Goal: Task Accomplishment & Management: Manage account settings

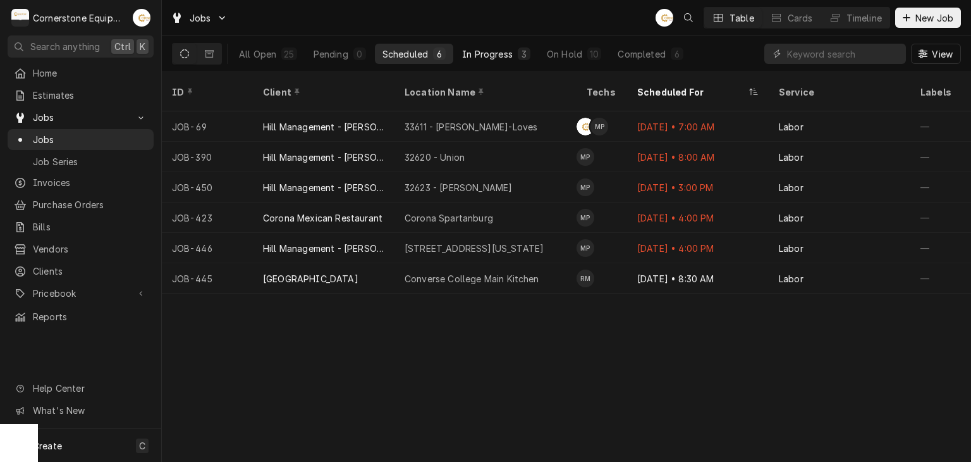
click at [529, 56] on div "3" at bounding box center [524, 53] width 13 height 13
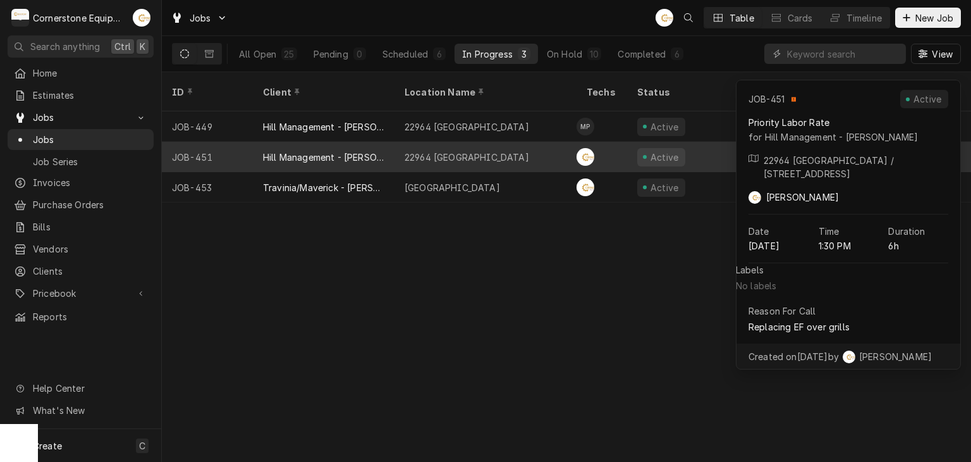
click at [420, 142] on div "22964 Moonville" at bounding box center [485, 157] width 182 height 30
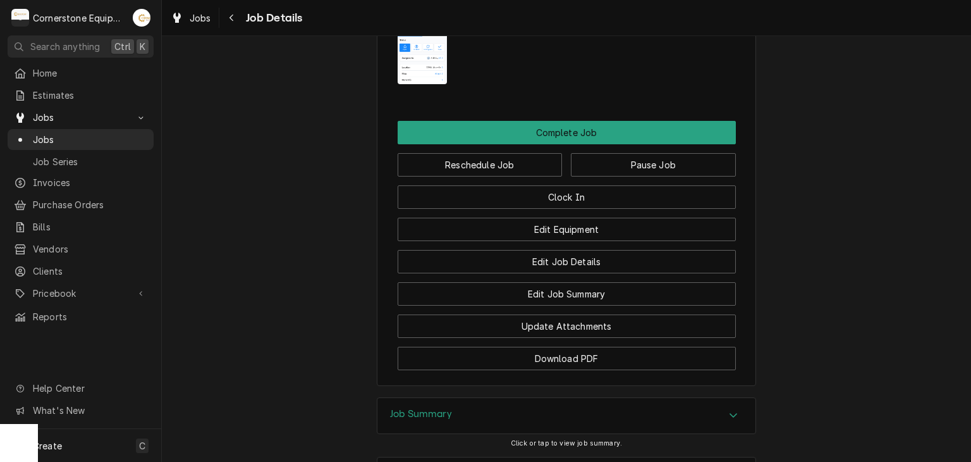
scroll to position [1177, 0]
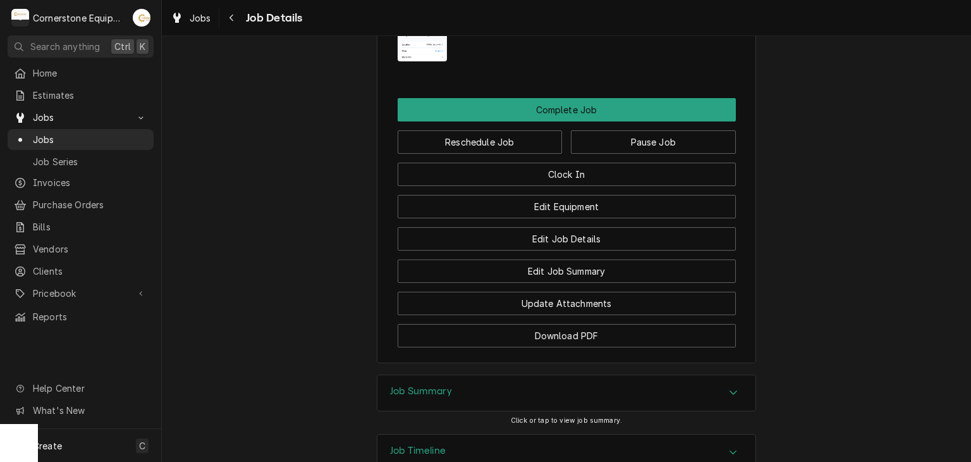
click at [460, 434] on div "Job Timeline" at bounding box center [566, 451] width 378 height 35
click at [453, 375] on div "Job Summary" at bounding box center [566, 392] width 378 height 35
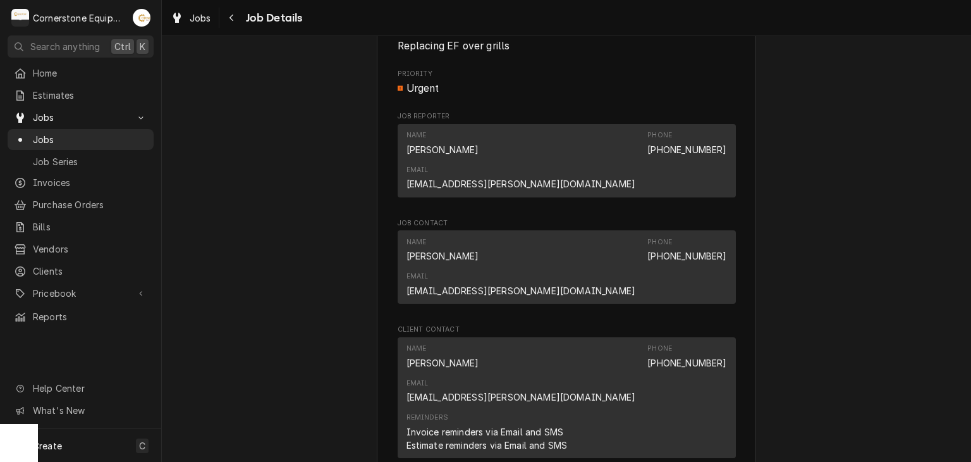
scroll to position [924, 0]
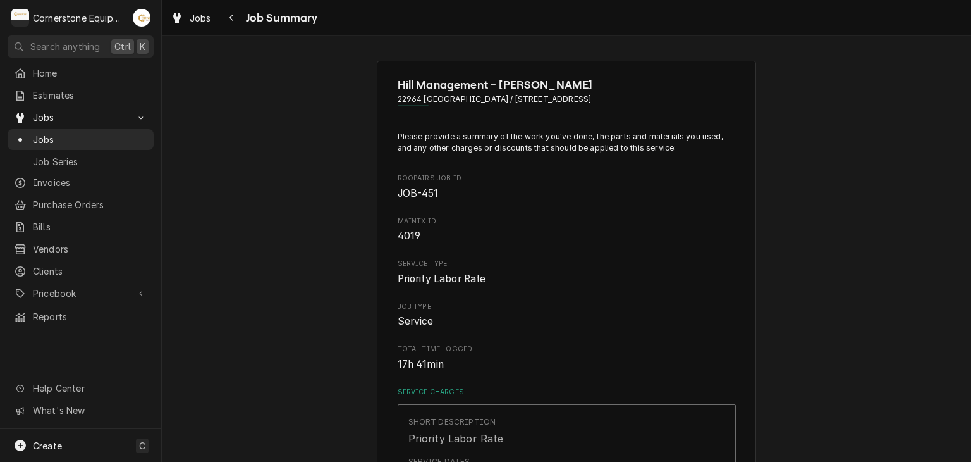
scroll to position [253, 0]
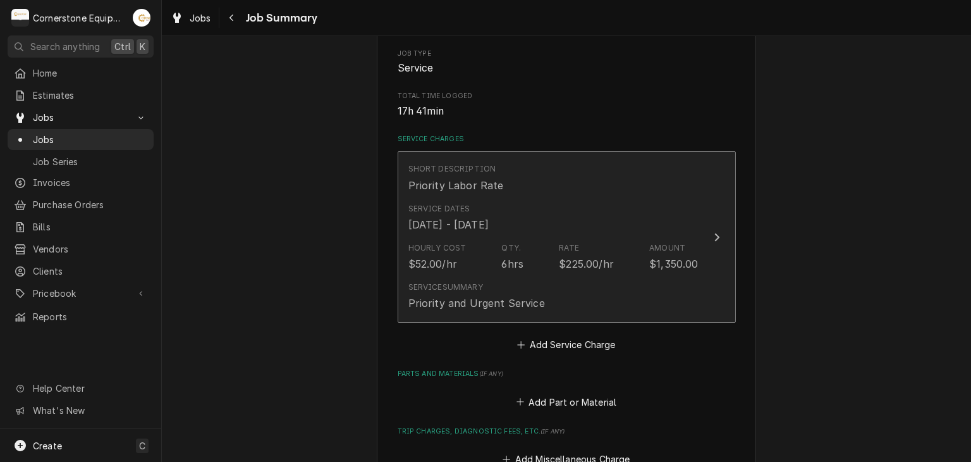
click at [463, 279] on div "Service Summary Priority and Urgent Service" at bounding box center [553, 295] width 290 height 39
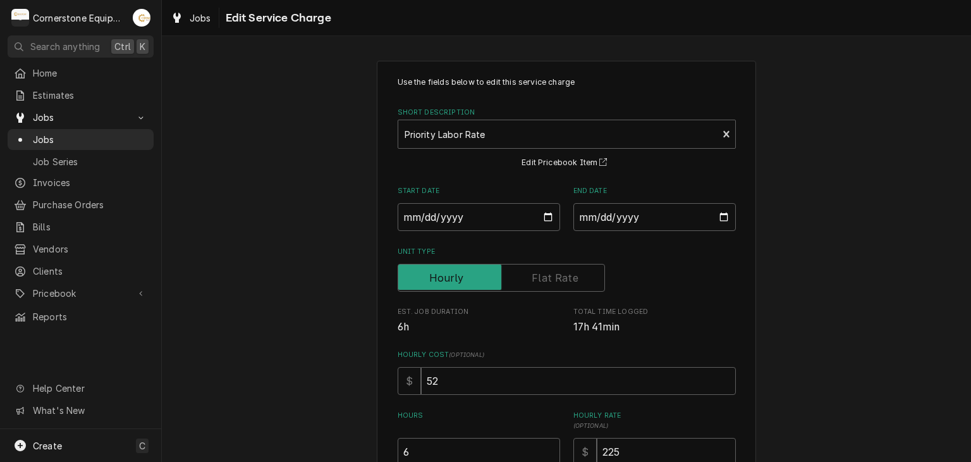
scroll to position [251, 0]
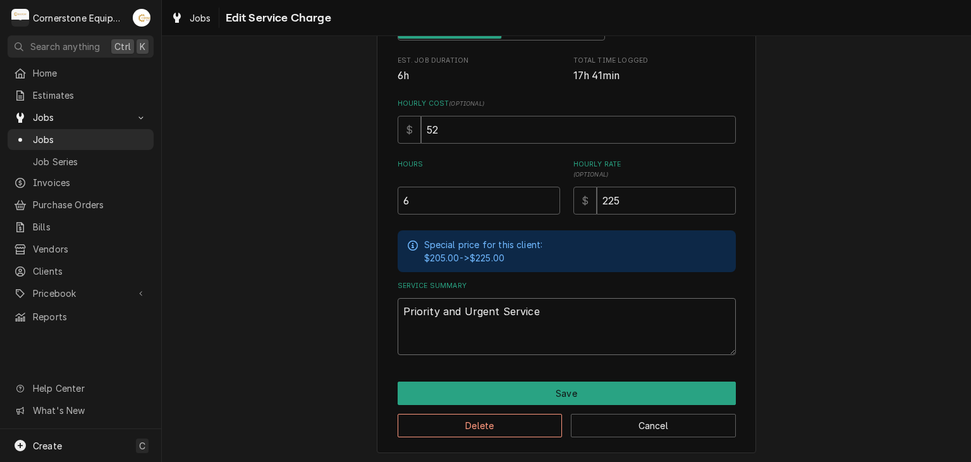
click at [563, 329] on textarea "Priority and Urgent Service" at bounding box center [567, 326] width 338 height 57
type textarea "x"
type textarea "Priority and Urgent Service"
type textarea "x"
type textarea "Priority and Urgent Service 9"
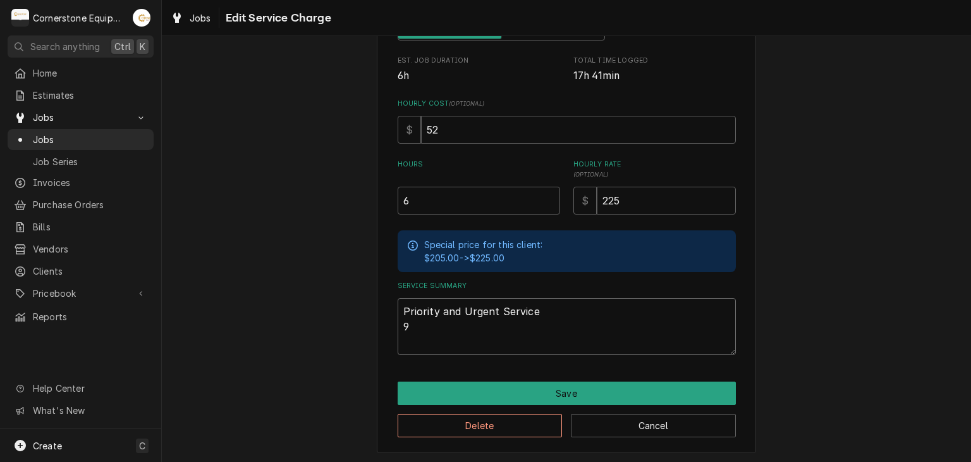
type textarea "x"
type textarea "Priority and Urgent Service 9/"
type textarea "x"
type textarea "Priority and Urgent Service 9/2"
type textarea "x"
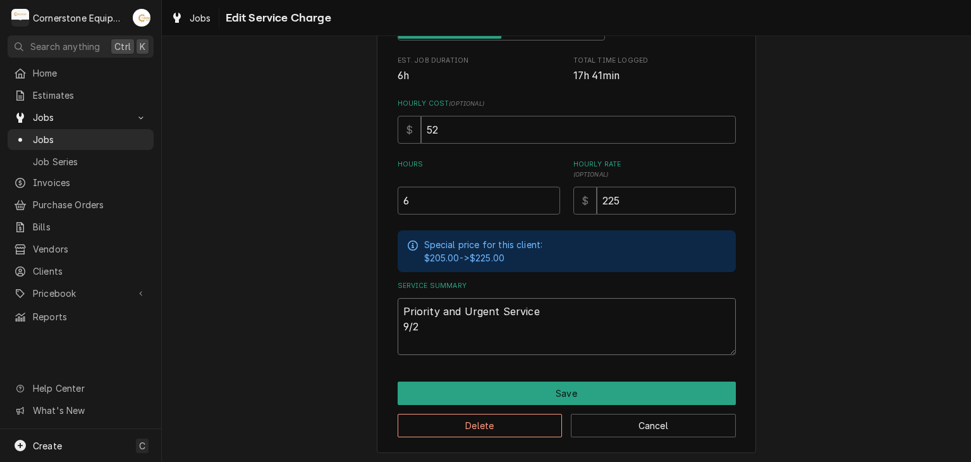
type textarea "Priority and Urgent Service 9/28"
type textarea "x"
type textarea "Priority and Urgent Service 9/28/"
type textarea "x"
type textarea "Priority and Urgent Service 9/28/2"
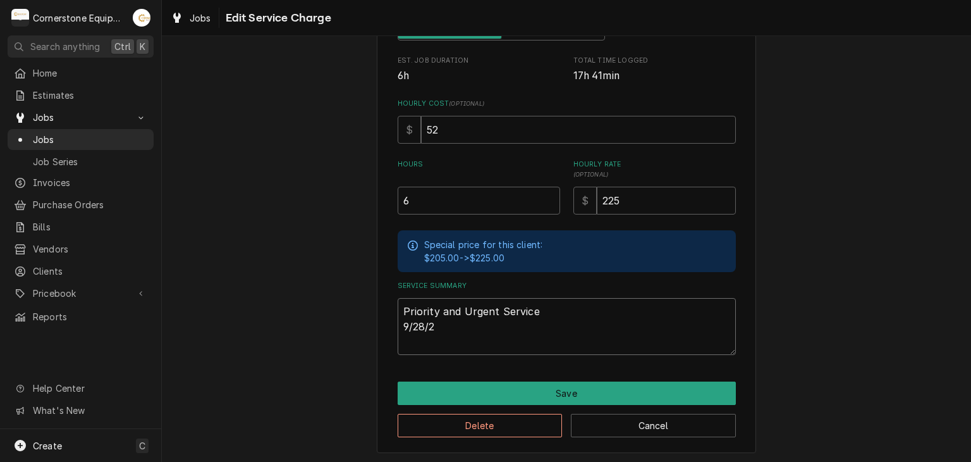
type textarea "x"
type textarea "Priority and Urgent Service 9/28/25"
type textarea "x"
type textarea "Priority and Urgent Service 9/28/25"
type textarea "x"
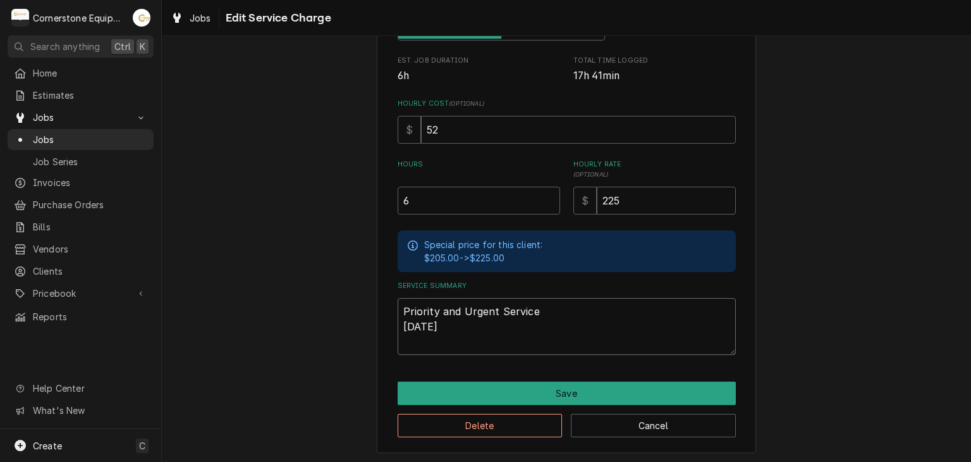
type textarea "Priority and Urgent Service 9/28/25 A"
type textarea "x"
type textarea "Priority and Urgent Service 9/28/25 AS"
type textarea "x"
type textarea "Priority and Urgent Service 9/28/25 ASB"
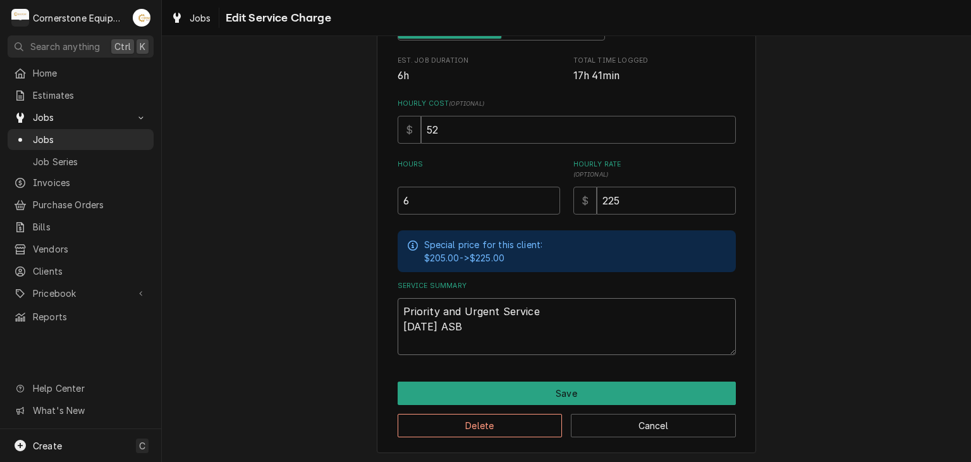
type textarea "x"
type textarea "Priority and Urgent Service 9/28/25 ASB"
type textarea "x"
type textarea "Priority and Urgent Service 9/28/25 ASB -"
type textarea "x"
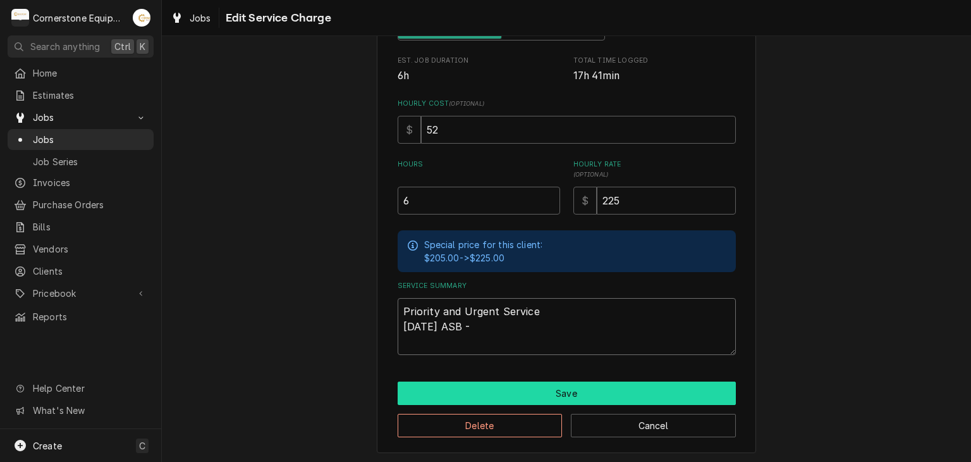
type textarea "Priority and Urgent Service 9/28/25 ASB -"
click at [530, 398] on button "Save" at bounding box center [567, 392] width 338 height 23
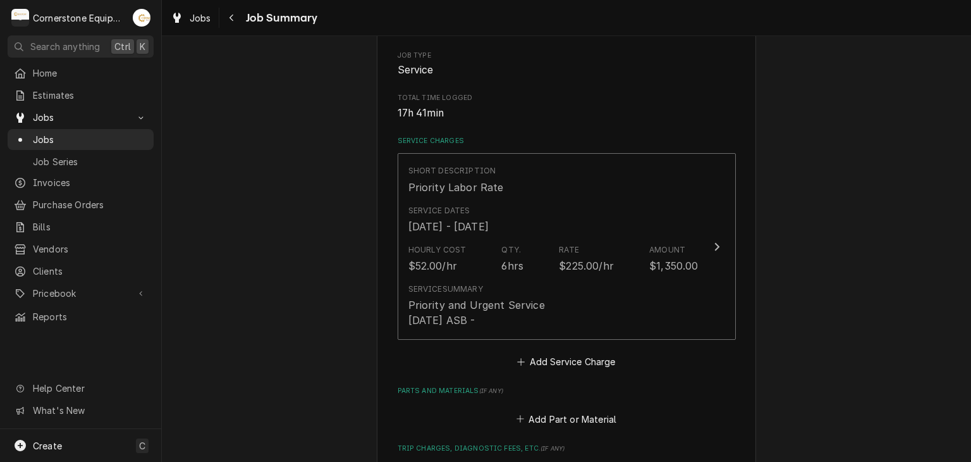
scroll to position [253, 0]
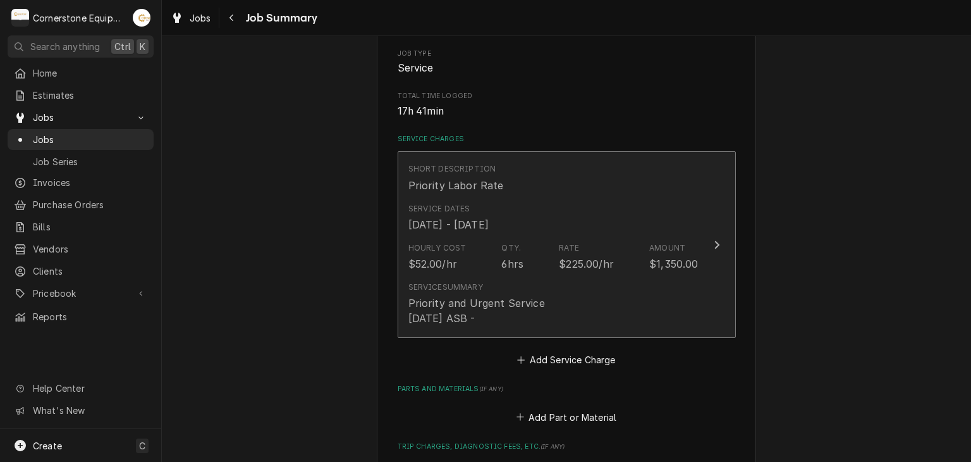
click at [522, 331] on button "Short Description Priority Labor Rate Service Dates Sep 28, 2025 - Sep 29, 2025…" at bounding box center [567, 244] width 338 height 187
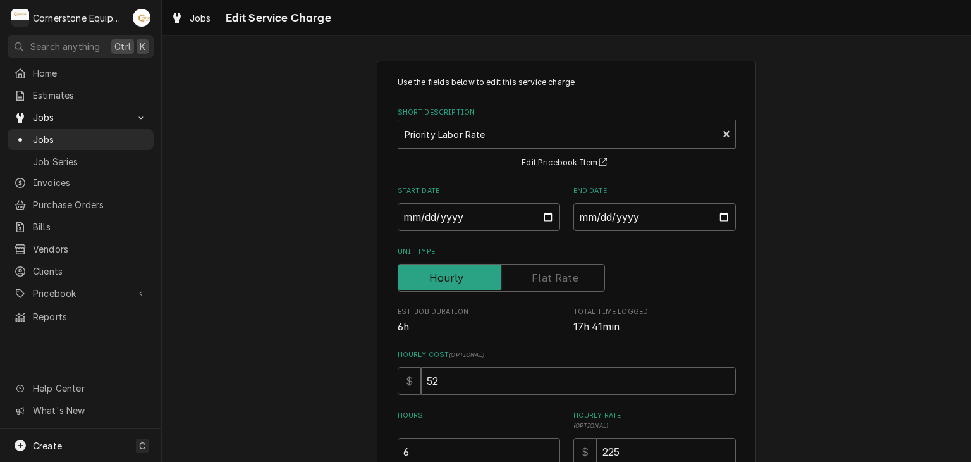
click at [506, 350] on label "Hourly Cost ( optional )" at bounding box center [567, 355] width 338 height 10
click at [506, 367] on input "52" at bounding box center [578, 381] width 315 height 28
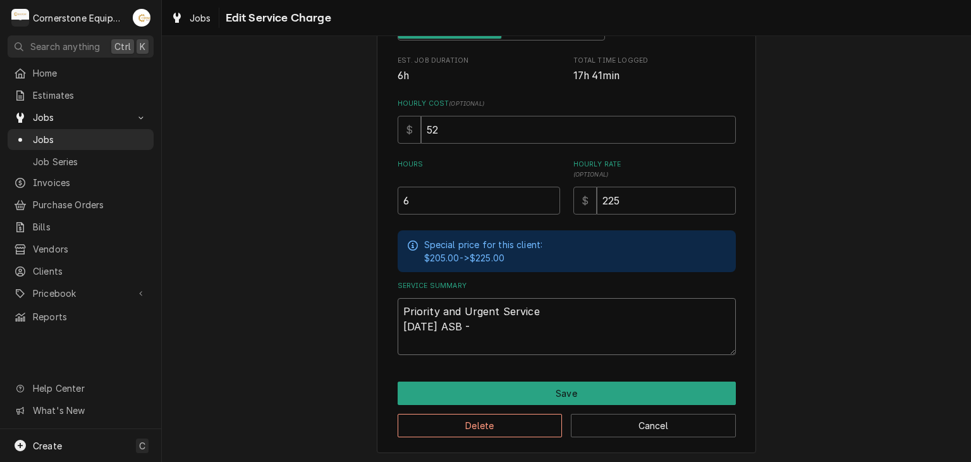
click at [508, 338] on textarea "Priority and Urgent Service 9/28/25 ASB -" at bounding box center [567, 326] width 338 height 57
paste textarea "Upon arrival to Hill Management shop, I picked up the exhaust fan assembly and …"
type textarea "x"
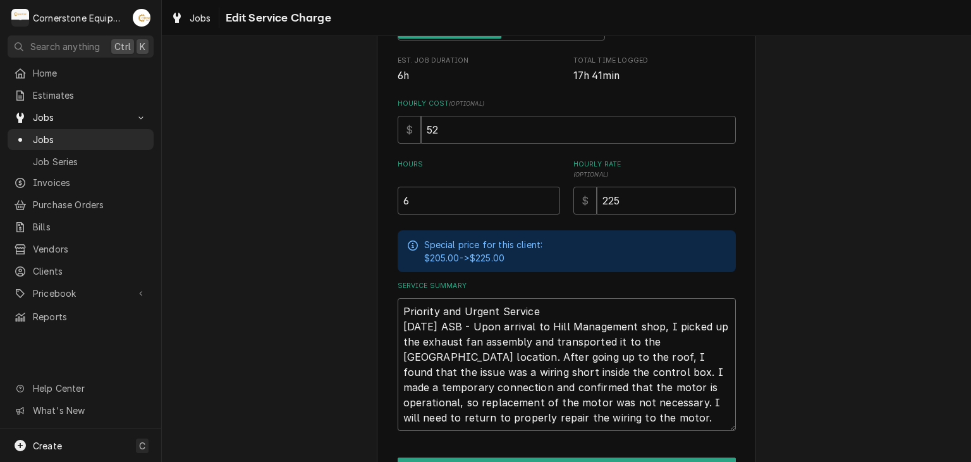
type textarea "Priority and Urgent Service 9/28/25 ASB - Upon arrival to Hill Management shop,…"
click at [425, 202] on input "6" at bounding box center [479, 201] width 162 height 28
type textarea "x"
type input "4"
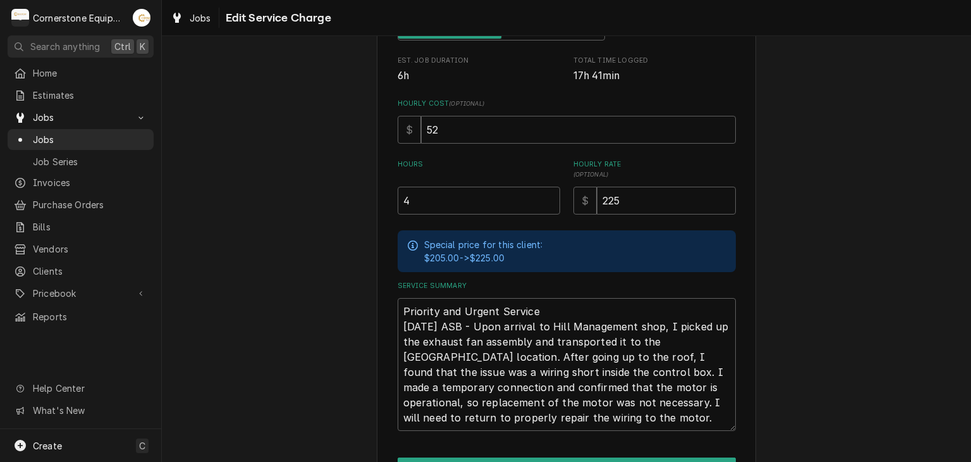
scroll to position [327, 0]
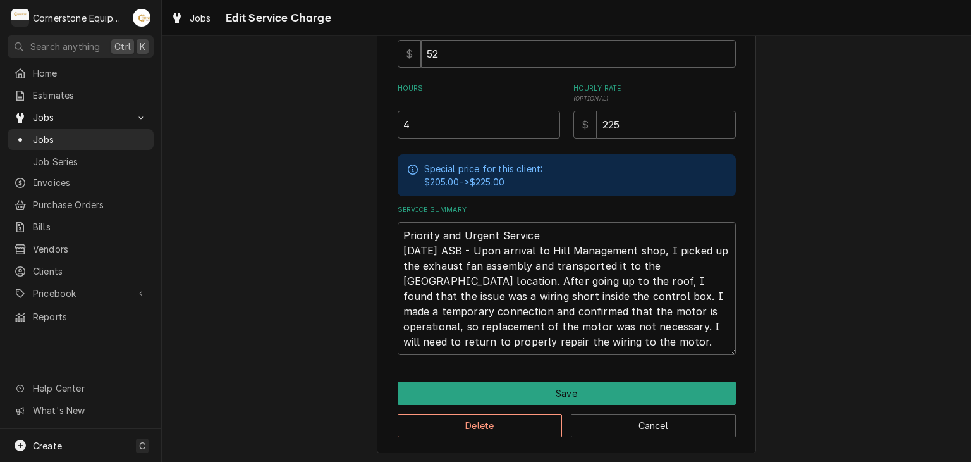
click at [498, 405] on div "Delete Cancel" at bounding box center [567, 421] width 338 height 32
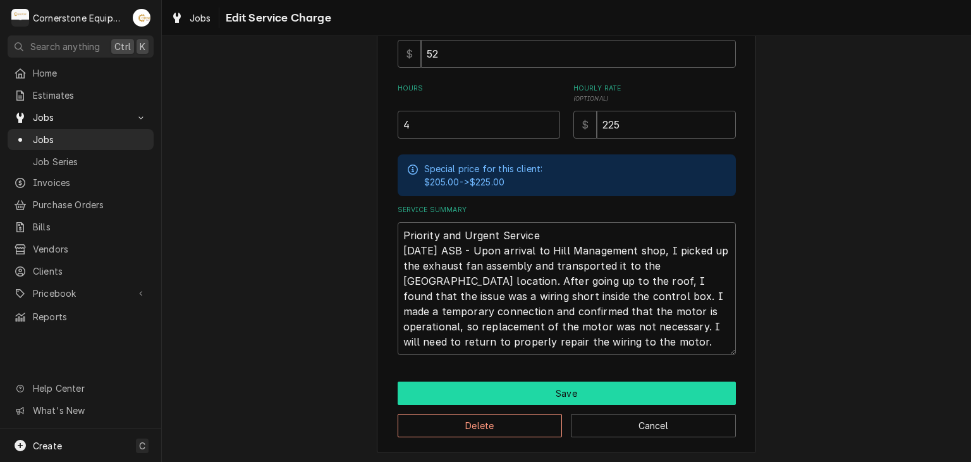
click at [499, 398] on button "Save" at bounding box center [567, 392] width 338 height 23
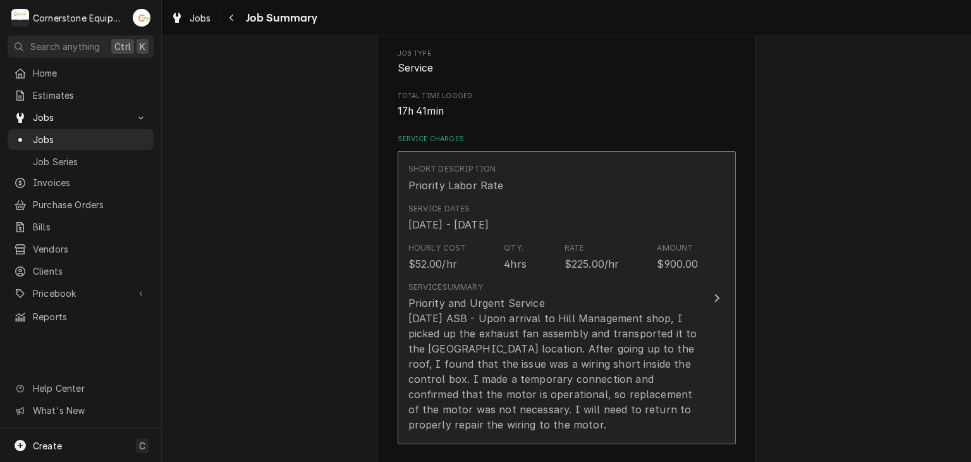
scroll to position [506, 0]
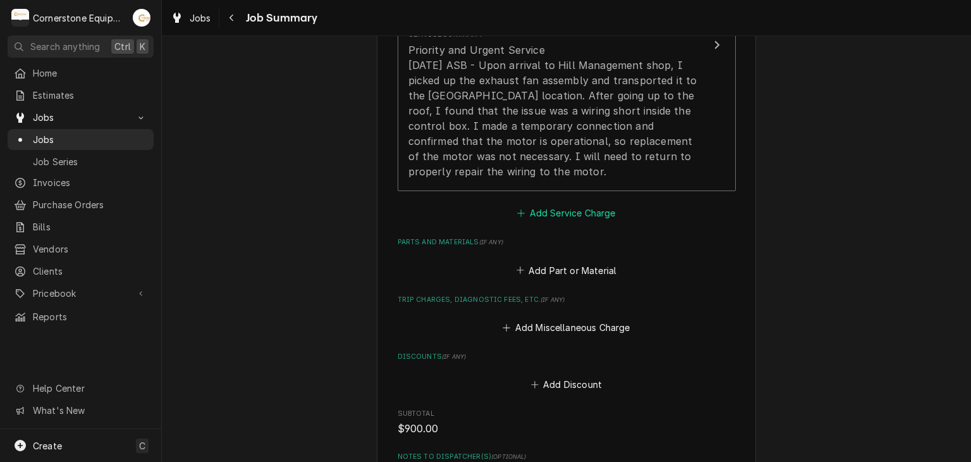
click at [534, 218] on button "Add Service Charge" at bounding box center [566, 213] width 102 height 18
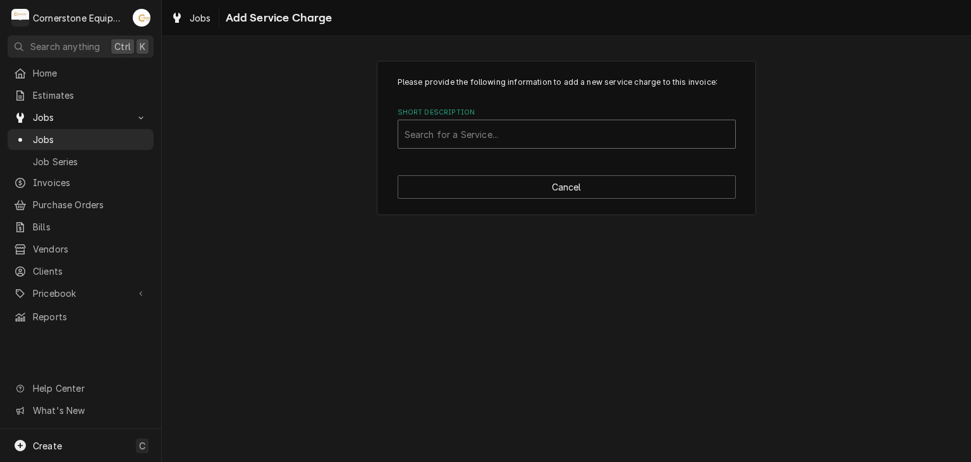
click at [503, 125] on div "Short Description" at bounding box center [567, 134] width 324 height 23
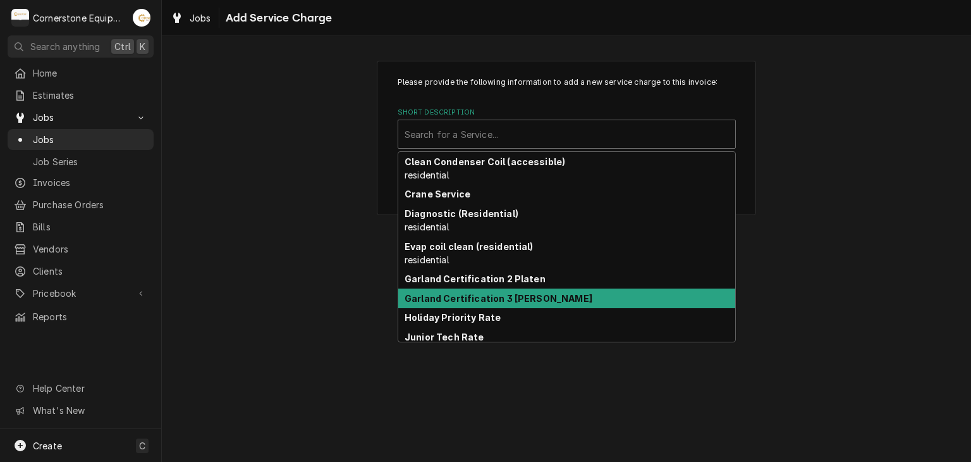
drag, startPoint x: 389, startPoint y: 280, endPoint x: 378, endPoint y: 280, distance: 11.4
click at [388, 280] on div "Please provide the following information to add a new service charge to this in…" at bounding box center [566, 248] width 809 height 425
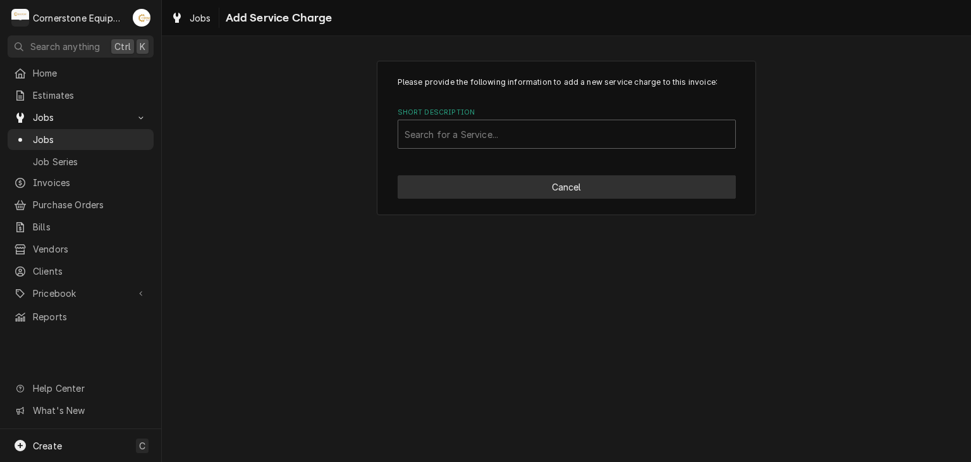
click at [557, 186] on button "Cancel" at bounding box center [567, 186] width 338 height 23
type textarea "x"
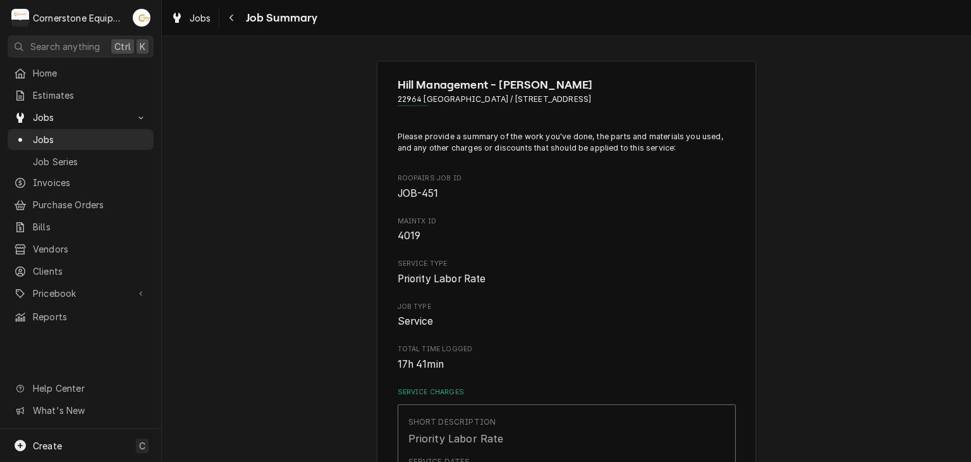
scroll to position [506, 0]
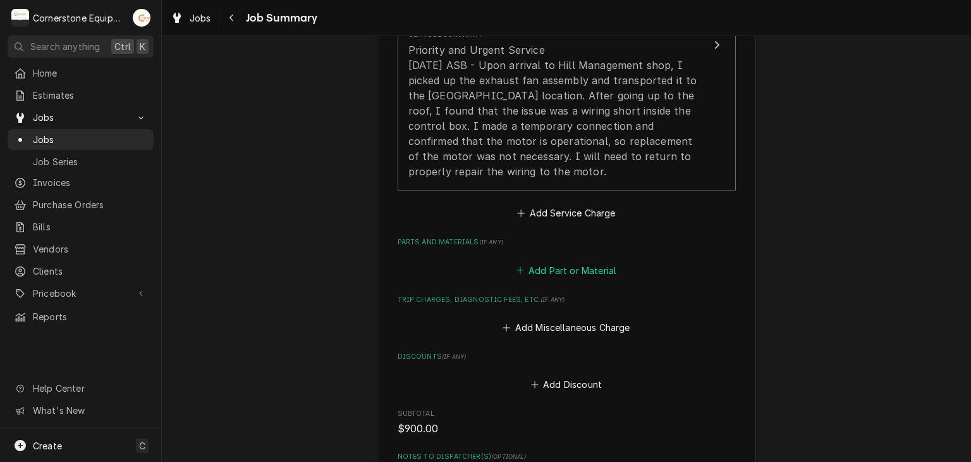
click at [568, 264] on button "Add Part or Material" at bounding box center [566, 270] width 104 height 18
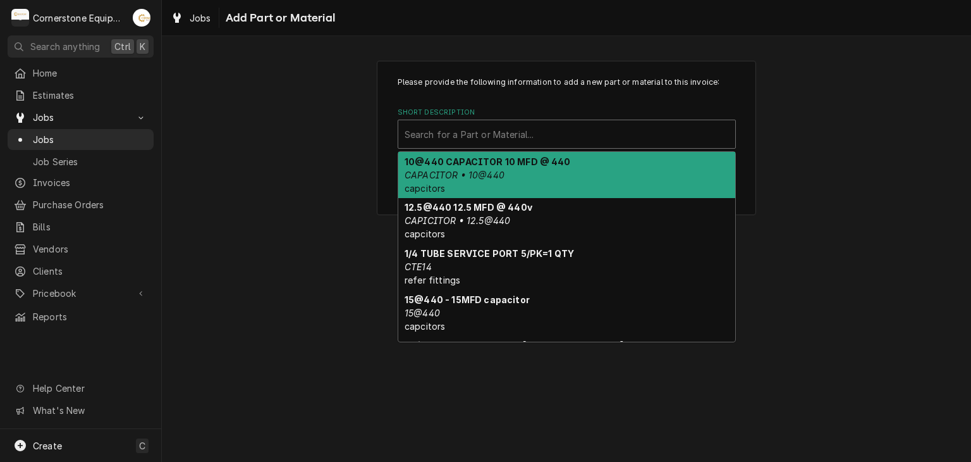
type input "f"
click at [544, 121] on div "Search for a Part or Material... f" at bounding box center [566, 134] width 337 height 28
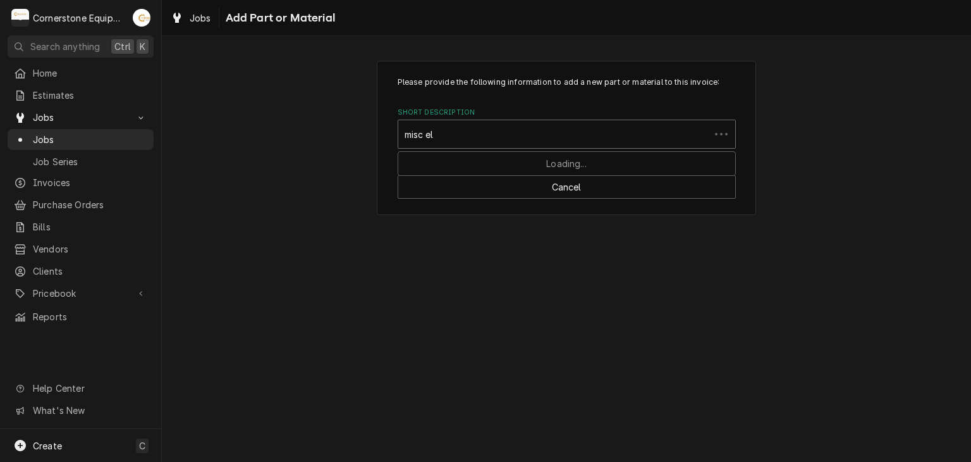
type input "misc ele"
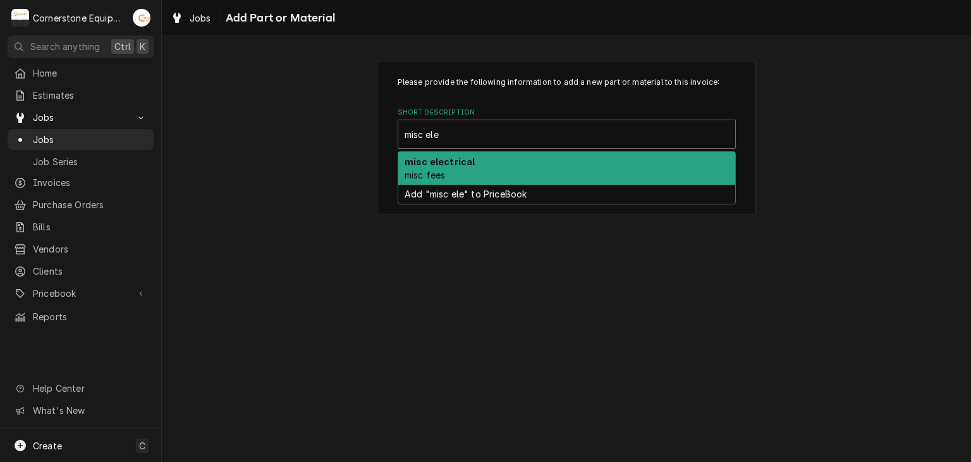
click at [513, 162] on div "misc electrical misc fees" at bounding box center [566, 168] width 337 height 33
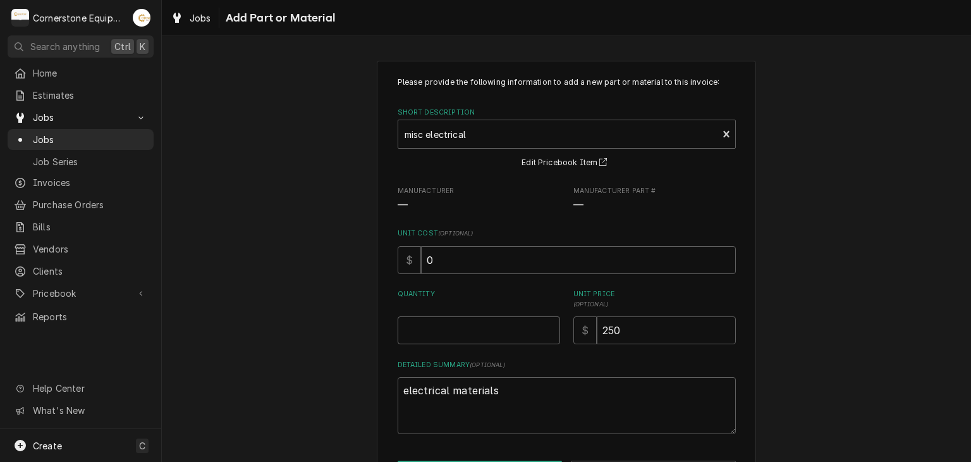
click at [440, 317] on input "Quantity" at bounding box center [479, 330] width 162 height 28
type textarea "x"
type input "1"
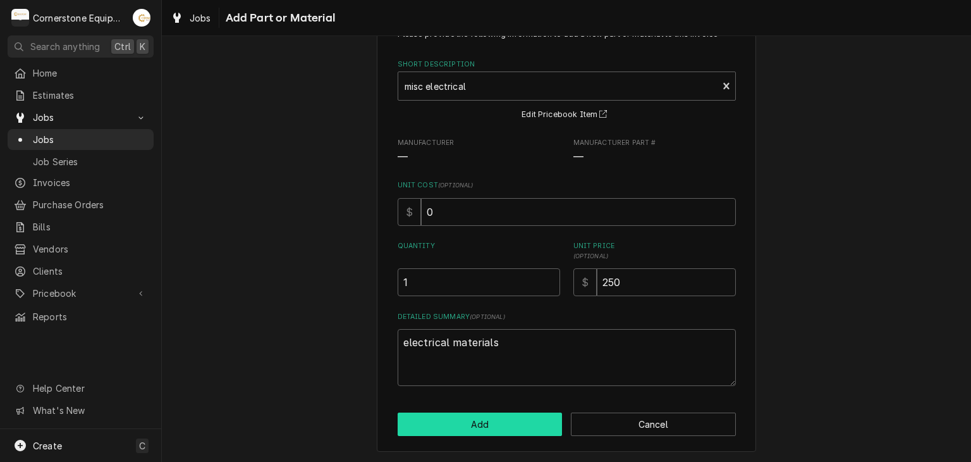
click at [448, 413] on button "Add" at bounding box center [480, 423] width 165 height 23
type textarea "x"
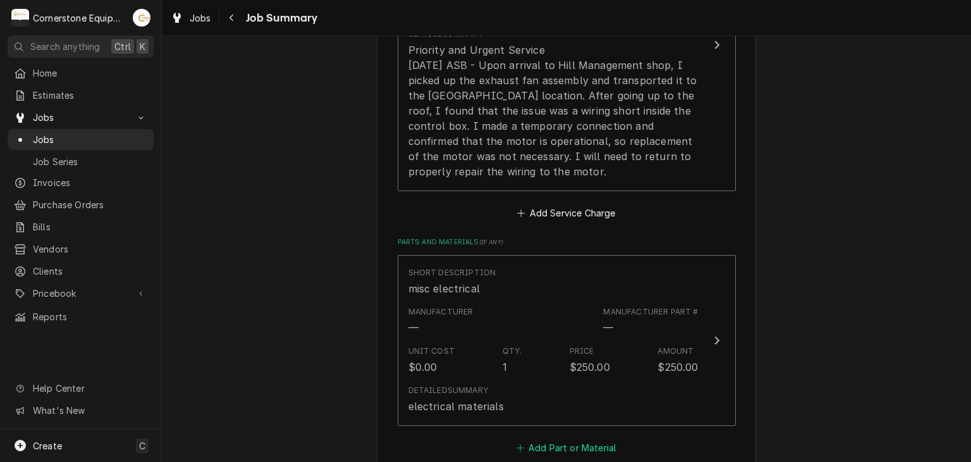
click at [529, 441] on button "Add Part or Material" at bounding box center [566, 448] width 104 height 18
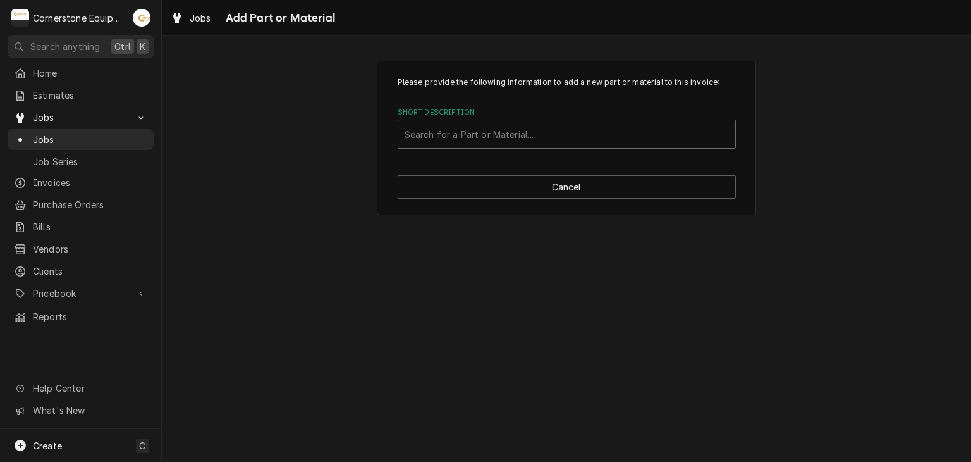
click at [484, 128] on div "Short Description" at bounding box center [567, 134] width 324 height 23
type input "misc"
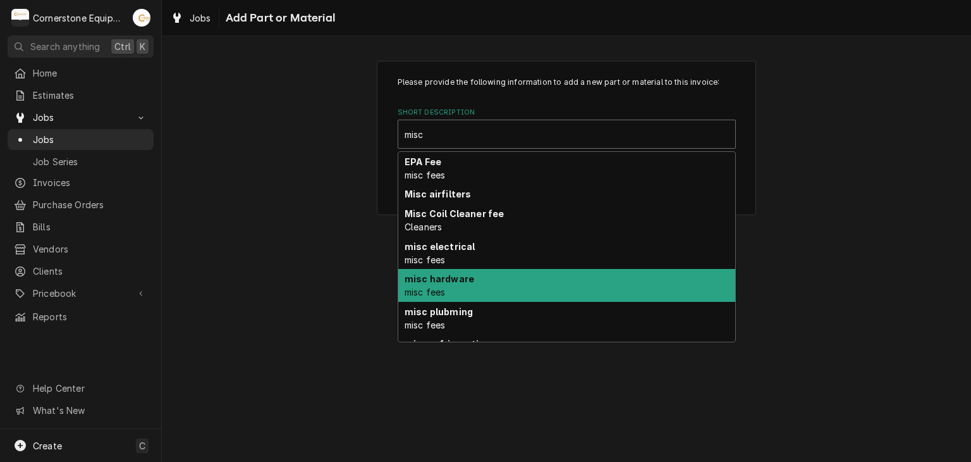
click at [492, 281] on div "misc hardware misc fees" at bounding box center [566, 285] width 337 height 33
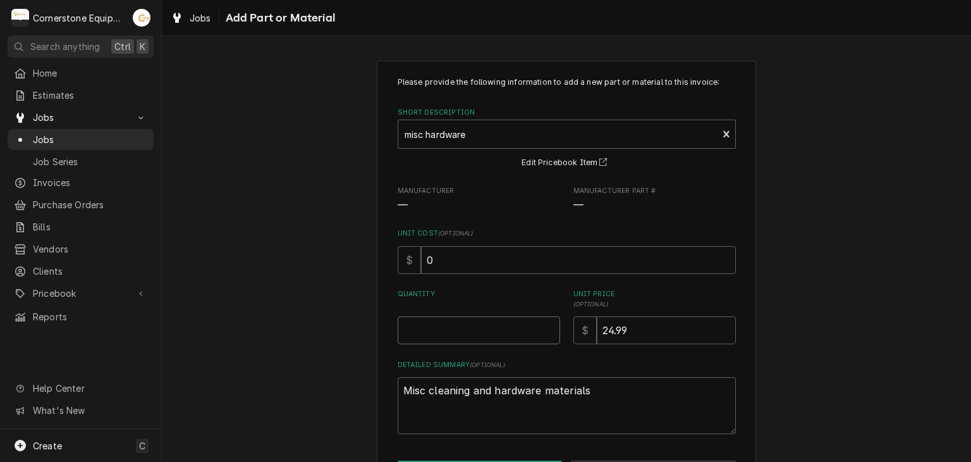
click at [478, 343] on input "Quantity" at bounding box center [479, 330] width 162 height 28
type textarea "x"
type input "1"
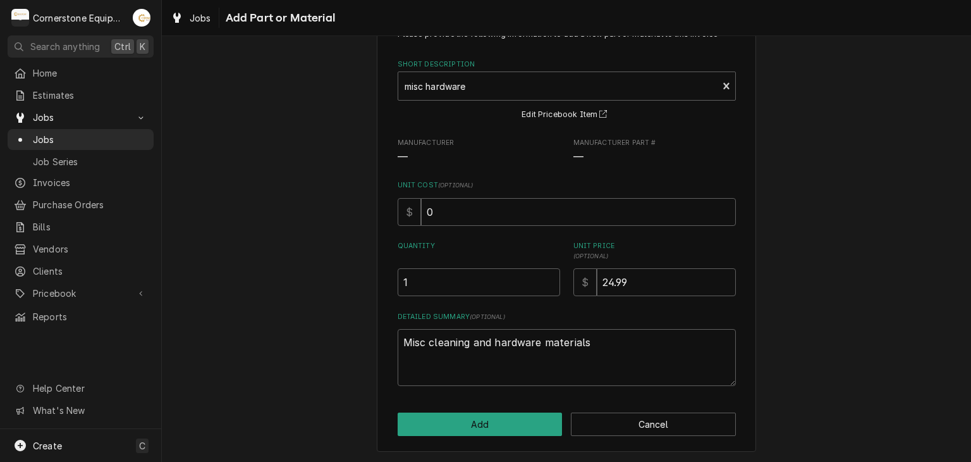
click at [465, 438] on div "Please provide the following information to add a new part or material to this …" at bounding box center [566, 232] width 379 height 439
click at [466, 431] on button "Add" at bounding box center [480, 423] width 165 height 23
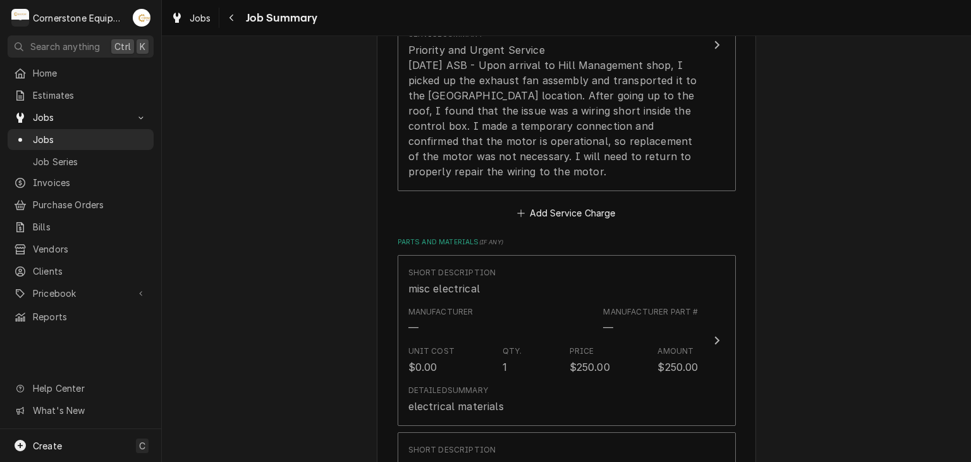
scroll to position [759, 0]
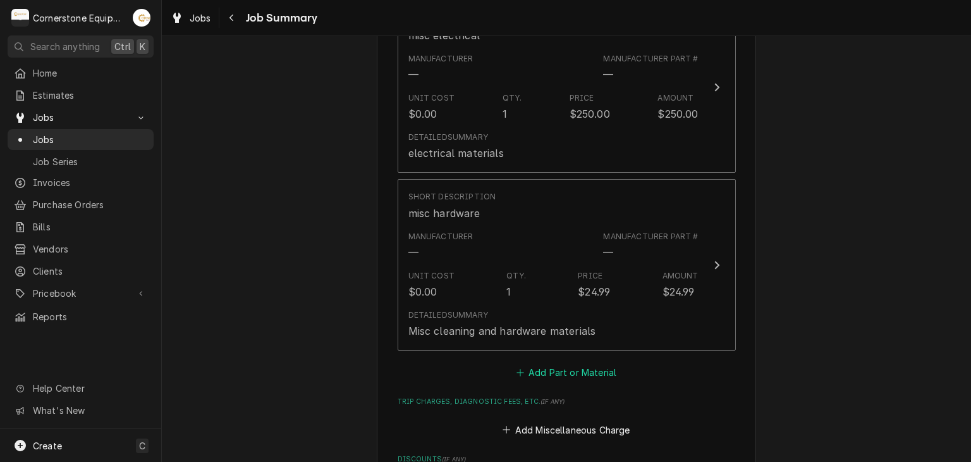
click at [544, 372] on button "Add Part or Material" at bounding box center [566, 373] width 104 height 18
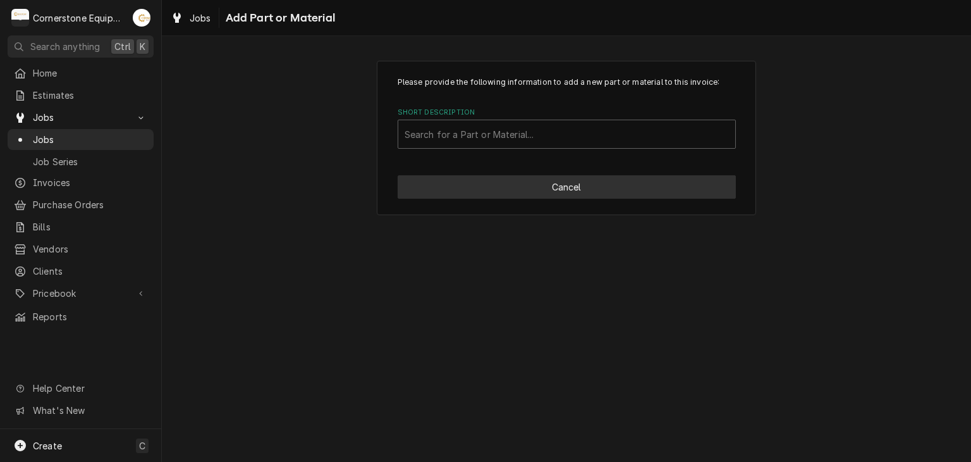
click at [514, 197] on button "Cancel" at bounding box center [567, 186] width 338 height 23
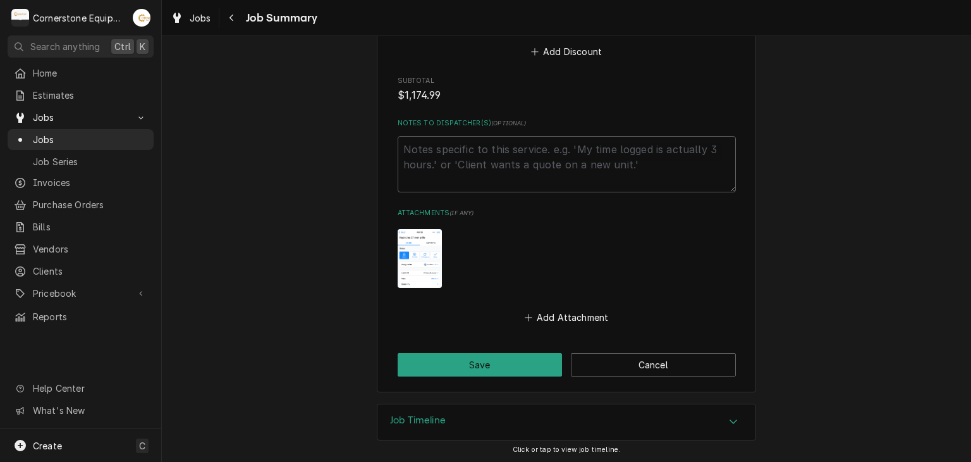
scroll to position [941, 0]
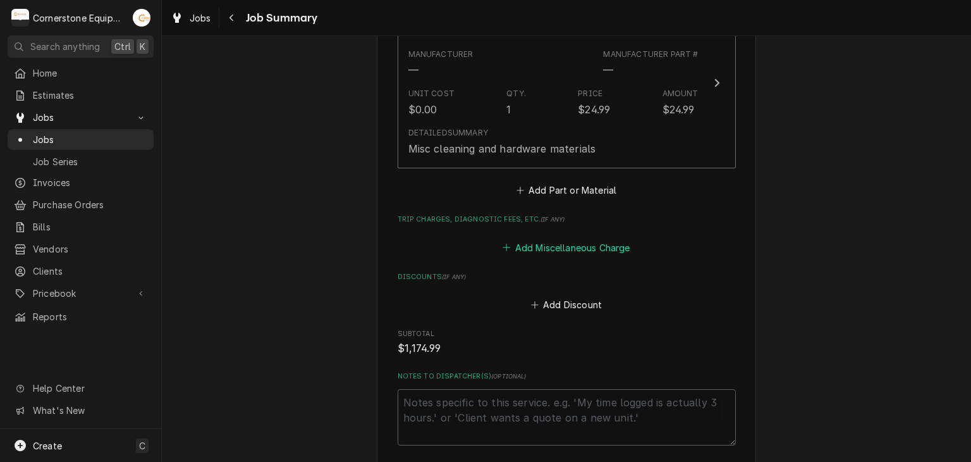
click at [575, 252] on button "Add Miscellaneous Charge" at bounding box center [566, 247] width 131 height 18
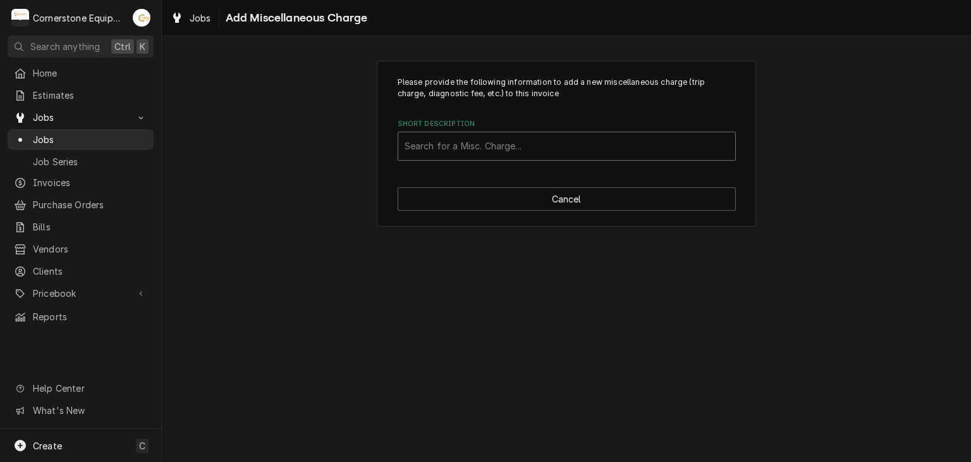
click at [523, 147] on div "Short Description" at bounding box center [567, 146] width 324 height 23
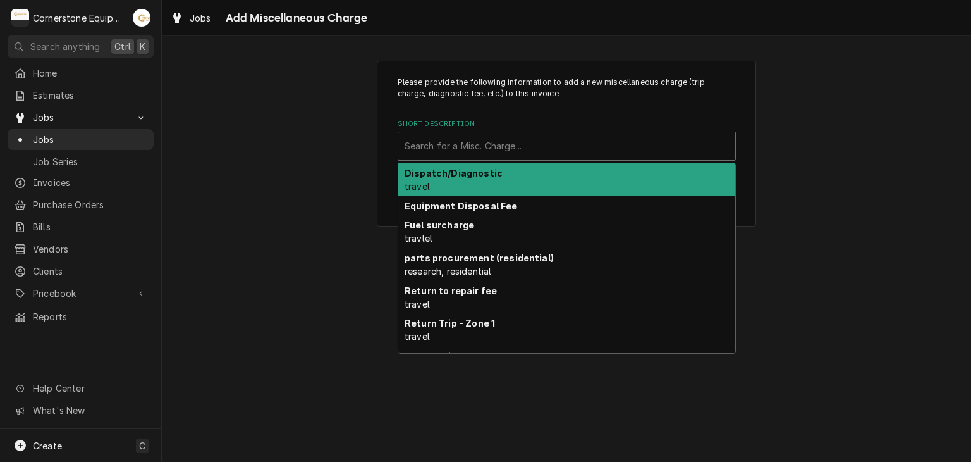
click at [507, 175] on div "Dispatch/Diagnostic travel" at bounding box center [566, 179] width 337 height 33
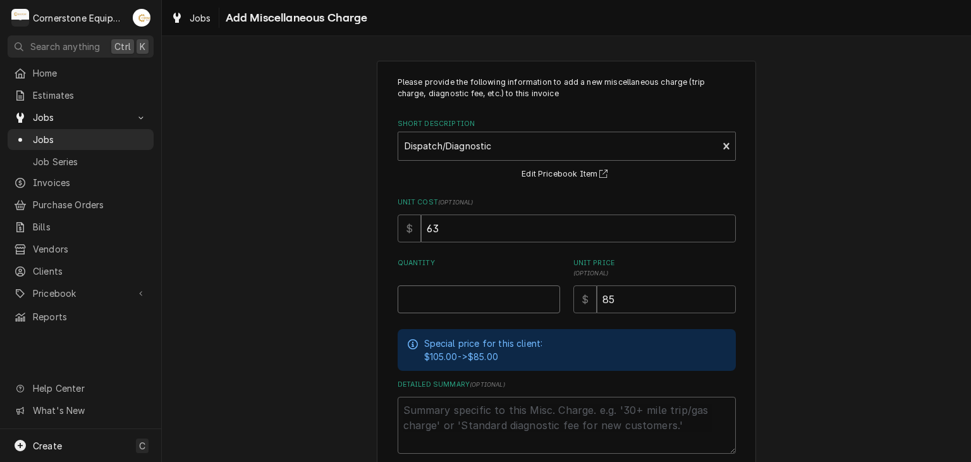
type textarea "x"
click at [462, 293] on input "1" at bounding box center [479, 299] width 162 height 28
type input "1"
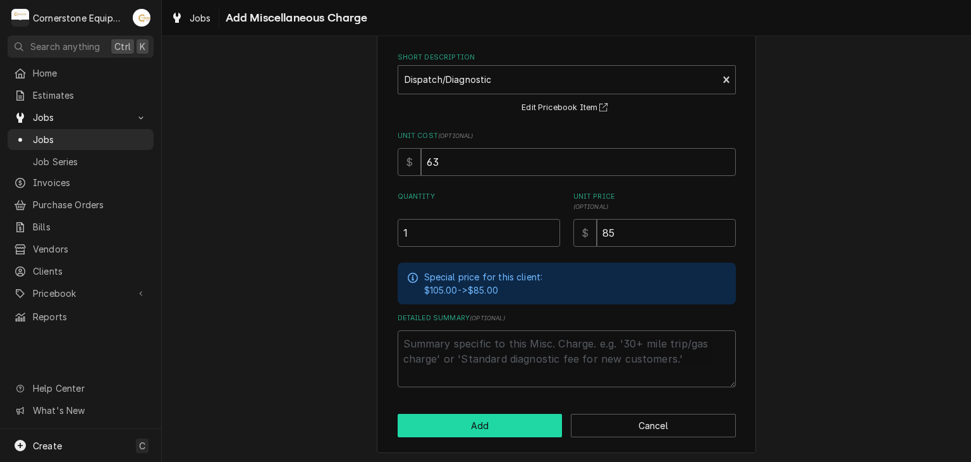
click at [534, 417] on button "Add" at bounding box center [480, 424] width 165 height 23
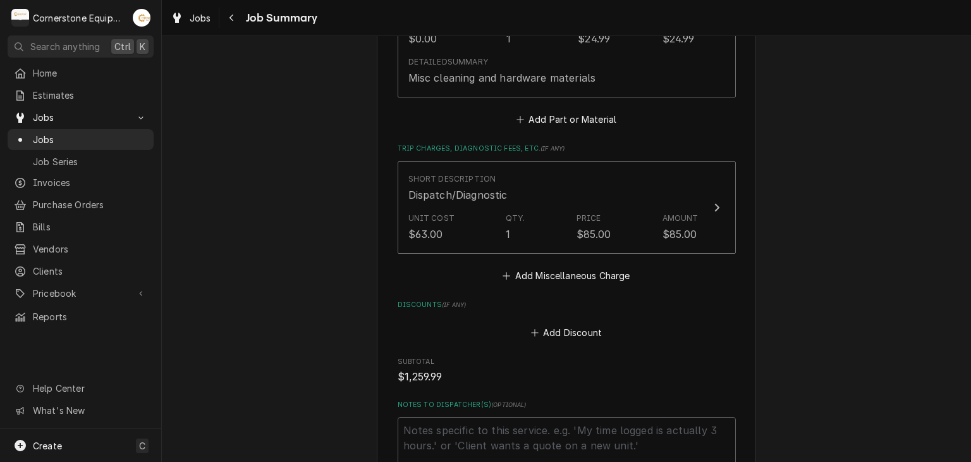
scroll to position [1292, 0]
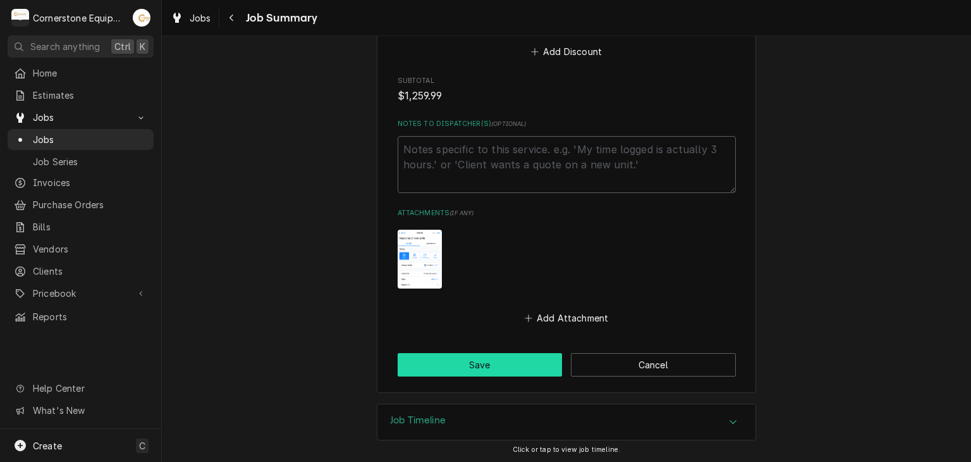
click at [515, 360] on button "Save" at bounding box center [480, 364] width 165 height 23
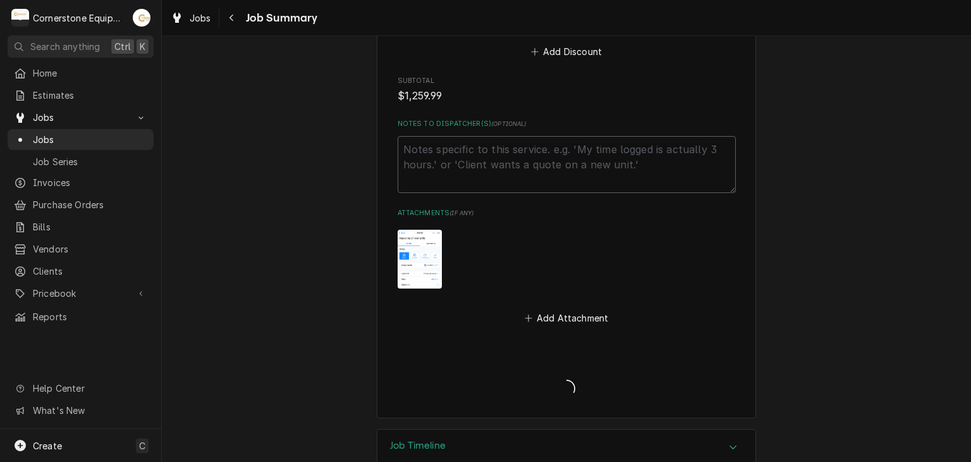
type textarea "x"
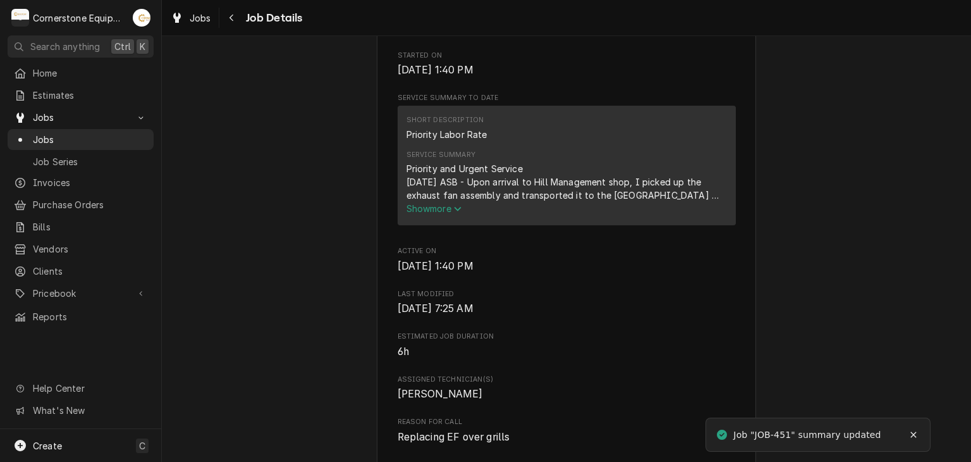
scroll to position [506, 0]
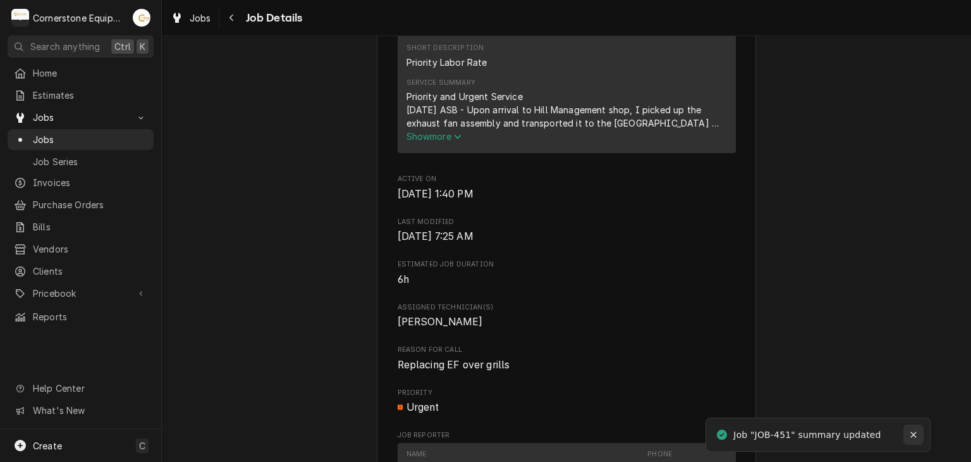
click at [915, 435] on icon "Notifications alt+T" at bounding box center [913, 434] width 9 height 9
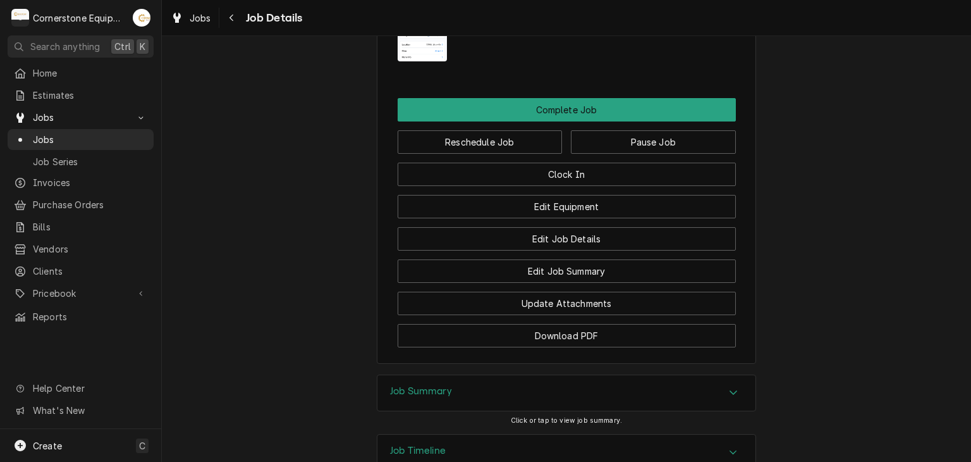
scroll to position [1077, 0]
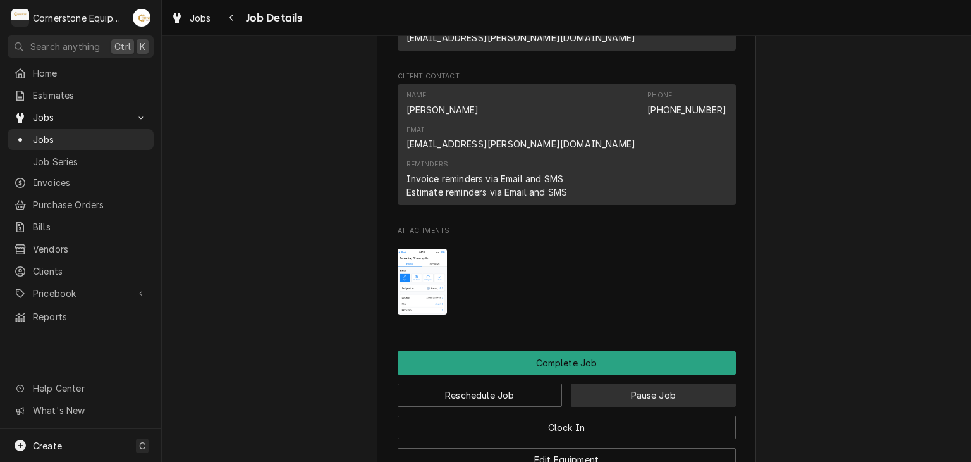
click at [645, 383] on button "Pause Job" at bounding box center [653, 394] width 165 height 23
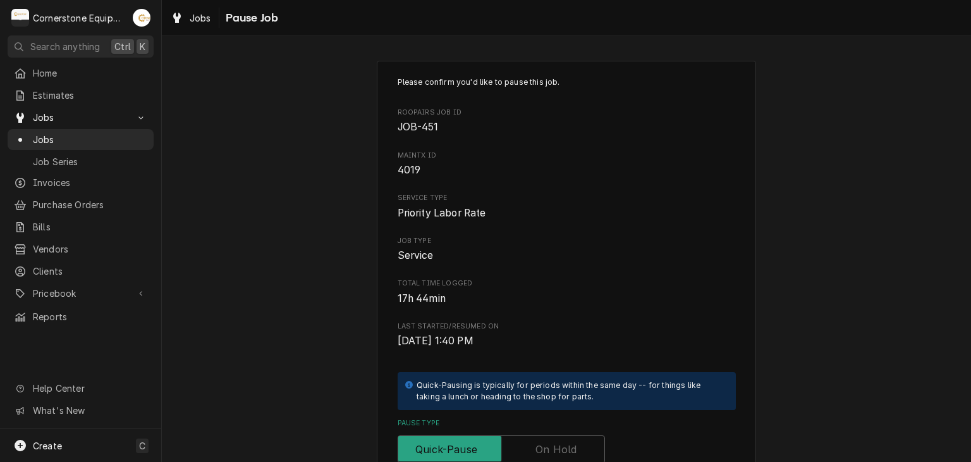
scroll to position [253, 0]
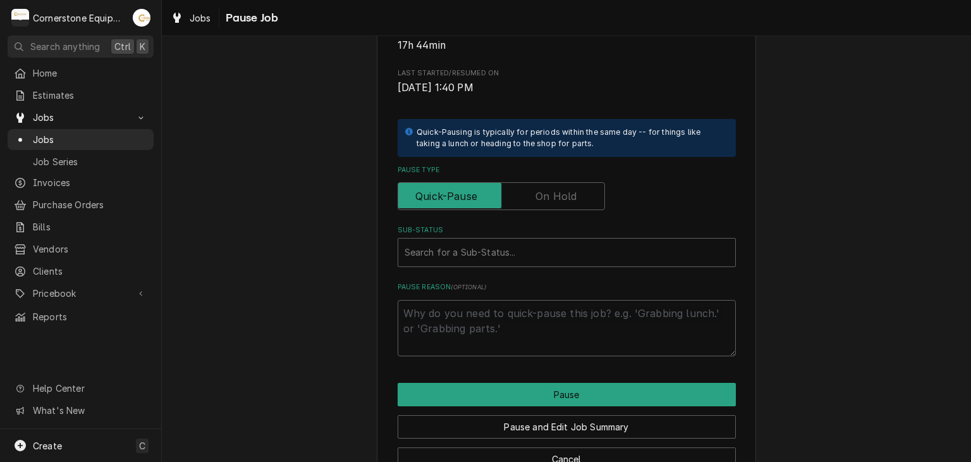
click at [542, 193] on label "Pause Type" at bounding box center [501, 196] width 207 height 28
click at [542, 193] on input "Pause Type" at bounding box center [501, 196] width 196 height 28
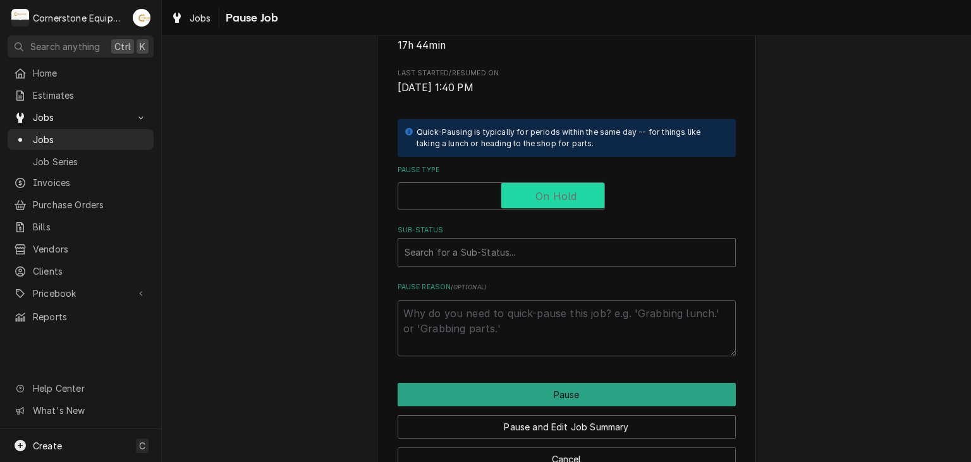
checkbox input "true"
click at [526, 235] on label "Sub-Status" at bounding box center [567, 230] width 338 height 10
click at [525, 255] on div "Sub-Status" at bounding box center [567, 252] width 324 height 23
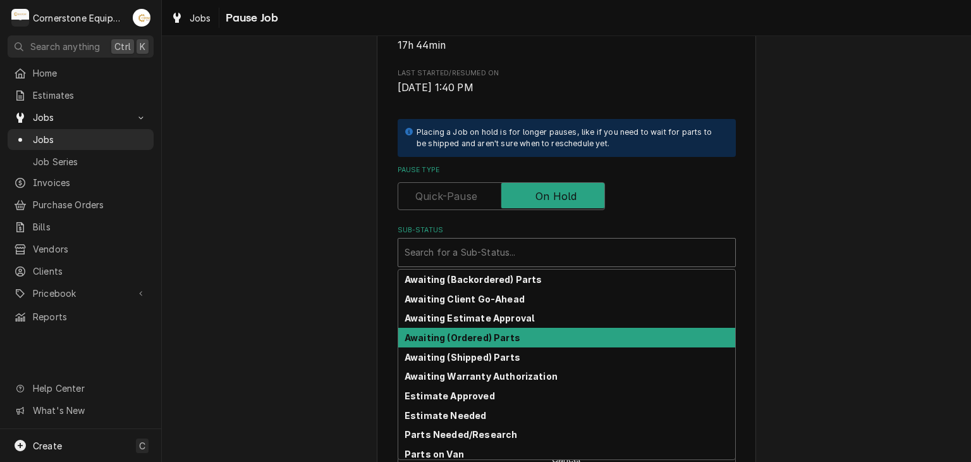
click at [516, 341] on div "Awaiting (Ordered) Parts" at bounding box center [566, 337] width 337 height 20
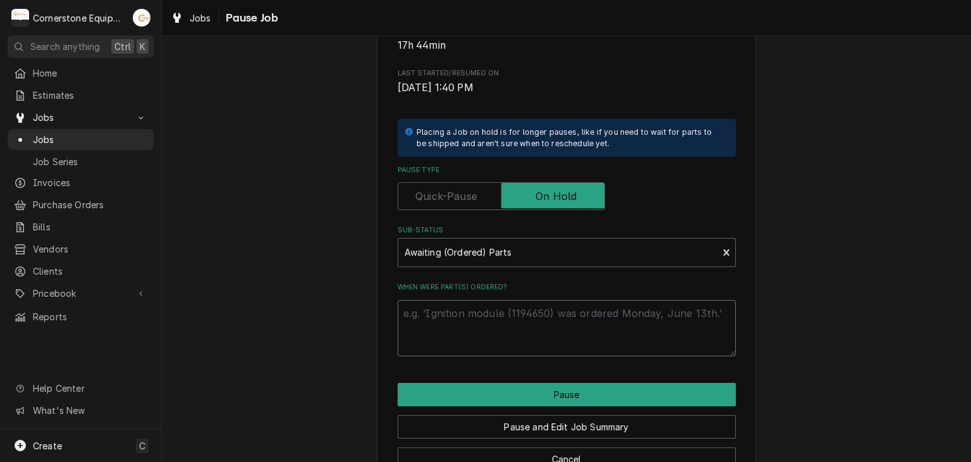
click at [499, 347] on textarea "When were part(s) ordered?" at bounding box center [567, 328] width 338 height 57
type textarea "x"
type textarea "n"
type textarea "x"
type textarea "ne"
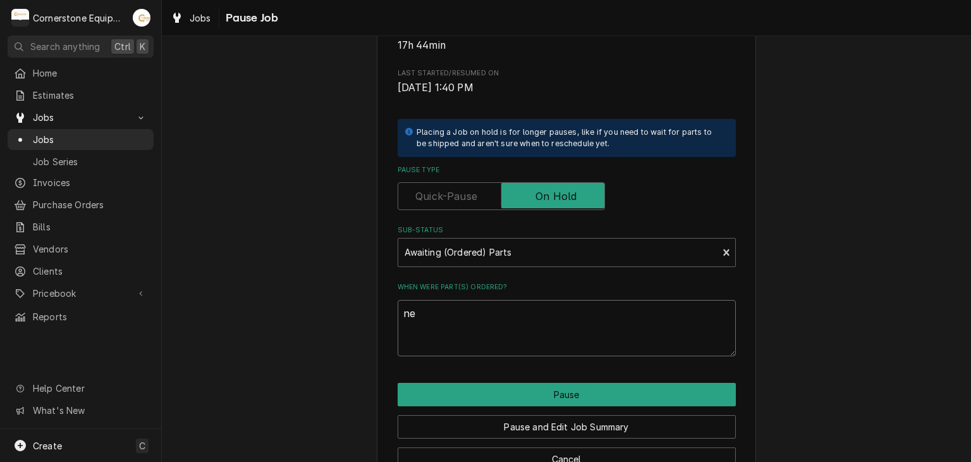
type textarea "x"
type textarea "nee"
type textarea "x"
type textarea "need"
type textarea "x"
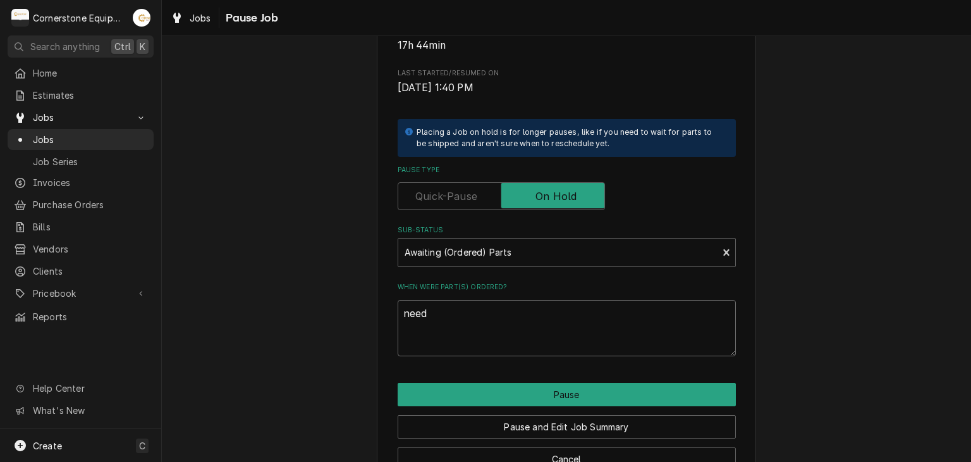
type textarea "need"
type textarea "x"
type textarea "need t"
type textarea "x"
type textarea "need to"
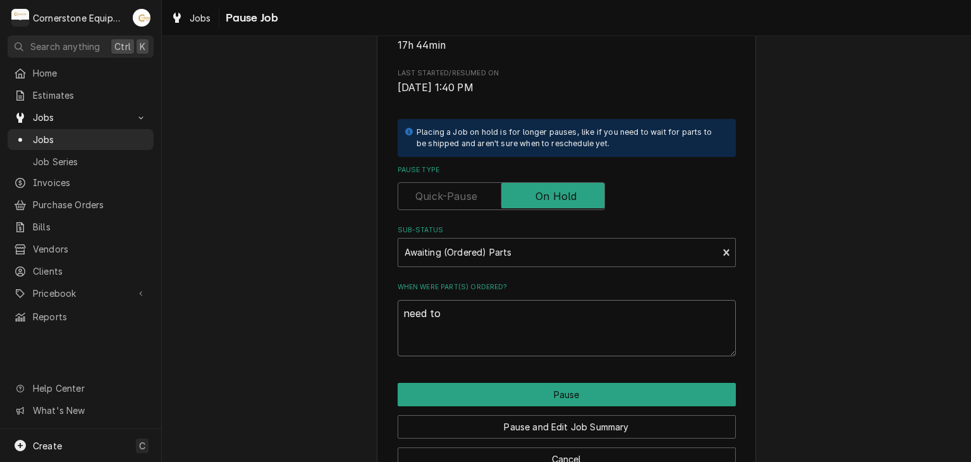
type textarea "x"
type textarea "need to"
type textarea "x"
type textarea "need to p"
type textarea "x"
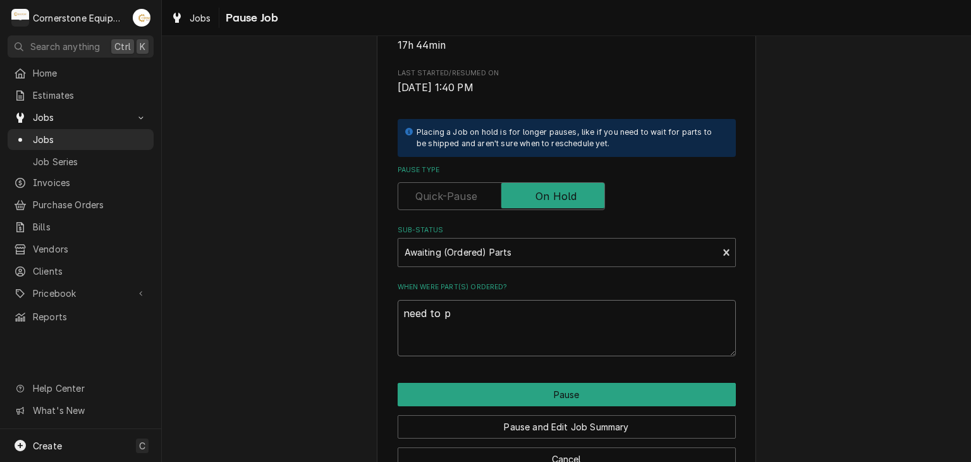
type textarea "need to pi"
type textarea "x"
type textarea "need to pic"
type textarea "x"
type textarea "need to pick"
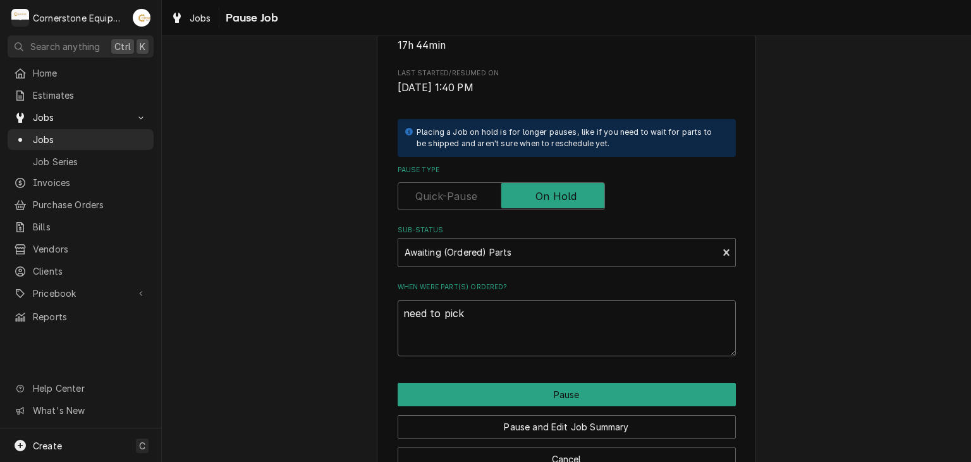
type textarea "x"
type textarea "need to pick"
type textarea "x"
type textarea "need to pick u"
type textarea "x"
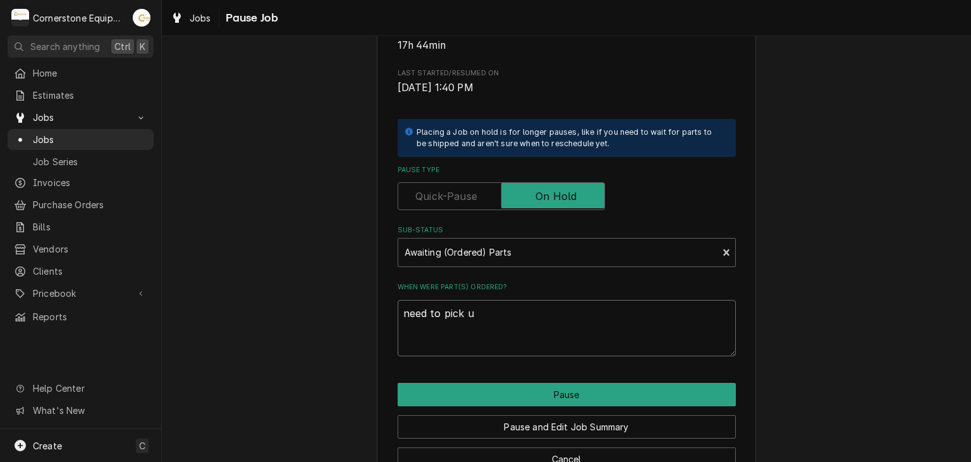
type textarea "need to pick up"
type textarea "x"
type textarea "need to pick up"
type textarea "x"
type textarea "need to pick up e"
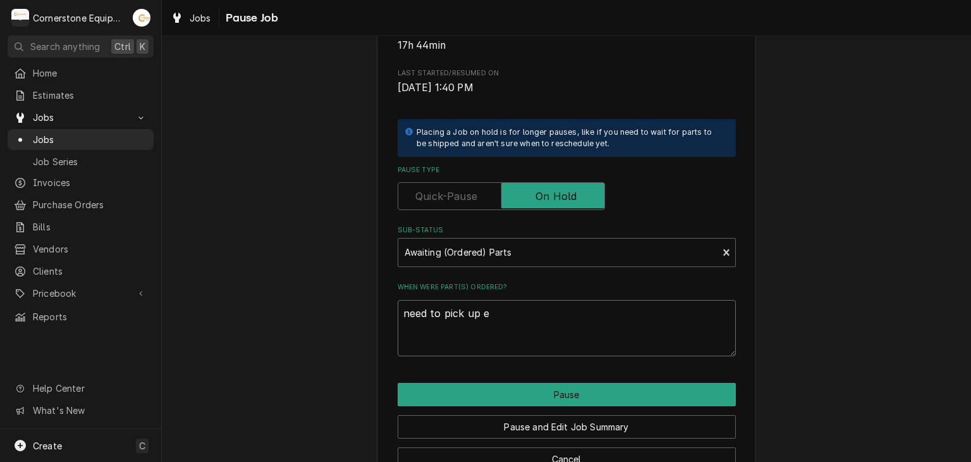
type textarea "x"
type textarea "need to pick up el"
type textarea "x"
type textarea "need to pick up ele"
type textarea "x"
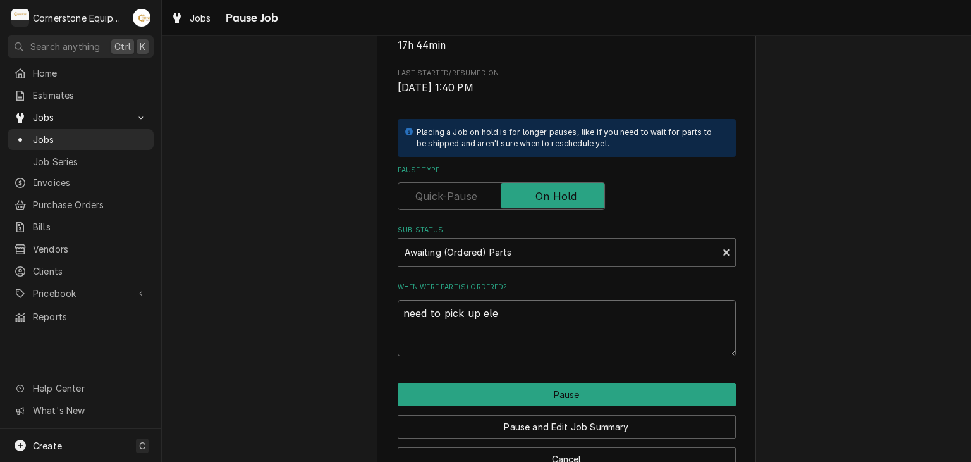
type textarea "need to pick up elec"
type textarea "x"
type textarea "need to pick up elect"
type textarea "x"
type textarea "need to pick up electr"
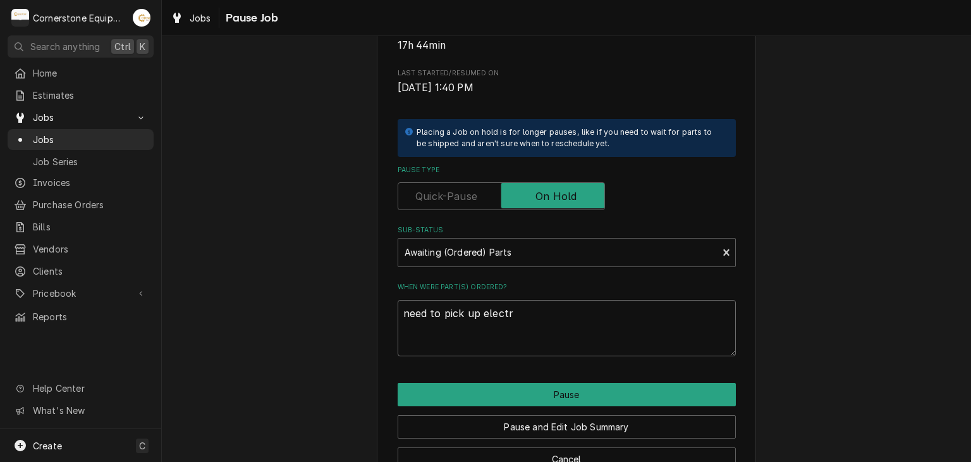
type textarea "x"
type textarea "need to pick up electri"
type textarea "x"
type textarea "need to pick up electric"
type textarea "x"
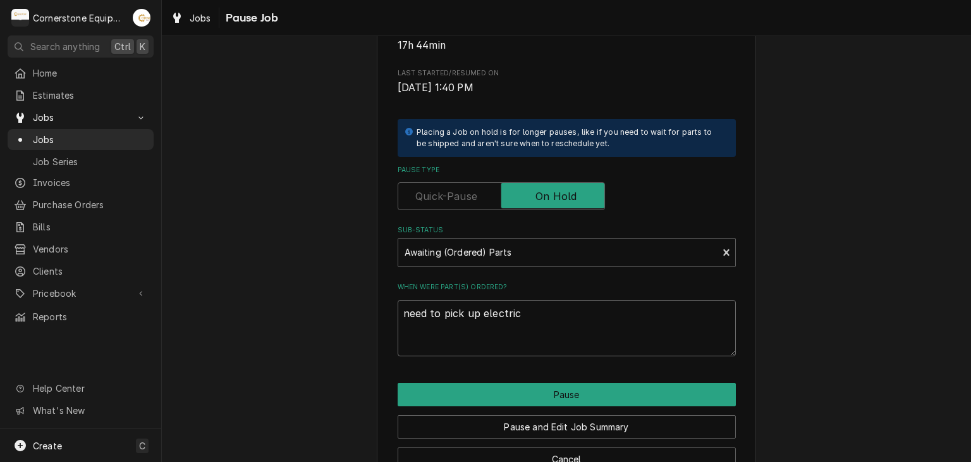
type textarea "need to pick up electrica"
type textarea "x"
type textarea "need to pick up electrical"
type textarea "x"
type textarea "need to pick up electrical"
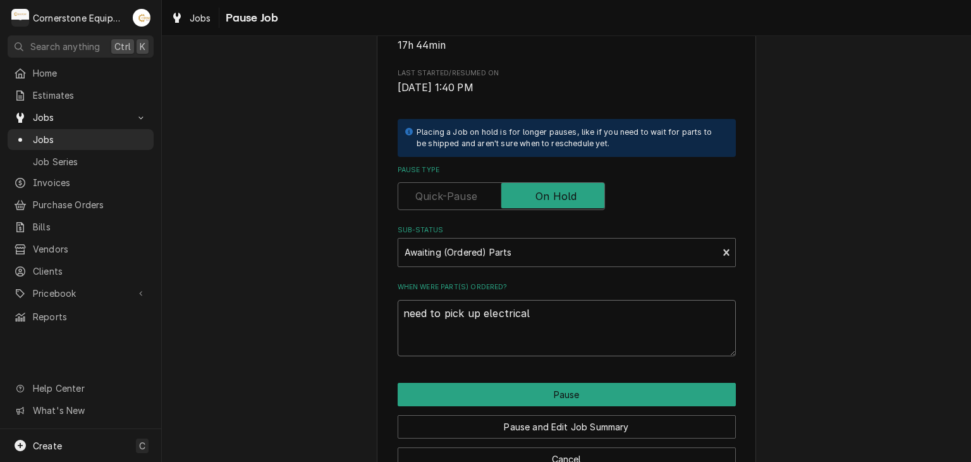
type textarea "x"
type textarea "need to pick up electrical m"
type textarea "x"
type textarea "need to pick up electrical ma"
type textarea "x"
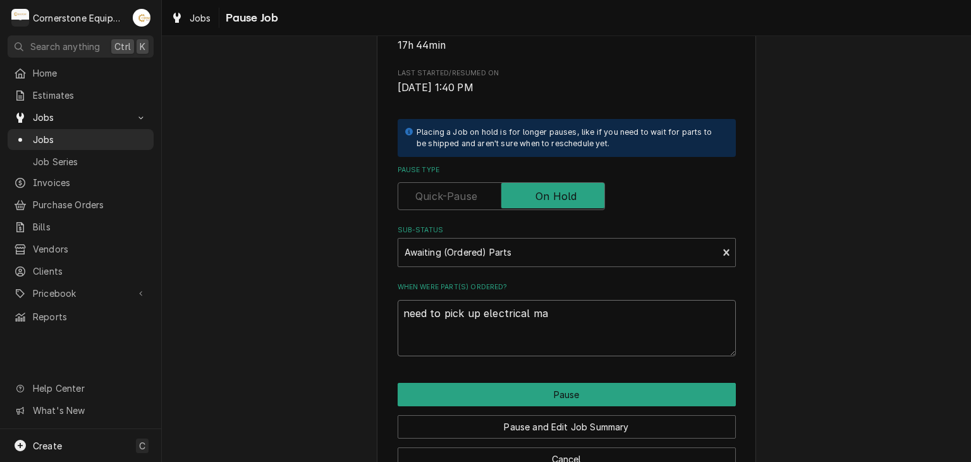
type textarea "need to pick up electrical mat"
type textarea "x"
type textarea "need to pick up electrical mate"
type textarea "x"
type textarea "need to pick up electrical mater"
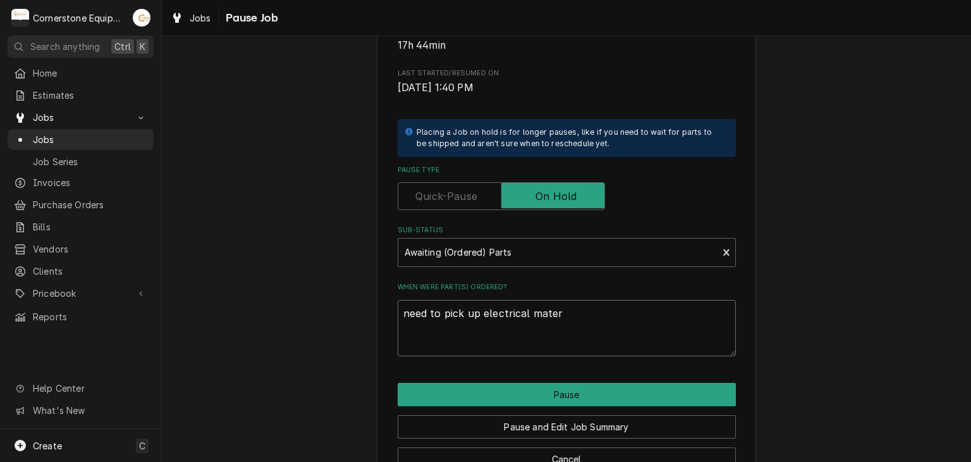
type textarea "x"
type textarea "need to pick up electrical materi"
type textarea "x"
type textarea "need to pick up electrical materia"
type textarea "x"
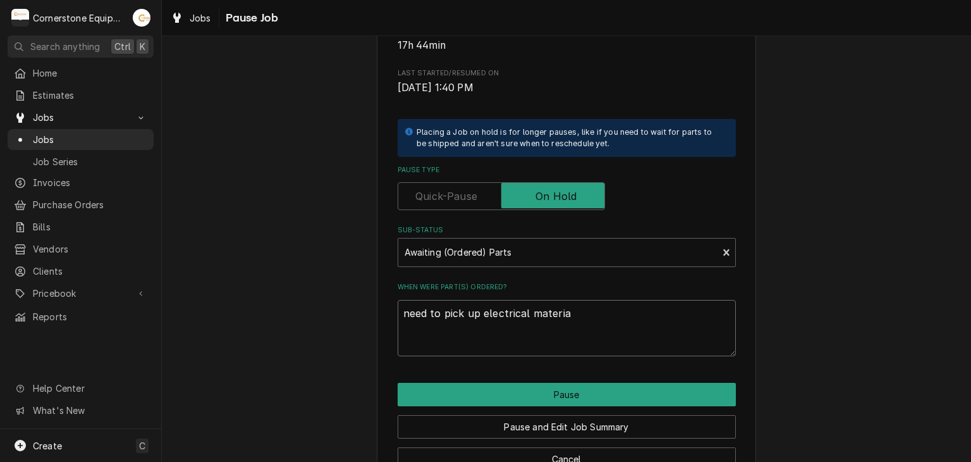
type textarea "need to pick up electrical material"
type textarea "x"
type textarea "need to pick up electrical materials"
type textarea "x"
type textarea "need to pick up electrical materials"
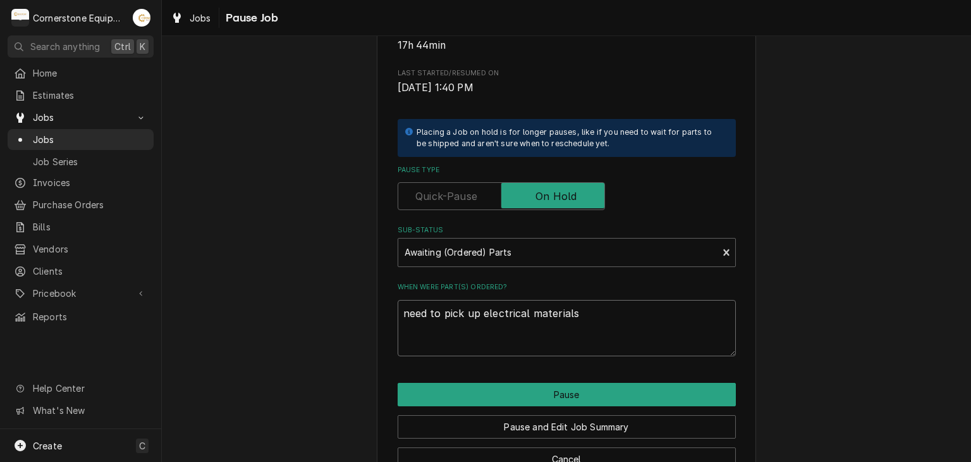
type textarea "x"
type textarea "need to pick up electrical materials a"
type textarea "x"
type textarea "need to pick up electrical materials an"
type textarea "x"
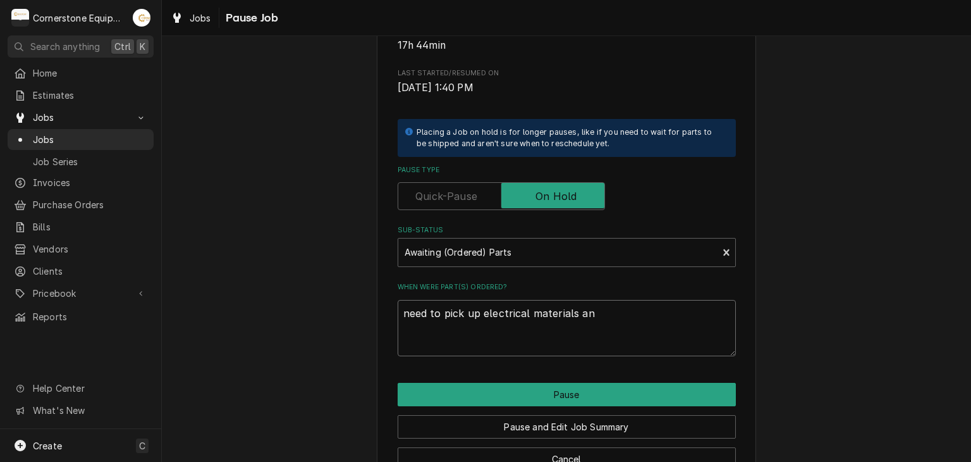
type textarea "need to pick up electrical materials and"
type textarea "x"
type textarea "need to pick up electrical materials and"
type textarea "x"
type textarea "need to pick up electrical materials and r"
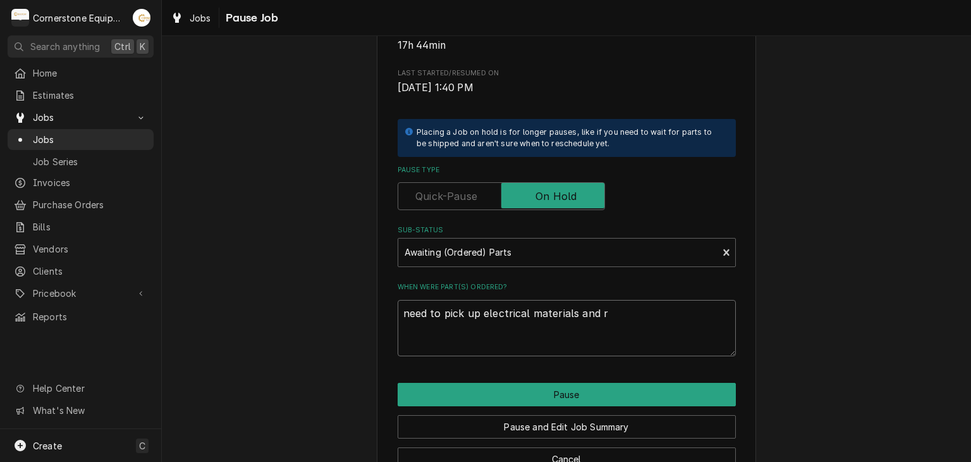
type textarea "x"
type textarea "need to pick up electrical materials and re"
type textarea "x"
type textarea "need to pick up electrical materials and ret"
type textarea "x"
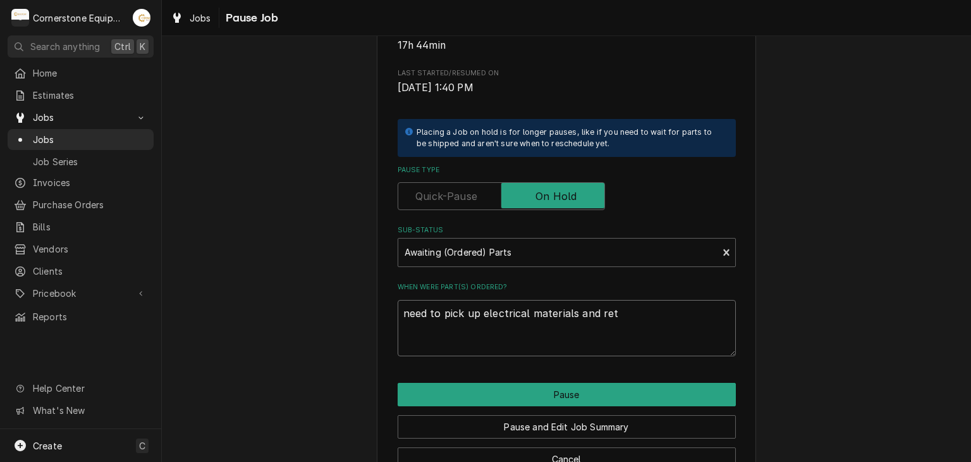
type textarea "need to pick up electrical materials and retu"
type textarea "x"
type textarea "need to pick up electrical materials and retur"
type textarea "x"
type textarea "need to pick up electrical materials and return"
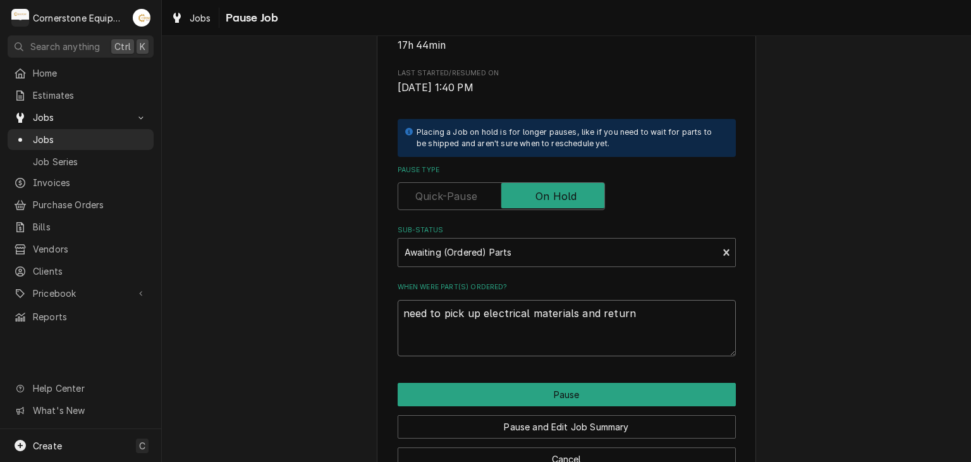
type textarea "x"
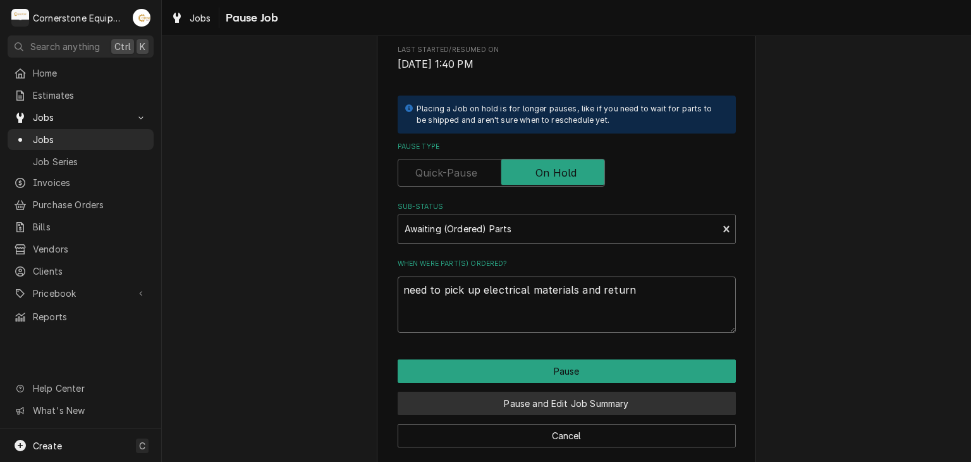
scroll to position [288, 0]
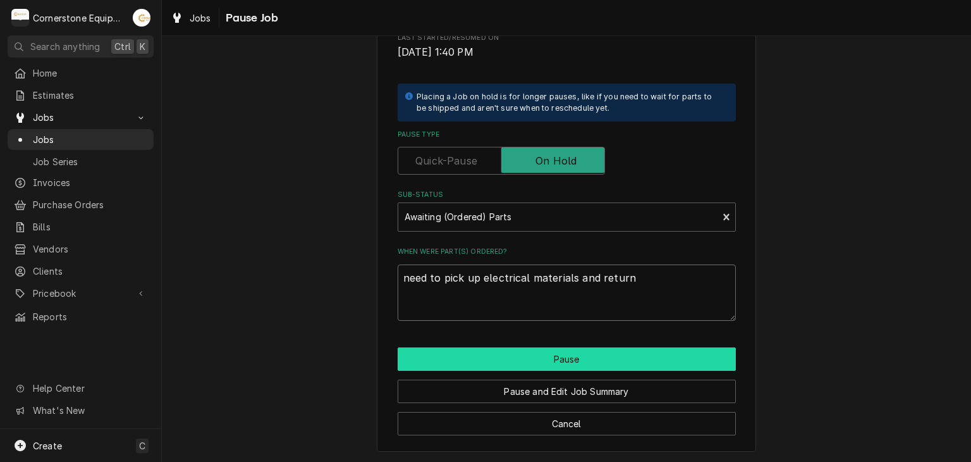
type textarea "need to pick up electrical materials and return"
click at [559, 357] on button "Pause" at bounding box center [567, 358] width 338 height 23
type textarea "x"
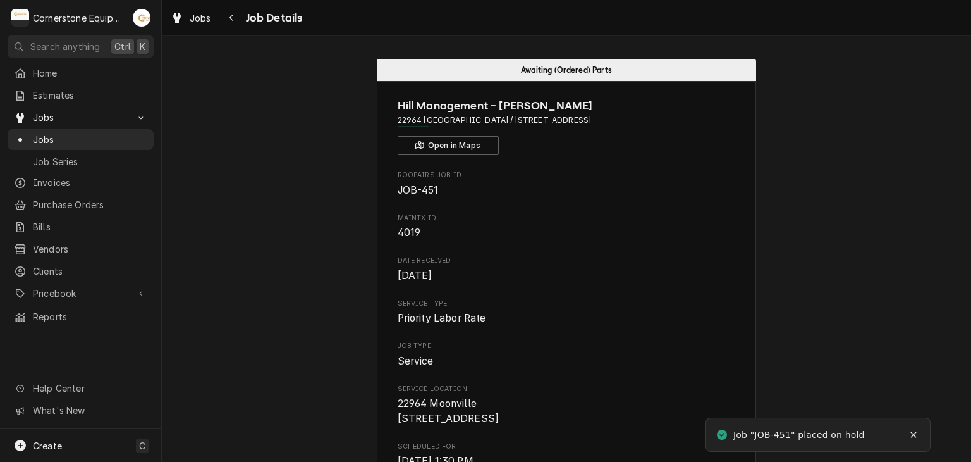
scroll to position [506, 0]
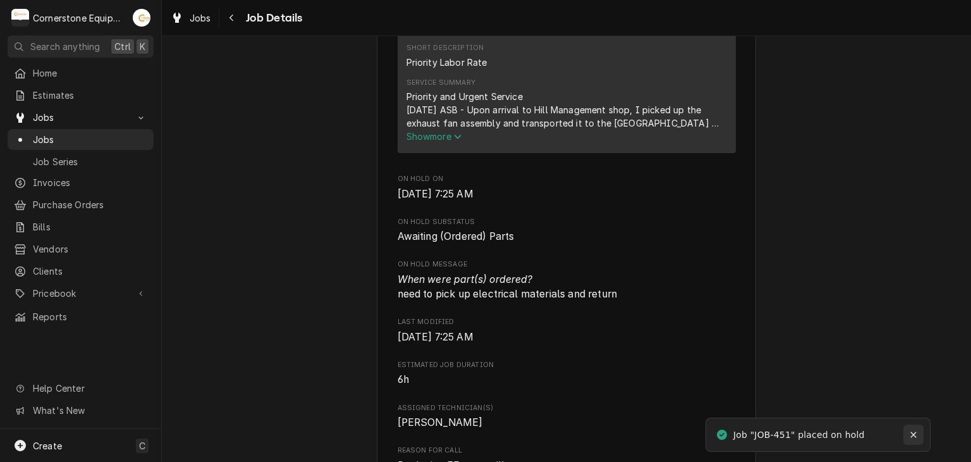
click at [913, 432] on icon "Notifications alt+T" at bounding box center [913, 434] width 9 height 9
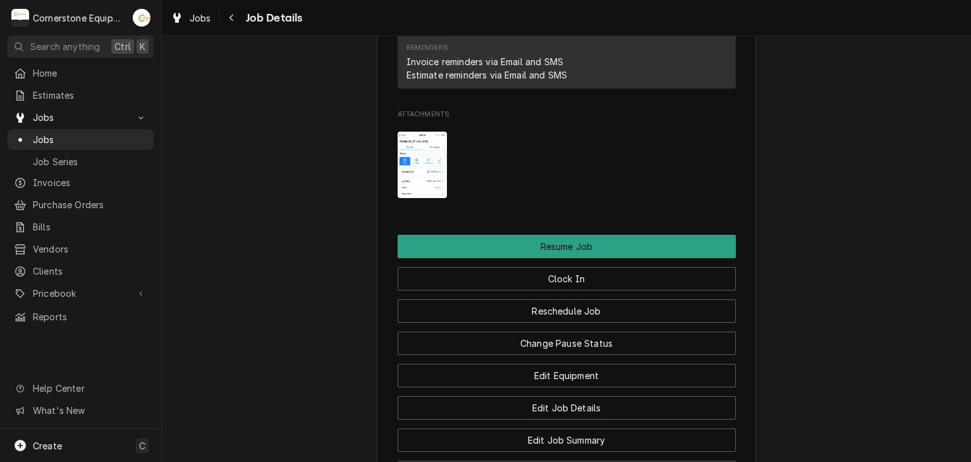
scroll to position [1462, 0]
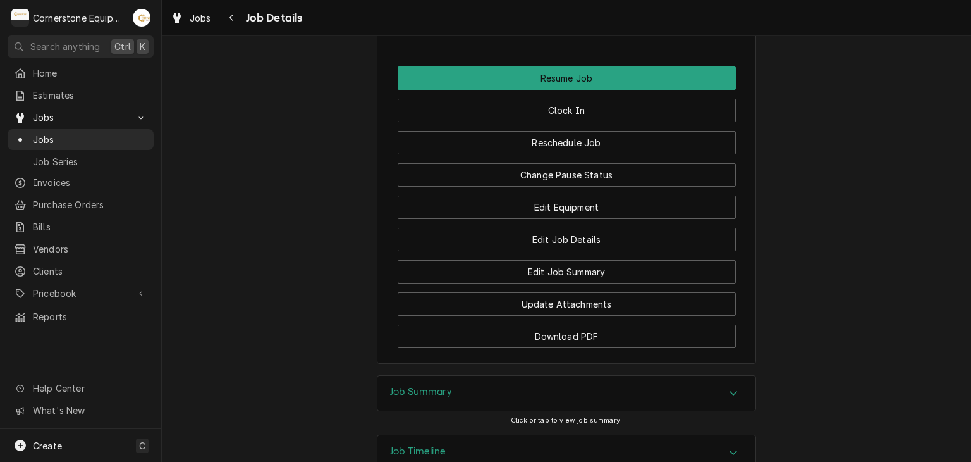
click at [737, 386] on div "Accordion Header" at bounding box center [733, 393] width 19 height 15
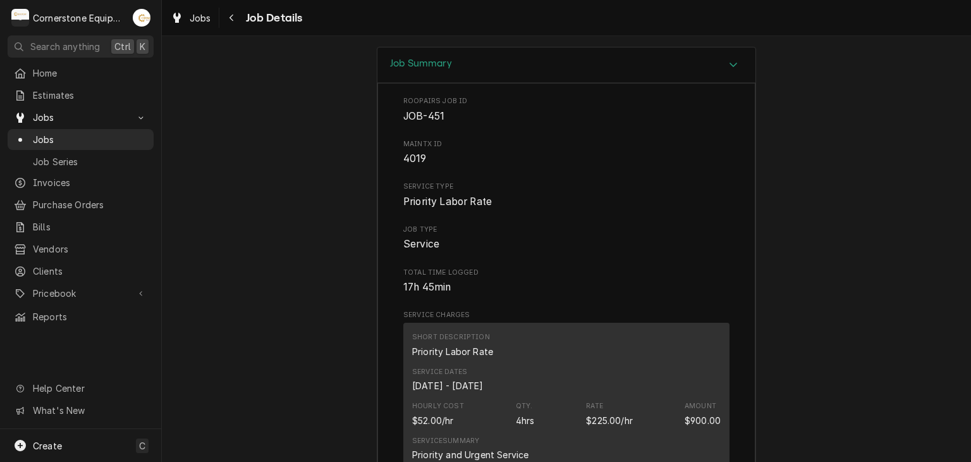
scroll to position [1517, 0]
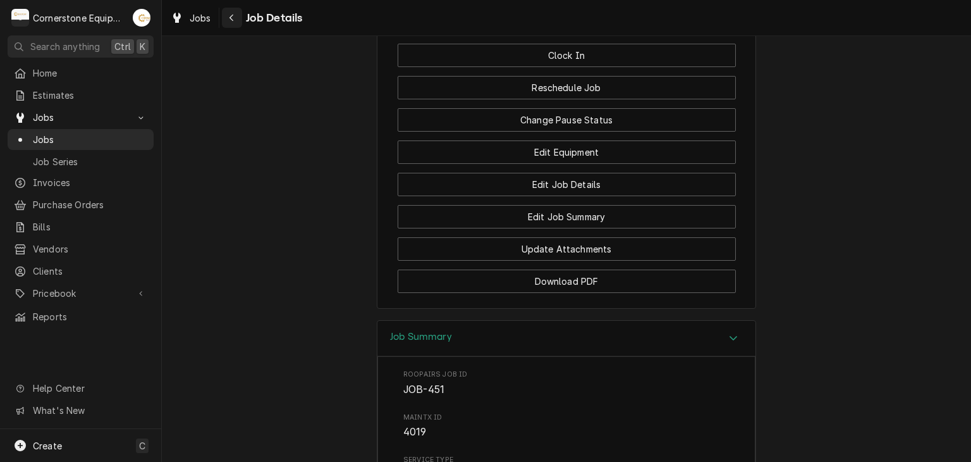
click at [238, 11] on button "Navigate back" at bounding box center [232, 18] width 20 height 20
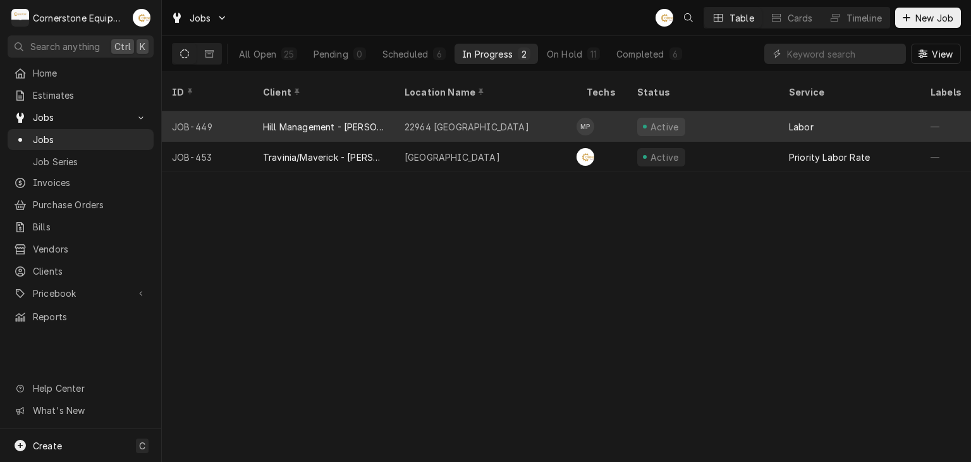
click at [367, 120] on div "Hill Management - [PERSON_NAME]" at bounding box center [323, 126] width 121 height 13
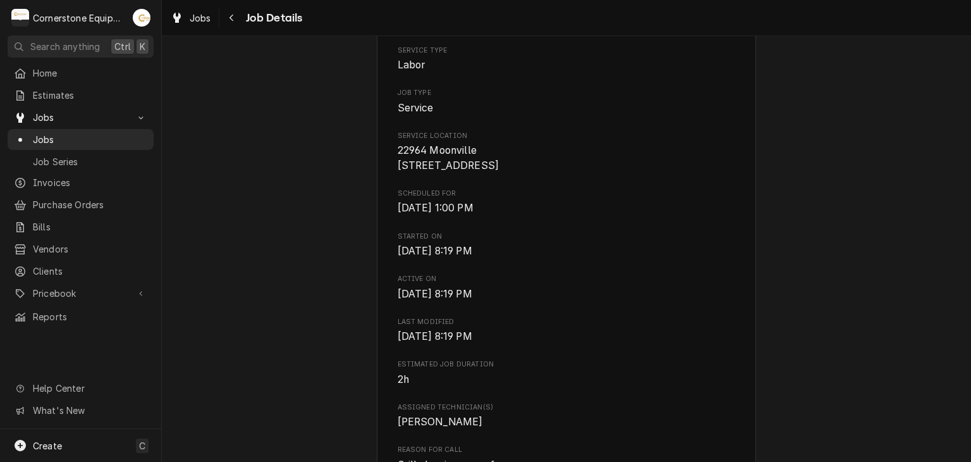
scroll to position [759, 0]
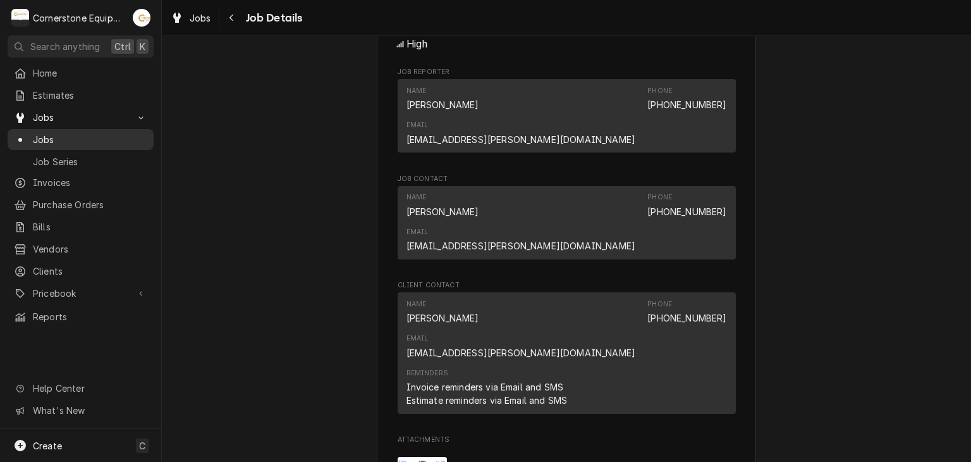
click at [85, 140] on span "Jobs" at bounding box center [90, 139] width 114 height 13
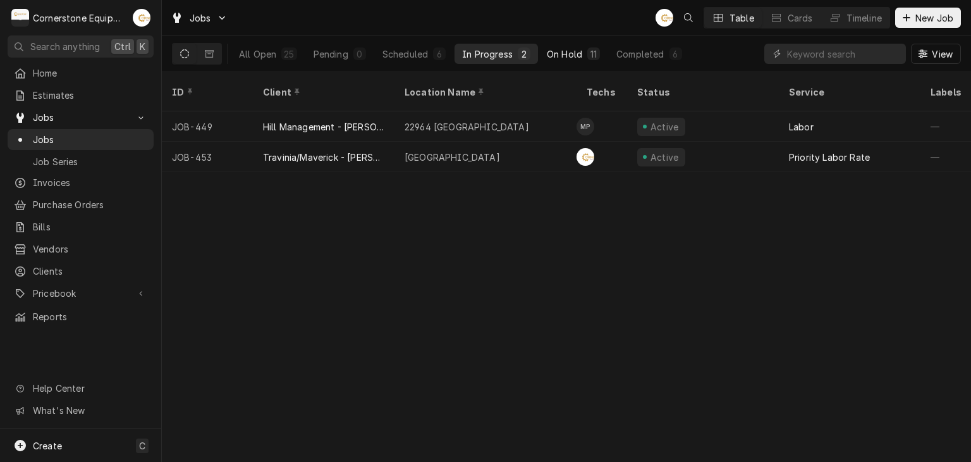
click at [556, 51] on div "On Hold" at bounding box center [564, 53] width 35 height 13
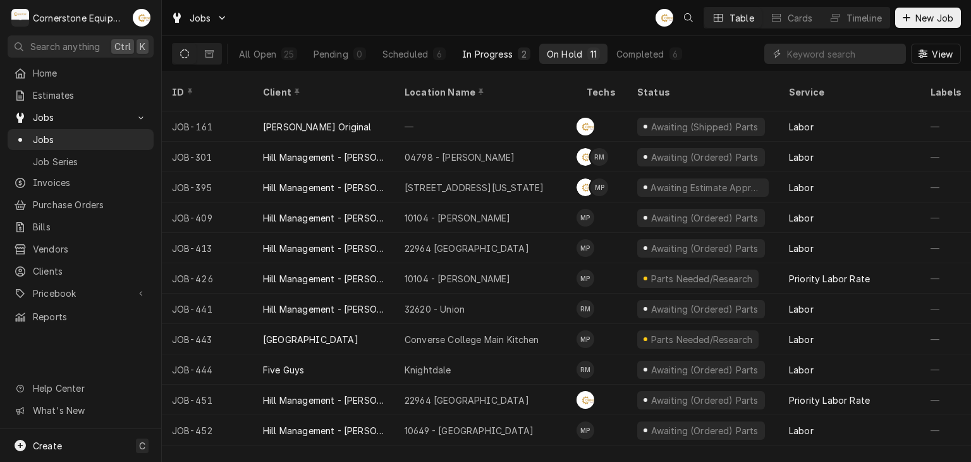
click at [511, 61] on button "In Progress 2" at bounding box center [496, 54] width 83 height 20
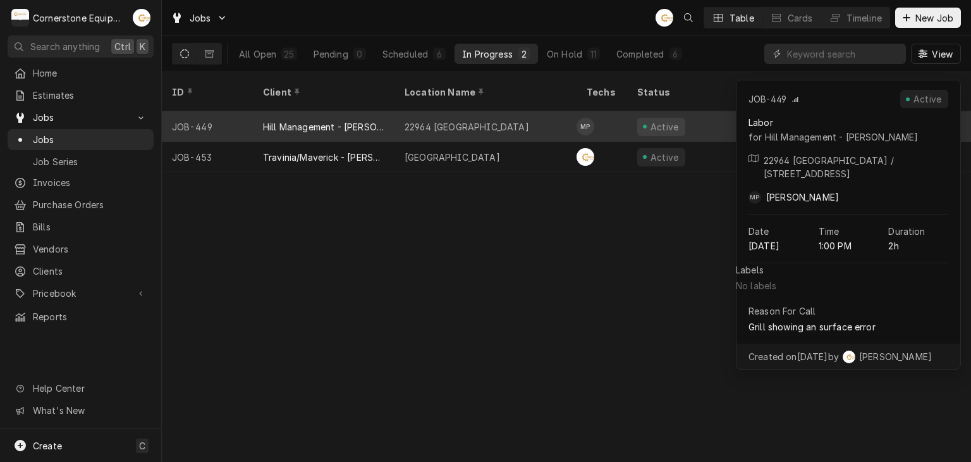
click at [534, 111] on div "22964 Moonville" at bounding box center [485, 126] width 182 height 30
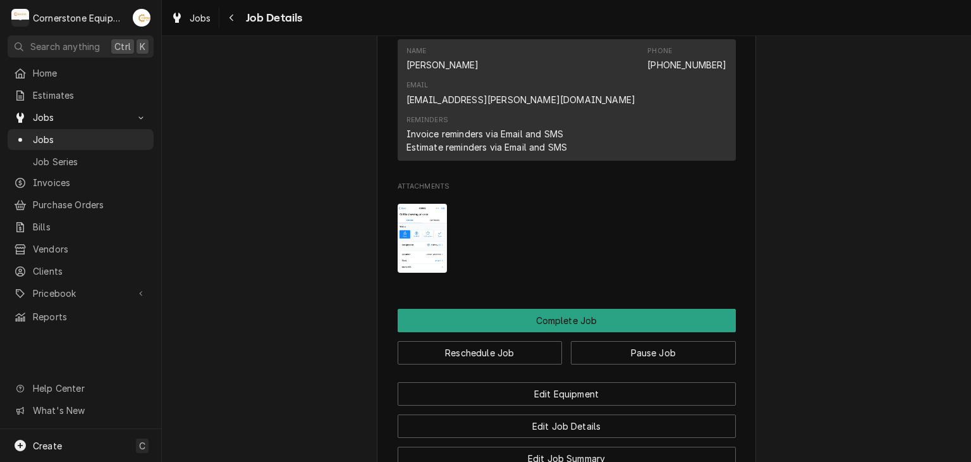
scroll to position [1259, 0]
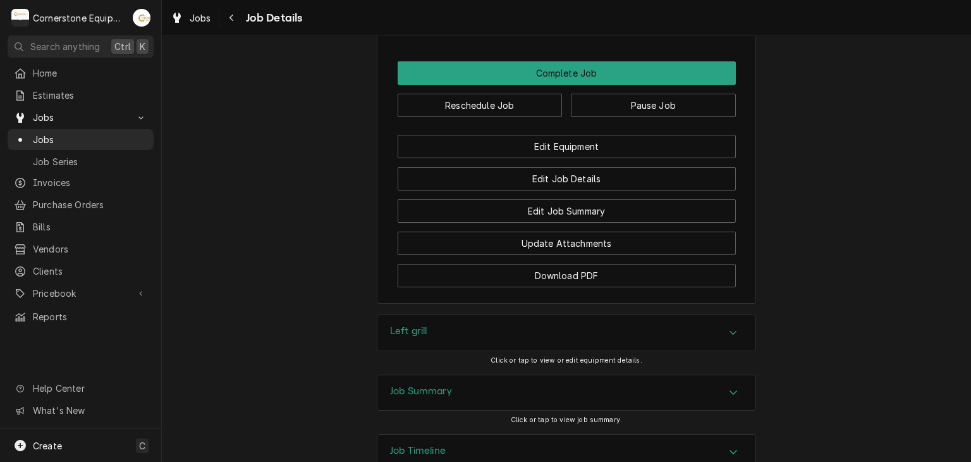
click at [482, 375] on div "Job Summary" at bounding box center [566, 392] width 378 height 35
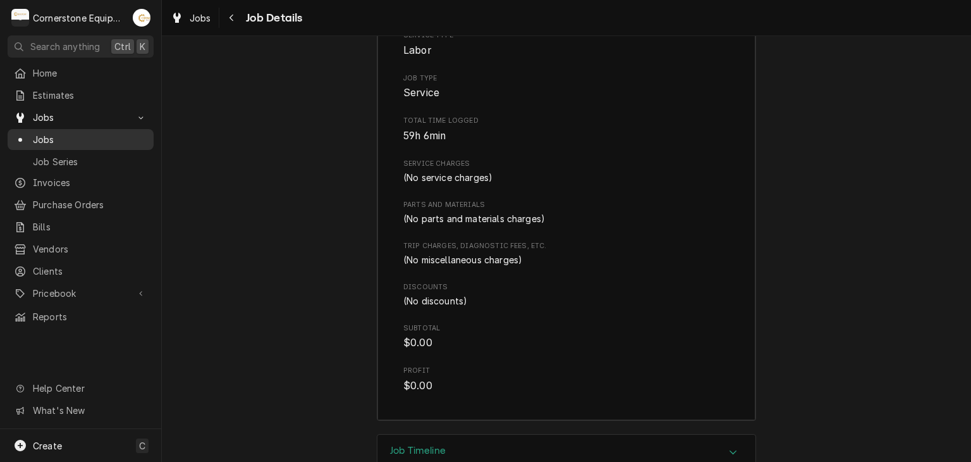
click at [116, 133] on span "Jobs" at bounding box center [90, 139] width 114 height 13
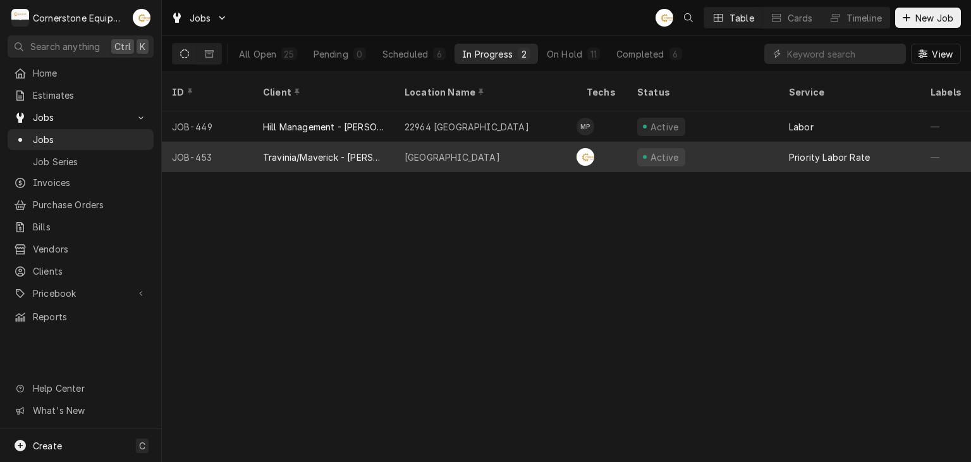
click at [443, 150] on div "[GEOGRAPHIC_DATA]" at bounding box center [452, 156] width 95 height 13
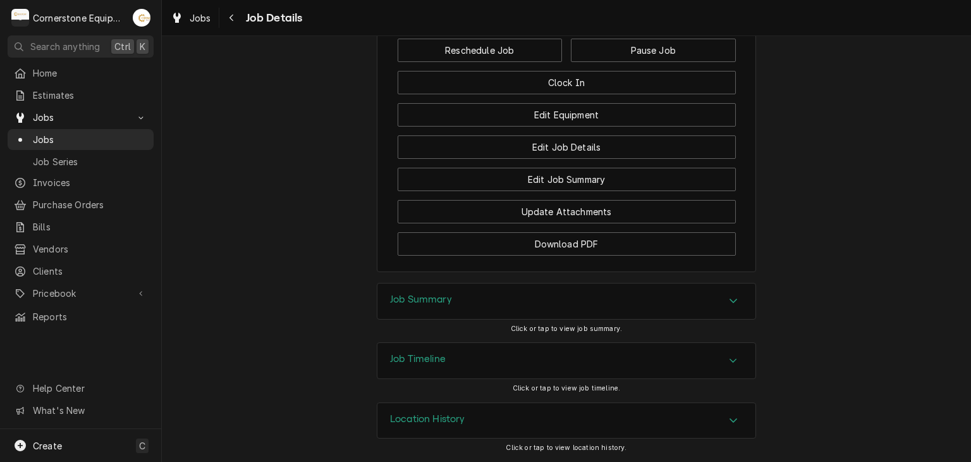
scroll to position [759, 0]
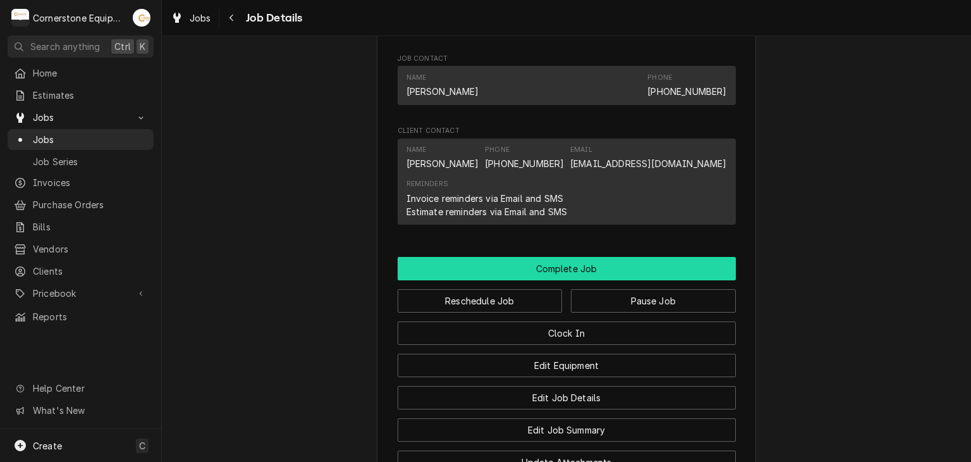
click at [541, 280] on button "Complete Job" at bounding box center [567, 268] width 338 height 23
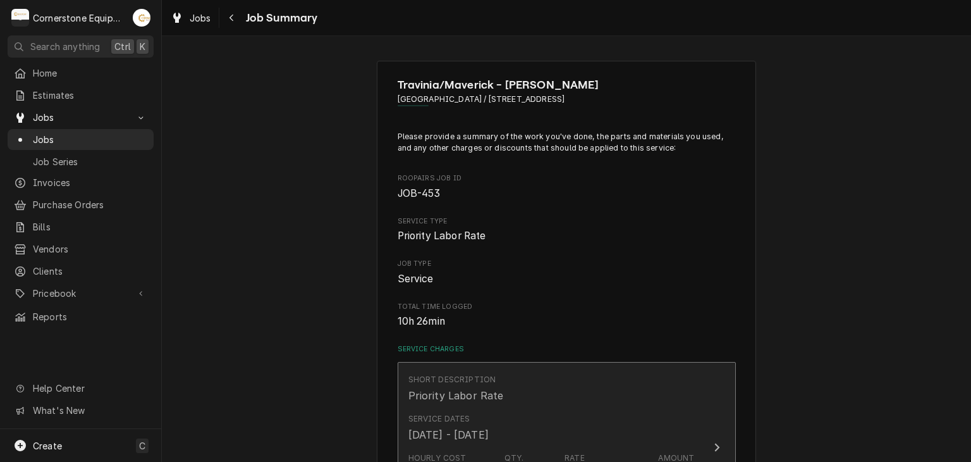
scroll to position [253, 0]
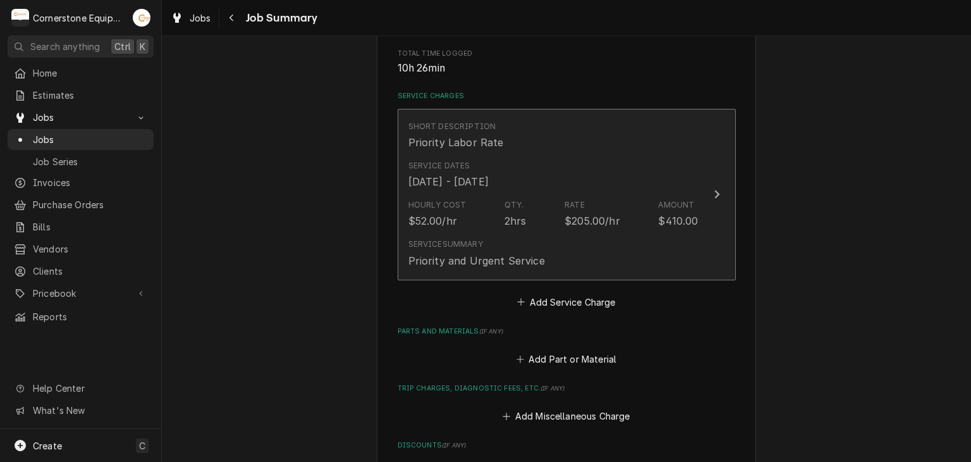
click at [599, 263] on div "Service Summary Priority and Urgent Service" at bounding box center [553, 252] width 290 height 39
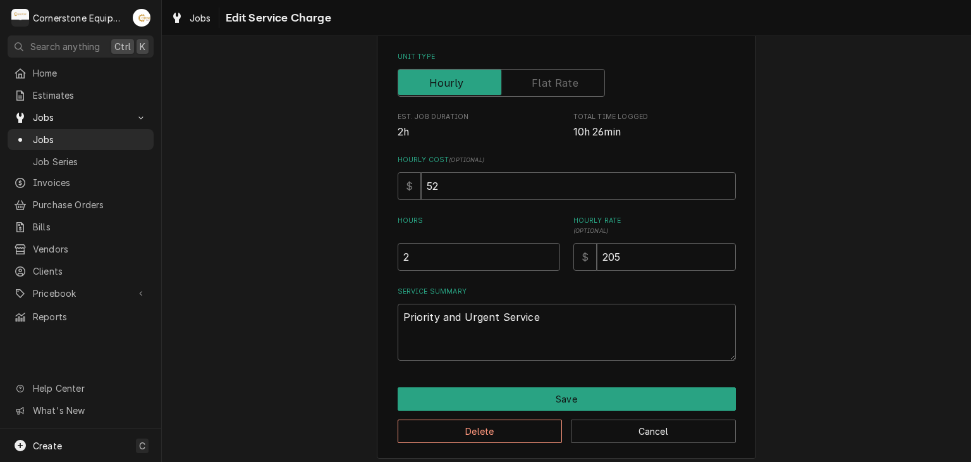
scroll to position [202, 0]
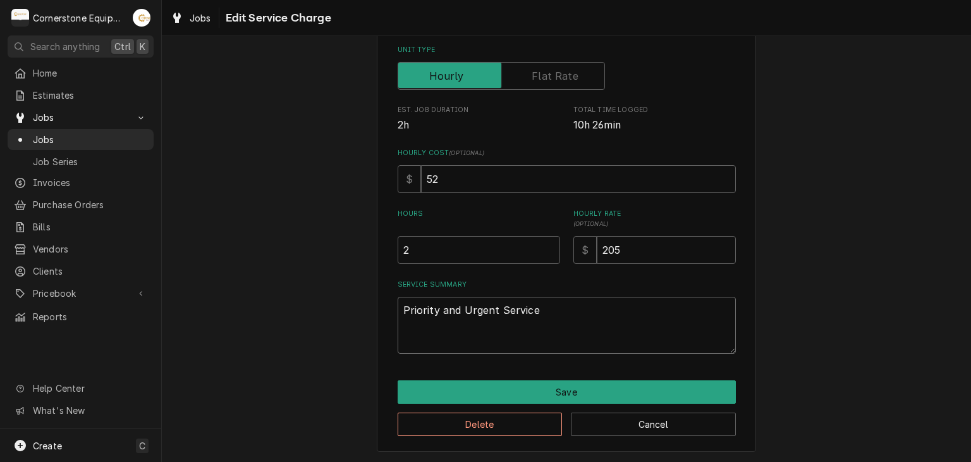
click at [470, 327] on textarea "Priority and Urgent Service" at bounding box center [567, 325] width 338 height 57
click at [537, 324] on textarea "Priority and Urgent Service" at bounding box center [567, 325] width 338 height 57
type textarea "x"
type textarea "Priority and Urgent Service"
type textarea "x"
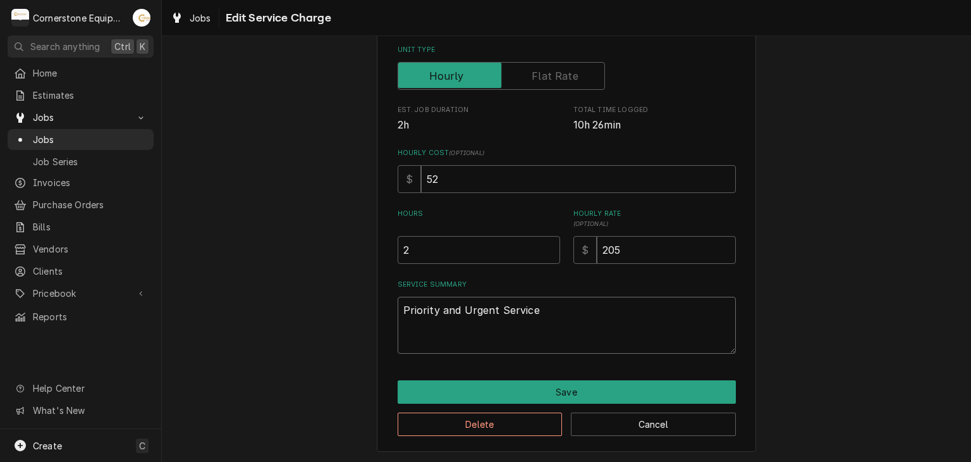
type textarea "Priority and Urgent Service 9"
type textarea "x"
type textarea "Priority and Urgent Service 9/"
type textarea "x"
type textarea "Priority and Urgent Service 9/2"
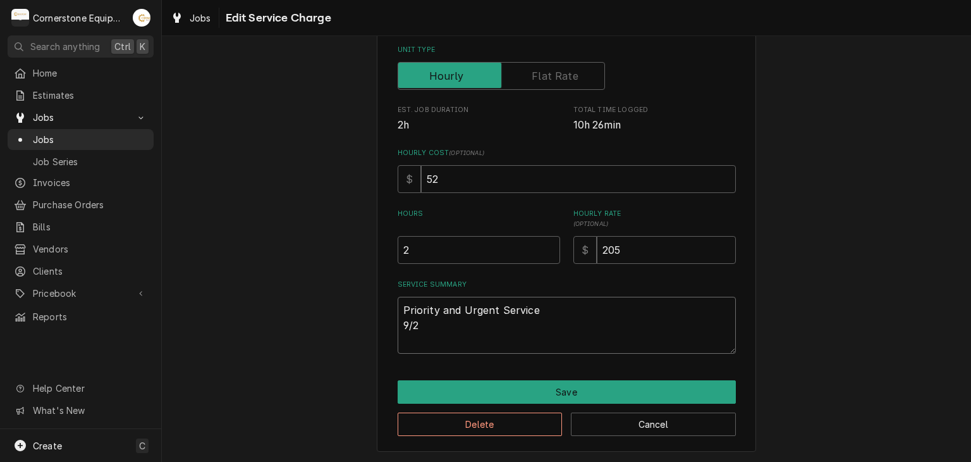
type textarea "x"
type textarea "Priority and Urgent Service 9/28"
type textarea "x"
type textarea "Priority and Urgent Service 9/28/"
type textarea "x"
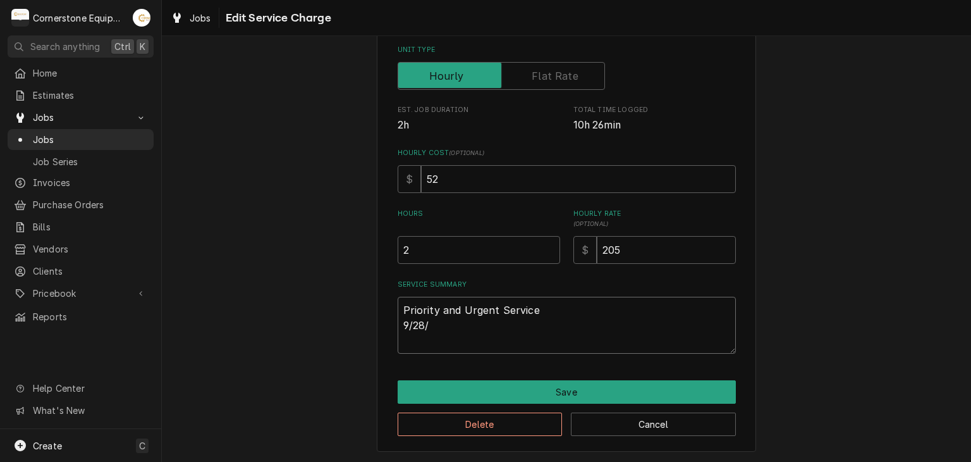
type textarea "Priority and Urgent Service 9/28/2"
type textarea "x"
type textarea "Priority and Urgent Service 9/28/25"
type textarea "x"
type textarea "Priority and Urgent Service 9/28/25"
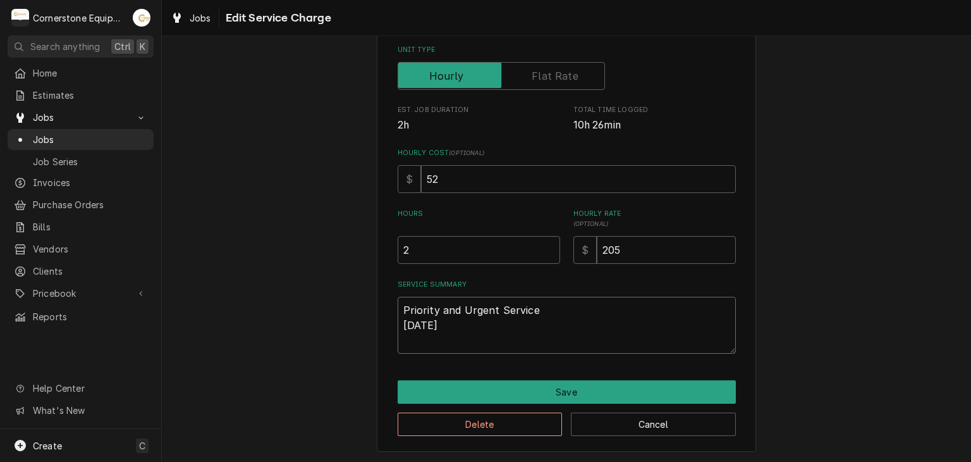
type textarea "x"
type textarea "Priority and Urgent Service 9/28/25 A"
type textarea "x"
type textarea "Priority and Urgent Service 9/28/25 AS"
type textarea "x"
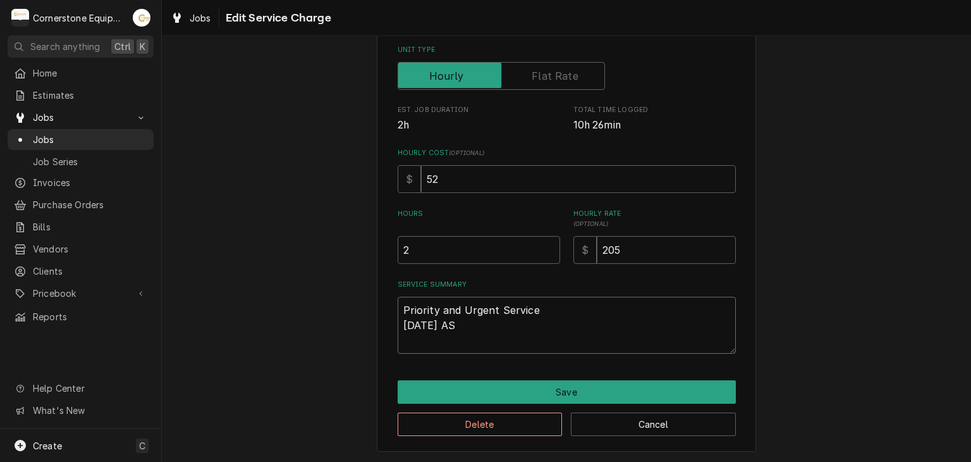
type textarea "Priority and Urgent Service 9/28/25 ASB"
type textarea "x"
type textarea "Priority and Urgent Service 9/28/25 ASB"
type textarea "x"
type textarea "Priority and Urgent Service 9/28/25 ASB -"
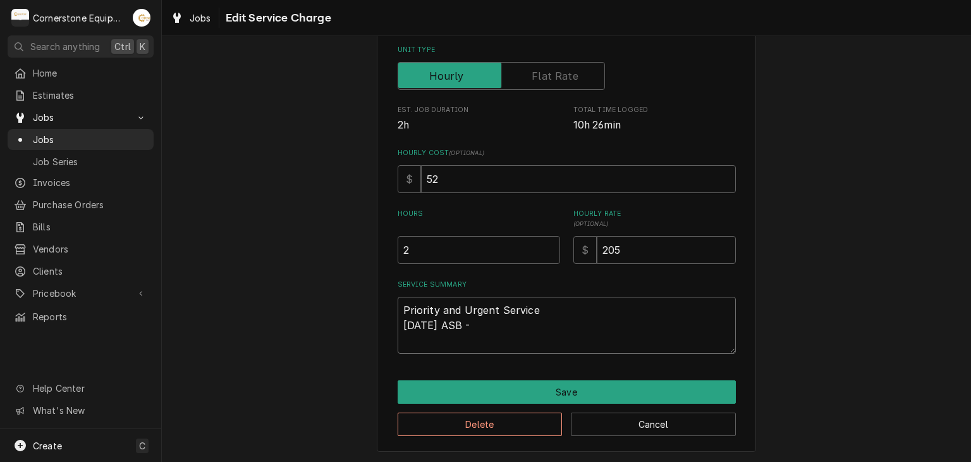
type textarea "x"
type textarea "Priority and Urgent Service 9/28/25 ASB -"
paste textarea "Upon arrival, I inspected the beer keg cooler and found it had no power. After …"
type textarea "x"
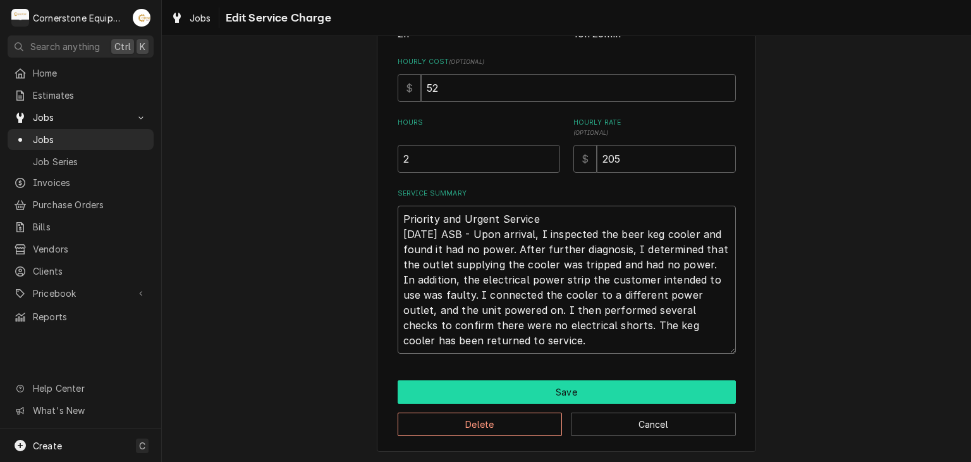
type textarea "Priority and Urgent Service 9/28/25 ASB - Upon arrival, I inspected the beer ke…"
click at [538, 399] on button "Save" at bounding box center [567, 391] width 338 height 23
type textarea "x"
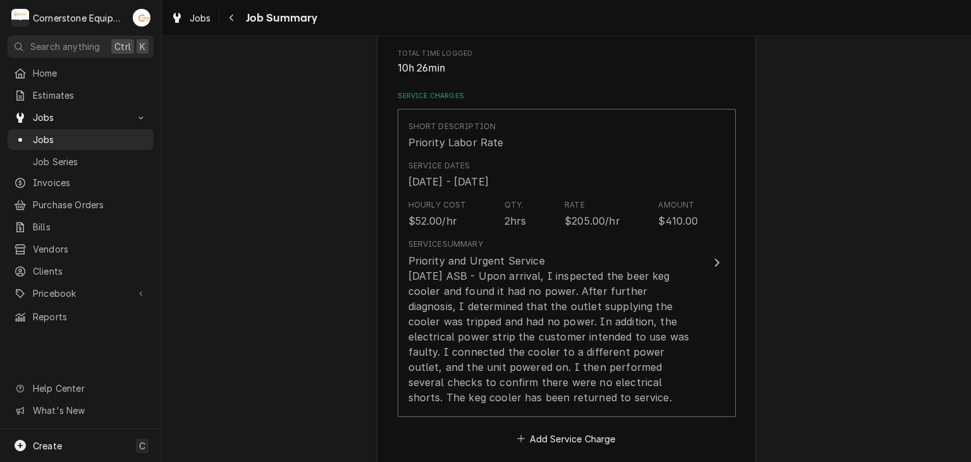
scroll to position [506, 0]
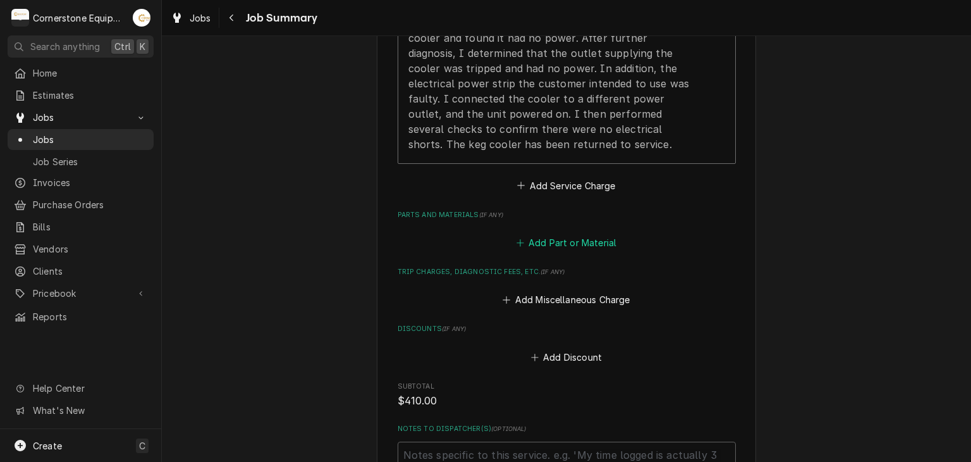
click at [549, 235] on button "Add Part or Material" at bounding box center [566, 243] width 104 height 18
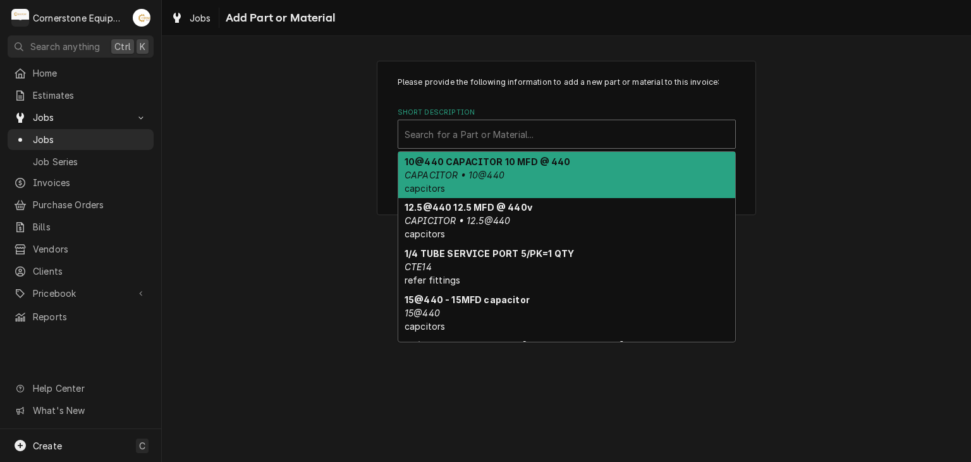
click at [454, 142] on div "Short Description" at bounding box center [567, 134] width 324 height 23
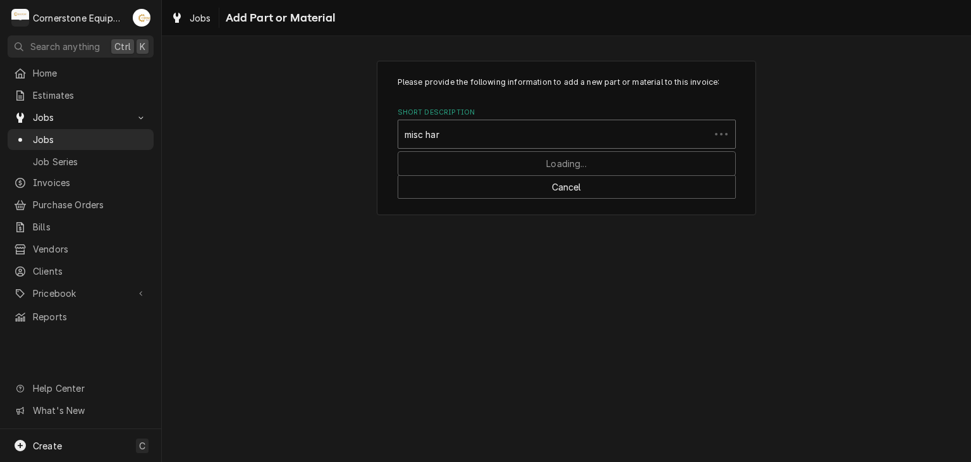
type input "misc hard"
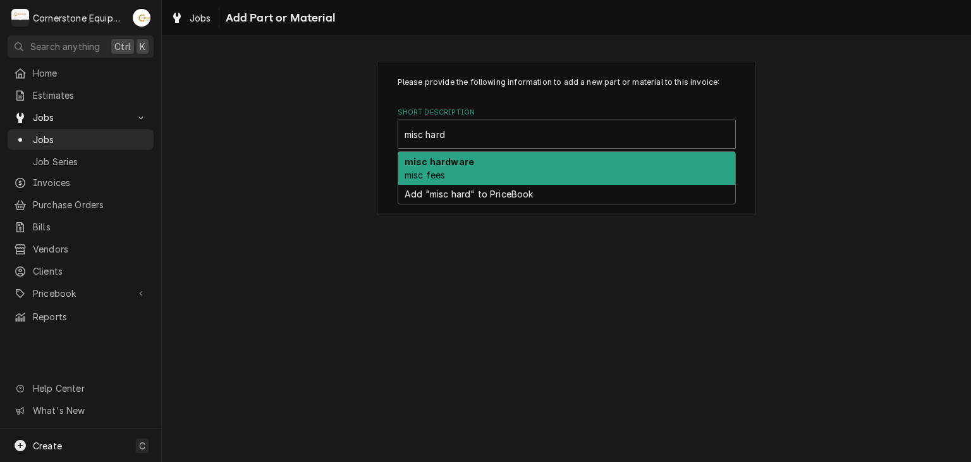
click at [430, 181] on div "misc hardware misc fees" at bounding box center [566, 168] width 337 height 33
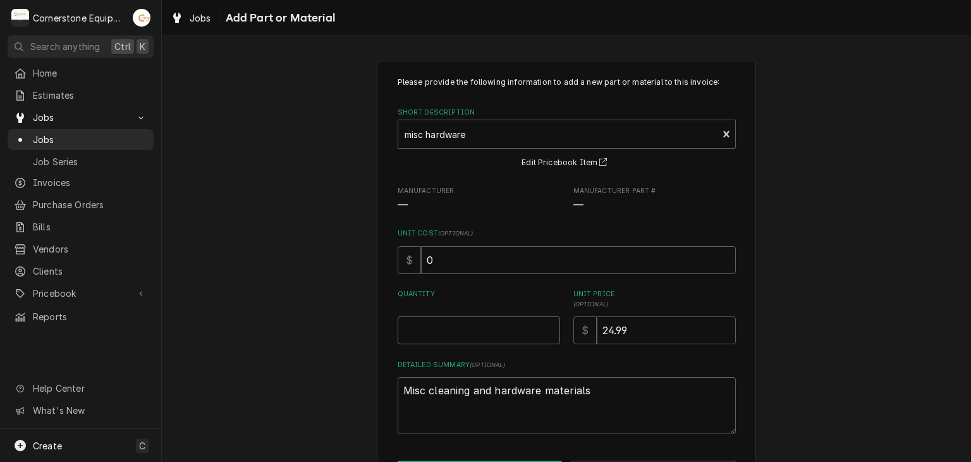
click at [437, 327] on input "Quantity" at bounding box center [479, 330] width 162 height 28
type textarea "x"
type input "1"
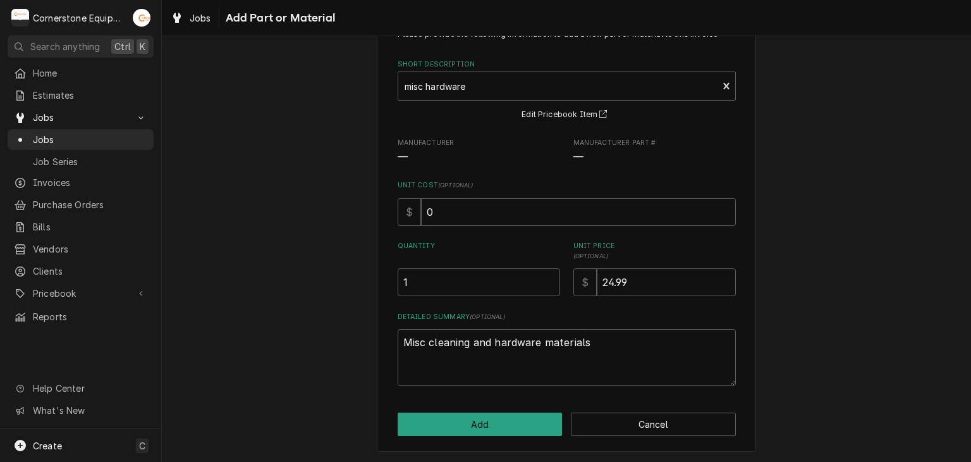
click at [452, 439] on div "Please provide the following information to add a new part or material to this …" at bounding box center [566, 232] width 379 height 439
click at [459, 425] on button "Add" at bounding box center [480, 423] width 165 height 23
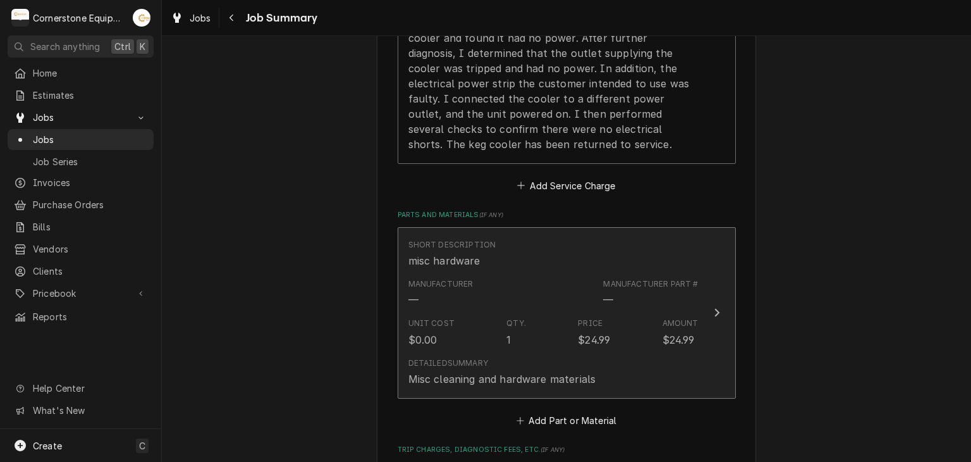
scroll to position [759, 0]
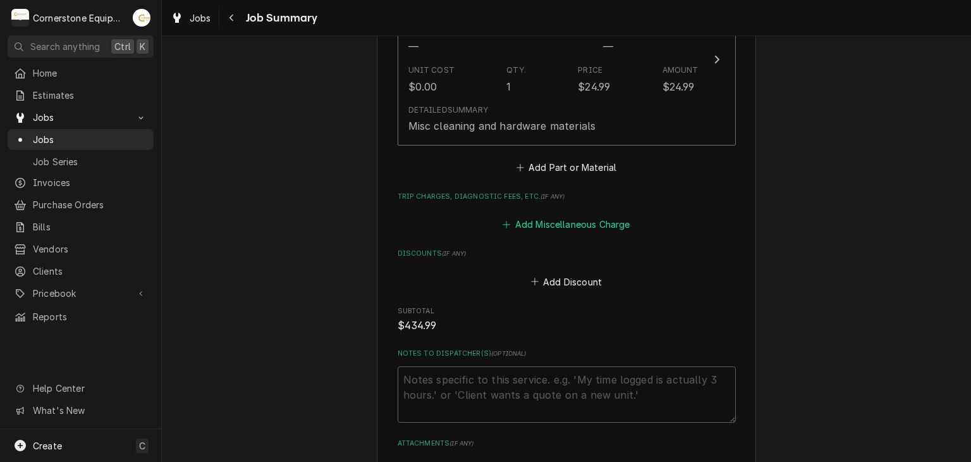
click at [561, 224] on button "Add Miscellaneous Charge" at bounding box center [566, 225] width 131 height 18
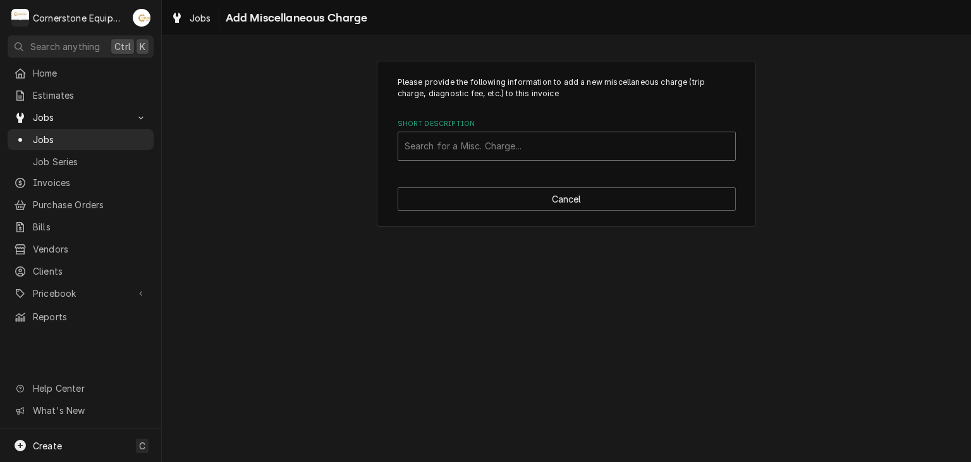
click at [410, 145] on div "Short Description" at bounding box center [567, 146] width 324 height 23
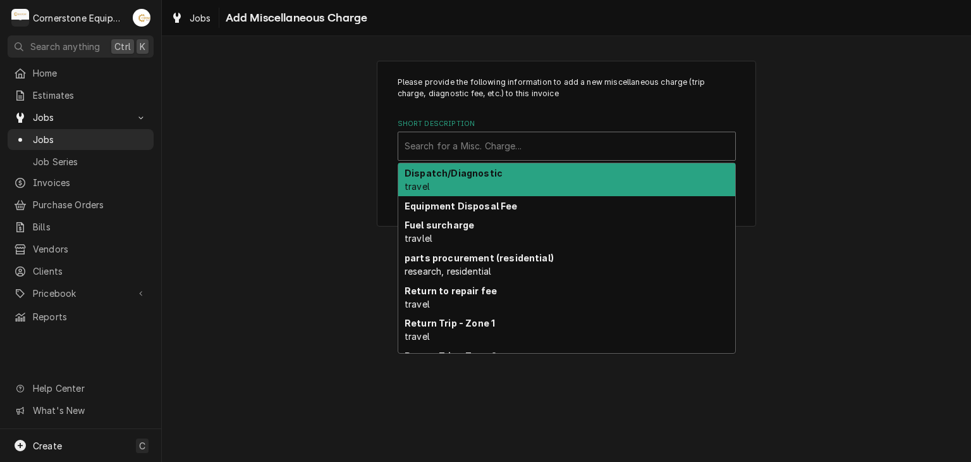
click at [420, 181] on span "travel" at bounding box center [417, 186] width 25 height 11
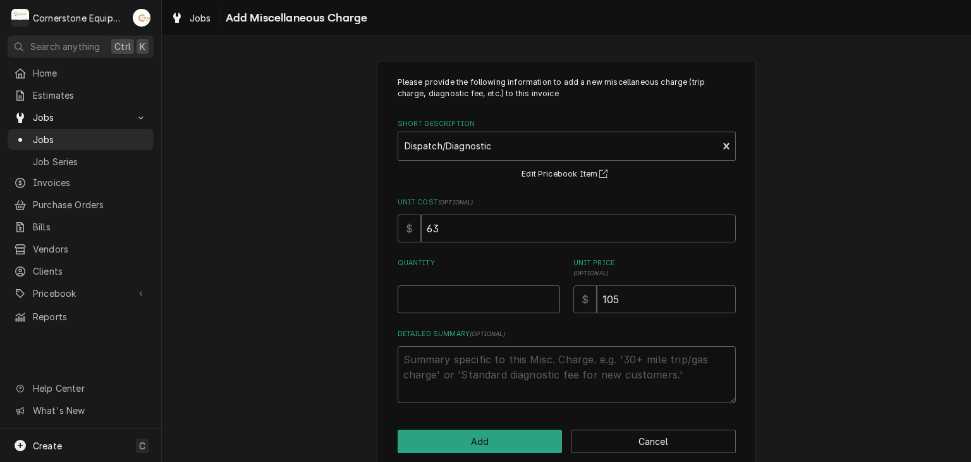
click at [455, 309] on input "Quantity" at bounding box center [479, 299] width 162 height 28
type textarea "x"
type input "1"
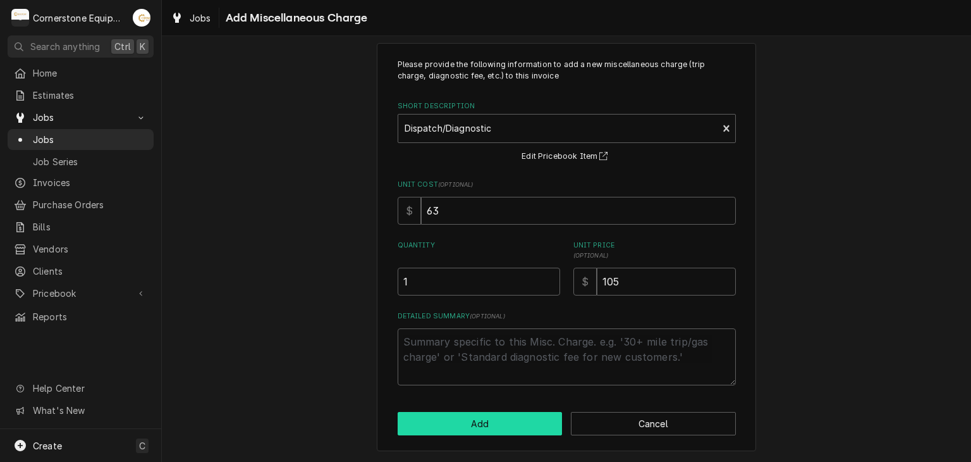
click at [450, 415] on button "Add" at bounding box center [480, 423] width 165 height 23
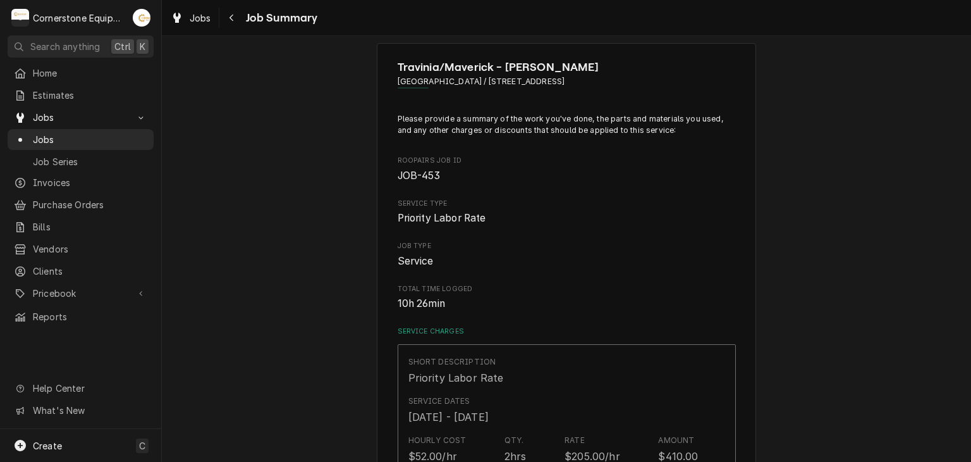
scroll to position [774, 0]
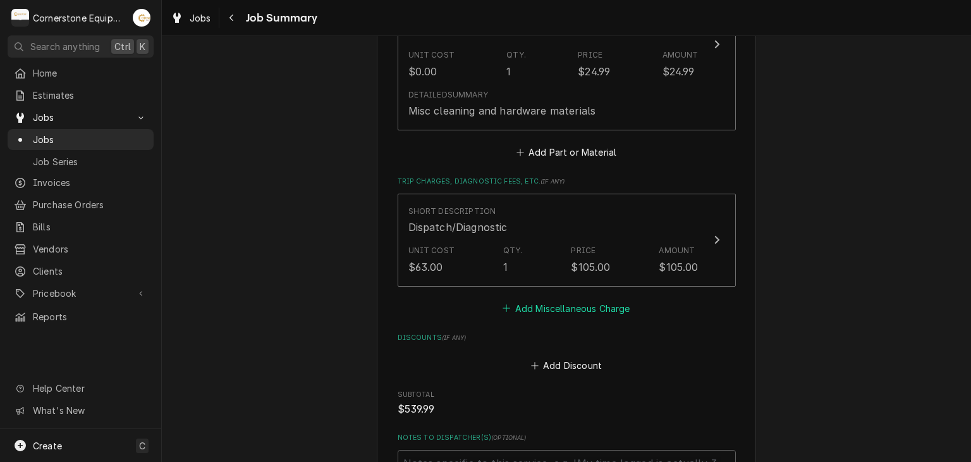
click at [546, 304] on button "Add Miscellaneous Charge" at bounding box center [566, 308] width 131 height 18
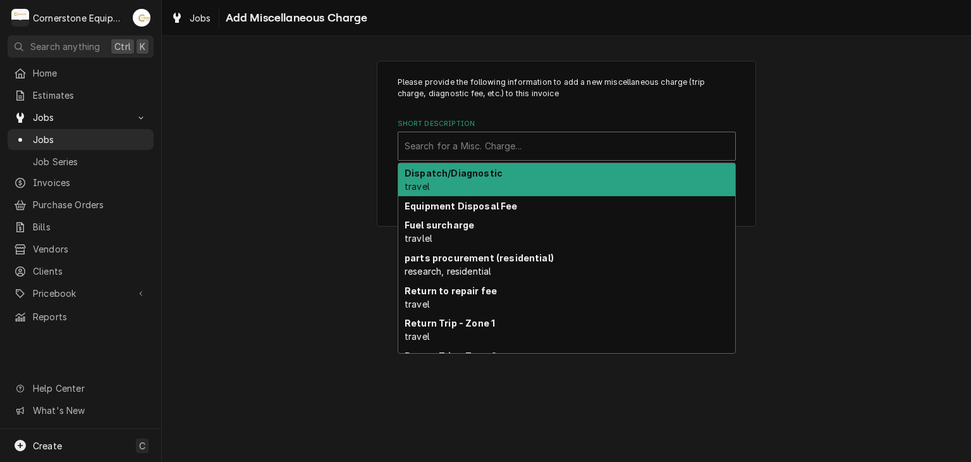
click at [437, 149] on div "Short Description" at bounding box center [567, 146] width 324 height 23
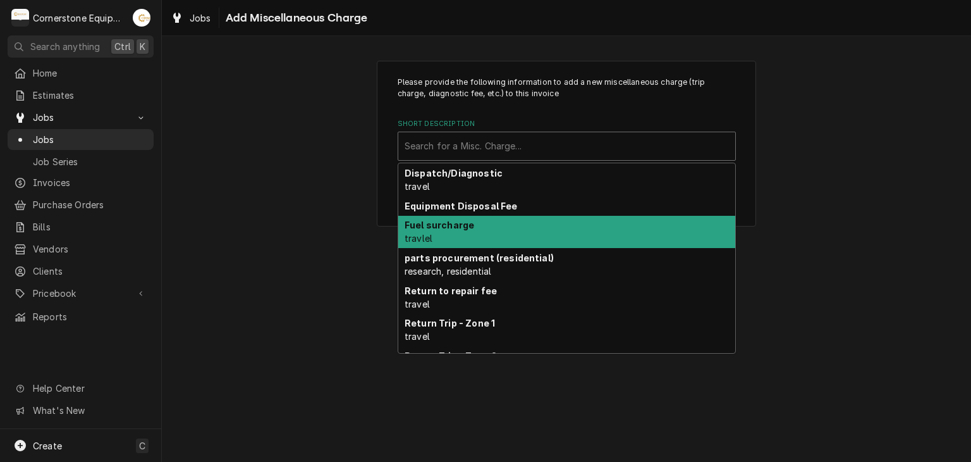
click at [437, 243] on div "Fuel surcharge travlel" at bounding box center [566, 232] width 337 height 33
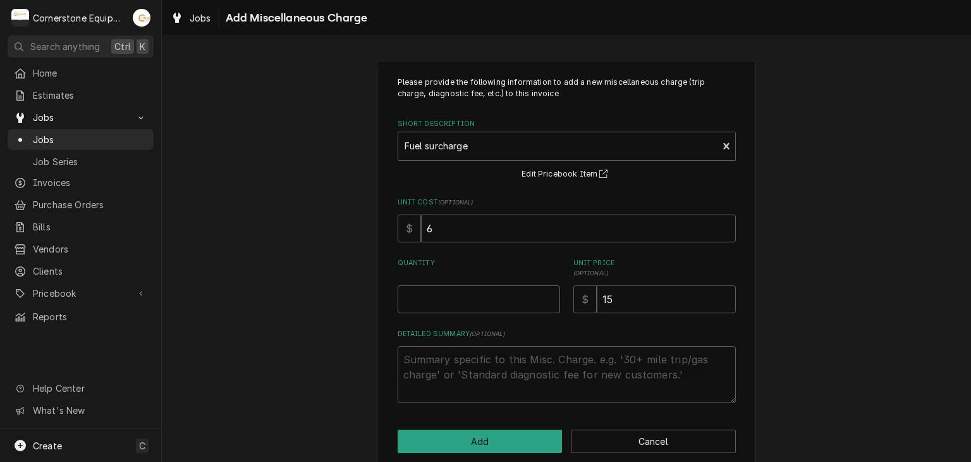
drag, startPoint x: 437, startPoint y: 287, endPoint x: 437, endPoint y: 297, distance: 10.1
click at [437, 293] on input "Quantity" at bounding box center [479, 299] width 162 height 28
type textarea "x"
type input "1"
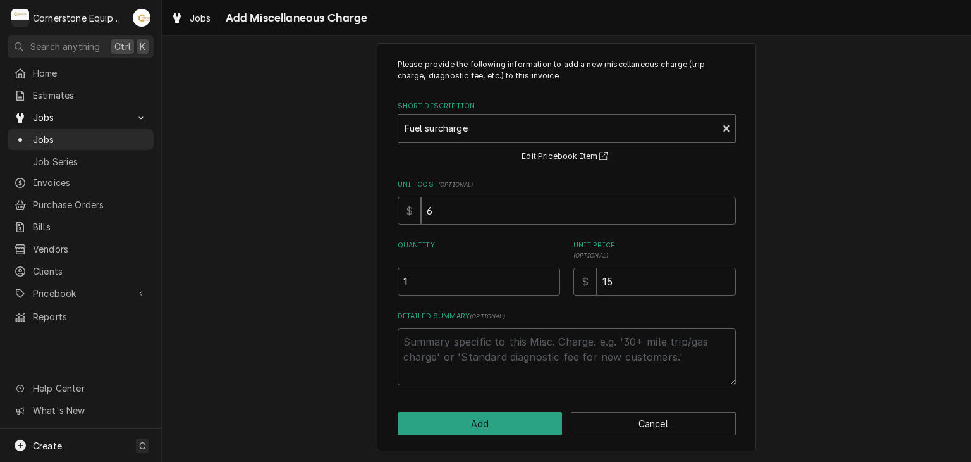
click at [460, 407] on div "Please provide the following information to add a new miscellaneous charge (tri…" at bounding box center [566, 247] width 379 height 408
click at [463, 420] on button "Add" at bounding box center [480, 423] width 165 height 23
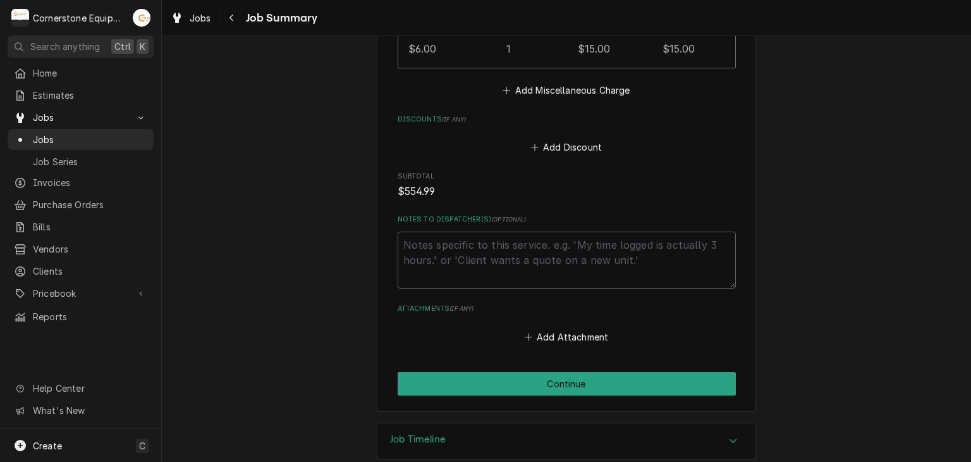
scroll to position [1110, 0]
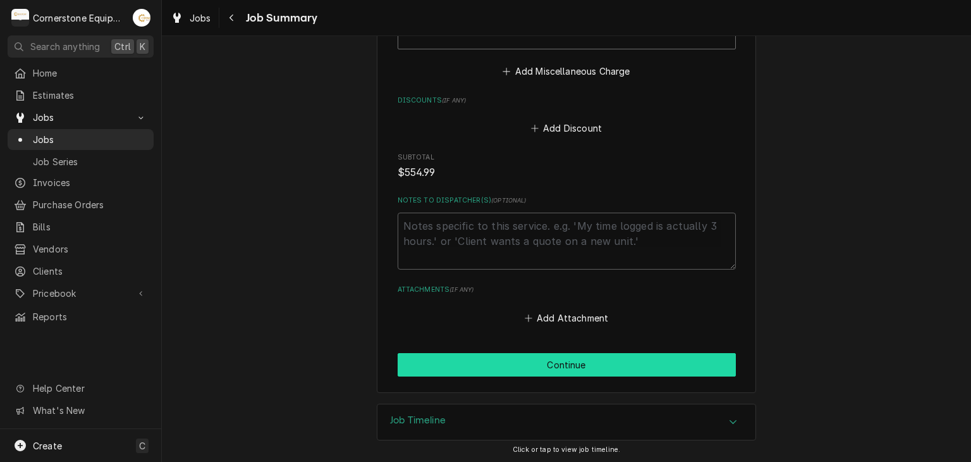
click at [489, 357] on button "Continue" at bounding box center [567, 364] width 338 height 23
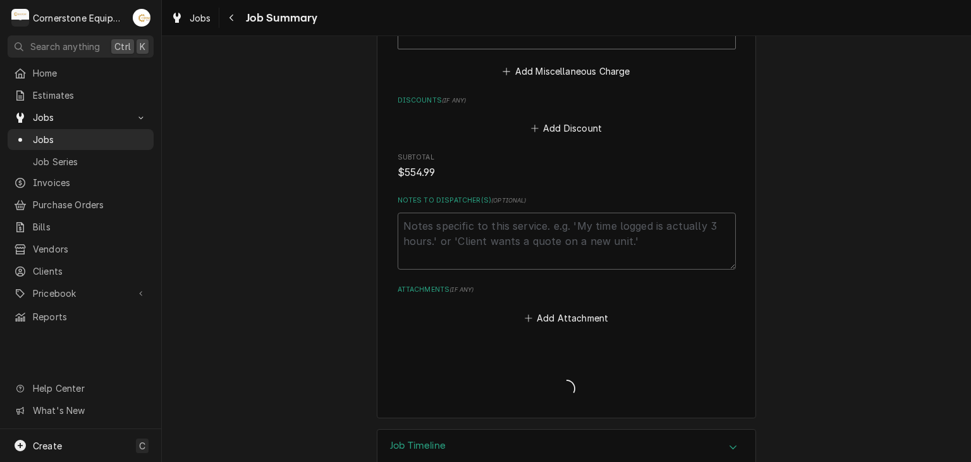
type textarea "x"
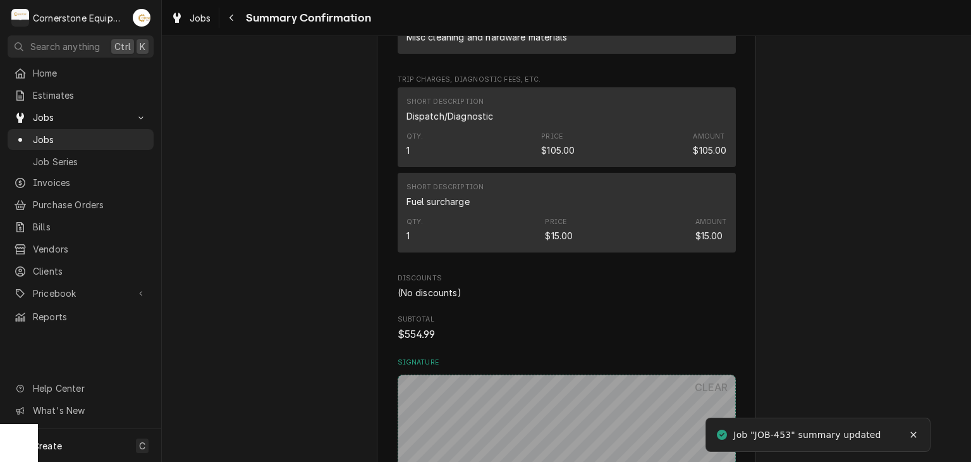
scroll to position [1012, 0]
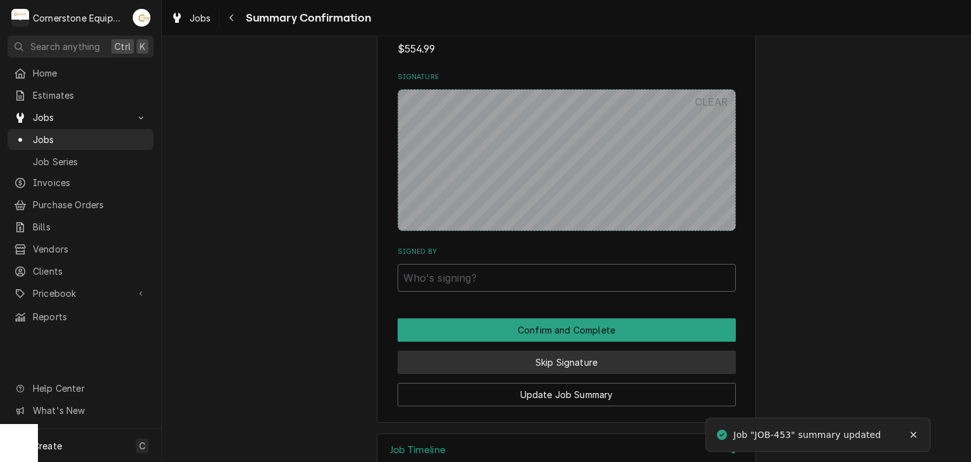
click at [527, 370] on button "Skip Signature" at bounding box center [567, 361] width 338 height 23
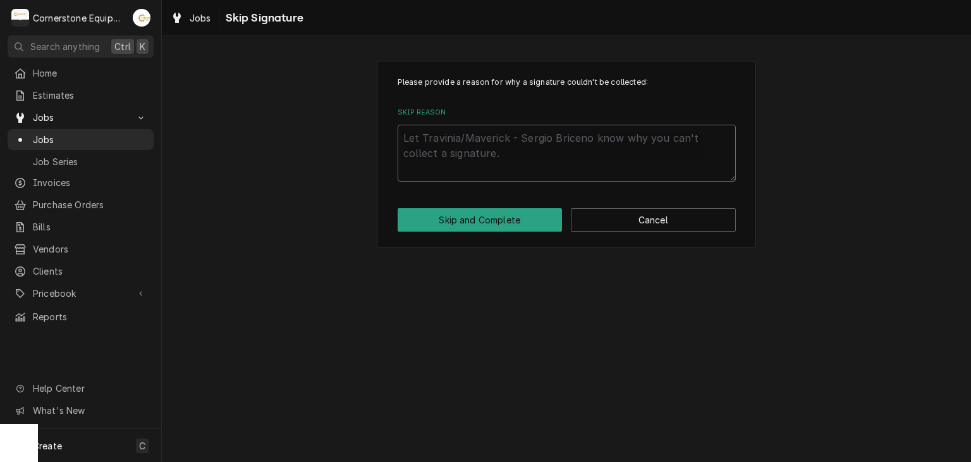
click at [491, 144] on textarea "Skip Reason" at bounding box center [567, 153] width 338 height 57
type textarea "x"
type textarea "A"
type textarea "x"
type textarea "An"
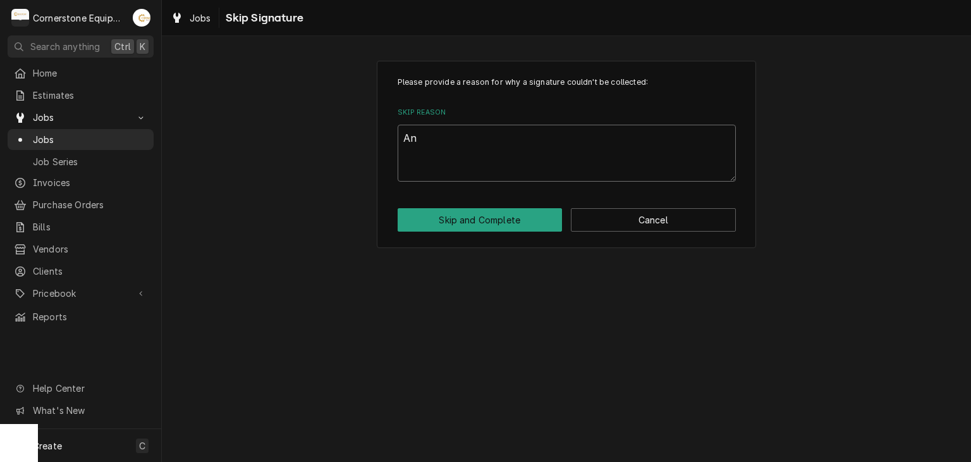
type textarea "x"
type textarea "And"
type textarea "x"
type textarea "Andr"
type textarea "x"
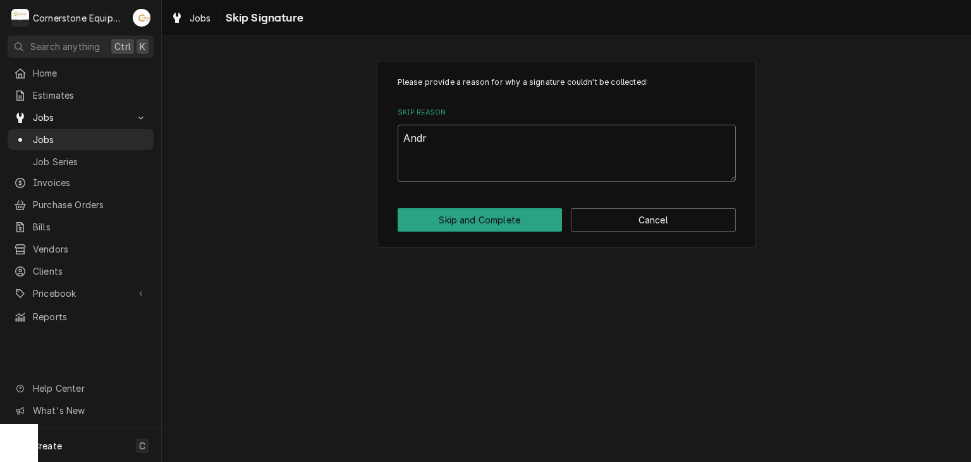
type textarea "[PERSON_NAME]"
type textarea "x"
type textarea "[PERSON_NAME]"
type textarea "x"
type textarea "[PERSON_NAME]"
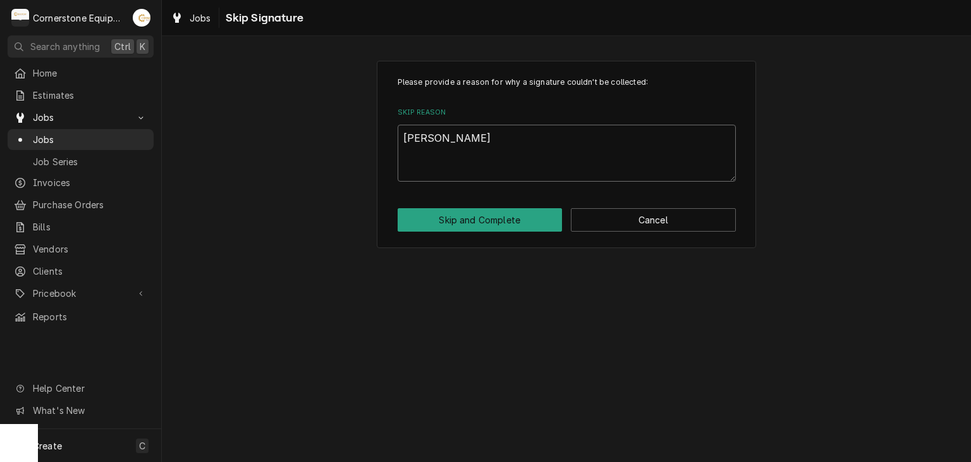
type textarea "x"
type textarea "[PERSON_NAME]"
type textarea "x"
type textarea "[PERSON_NAME]"
type textarea "x"
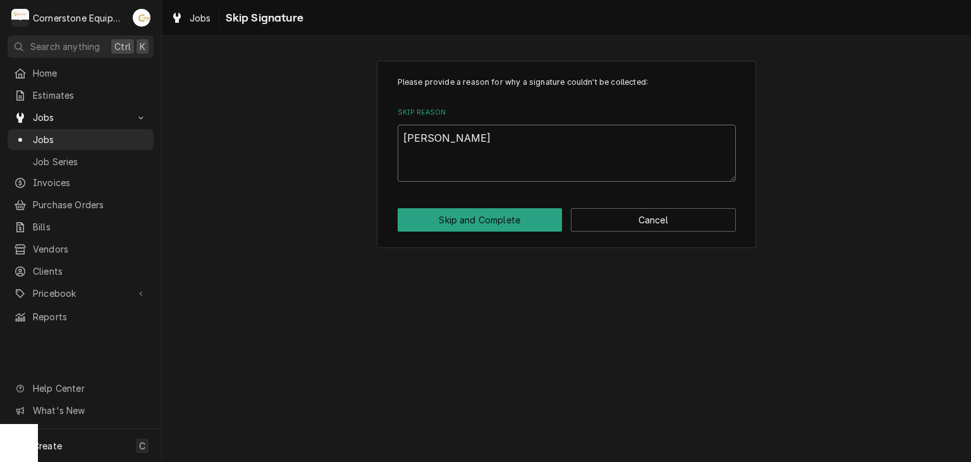
type textarea "[PERSON_NAME] App"
type textarea "x"
type textarea "[PERSON_NAME]"
type textarea "x"
type textarea "[PERSON_NAME]"
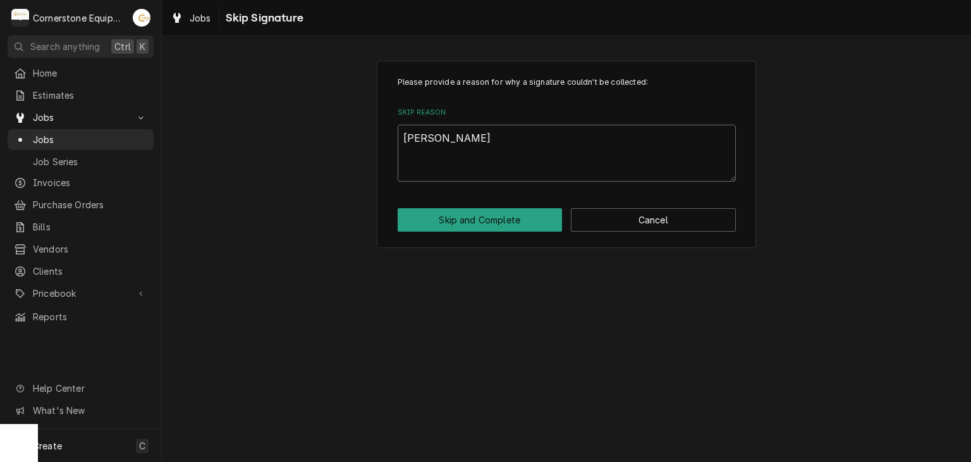
type textarea "x"
type textarea "[PERSON_NAME]"
type textarea "x"
type textarea "[PERSON_NAME]"
type textarea "x"
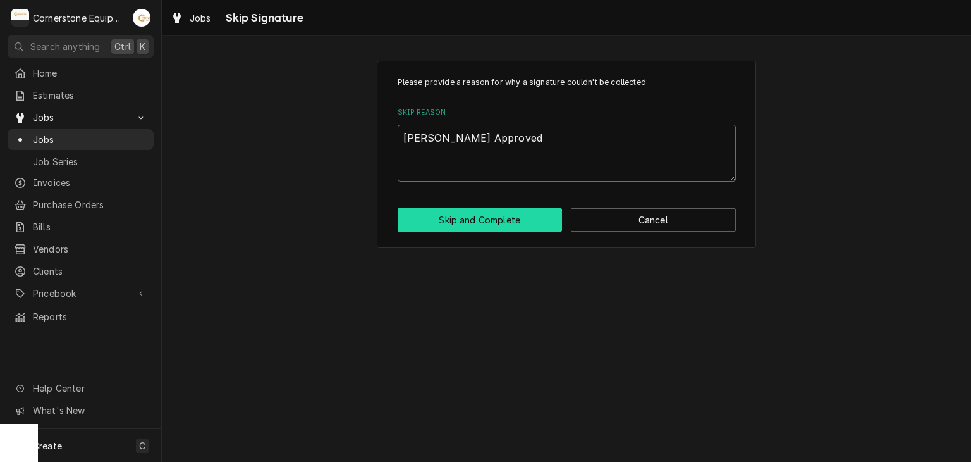
type textarea "Andrew Approved"
click at [512, 226] on button "Skip and Complete" at bounding box center [480, 219] width 165 height 23
type textarea "x"
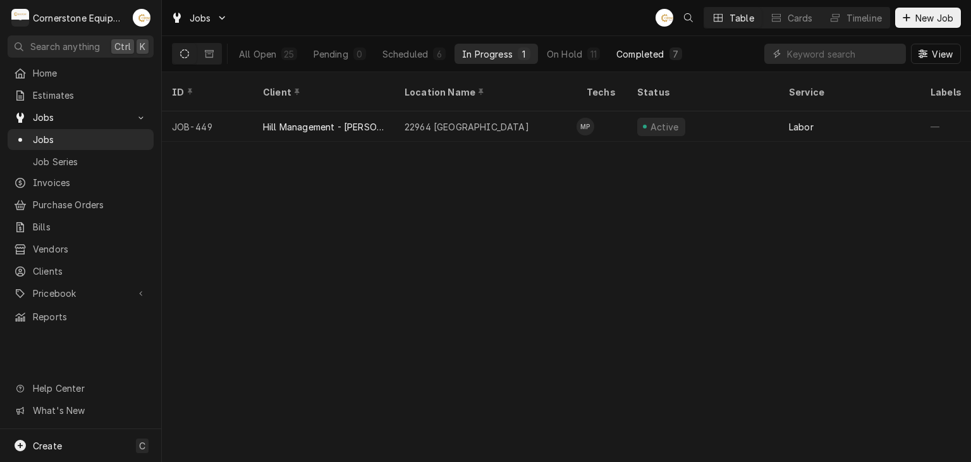
click at [685, 52] on button "Completed 7" at bounding box center [649, 54] width 80 height 20
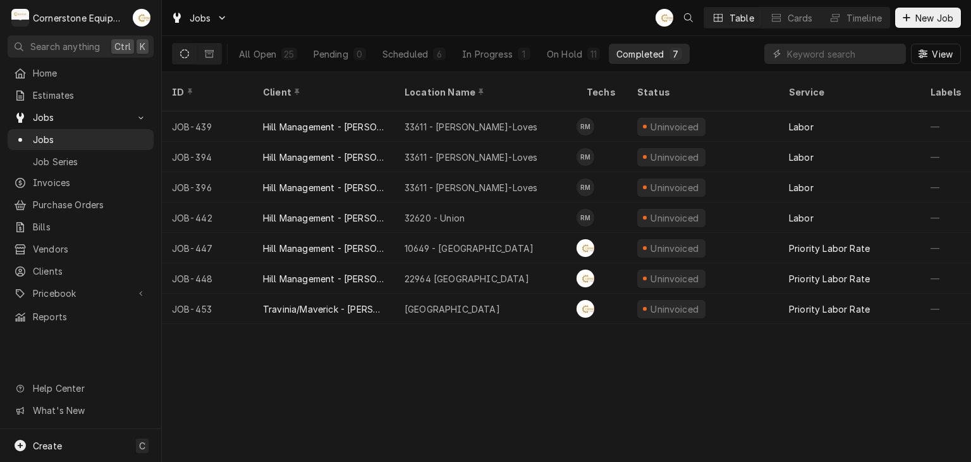
drag, startPoint x: 685, startPoint y: 52, endPoint x: 668, endPoint y: 54, distance: 17.2
click at [670, 54] on div "7" at bounding box center [676, 53] width 13 height 13
click at [210, 56] on icon "Dynamic Content Wrapper" at bounding box center [209, 53] width 9 height 9
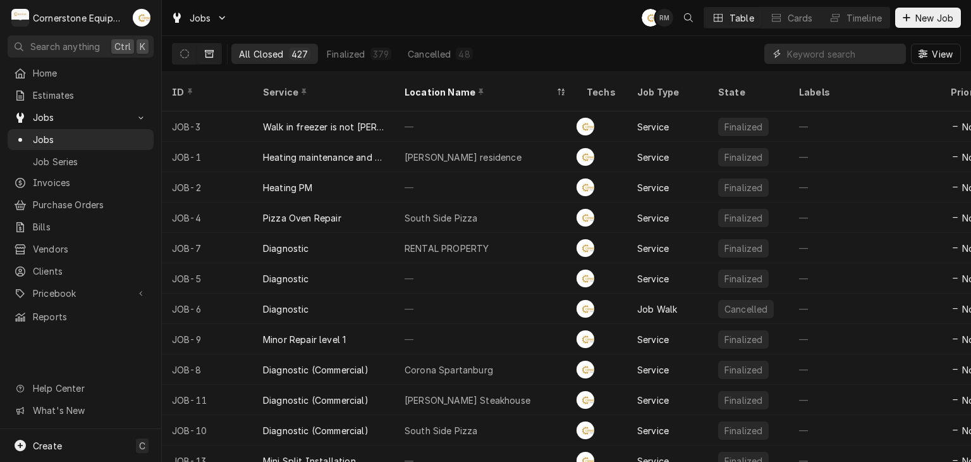
click at [881, 56] on input "Dynamic Content Wrapper" at bounding box center [843, 54] width 113 height 20
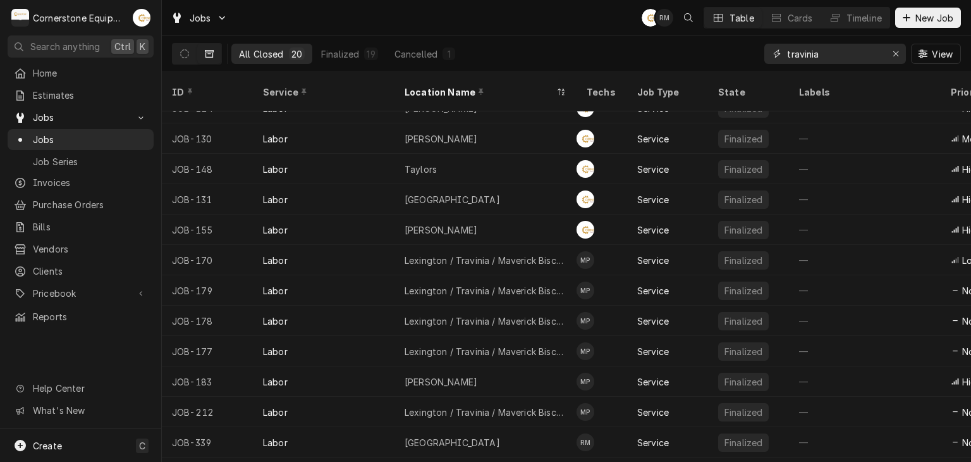
scroll to position [190, 0]
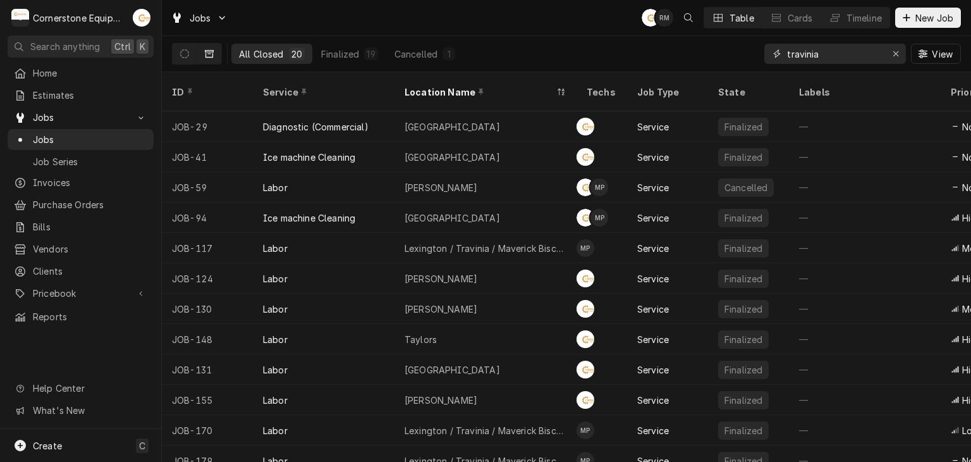
type input "travinia"
click at [520, 16] on div "Jobs AB RM Table Cards Timeline New Job" at bounding box center [566, 17] width 809 height 35
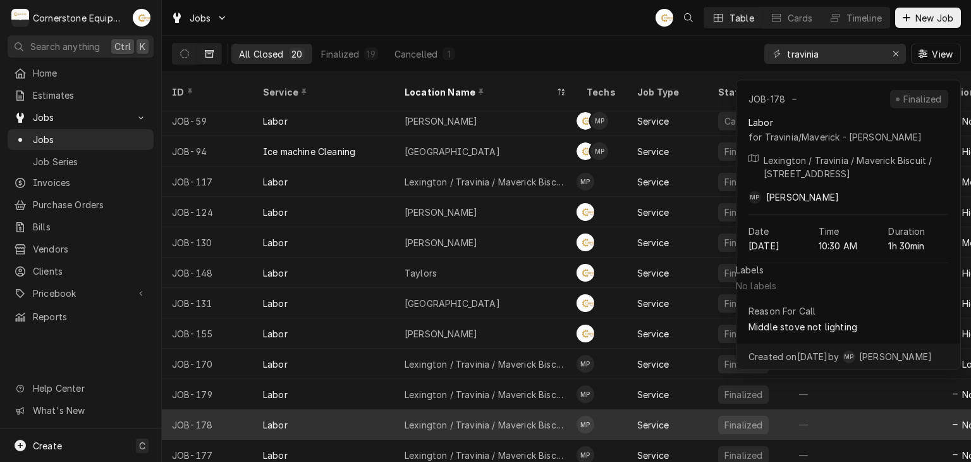
scroll to position [69, 0]
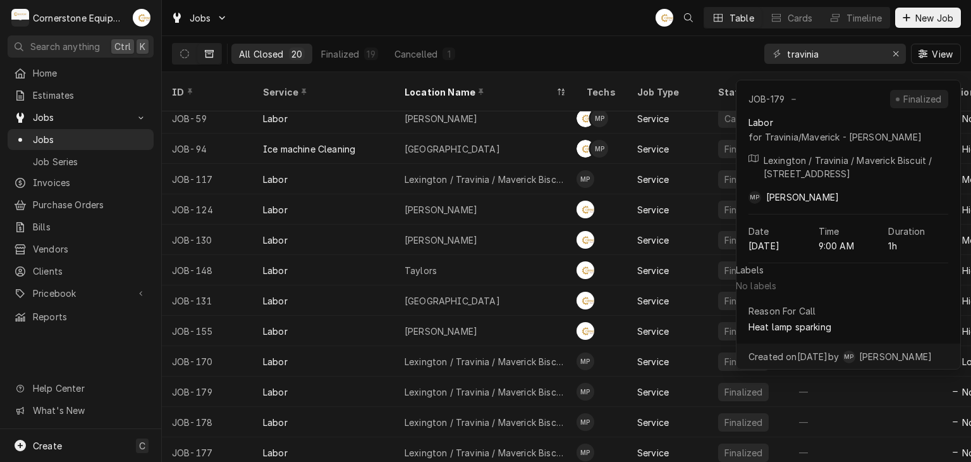
drag, startPoint x: 477, startPoint y: 365, endPoint x: 480, endPoint y: 34, distance: 330.7
click at [480, 34] on div "Jobs AB Table Cards Timeline New Job" at bounding box center [566, 17] width 809 height 35
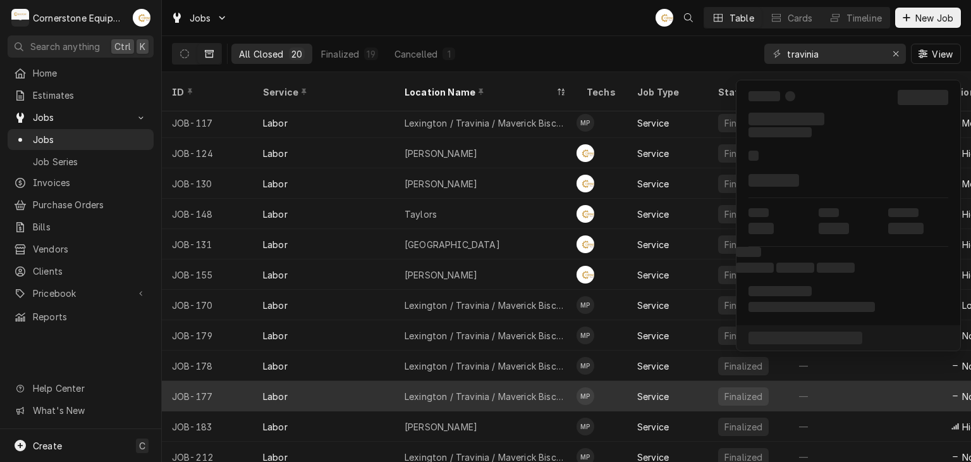
scroll to position [160, 0]
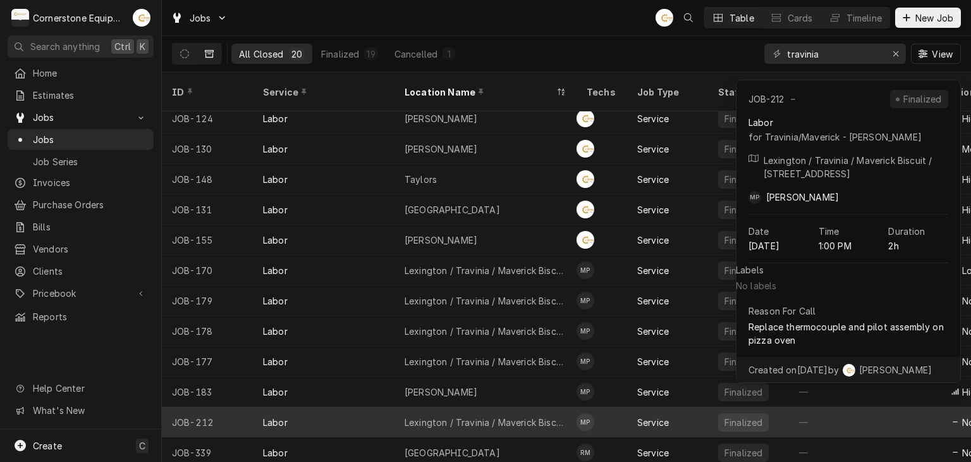
click at [468, 414] on div "Lexington / Travinia / Maverick Biscuit" at bounding box center [485, 422] width 182 height 30
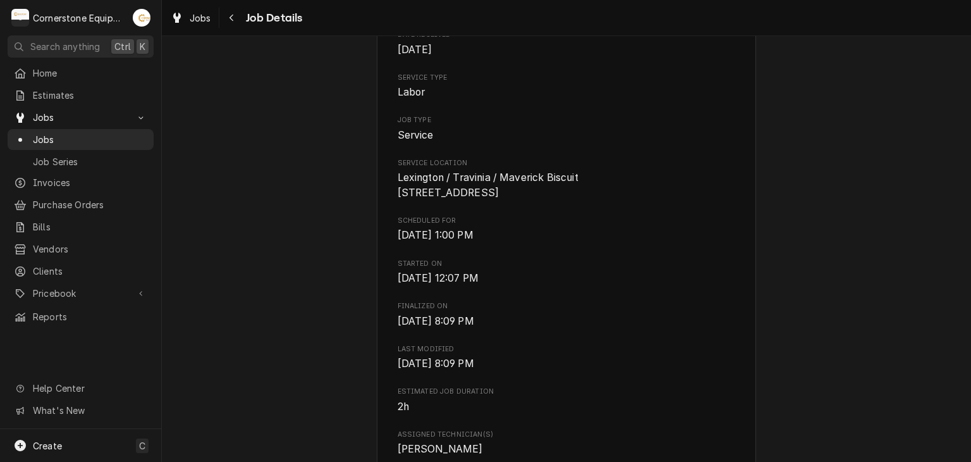
scroll to position [759, 0]
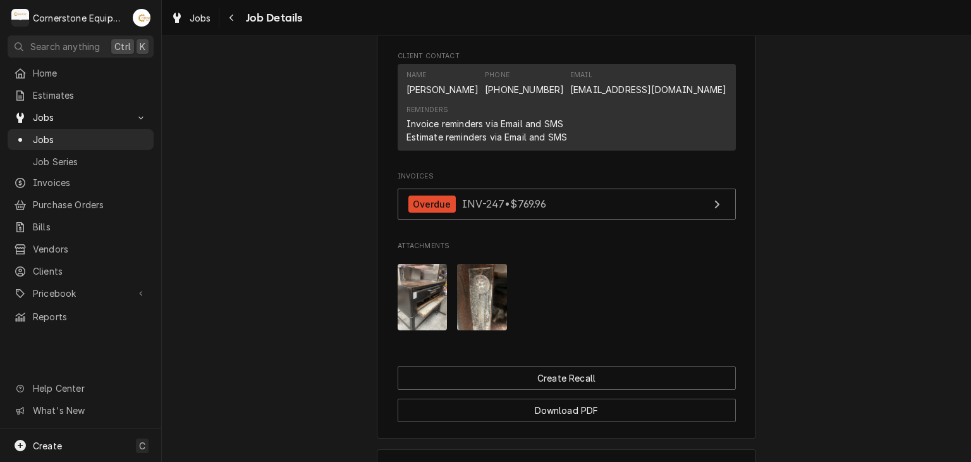
click at [474, 294] on img "Attachments" at bounding box center [482, 297] width 50 height 66
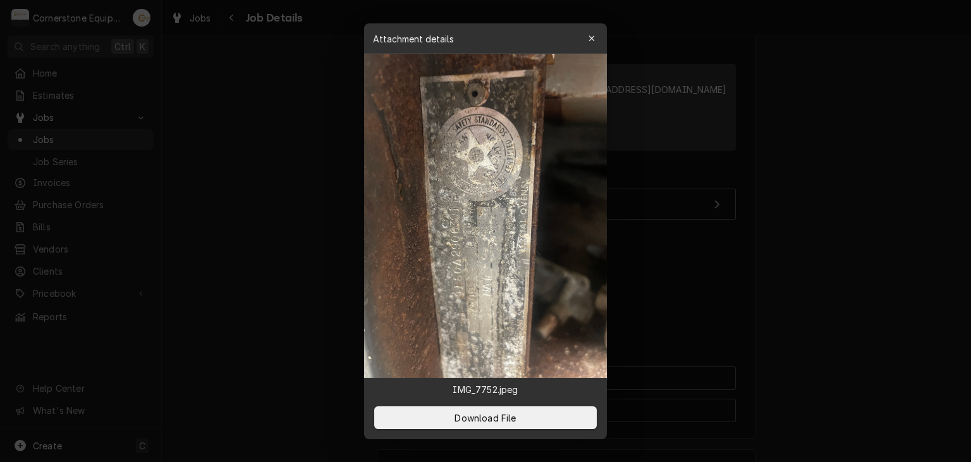
click at [300, 283] on div at bounding box center [485, 231] width 971 height 462
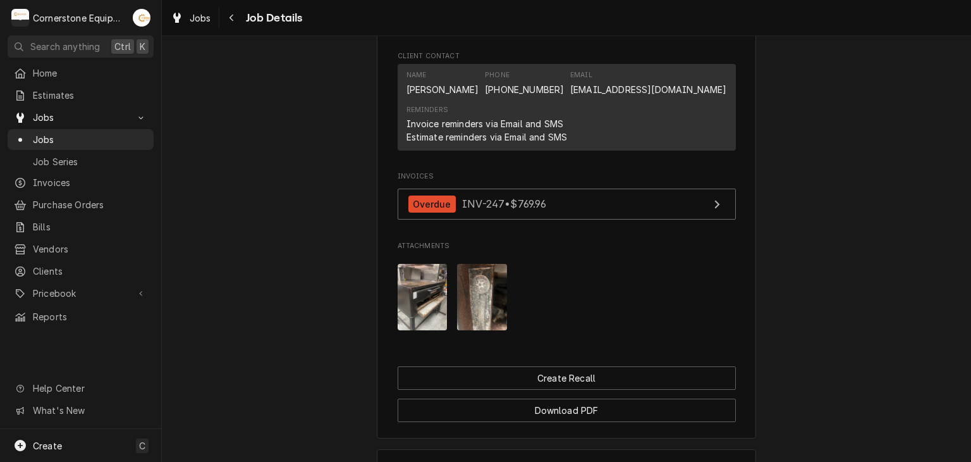
click at [400, 330] on img "Attachments" at bounding box center [423, 297] width 50 height 66
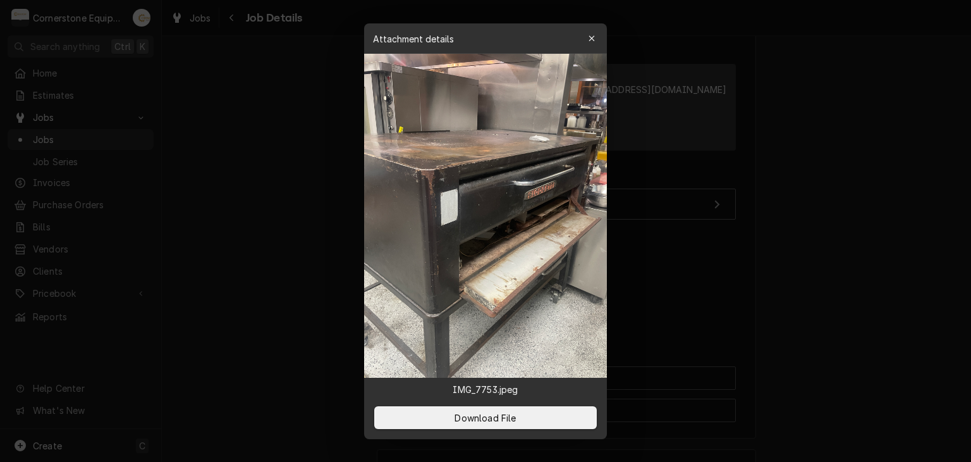
click at [341, 191] on div at bounding box center [485, 231] width 971 height 462
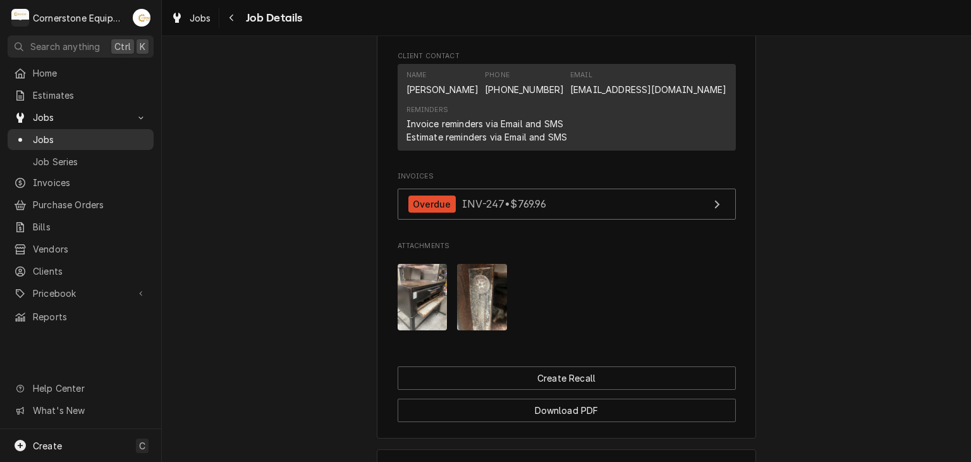
click at [94, 133] on span "Jobs" at bounding box center [90, 139] width 114 height 13
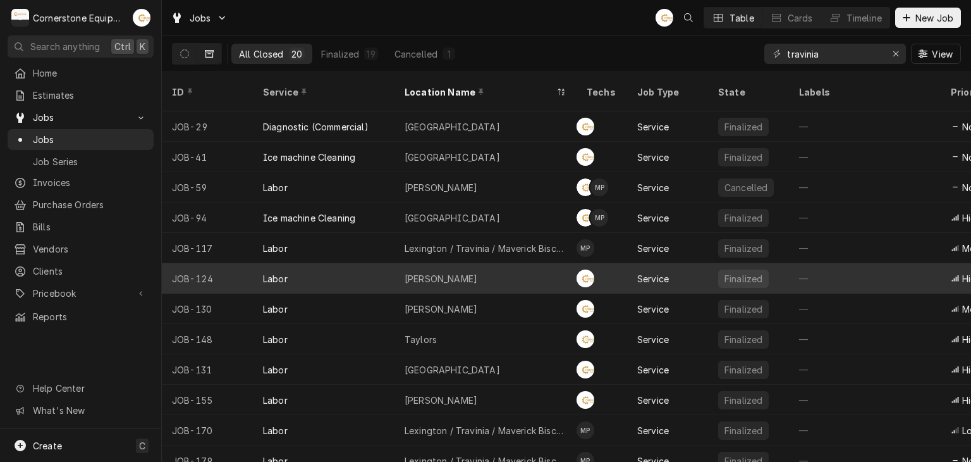
scroll to position [69, 0]
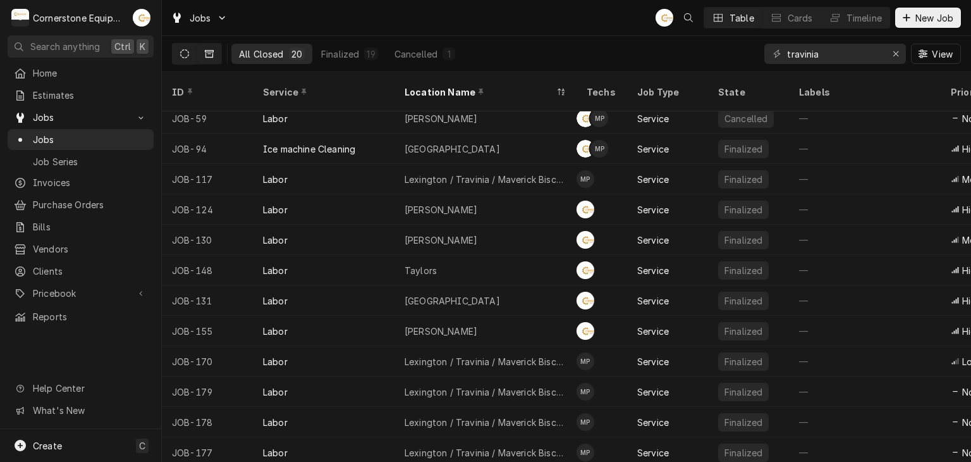
click at [175, 49] on button "Dynamic Content Wrapper" at bounding box center [185, 54] width 24 height 20
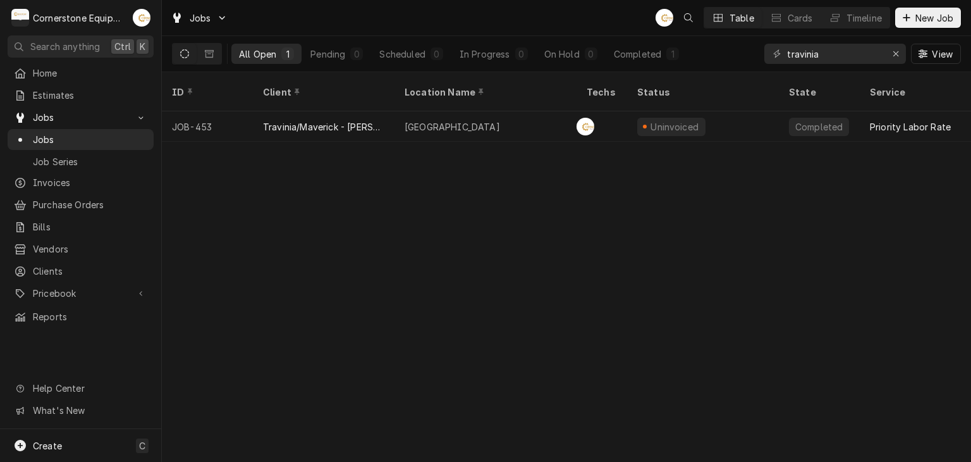
click at [242, 56] on div "All Open" at bounding box center [257, 53] width 37 height 13
click at [216, 61] on button "Dynamic Content Wrapper" at bounding box center [209, 54] width 24 height 20
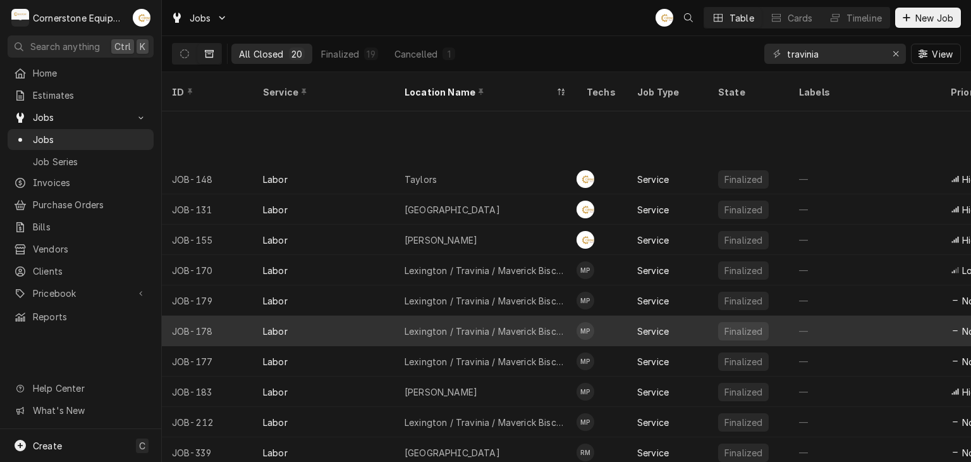
scroll to position [251, 0]
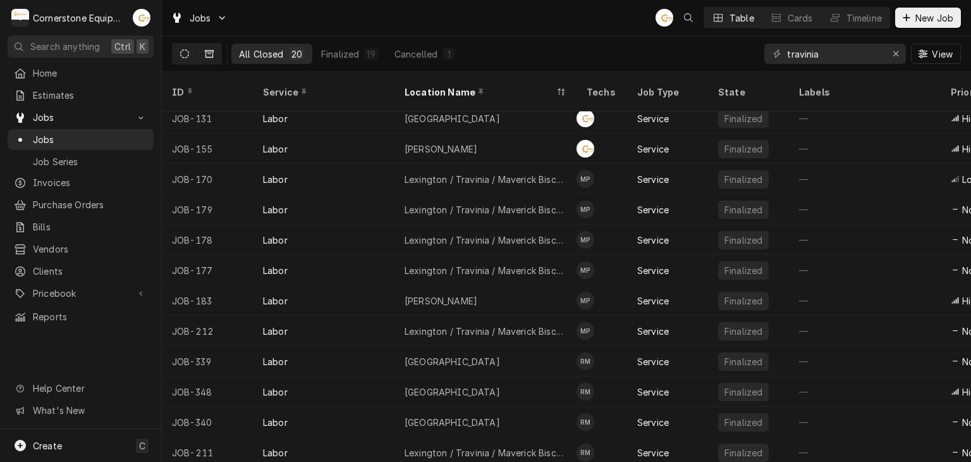
click at [192, 58] on button "Dynamic Content Wrapper" at bounding box center [185, 54] width 24 height 20
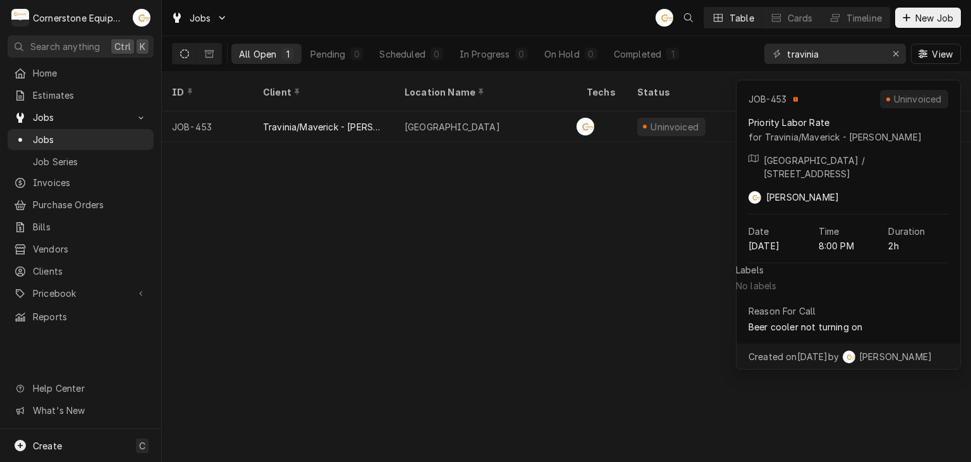
click at [573, 216] on div "ID Client Location Name Techs Status State Service Labels Job Type Priority Sou…" at bounding box center [566, 266] width 809 height 389
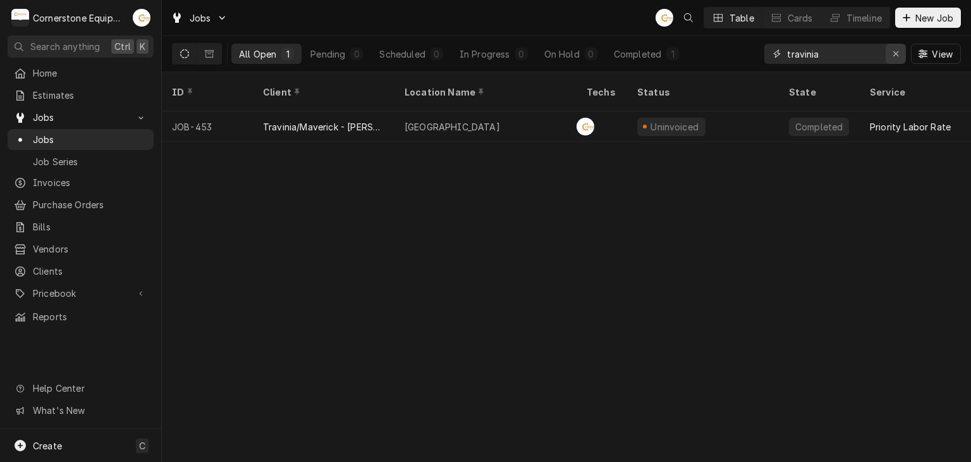
click at [903, 51] on button "Erase input" at bounding box center [896, 54] width 20 height 20
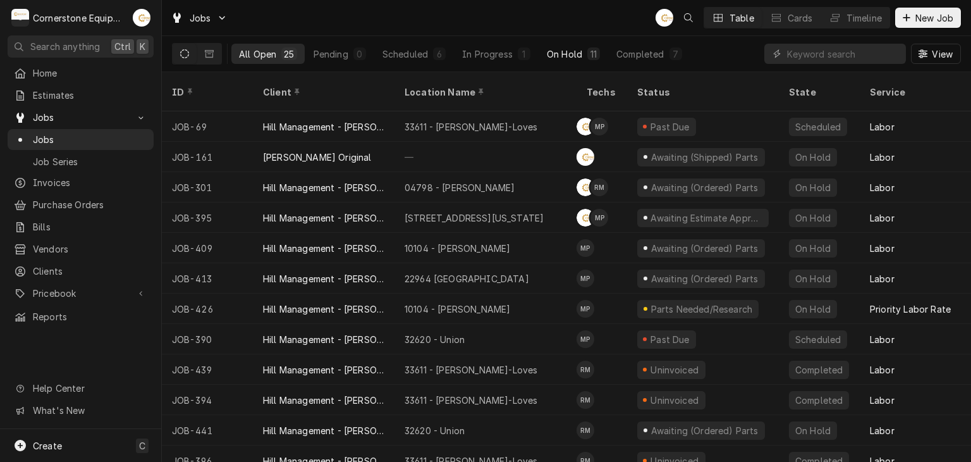
click at [584, 51] on button "On Hold 11" at bounding box center [573, 54] width 68 height 20
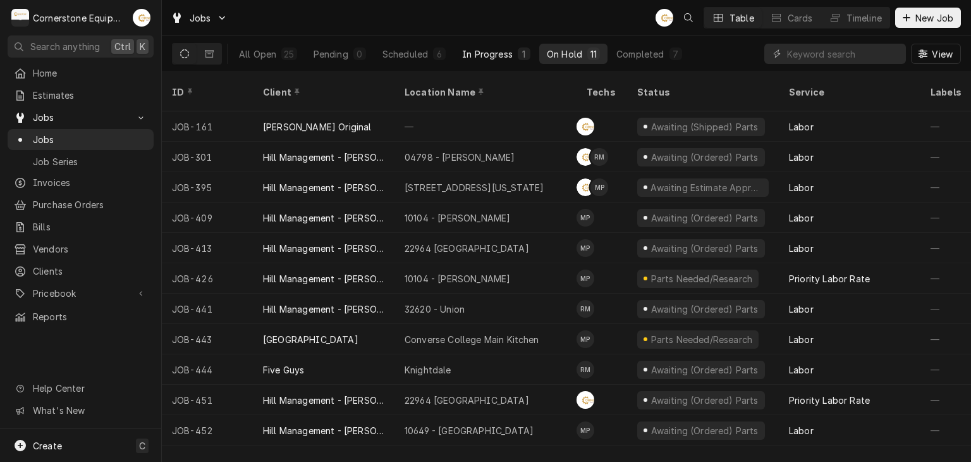
click at [521, 51] on div "1" at bounding box center [524, 53] width 8 height 13
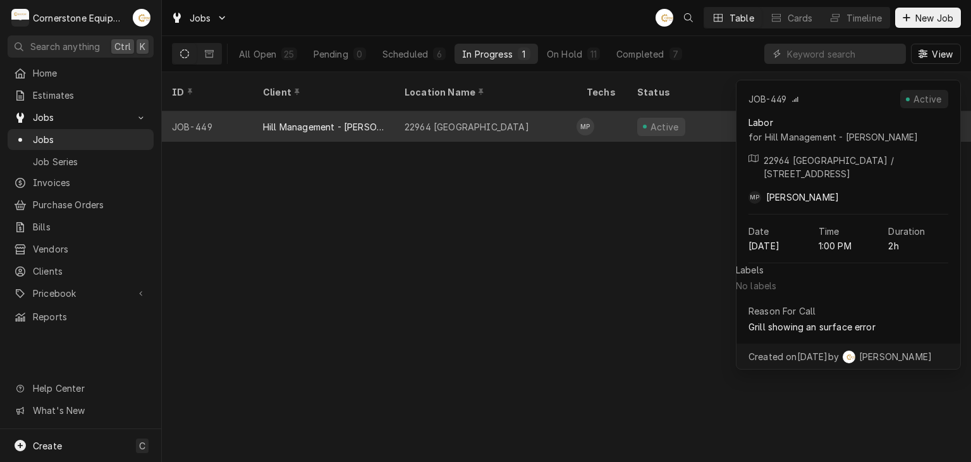
click at [563, 111] on div "22964 Moonville" at bounding box center [485, 126] width 182 height 30
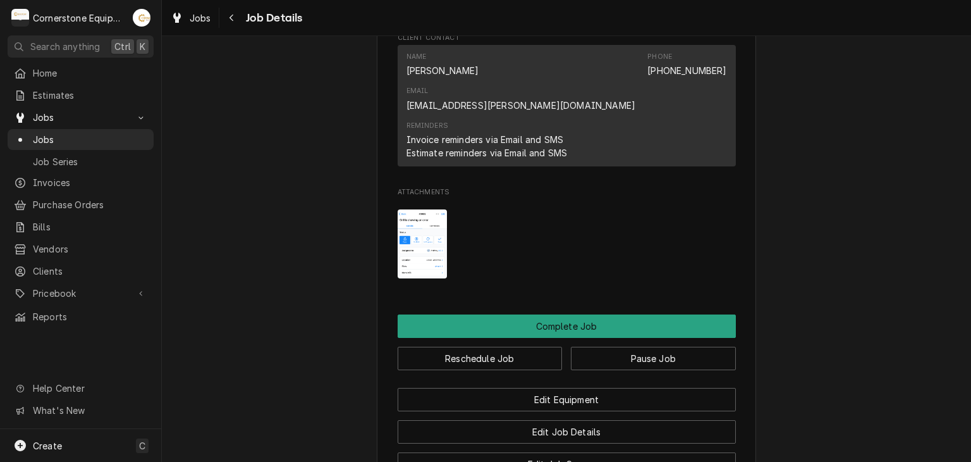
scroll to position [1259, 0]
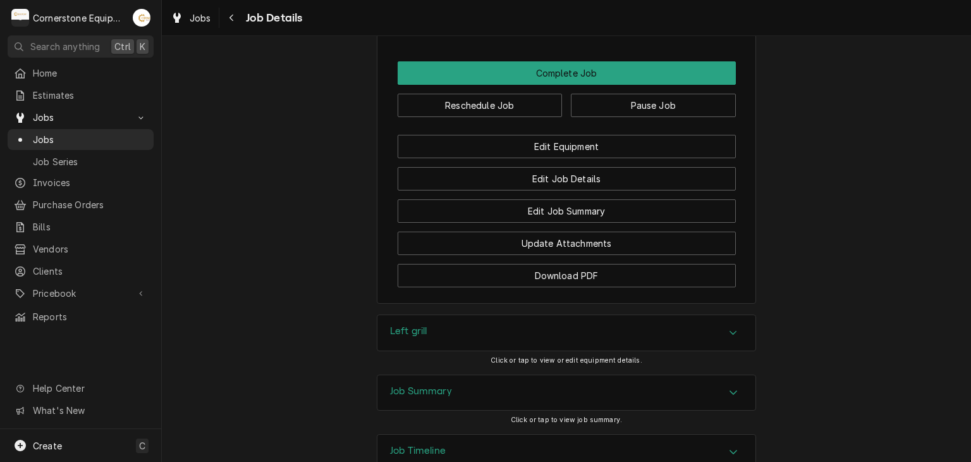
click at [558, 375] on div "Job Summary" at bounding box center [566, 392] width 378 height 35
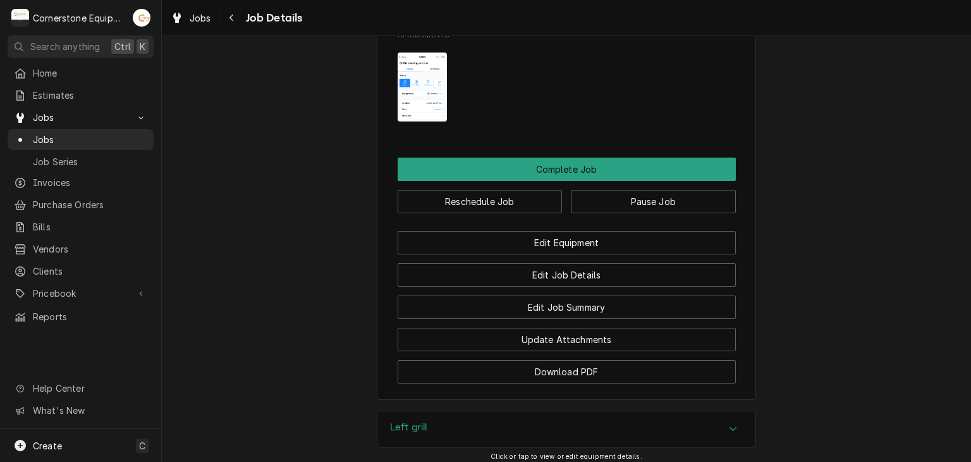
scroll to position [1232, 0]
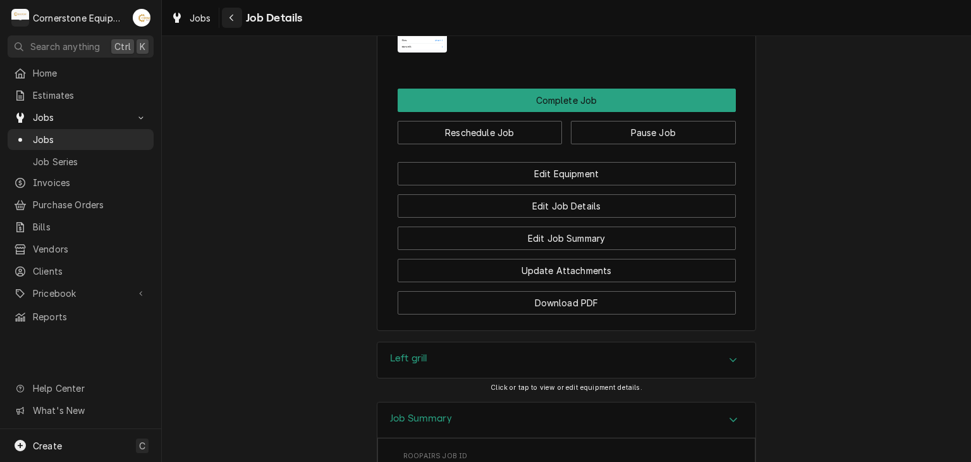
click at [238, 21] on button "Navigate back" at bounding box center [232, 18] width 20 height 20
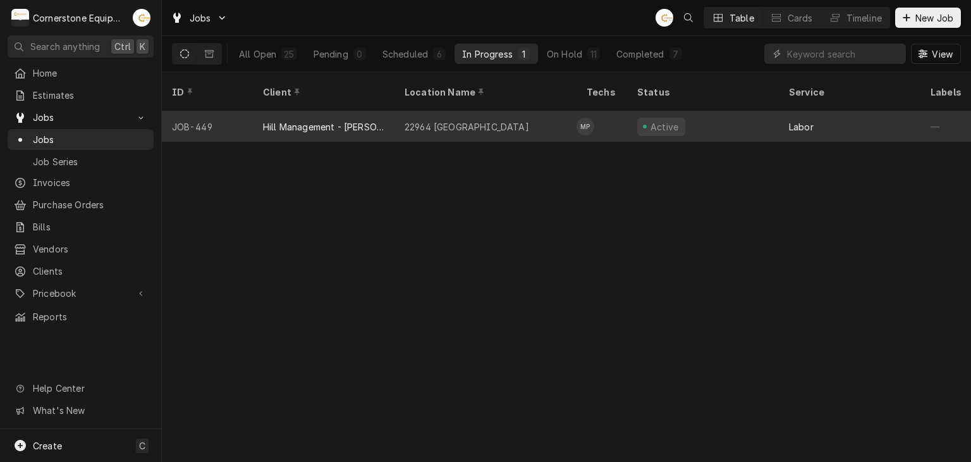
click at [647, 118] on div "Active" at bounding box center [661, 127] width 48 height 18
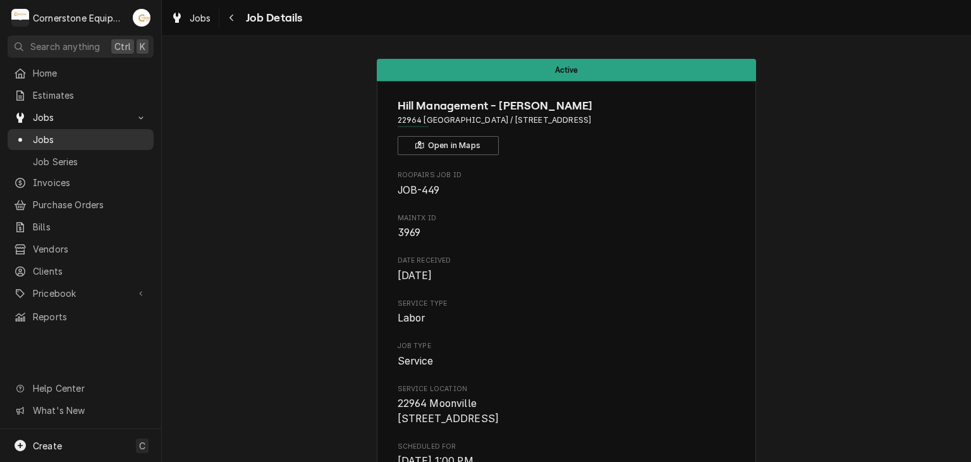
click at [67, 137] on span "Jobs" at bounding box center [90, 139] width 114 height 13
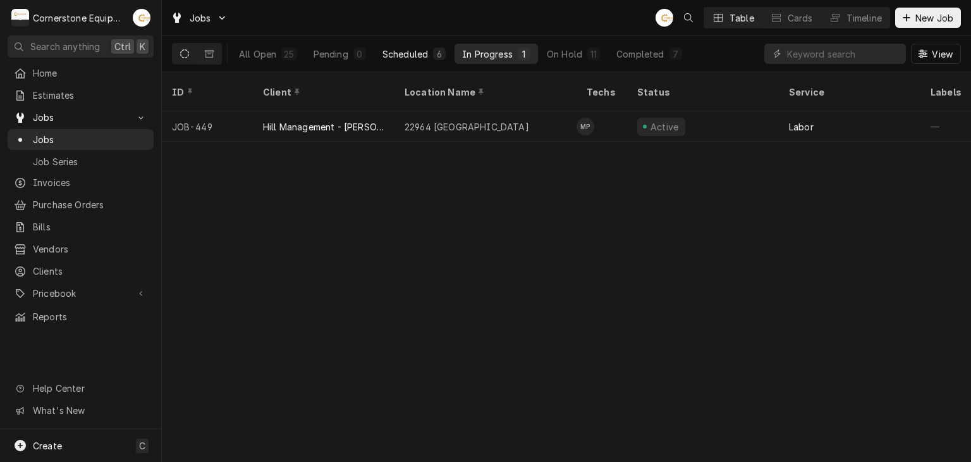
click at [419, 44] on button "Scheduled 6" at bounding box center [414, 54] width 78 height 20
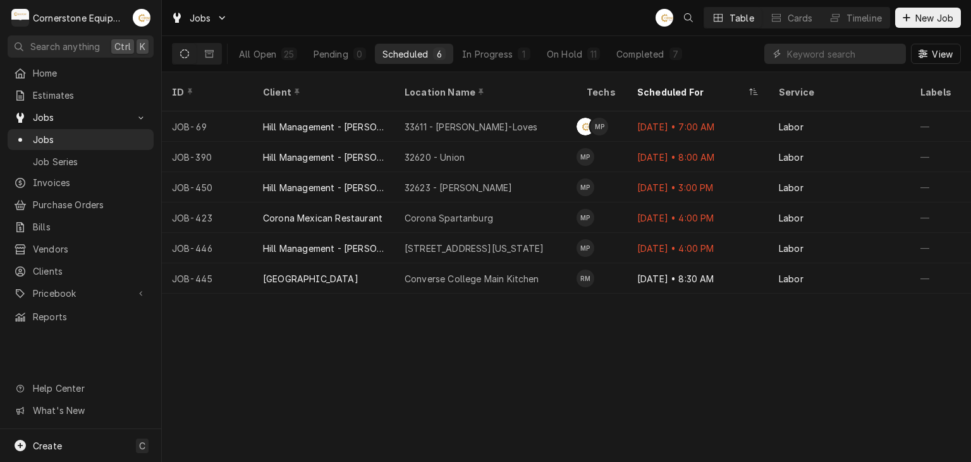
click at [539, 25] on div "Jobs AB Table Cards Timeline New Job" at bounding box center [566, 17] width 809 height 35
click at [559, 53] on div "On Hold" at bounding box center [564, 53] width 35 height 13
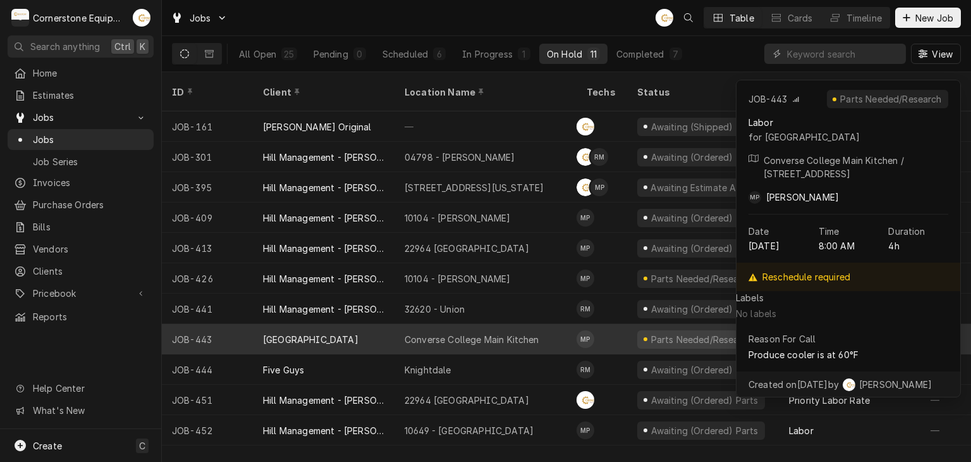
click at [460, 333] on div "Converse College Main Kitchen" at bounding box center [472, 339] width 135 height 13
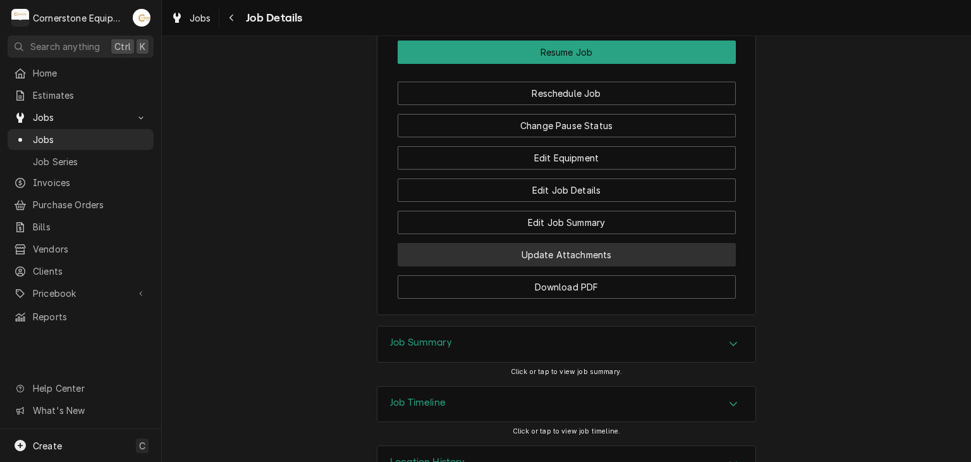
scroll to position [1440, 0]
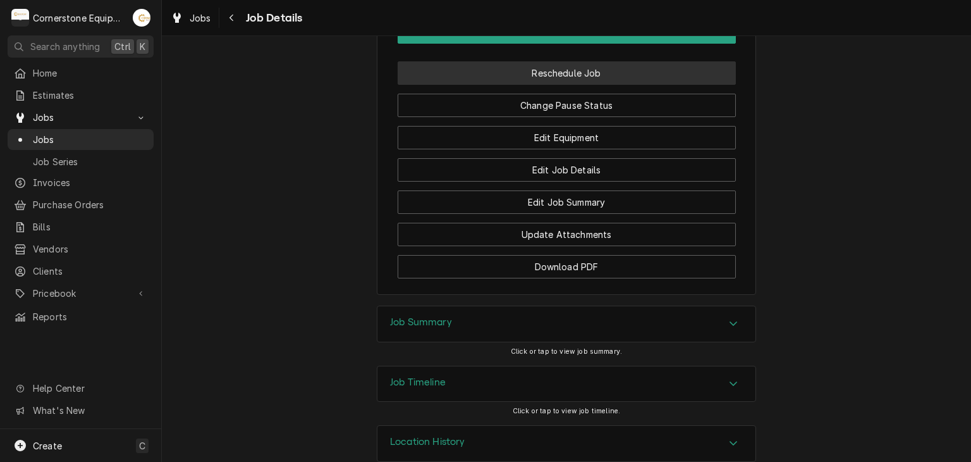
click at [603, 61] on button "Reschedule Job" at bounding box center [567, 72] width 338 height 23
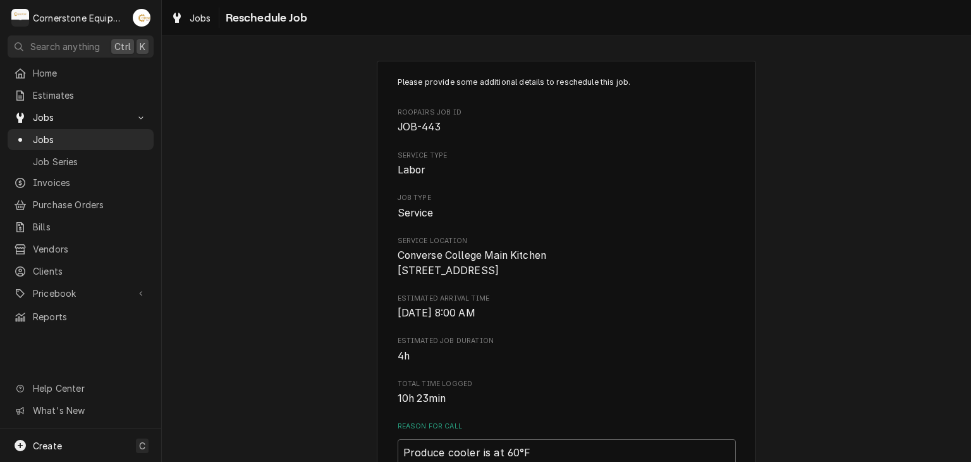
scroll to position [482, 0]
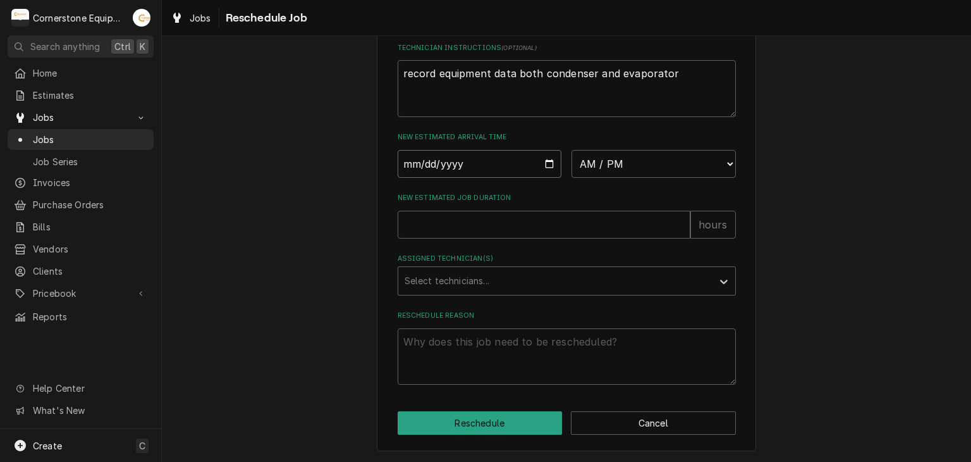
click at [540, 166] on input "Date" at bounding box center [480, 164] width 164 height 28
type textarea "x"
type input "[DATE]"
click at [615, 162] on select "AM / PM 6:00 AM 6:15 AM 6:30 AM 6:45 AM 7:00 AM 7:15 AM 7:30 AM 7:45 AM 8:00 AM…" at bounding box center [654, 164] width 164 height 28
select select "08:30:00"
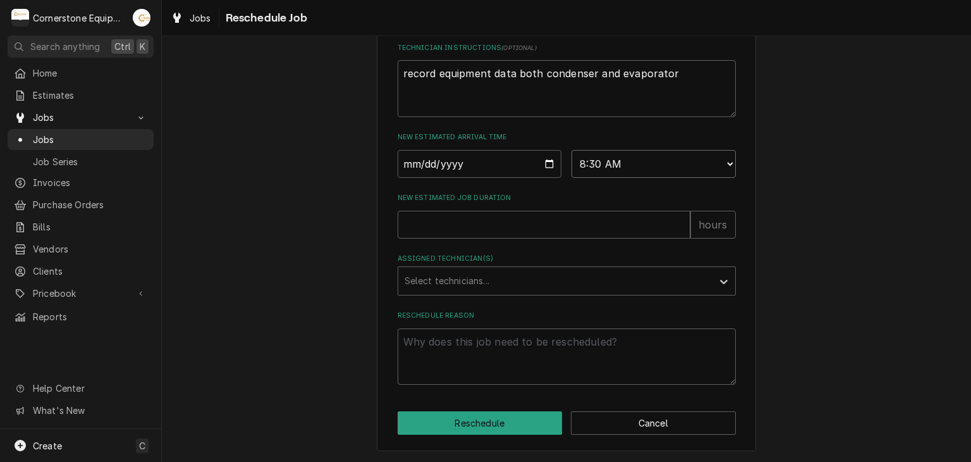
click at [572, 150] on select "AM / PM 6:00 AM 6:15 AM 6:30 AM 6:45 AM 7:00 AM 7:15 AM 7:30 AM 7:45 AM 8:00 AM…" at bounding box center [654, 164] width 164 height 28
type textarea "x"
drag, startPoint x: 615, startPoint y: 164, endPoint x: 613, endPoint y: 171, distance: 7.8
click at [615, 164] on select "AM / PM 6:00 AM 6:15 AM 6:30 AM 6:45 AM 7:00 AM 7:15 AM 7:30 AM 7:45 AM 8:00 AM…" at bounding box center [654, 164] width 164 height 28
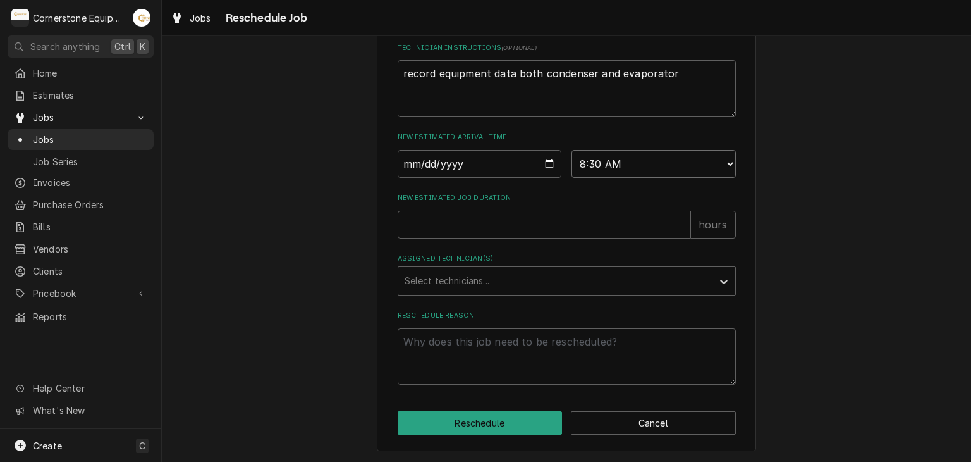
select select "09:00:00"
click at [572, 150] on select "AM / PM 6:00 AM 6:15 AM 6:30 AM 6:45 AM 7:00 AM 7:15 AM 7:30 AM 7:45 AM 8:00 AM…" at bounding box center [654, 164] width 164 height 28
click at [511, 219] on input "New Estimated Job Duration" at bounding box center [544, 225] width 293 height 28
type textarea "x"
type input "2"
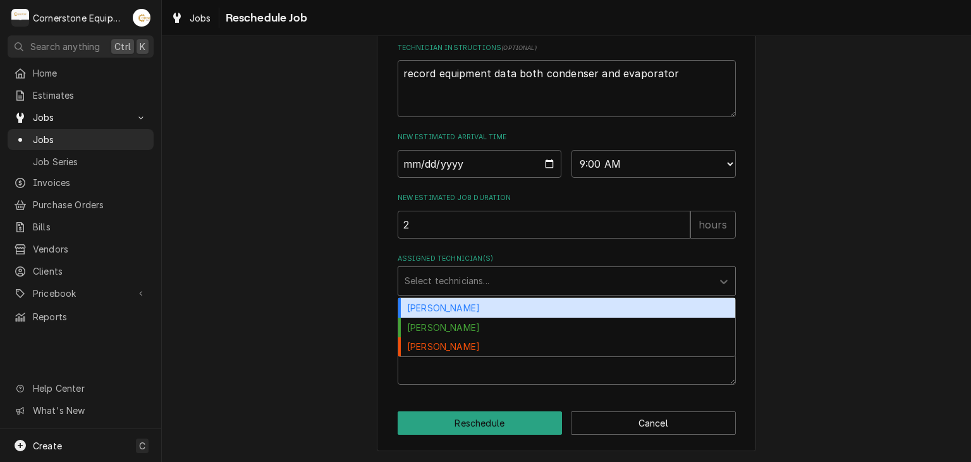
click at [474, 281] on div "Assigned Technician(s)" at bounding box center [556, 280] width 302 height 23
click at [446, 308] on div "Andrew Buigues" at bounding box center [566, 308] width 337 height 20
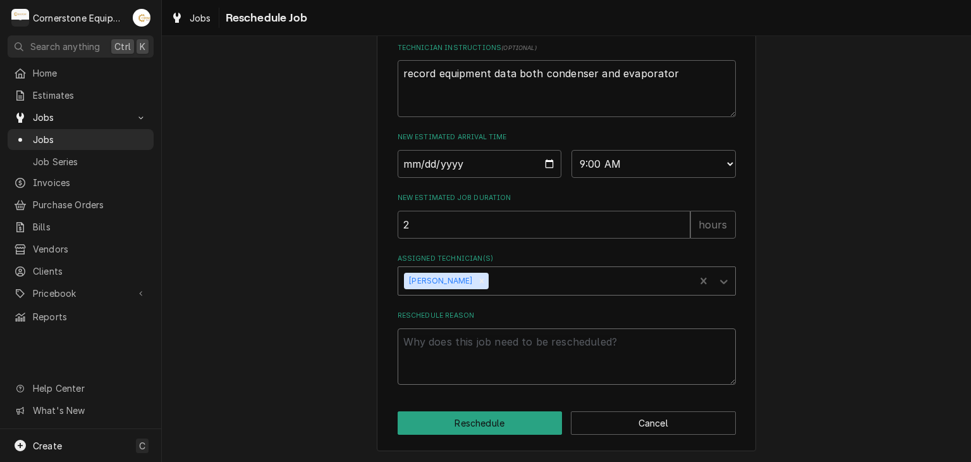
click at [435, 343] on textarea "Reschedule Reason" at bounding box center [567, 356] width 338 height 57
type textarea "x"
type textarea "R"
type textarea "x"
type textarea "Re"
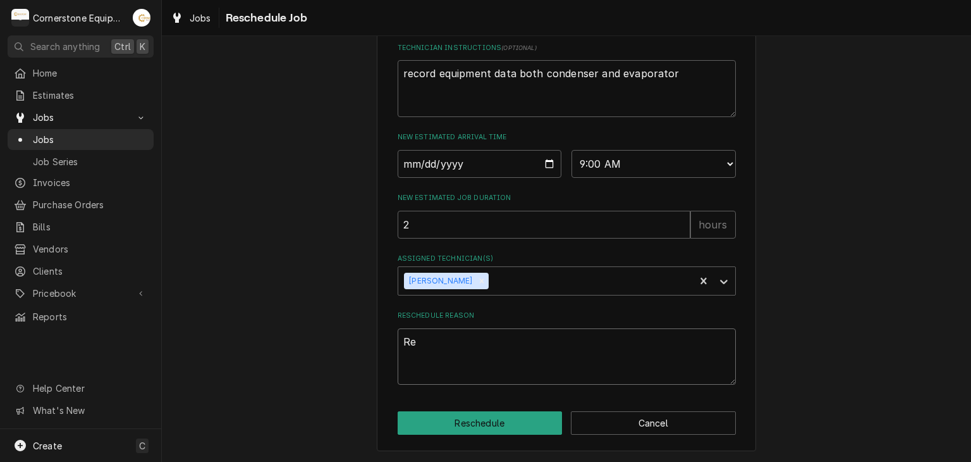
type textarea "x"
type textarea "Rec"
type textarea "x"
type textarea "Rech"
type textarea "x"
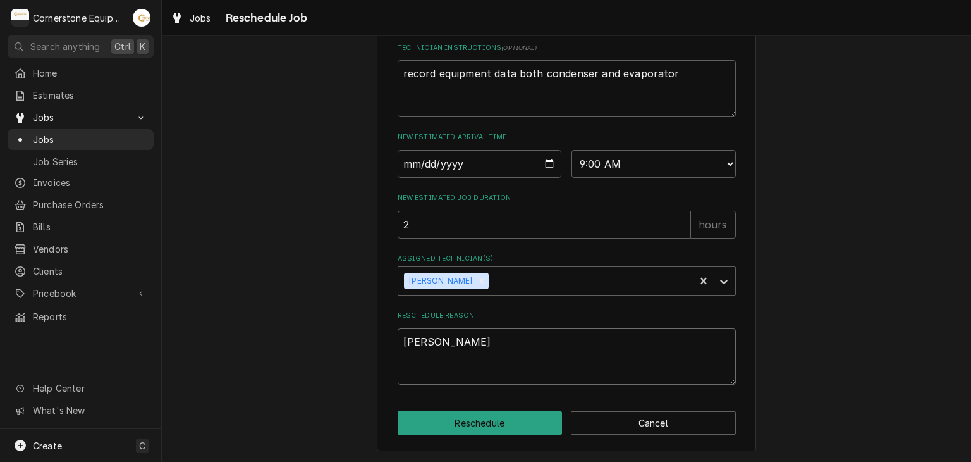
type textarea "Reche"
type textarea "x"
type textarea "Rechec"
type textarea "x"
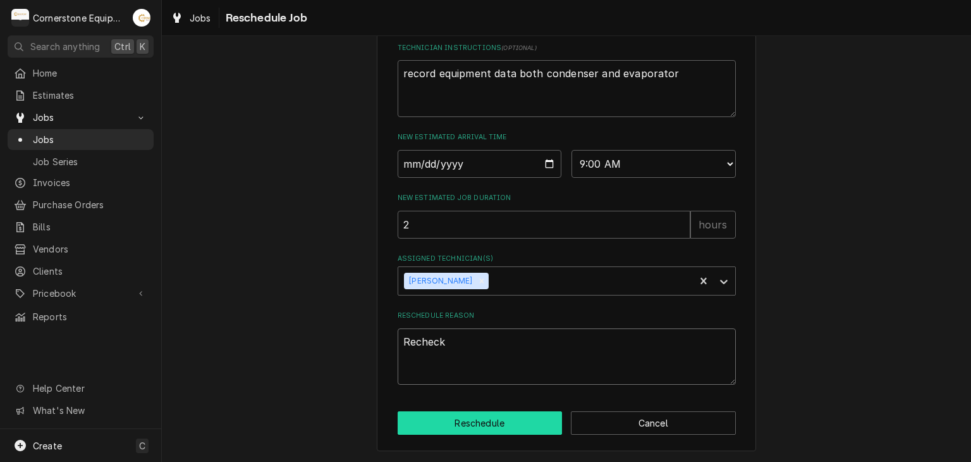
type textarea "Recheck"
click at [479, 421] on button "Reschedule" at bounding box center [480, 422] width 165 height 23
type textarea "x"
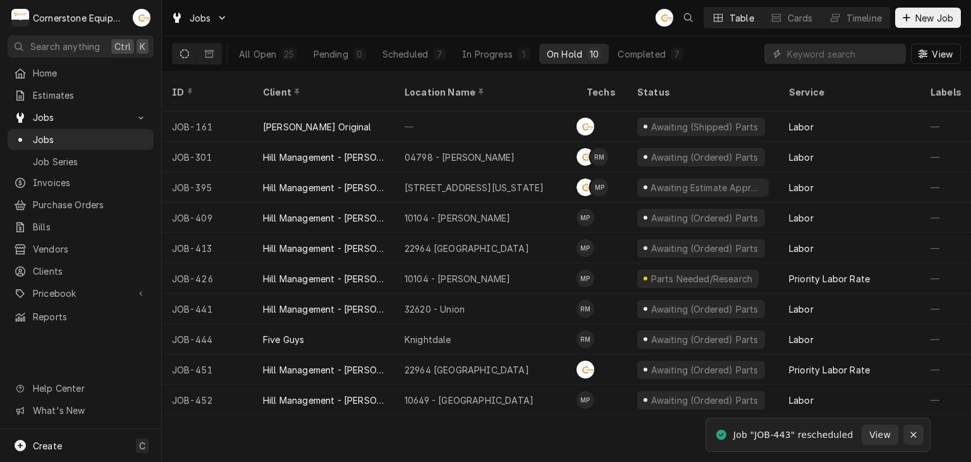
click at [920, 432] on button "Notifications alt+T" at bounding box center [913, 434] width 20 height 20
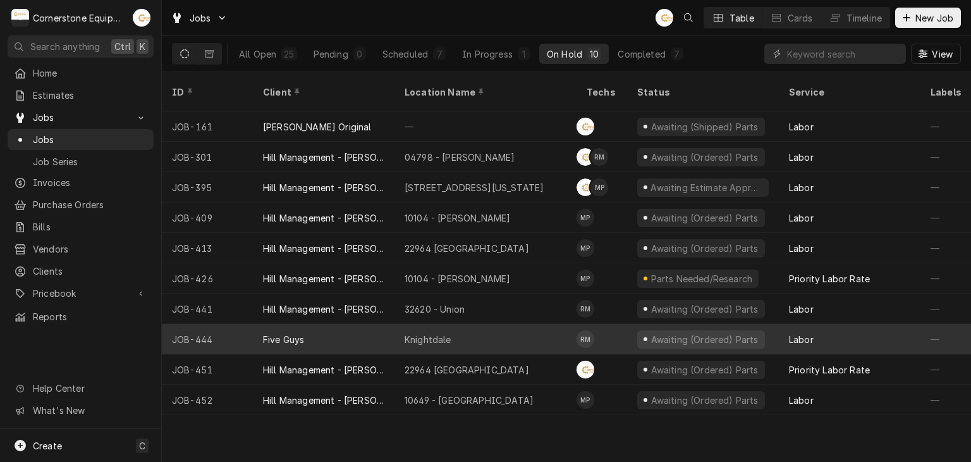
click at [460, 331] on div "Knightdale" at bounding box center [485, 339] width 182 height 30
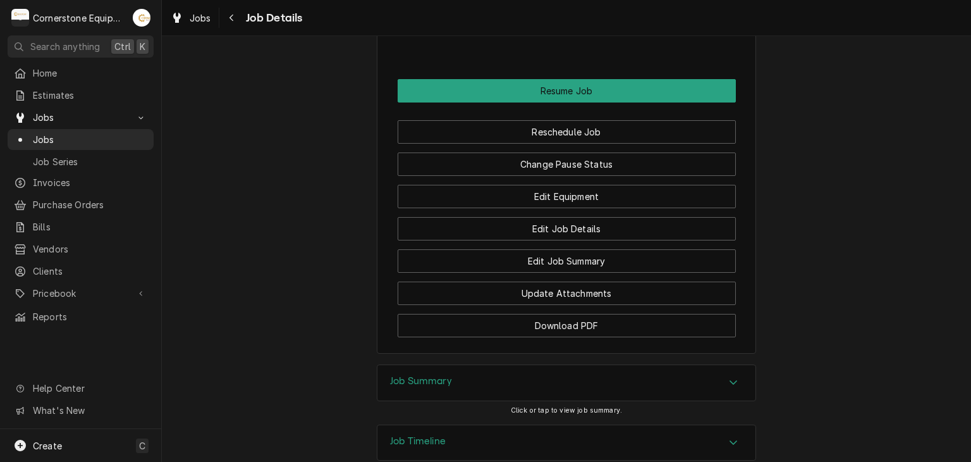
scroll to position [1238, 0]
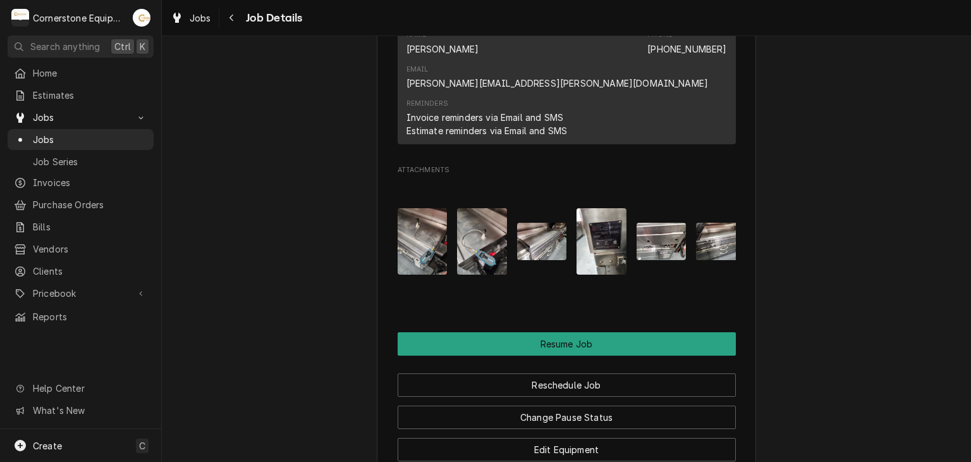
drag, startPoint x: 564, startPoint y: 165, endPoint x: 560, endPoint y: 171, distance: 7.2
click at [561, 178] on div "Attachments" at bounding box center [567, 242] width 338 height 128
click at [637, 223] on img "Attachments" at bounding box center [662, 241] width 50 height 37
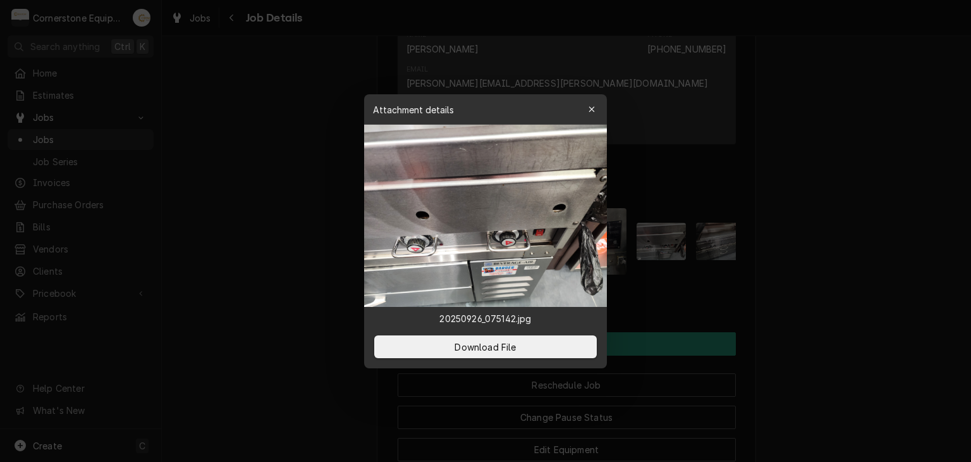
click at [685, 231] on div at bounding box center [485, 231] width 971 height 462
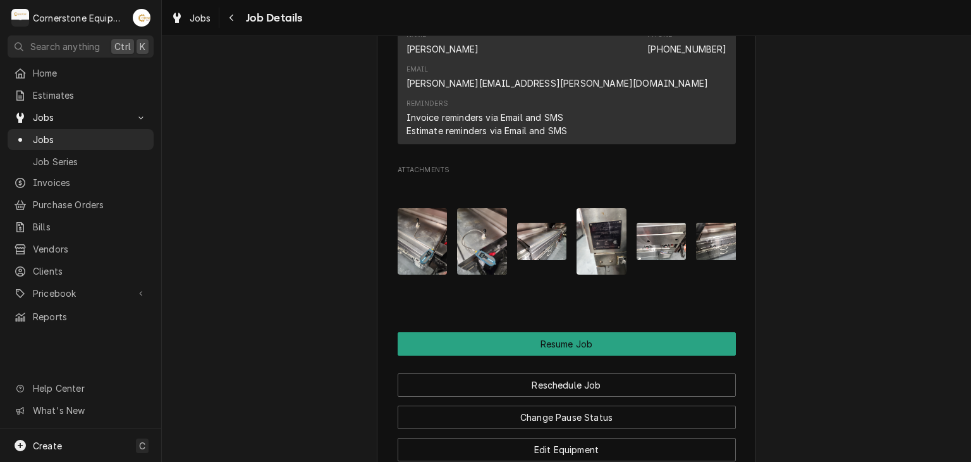
click at [659, 223] on img "Attachments" at bounding box center [662, 241] width 50 height 37
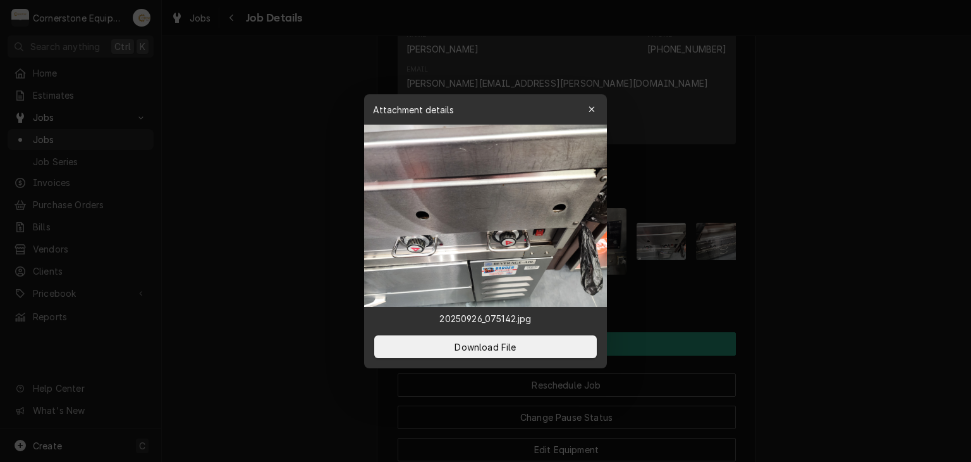
click at [699, 174] on div at bounding box center [485, 231] width 971 height 462
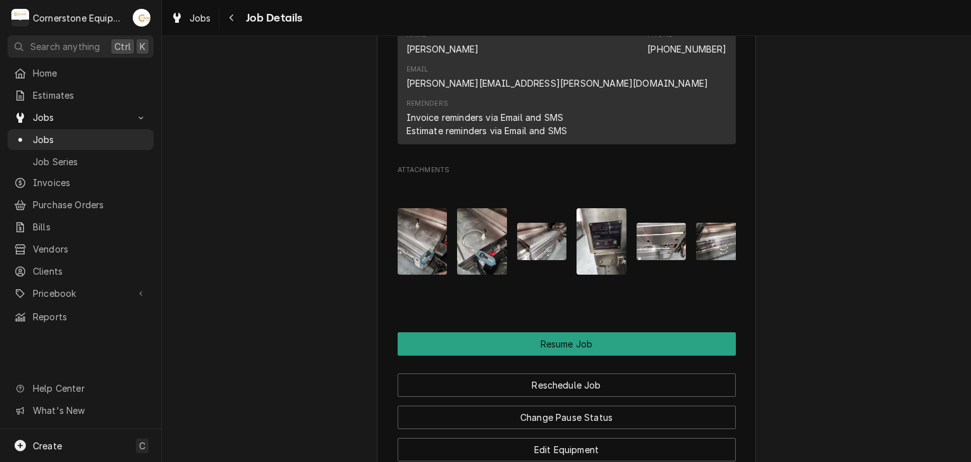
click at [708, 223] on img "Attachments" at bounding box center [721, 241] width 50 height 37
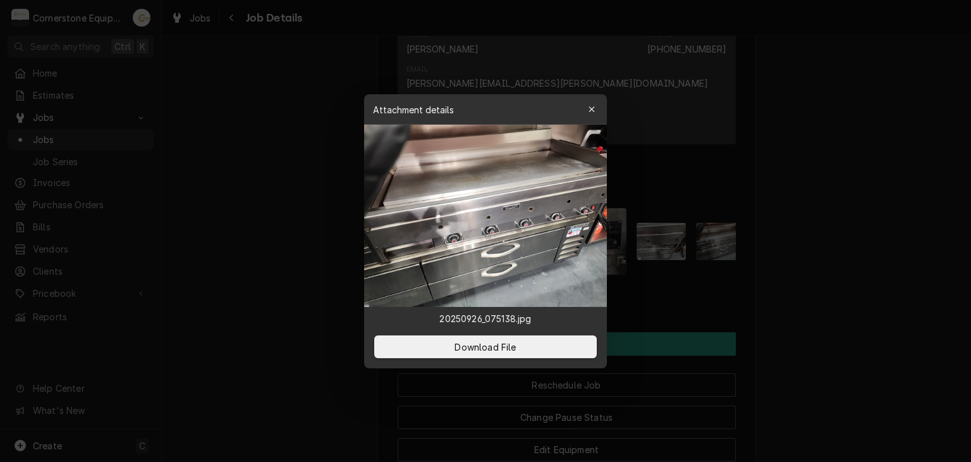
click at [532, 197] on img at bounding box center [485, 216] width 243 height 182
click at [688, 180] on div at bounding box center [485, 231] width 971 height 462
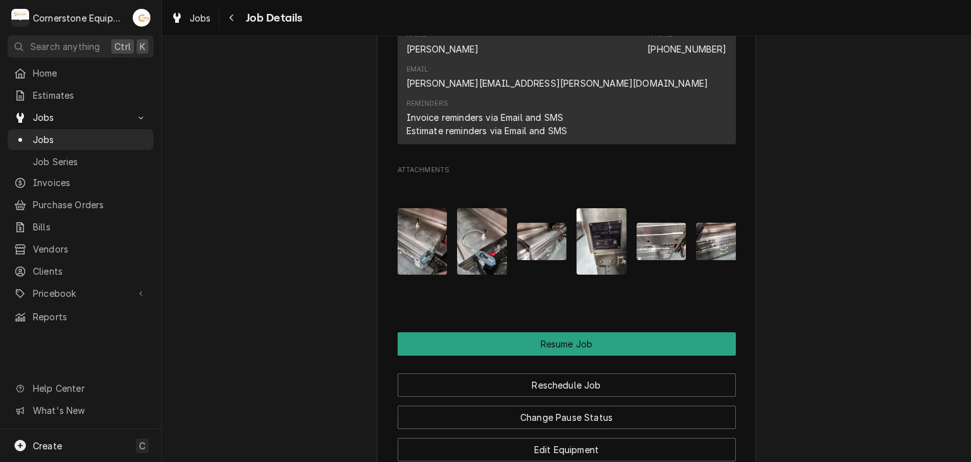
click at [503, 178] on div "Attachments" at bounding box center [567, 242] width 338 height 128
click at [527, 223] on img "Attachments" at bounding box center [542, 241] width 50 height 37
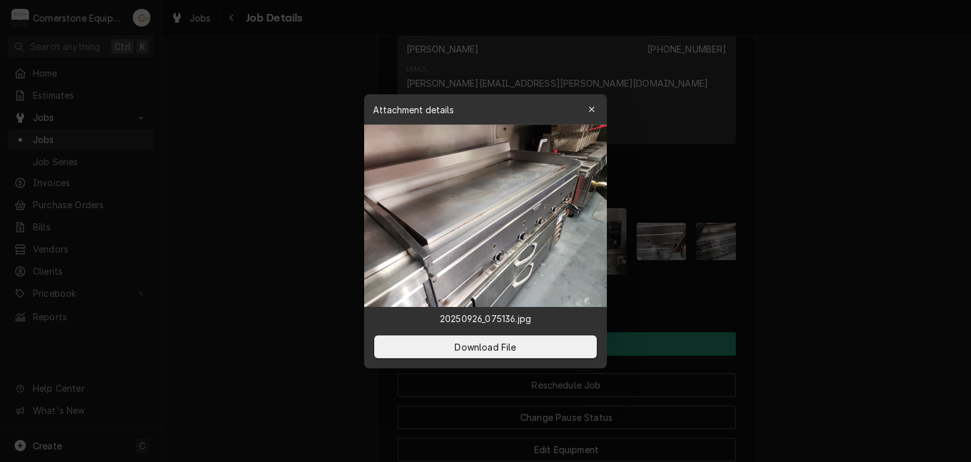
click at [652, 211] on div at bounding box center [485, 231] width 971 height 462
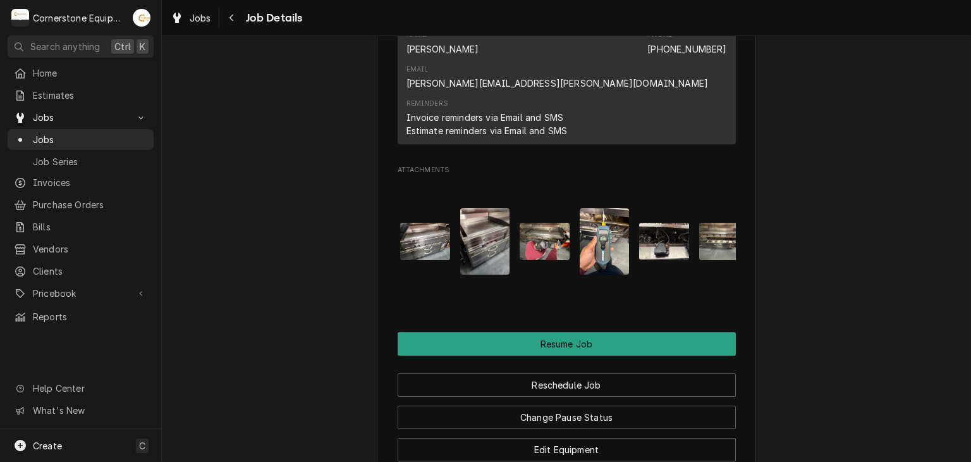
scroll to position [0, 592]
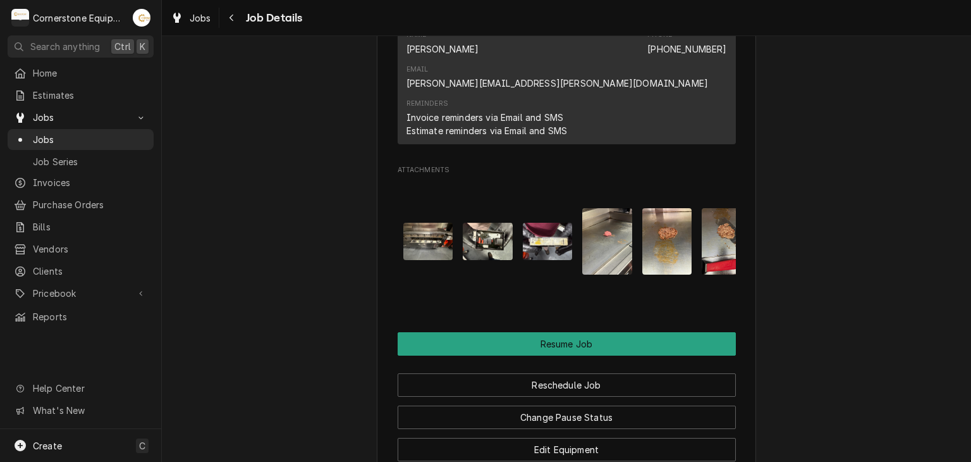
click at [553, 223] on img "Attachments" at bounding box center [548, 241] width 50 height 37
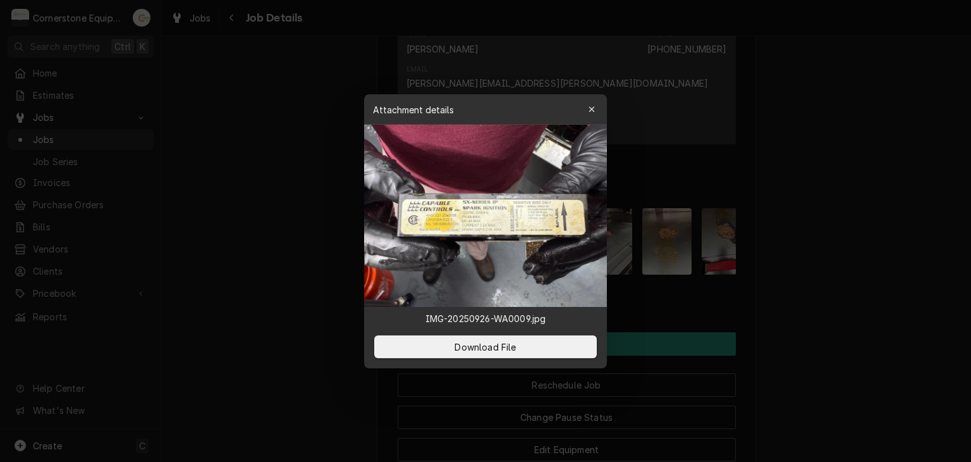
click at [616, 199] on div at bounding box center [485, 231] width 971 height 462
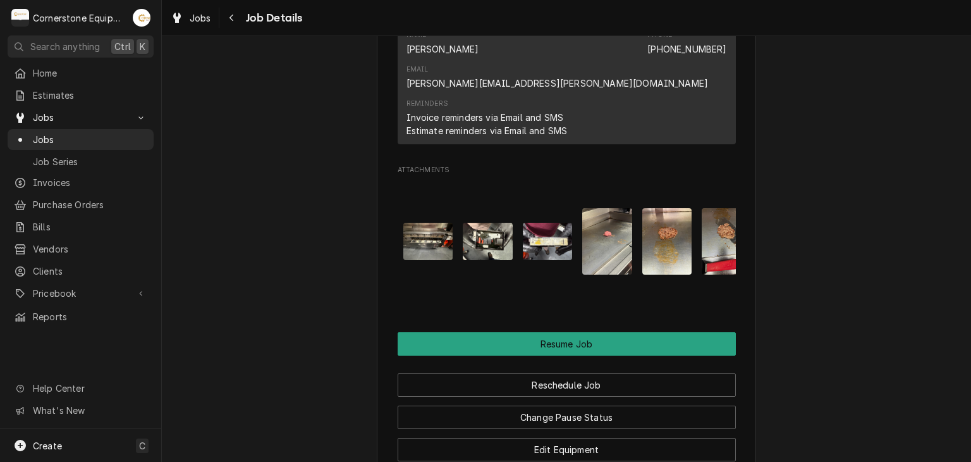
scroll to position [0, 677]
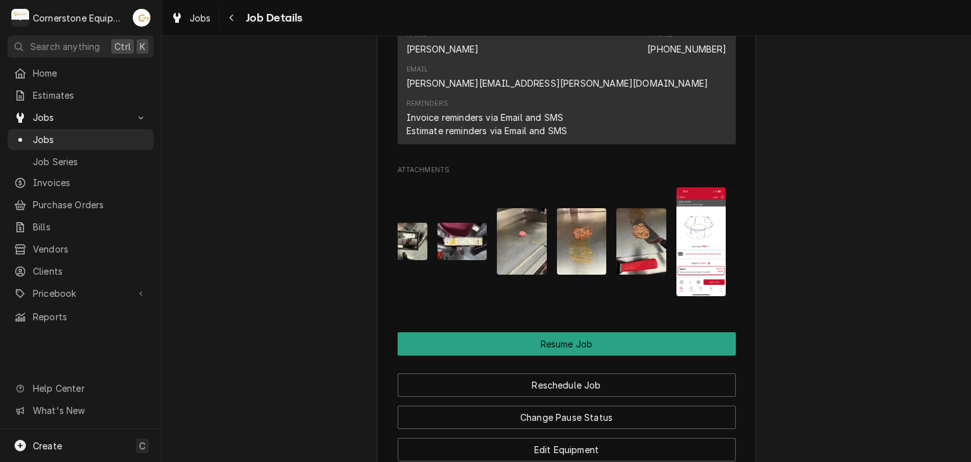
click at [676, 187] on img "Attachments" at bounding box center [701, 241] width 50 height 108
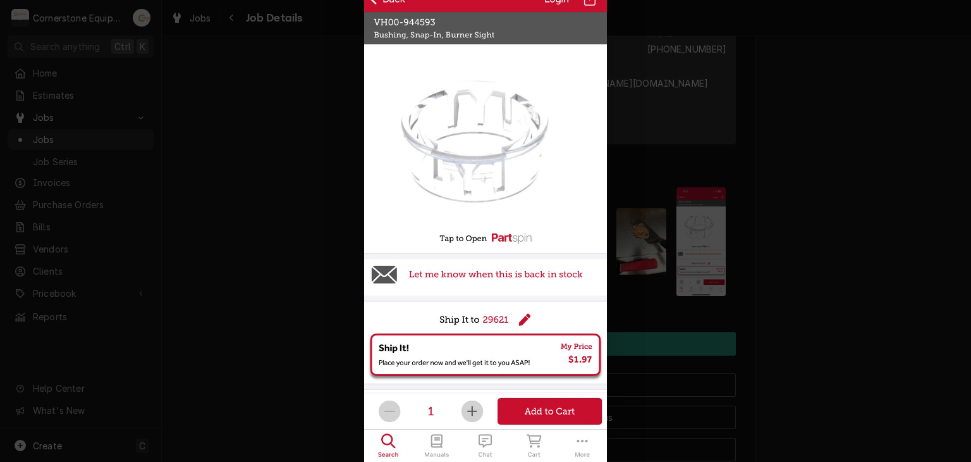
click at [657, 190] on div at bounding box center [485, 231] width 971 height 462
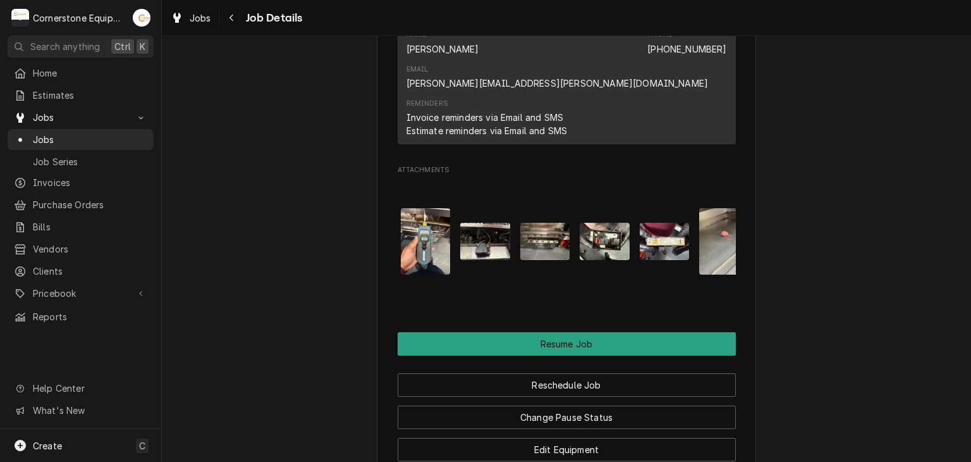
scroll to position [0, 240]
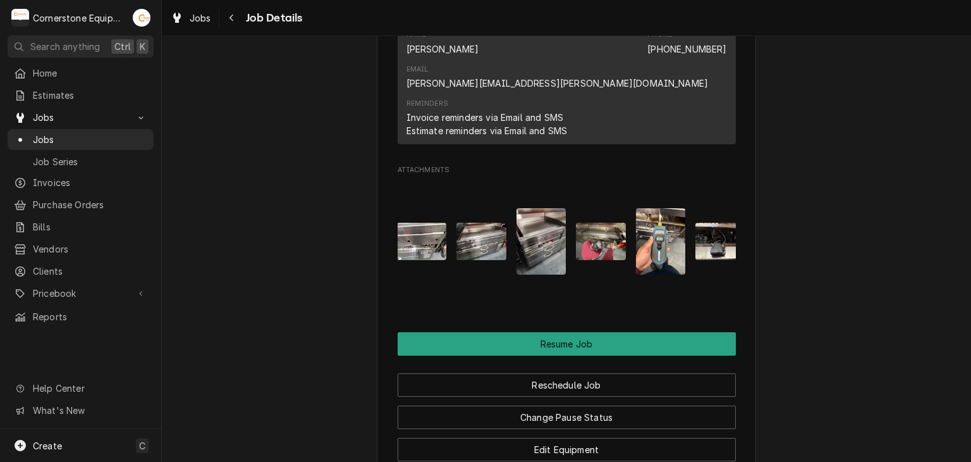
click at [517, 208] on img "Attachments" at bounding box center [542, 241] width 50 height 66
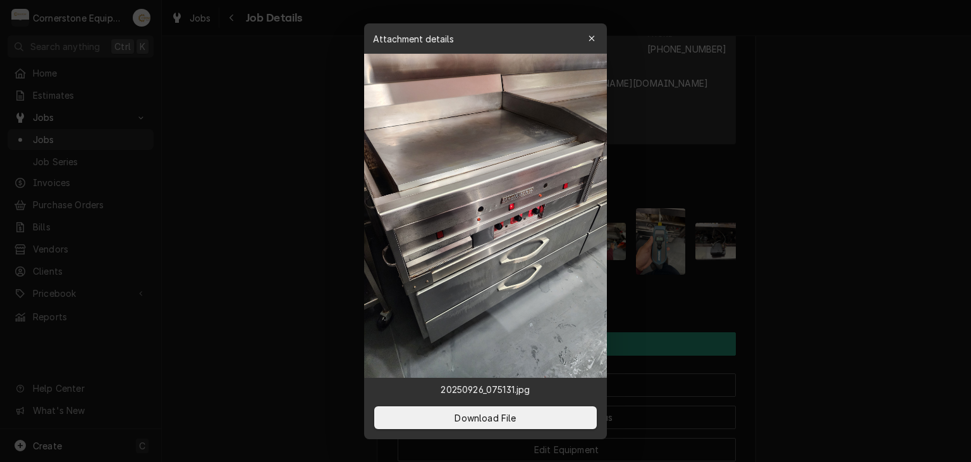
click at [609, 205] on div at bounding box center [485, 231] width 971 height 462
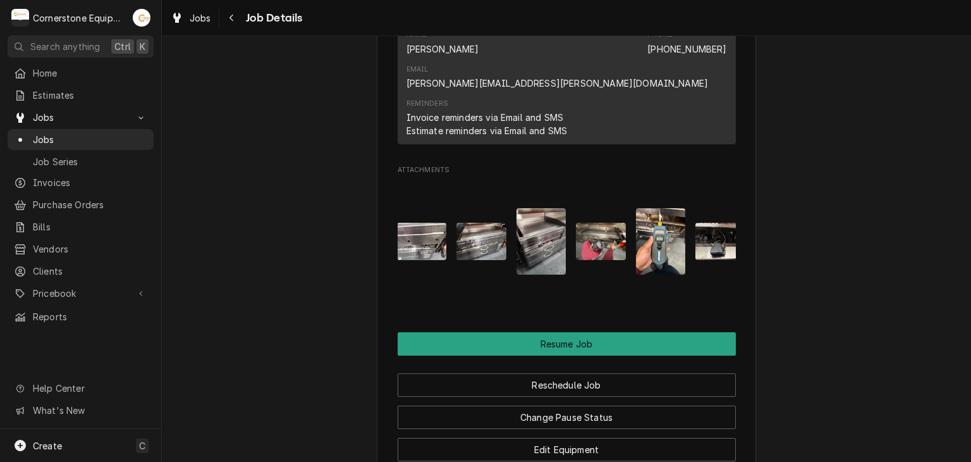
click at [664, 208] on img "Attachments" at bounding box center [661, 241] width 50 height 66
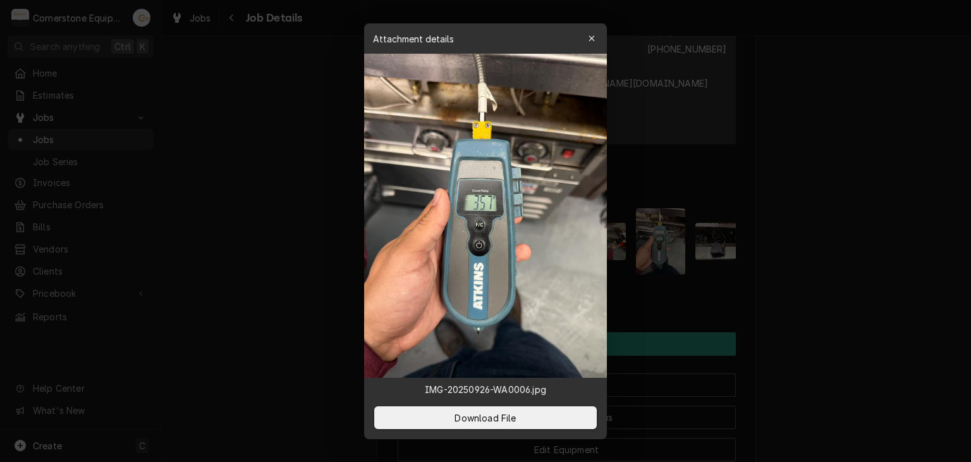
click at [639, 172] on div at bounding box center [485, 231] width 971 height 462
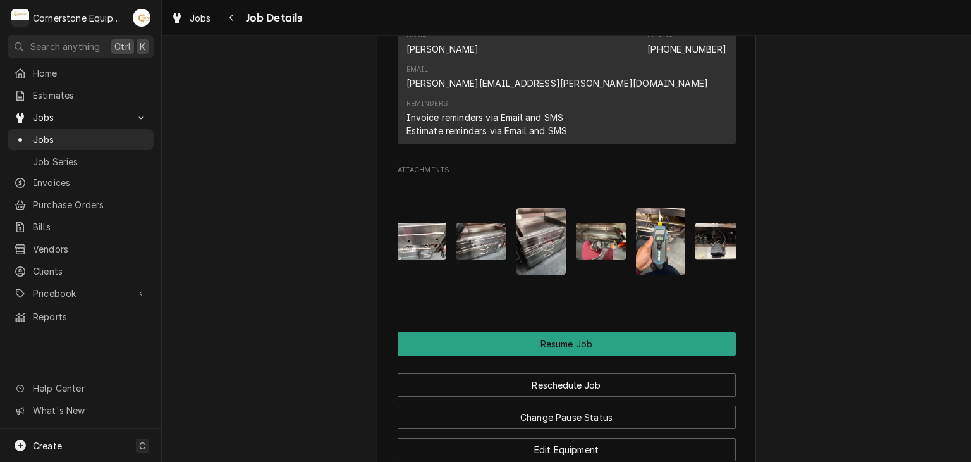
click at [577, 223] on img "Attachments" at bounding box center [601, 241] width 50 height 37
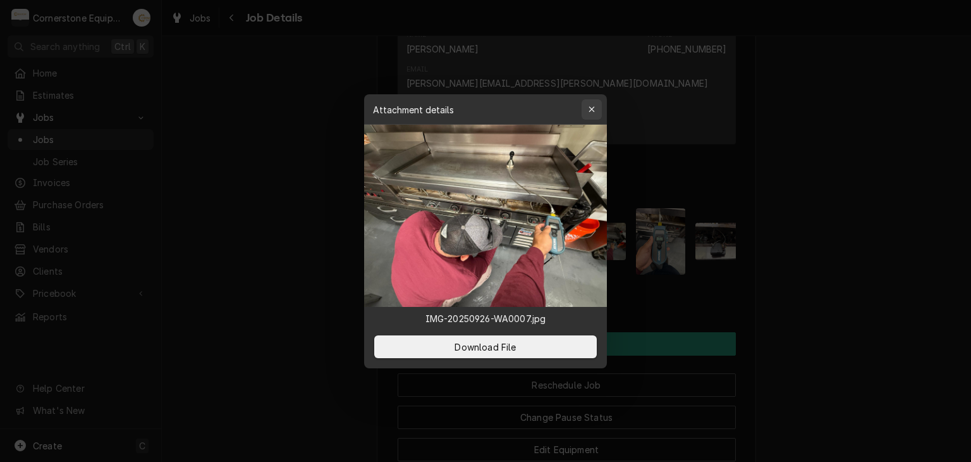
click at [585, 114] on div "button" at bounding box center [591, 109] width 13 height 13
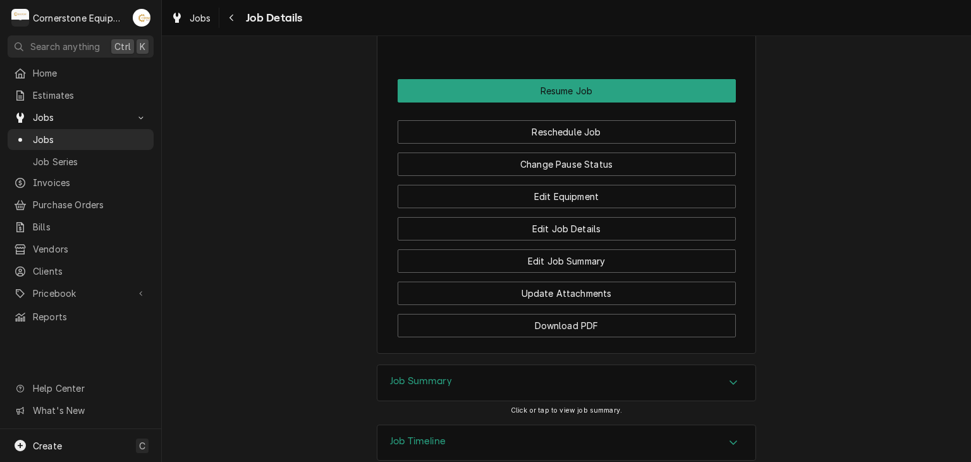
scroll to position [1238, 0]
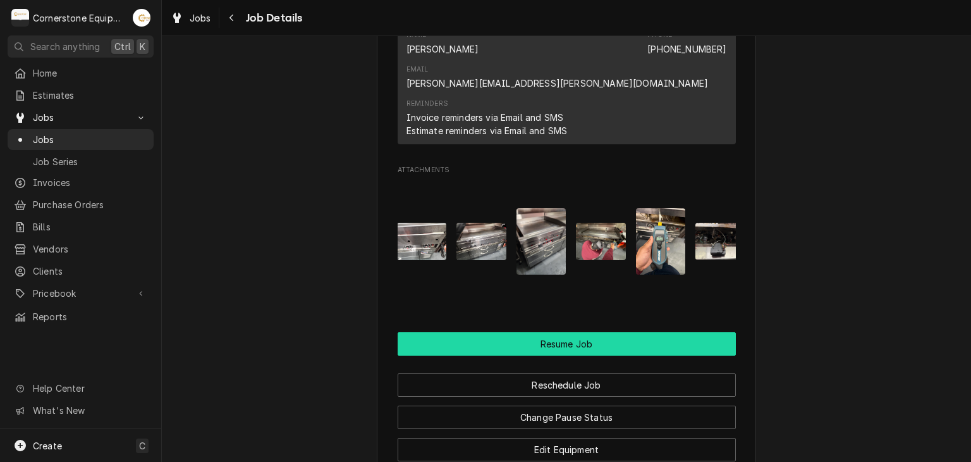
click at [546, 332] on button "Resume Job" at bounding box center [567, 343] width 338 height 23
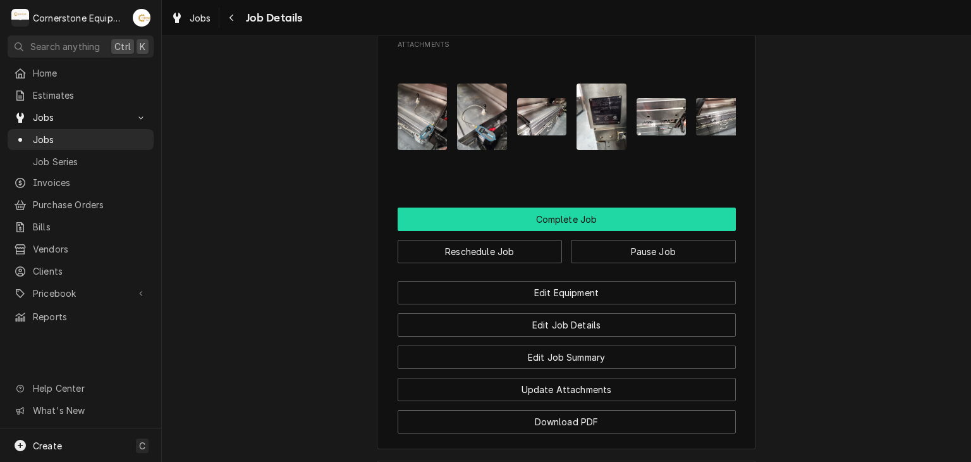
scroll to position [1264, 0]
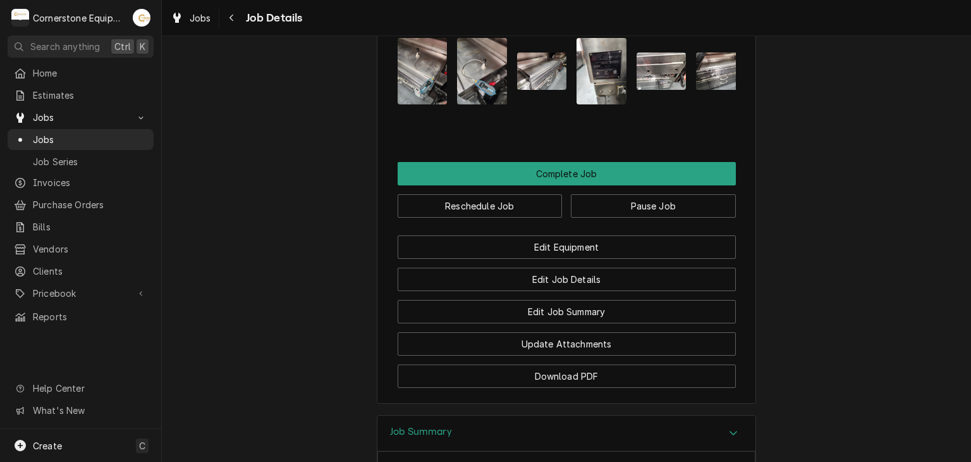
scroll to position [1009, 0]
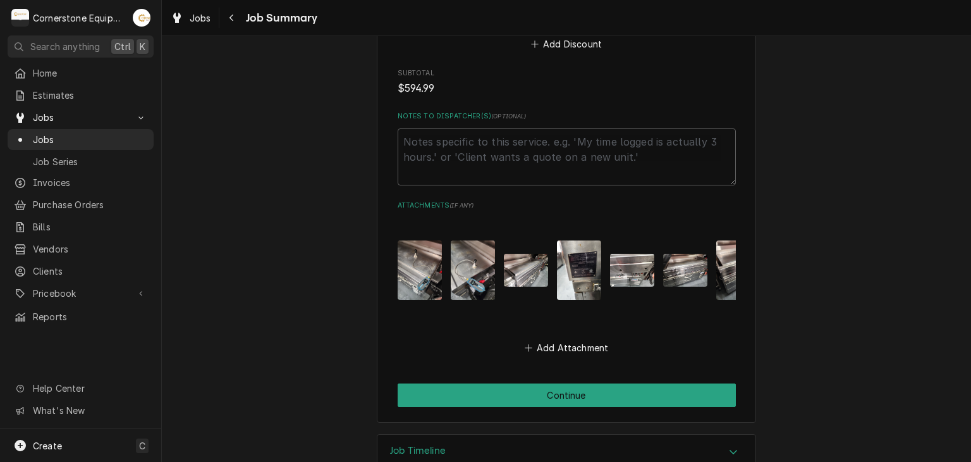
scroll to position [1491, 0]
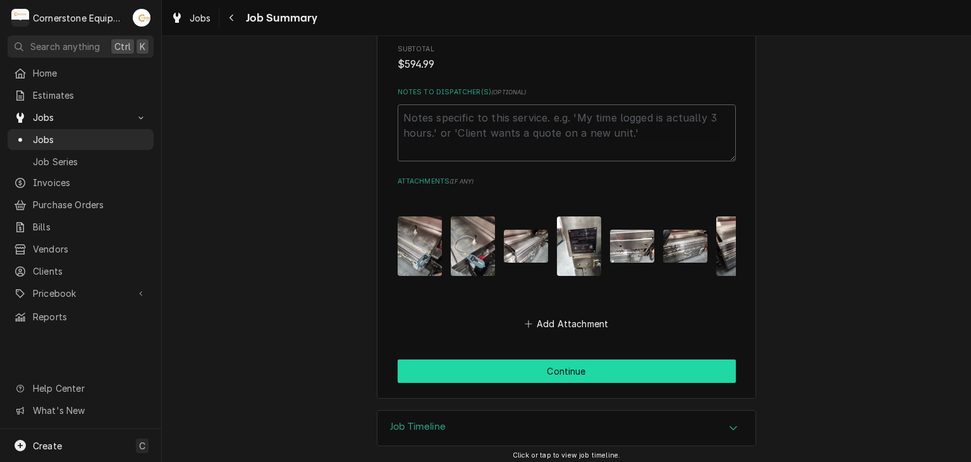
click at [456, 369] on button "Continue" at bounding box center [567, 370] width 338 height 23
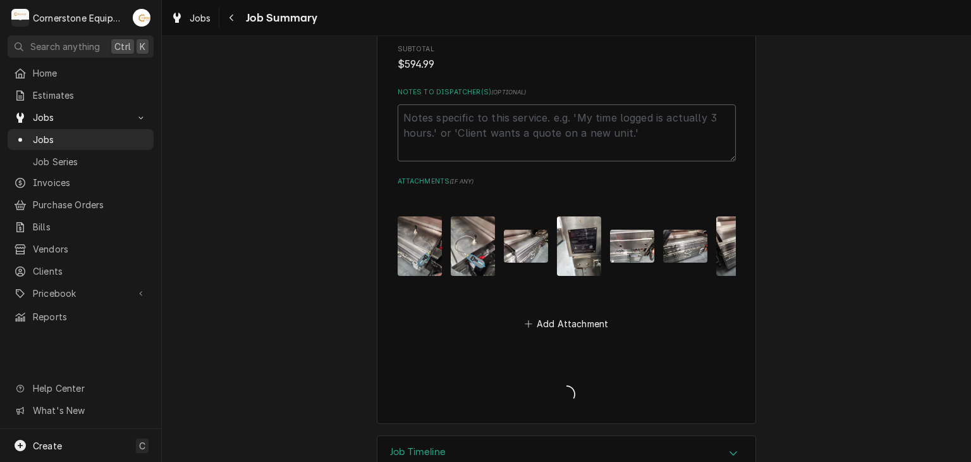
type textarea "x"
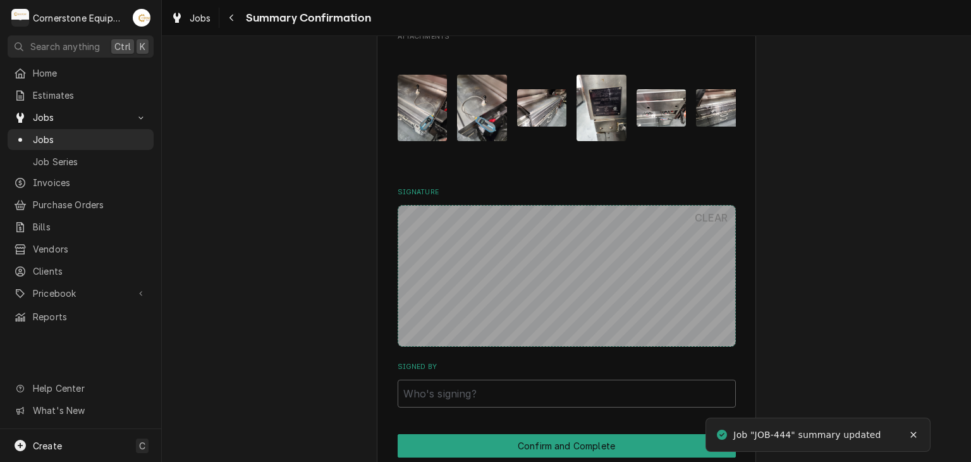
scroll to position [1406, 0]
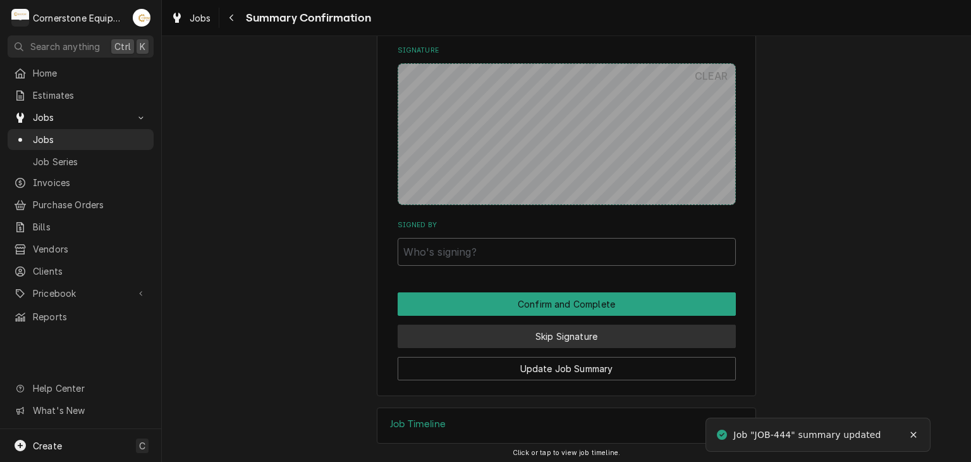
click at [445, 327] on button "Skip Signature" at bounding box center [567, 335] width 338 height 23
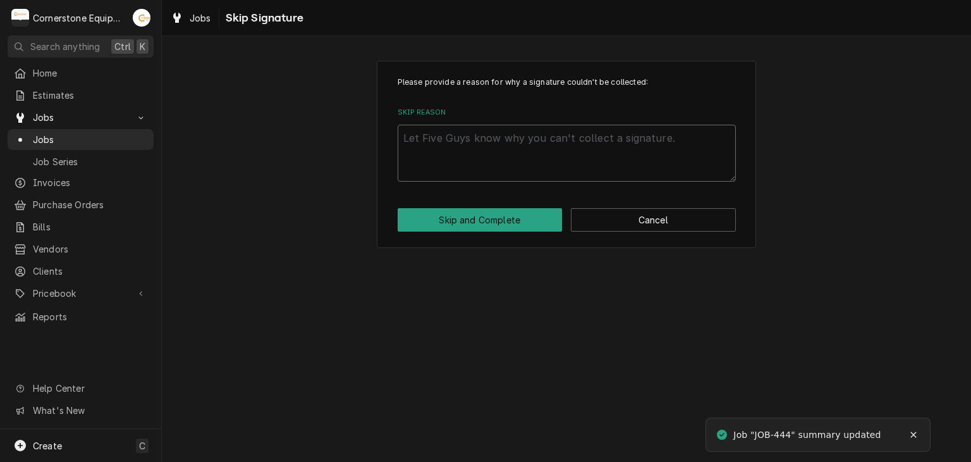
click at [481, 152] on textarea "Skip Reason" at bounding box center [567, 153] width 338 height 57
type textarea "x"
type textarea "A"
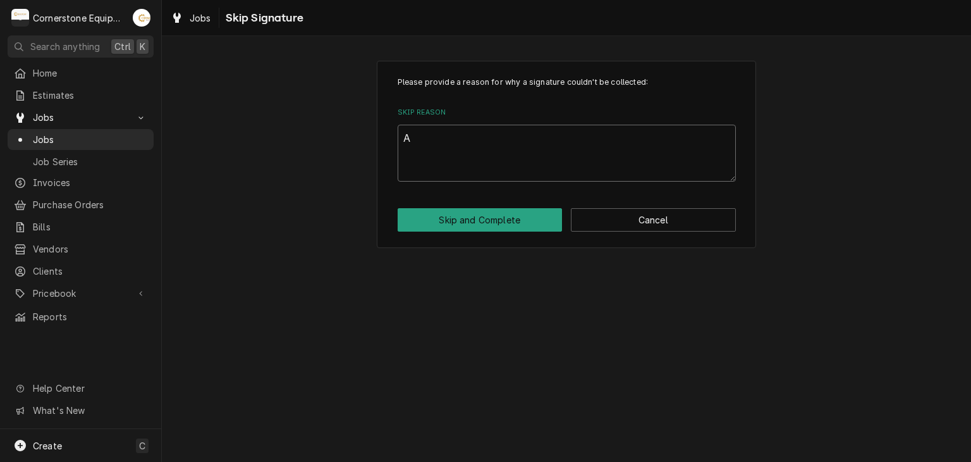
type textarea "x"
type textarea "Ap"
type textarea "x"
type textarea "App"
type textarea "x"
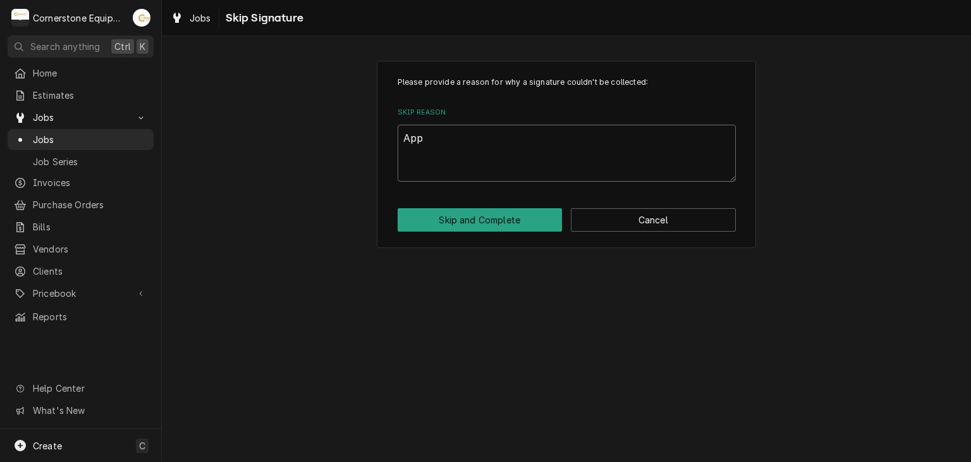
type textarea "Appr"
type textarea "x"
type textarea "Appro"
type textarea "x"
type textarea "Approv"
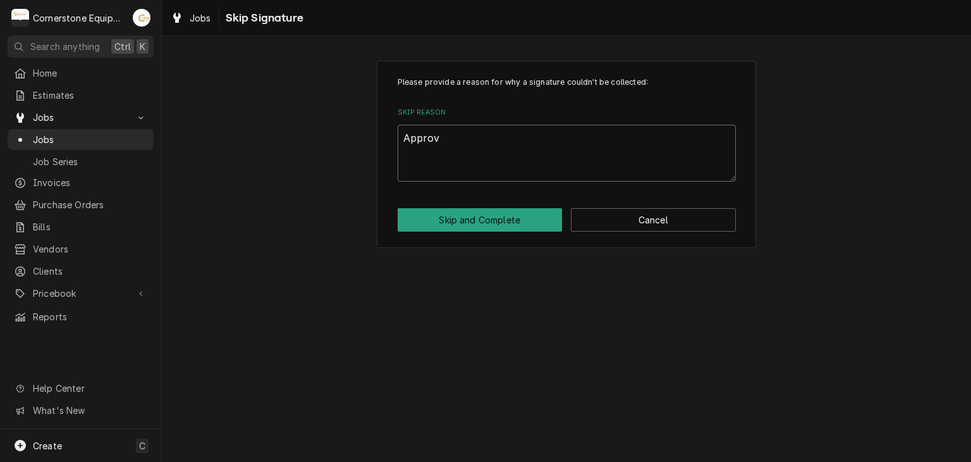
type textarea "x"
type textarea "Approve"
type textarea "x"
type textarea "Approved"
type textarea "x"
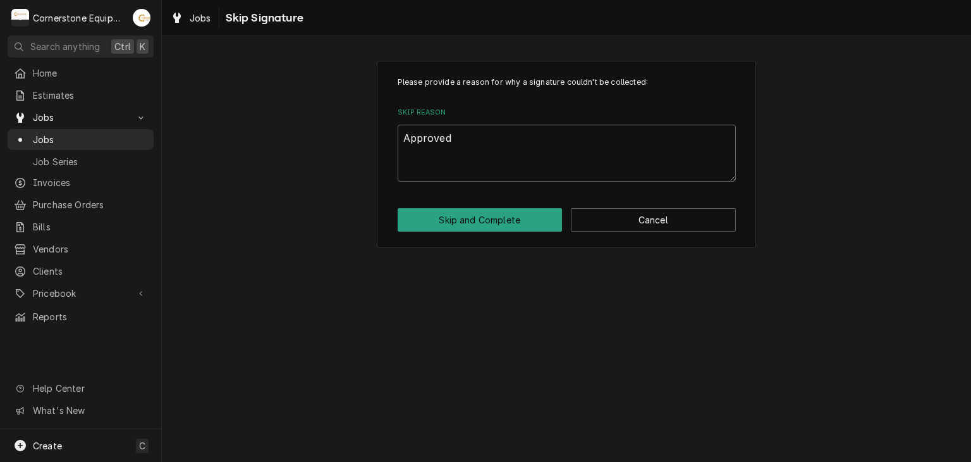
type textarea "Approved"
type textarea "x"
type textarea "Approved A"
type textarea "x"
type textarea "Approved"
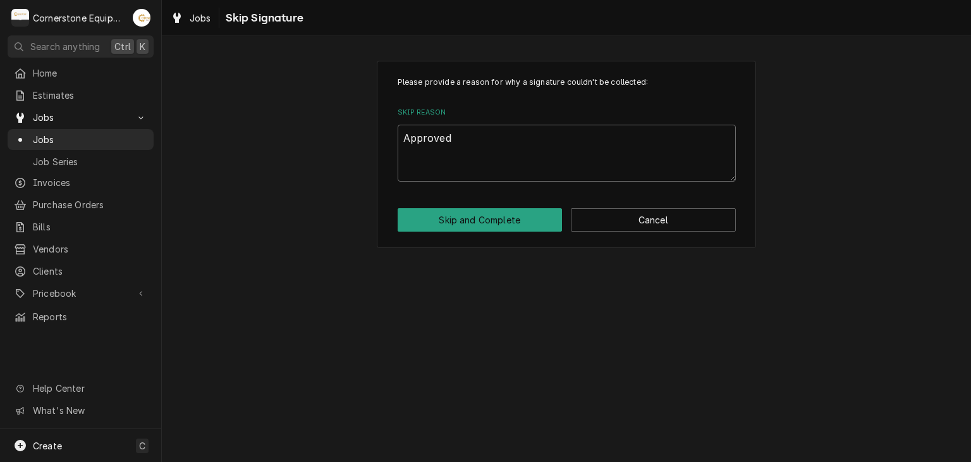
type textarea "x"
type textarea "Approved b"
type textarea "x"
type textarea "Approved by"
type textarea "x"
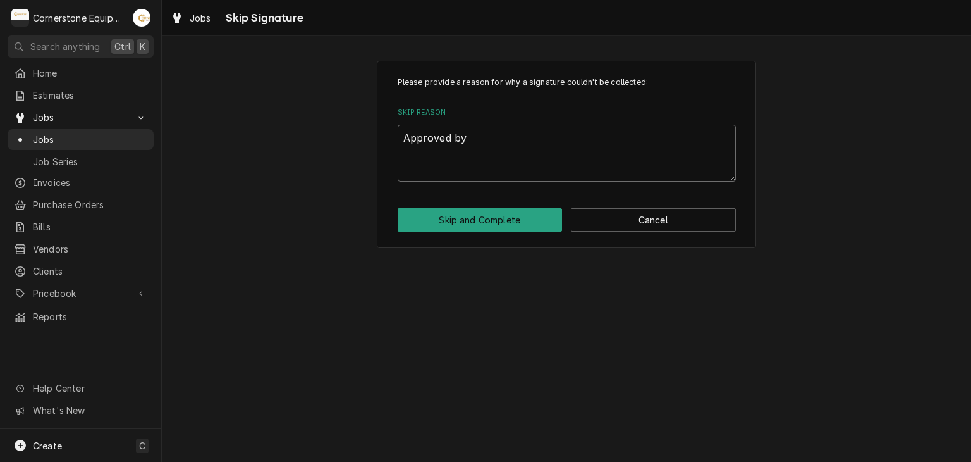
type textarea "Approved by"
type textarea "x"
type textarea "Approved by a"
type textarea "x"
type textarea "Approved by"
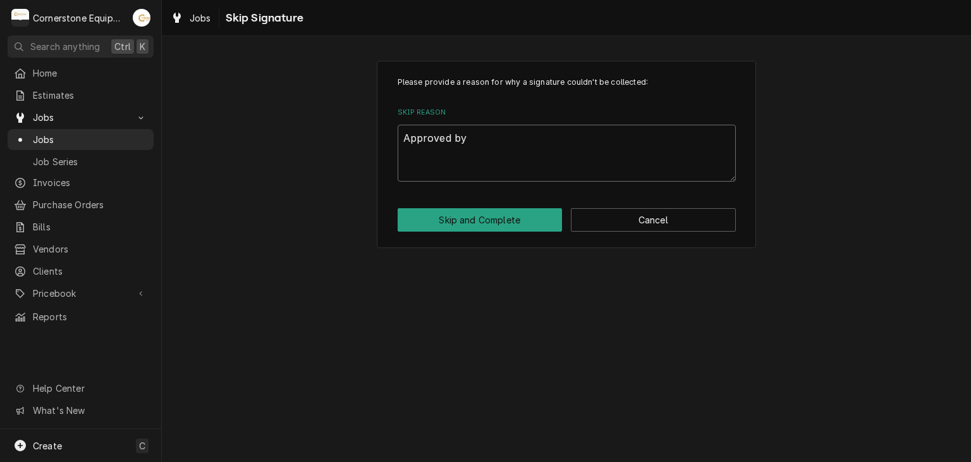
type textarea "x"
type textarea "Approved by A"
type textarea "x"
type textarea "Approved by An"
type textarea "x"
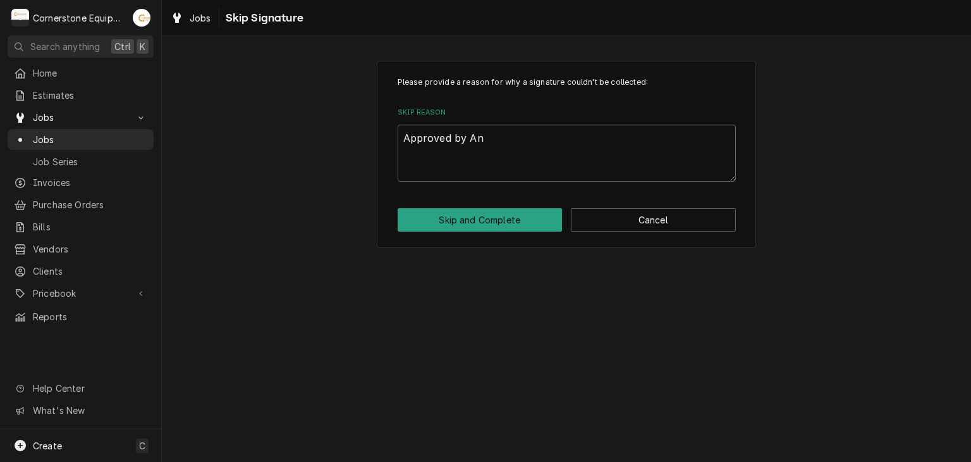
type textarea "Approved by And"
type textarea "x"
type textarea "Approved by Andr"
type textarea "x"
type textarea "Approved by Andre"
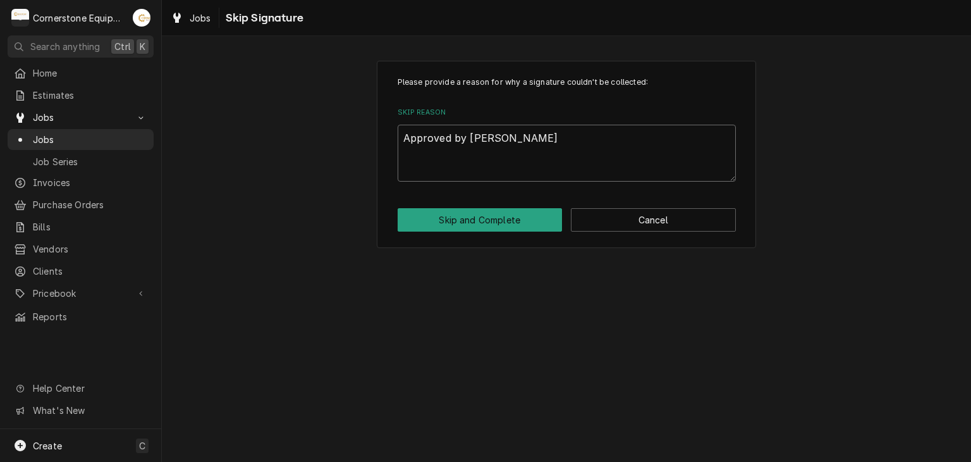
type textarea "x"
type textarea "Approved by Andrew"
click at [456, 228] on button "Skip and Complete" at bounding box center [480, 219] width 165 height 23
type textarea "x"
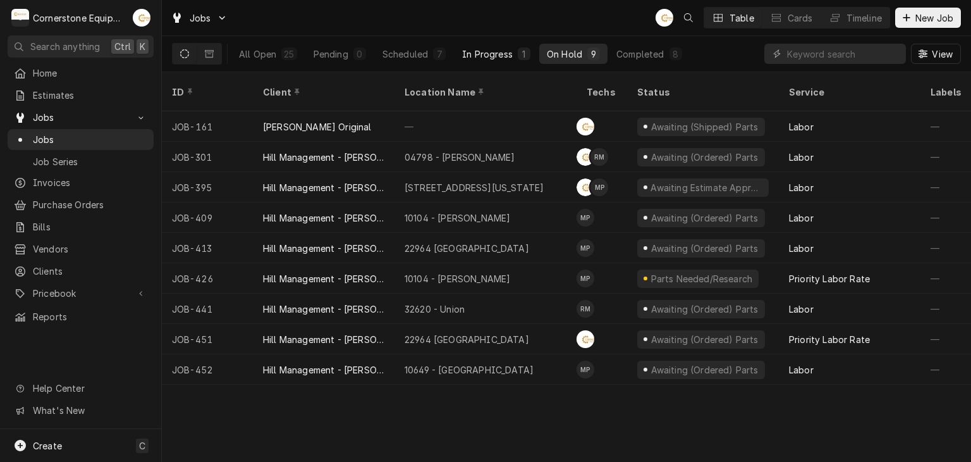
click at [489, 59] on div "In Progress" at bounding box center [487, 53] width 51 height 13
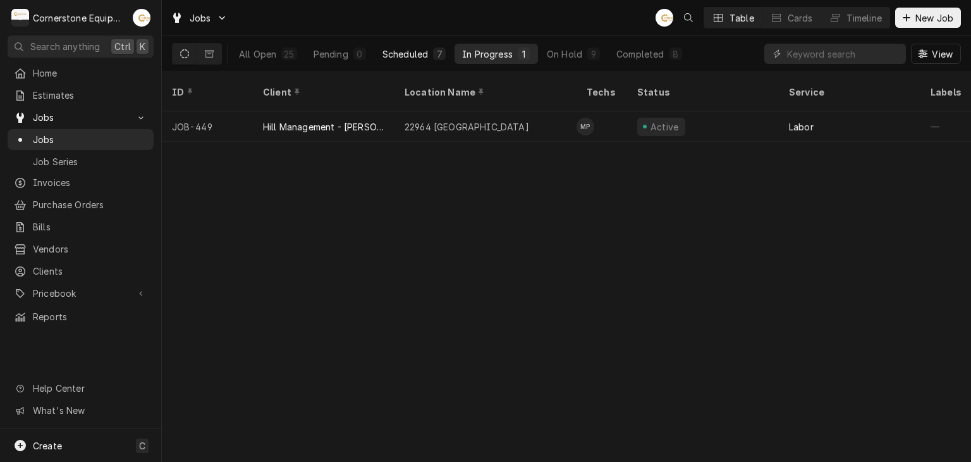
click at [390, 46] on button "Scheduled 7" at bounding box center [414, 54] width 78 height 20
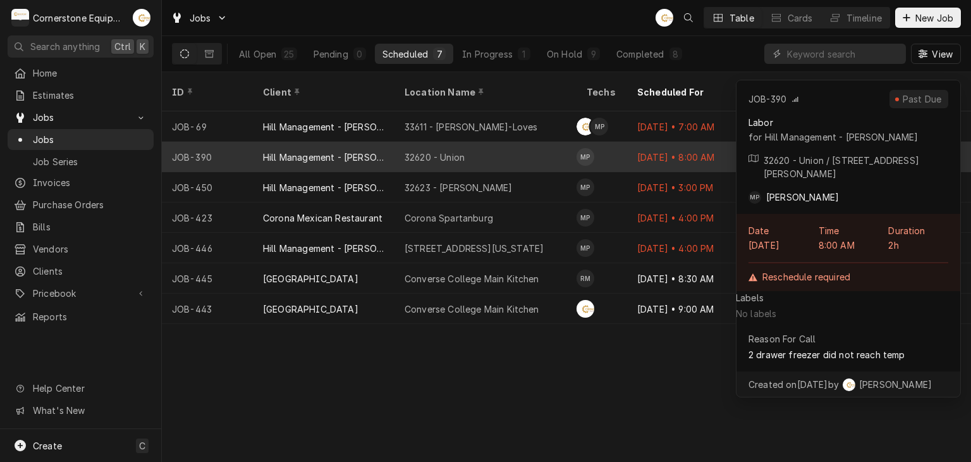
drag, startPoint x: 491, startPoint y: 142, endPoint x: 488, endPoint y: 150, distance: 9.2
click at [488, 150] on div "32620 - Union" at bounding box center [485, 157] width 182 height 30
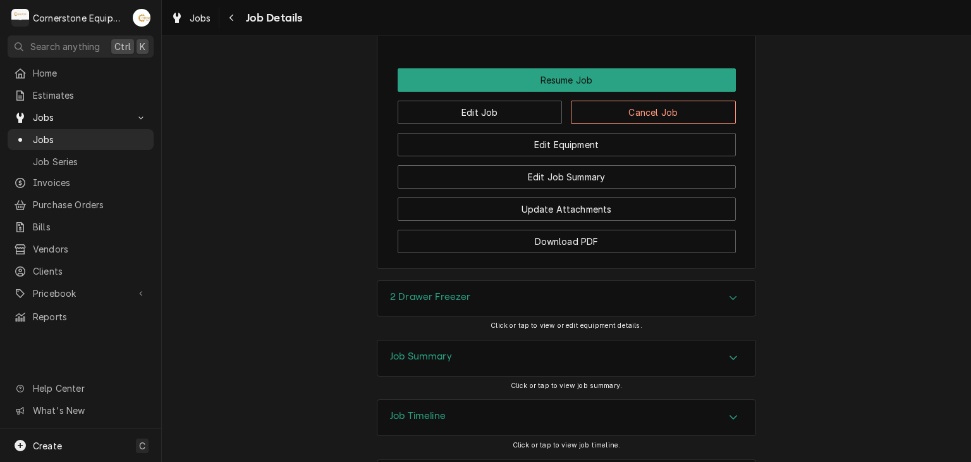
scroll to position [959, 0]
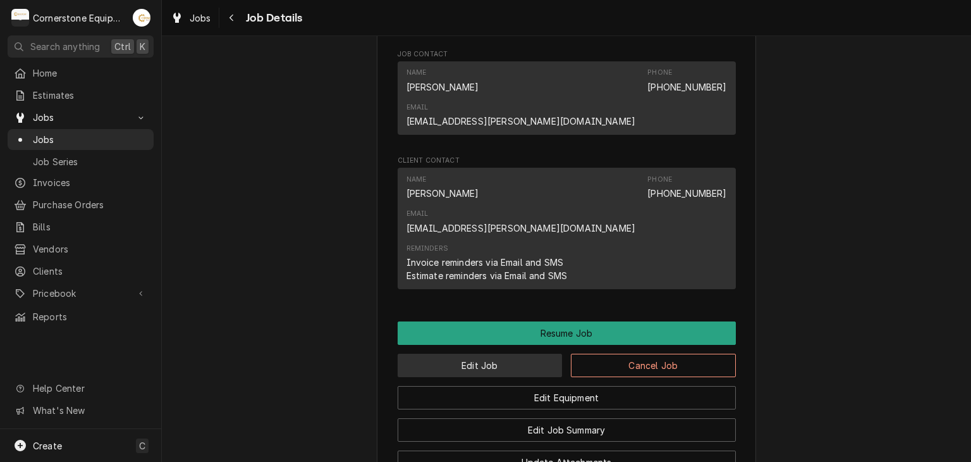
click at [497, 353] on button "Edit Job" at bounding box center [480, 364] width 165 height 23
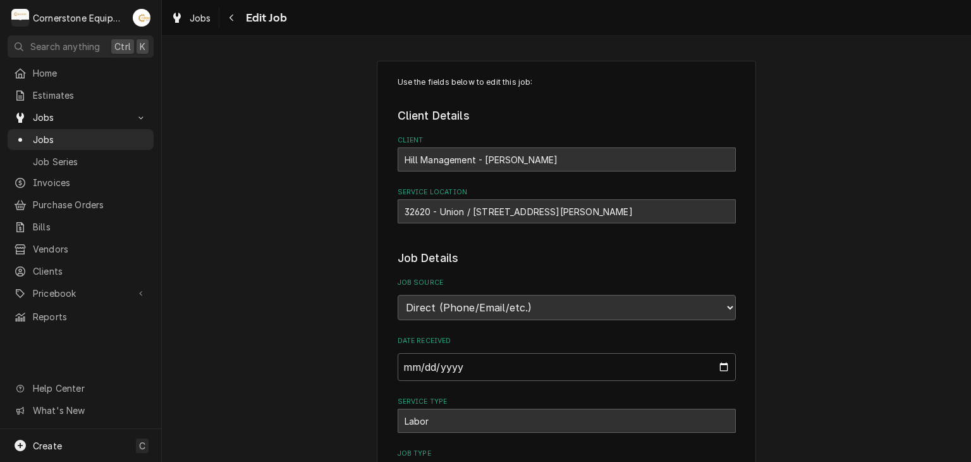
type textarea "x"
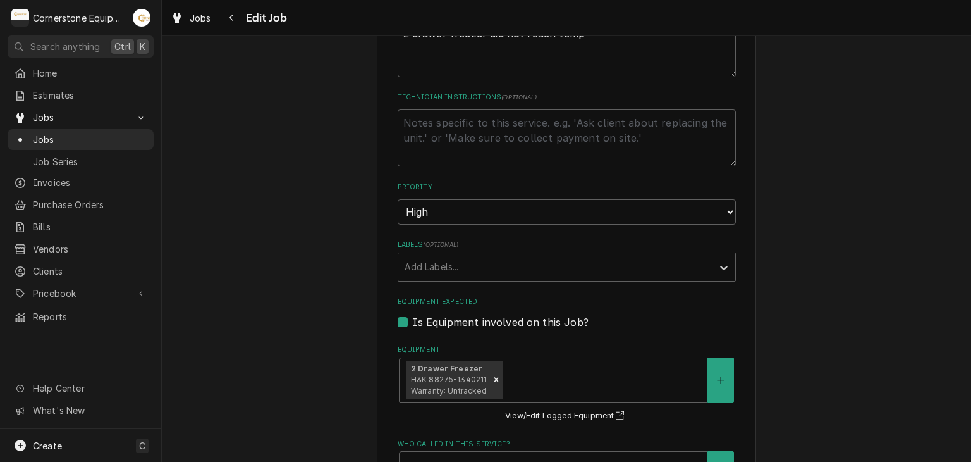
scroll to position [759, 0]
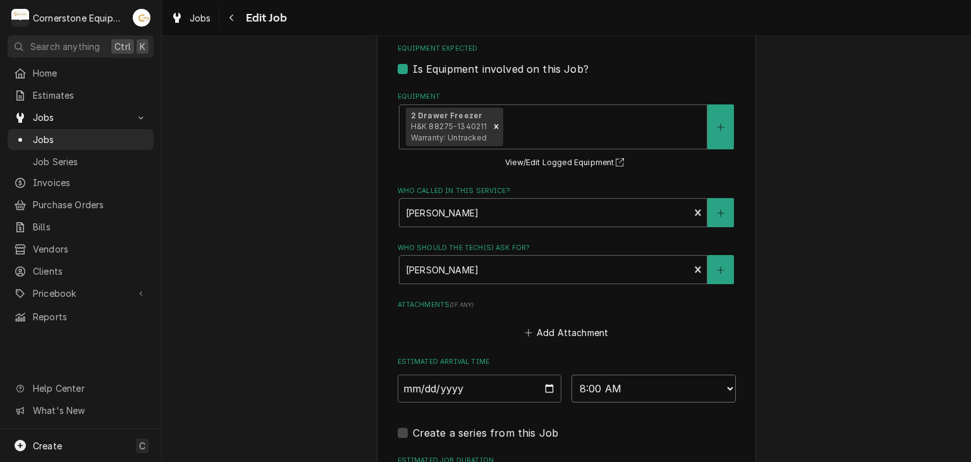
click at [644, 382] on select "AM / PM 6:00 AM 6:15 AM 6:30 AM 6:45 AM 7:00 AM 7:15 AM 7:30 AM 7:45 AM 8:00 AM…" at bounding box center [654, 388] width 164 height 28
click at [602, 379] on select "AM / PM 6:00 AM 6:15 AM 6:30 AM 6:45 AM 7:00 AM 7:15 AM 7:30 AM 7:45 AM 8:00 AM…" at bounding box center [654, 388] width 164 height 28
select select "13:00:00"
click at [572, 374] on select "AM / PM 6:00 AM 6:15 AM 6:30 AM 6:45 AM 7:00 AM 7:15 AM 7:30 AM 7:45 AM 8:00 AM…" at bounding box center [654, 388] width 164 height 28
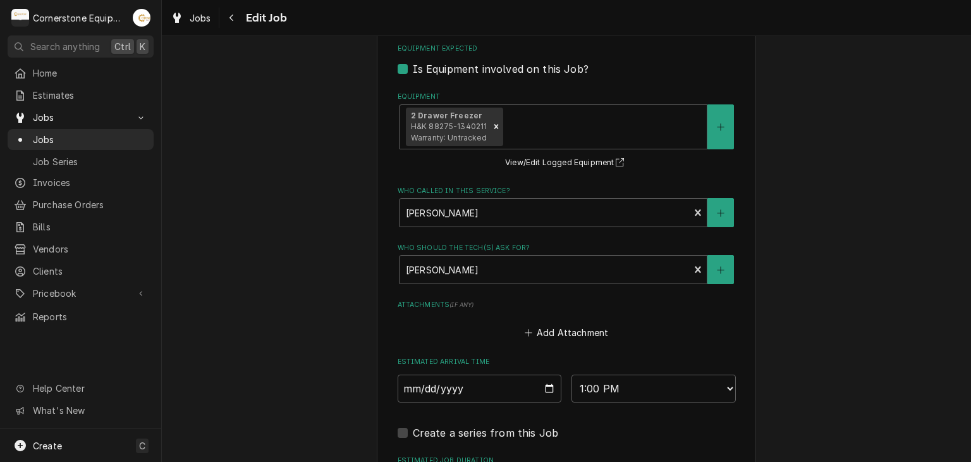
click at [557, 380] on div "2025-09-24 AM / PM 6:00 AM 6:15 AM 6:30 AM 6:45 AM 7:00 AM 7:15 AM 7:30 AM 7:45…" at bounding box center [567, 388] width 338 height 28
click at [547, 388] on input "2025-09-24" at bounding box center [480, 388] width 164 height 28
type textarea "x"
type input "[DATE]"
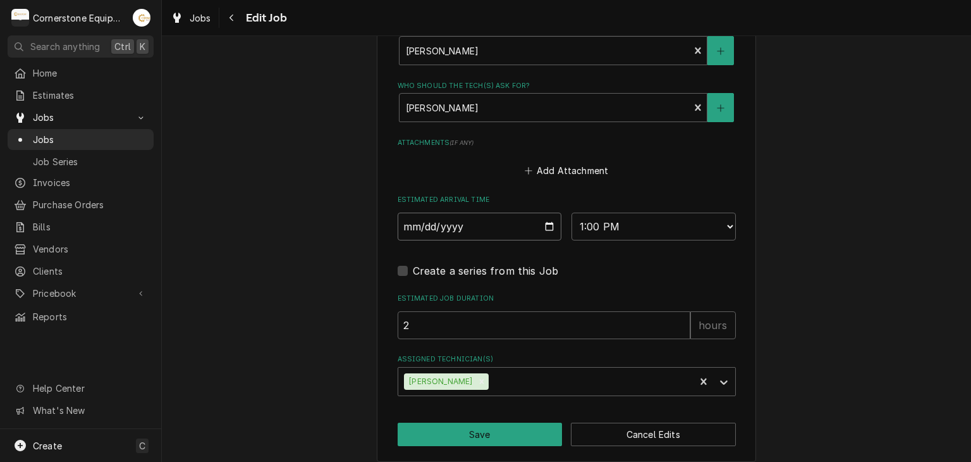
scroll to position [927, 0]
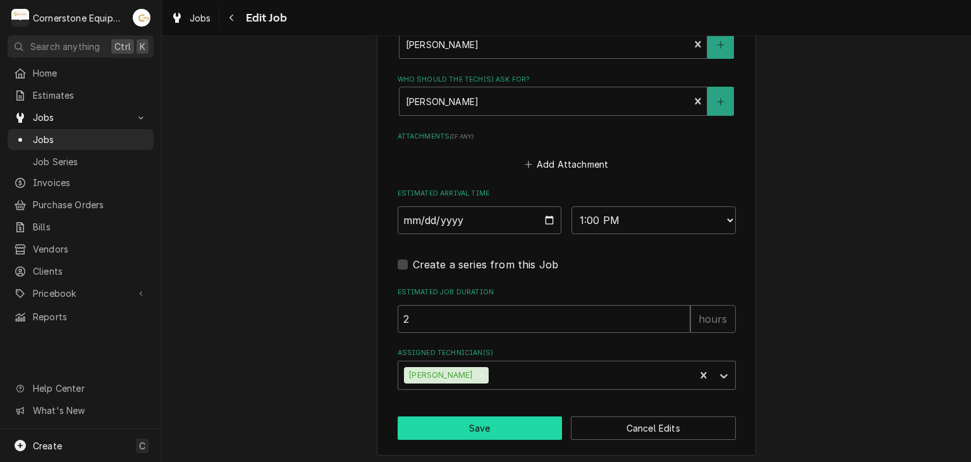
click at [475, 422] on button "Save" at bounding box center [480, 427] width 165 height 23
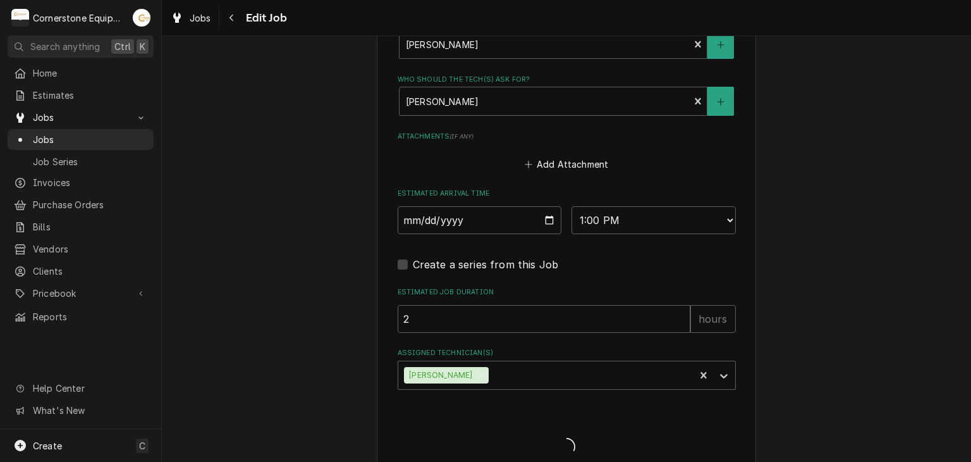
type textarea "x"
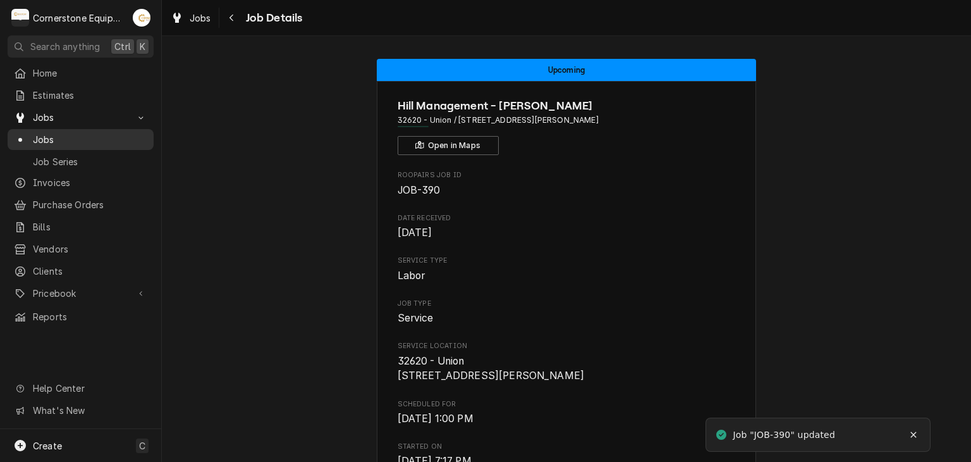
click at [137, 141] on span "Jobs" at bounding box center [90, 139] width 114 height 13
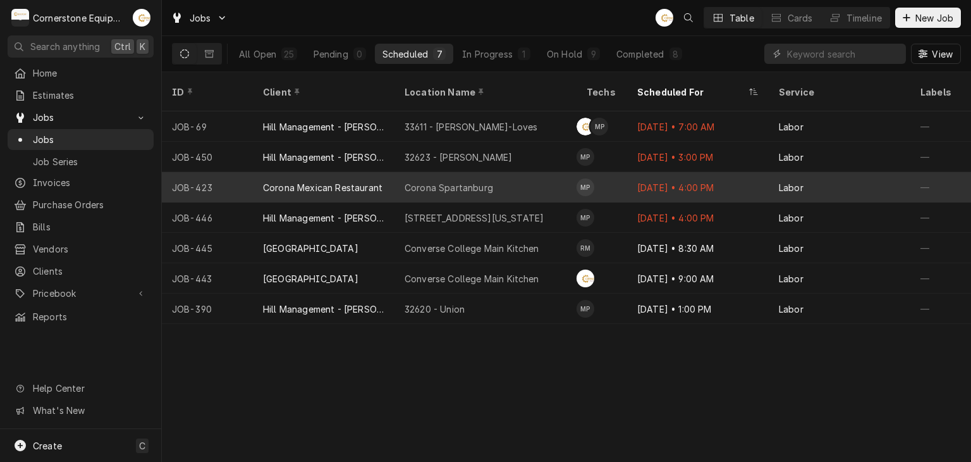
click at [485, 180] on div "Corona Spartanburg" at bounding box center [485, 187] width 182 height 30
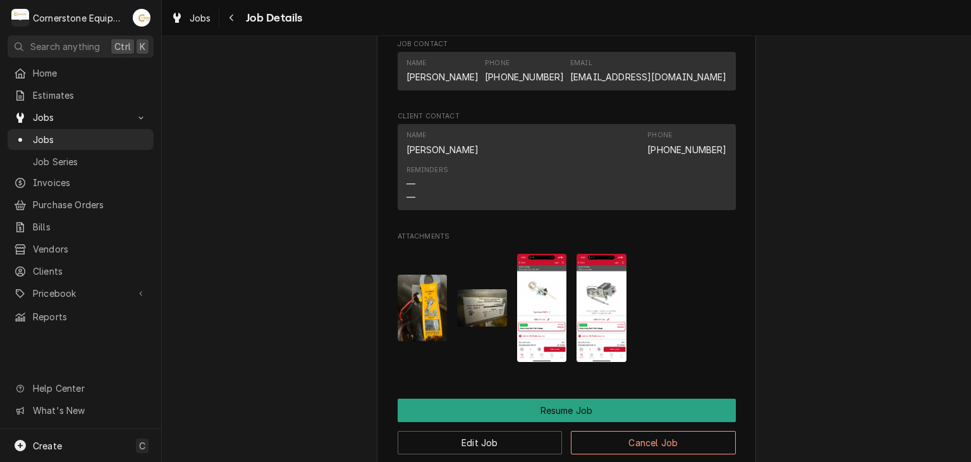
scroll to position [1264, 0]
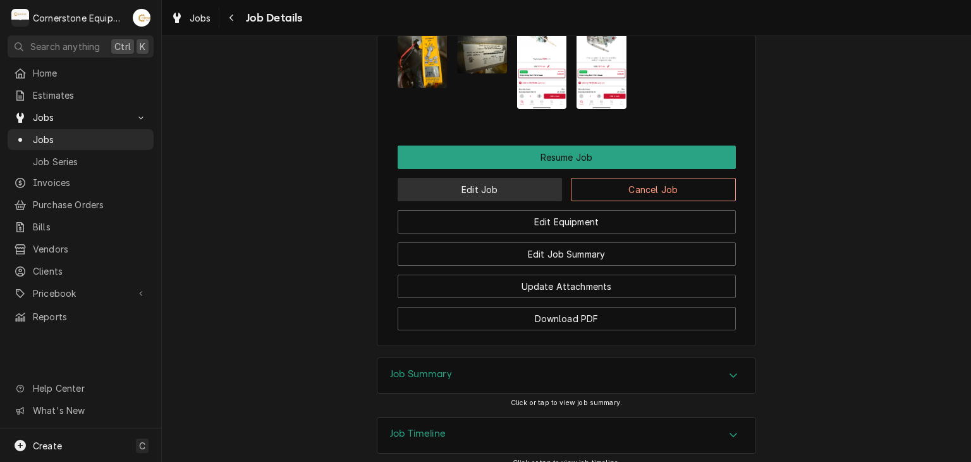
click at [477, 201] on button "Edit Job" at bounding box center [480, 189] width 165 height 23
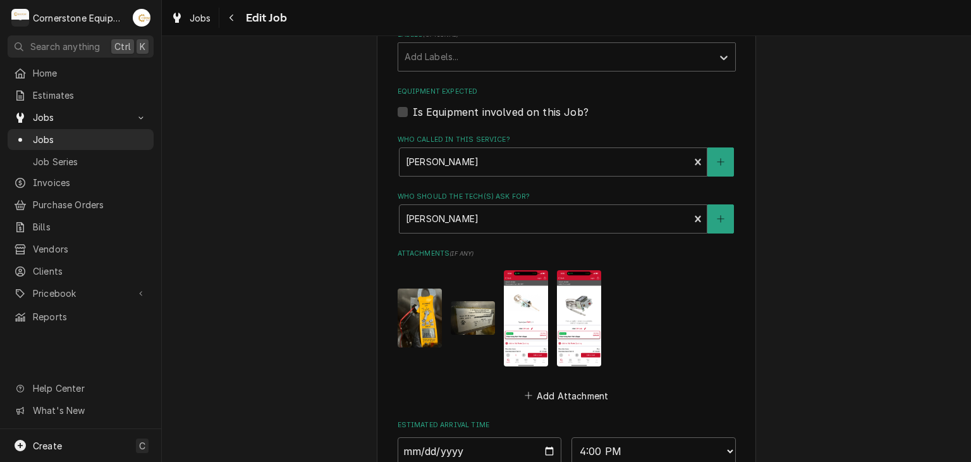
scroll to position [990, 0]
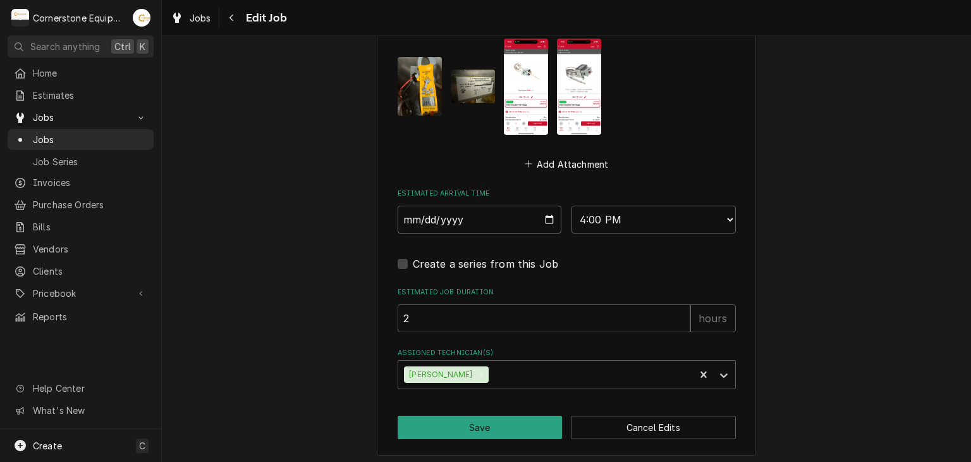
click at [471, 216] on input "[DATE]" at bounding box center [480, 219] width 164 height 28
click at [541, 211] on input "2025-09-26" at bounding box center [480, 219] width 164 height 28
type textarea "x"
type input "2025-09-29"
type textarea "x"
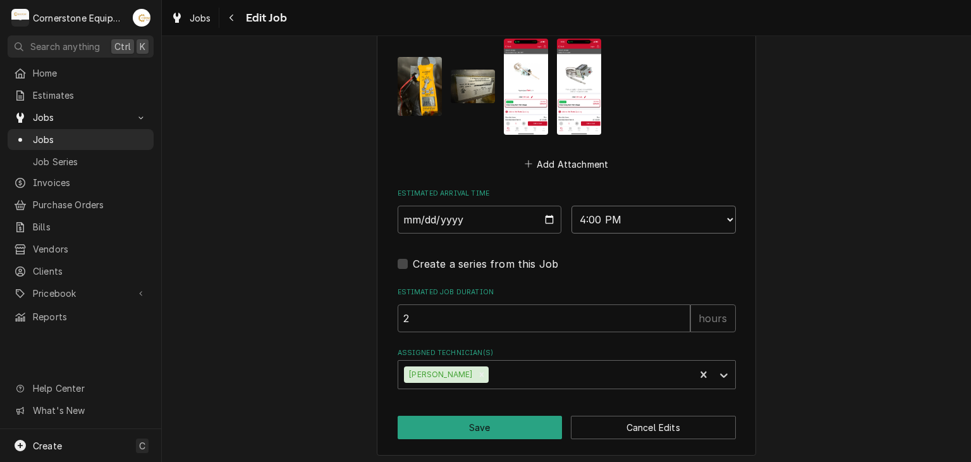
click at [582, 226] on select "AM / PM 6:00 AM 6:15 AM 6:30 AM 6:45 AM 7:00 AM 7:15 AM 7:30 AM 7:45 AM 8:00 AM…" at bounding box center [654, 219] width 164 height 28
select select "09:00:00"
click at [572, 205] on select "AM / PM 6:00 AM 6:15 AM 6:30 AM 6:45 AM 7:00 AM 7:15 AM 7:30 AM 7:45 AM 8:00 AM…" at bounding box center [654, 219] width 164 height 28
type textarea "x"
click at [723, 214] on select "AM / PM 6:00 AM 6:15 AM 6:30 AM 6:45 AM 7:00 AM 7:15 AM 7:30 AM 7:45 AM 8:00 AM…" at bounding box center [654, 219] width 164 height 28
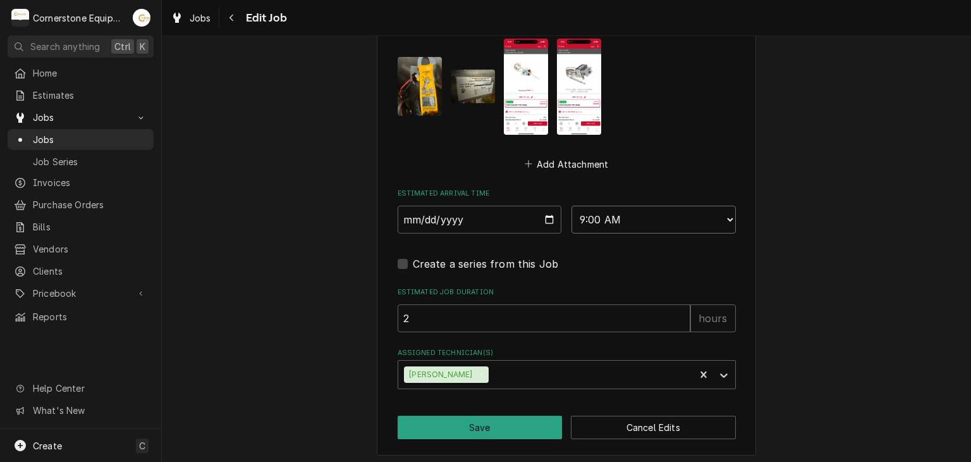
select select "08:30:00"
click at [572, 205] on select "AM / PM 6:00 AM 6:15 AM 6:30 AM 6:45 AM 7:00 AM 7:15 AM 7:30 AM 7:45 AM 8:00 AM…" at bounding box center [654, 219] width 164 height 28
click at [443, 428] on button "Save" at bounding box center [480, 426] width 165 height 23
type textarea "x"
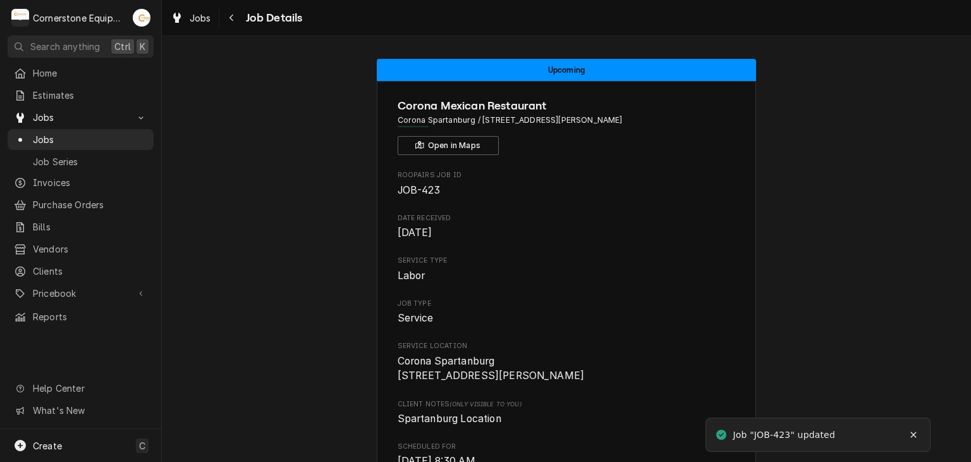
drag, startPoint x: 920, startPoint y: 433, endPoint x: 894, endPoint y: 424, distance: 27.4
click at [916, 432] on button "Notifications alt+T" at bounding box center [913, 434] width 20 height 20
click at [89, 140] on span "Jobs" at bounding box center [90, 139] width 114 height 13
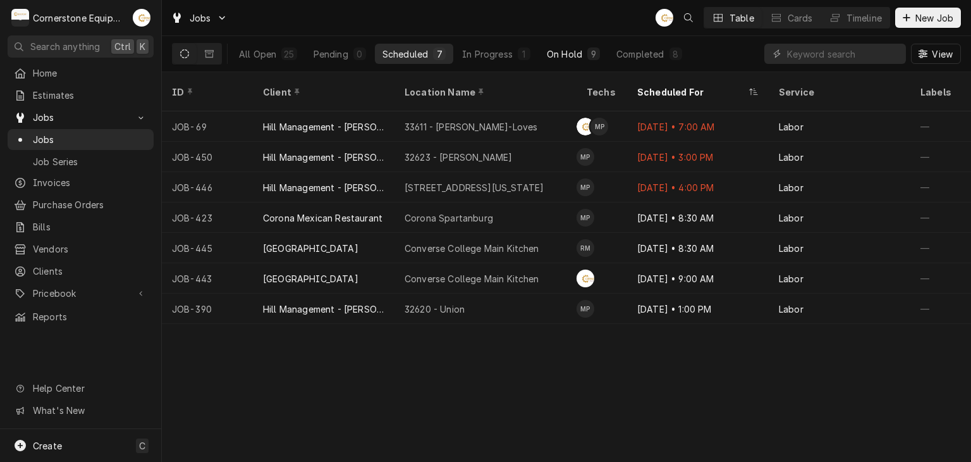
click at [577, 61] on button "On Hold 9" at bounding box center [573, 54] width 68 height 20
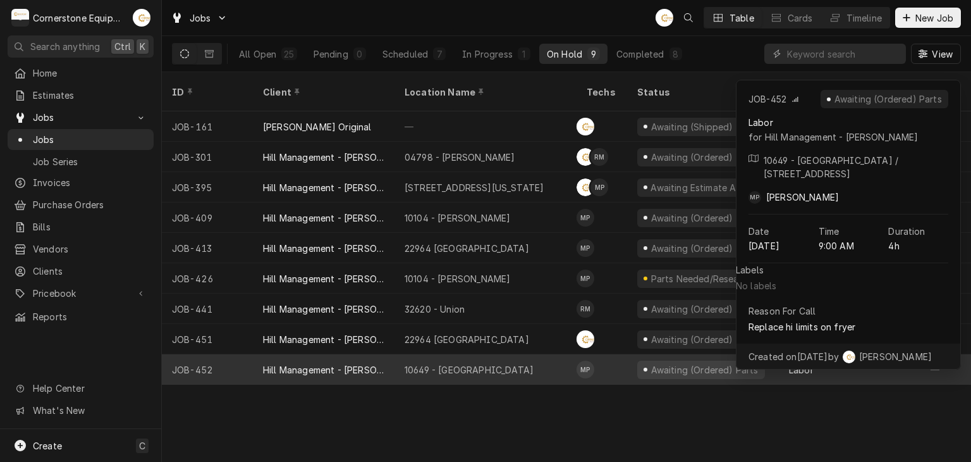
click at [493, 363] on div "10649 - Downtown Clinton" at bounding box center [469, 369] width 129 height 13
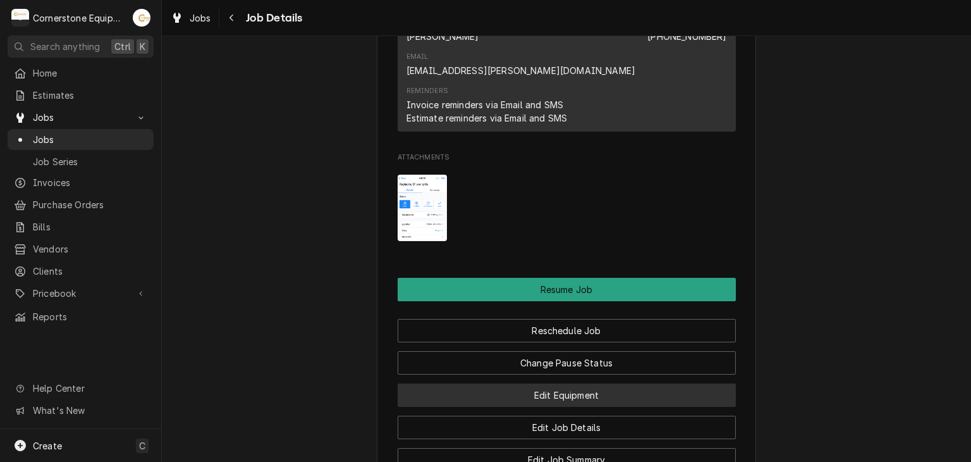
scroll to position [1264, 0]
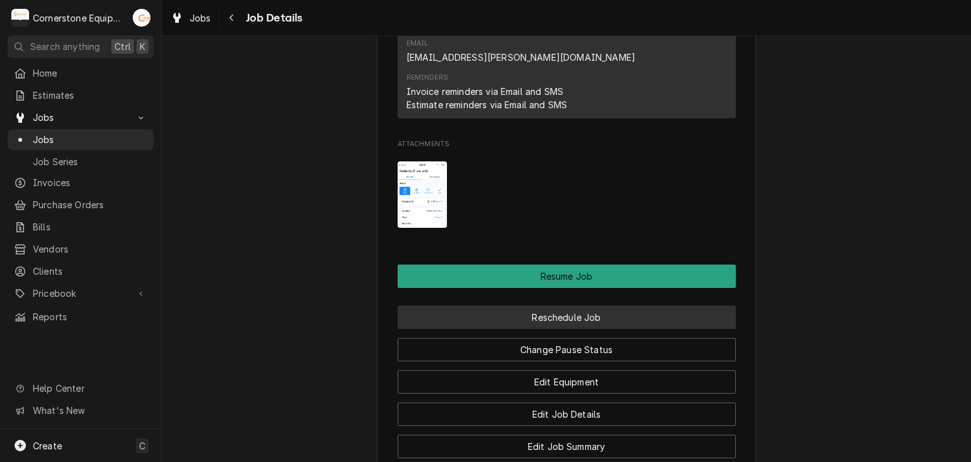
click at [534, 305] on button "Reschedule Job" at bounding box center [567, 316] width 338 height 23
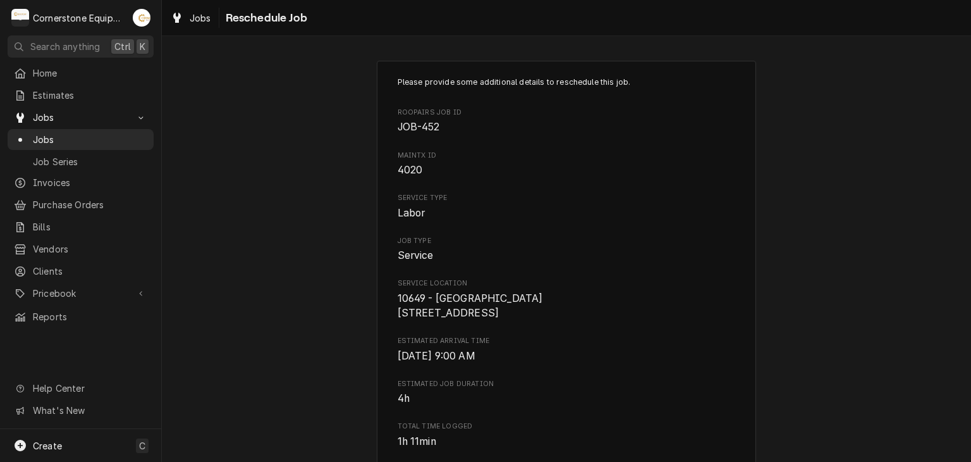
scroll to position [525, 0]
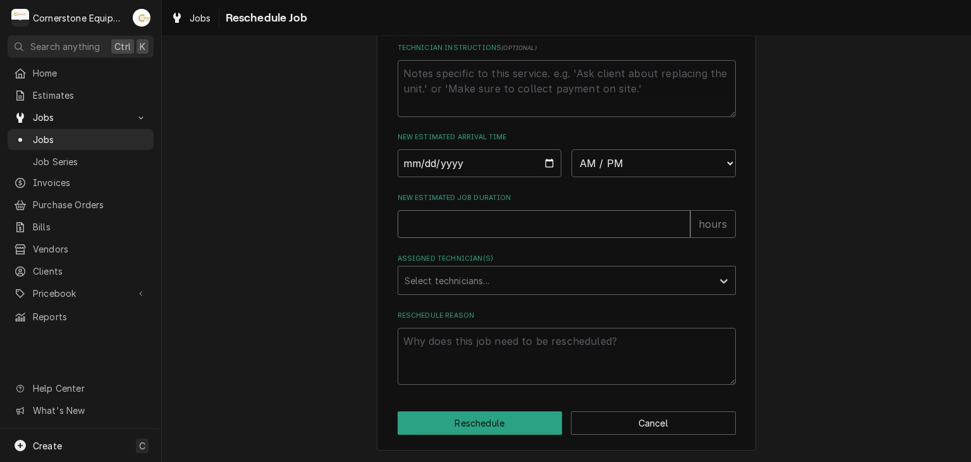
click at [570, 228] on input "New Estimated Job Duration" at bounding box center [544, 224] width 293 height 28
click at [537, 166] on input "Date" at bounding box center [480, 163] width 164 height 28
click at [541, 165] on input "Date" at bounding box center [480, 163] width 164 height 28
type textarea "x"
type input "[DATE]"
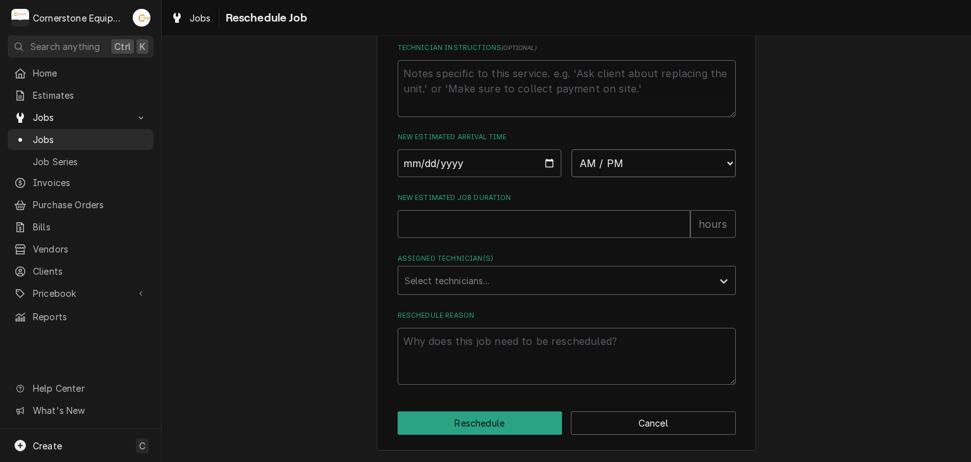
click at [597, 160] on select "AM / PM 6:00 AM 6:15 AM 6:30 AM 6:45 AM 7:00 AM 7:15 AM 7:30 AM 7:45 AM 8:00 AM…" at bounding box center [654, 163] width 164 height 28
select select "23:00:00"
click at [572, 150] on select "AM / PM 6:00 AM 6:15 AM 6:30 AM 6:45 AM 7:00 AM 7:15 AM 7:30 AM 7:45 AM 8:00 AM…" at bounding box center [654, 163] width 164 height 28
click at [630, 231] on input "New Estimated Job Duration" at bounding box center [544, 224] width 293 height 28
type textarea "x"
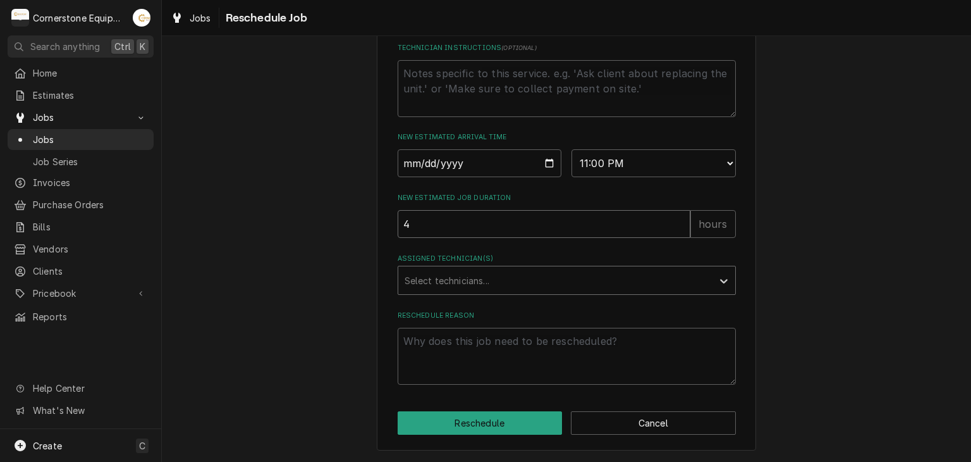
type input "4"
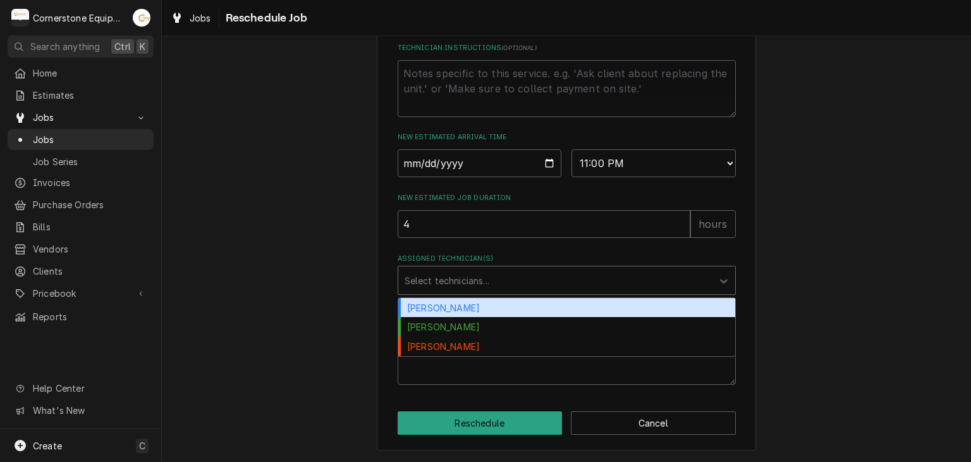
click at [561, 293] on div "Select technicians..." at bounding box center [555, 280] width 314 height 28
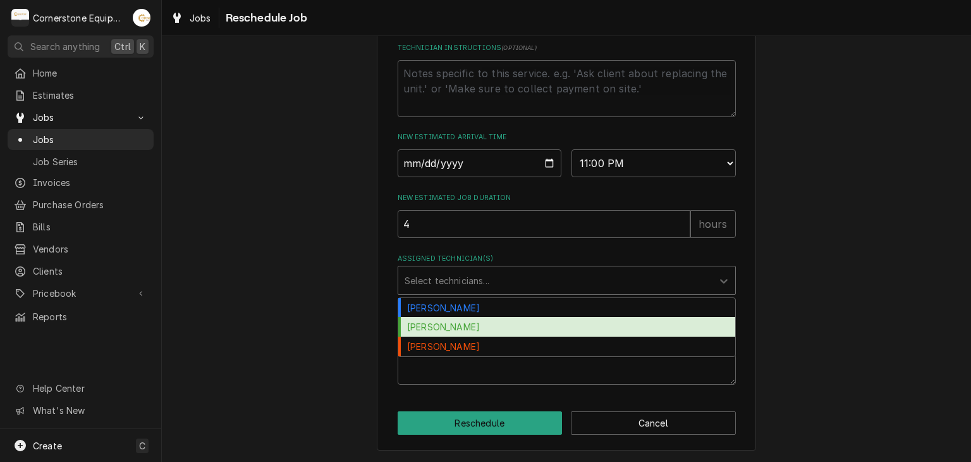
click at [523, 334] on div "Matthew Pennington" at bounding box center [566, 327] width 337 height 20
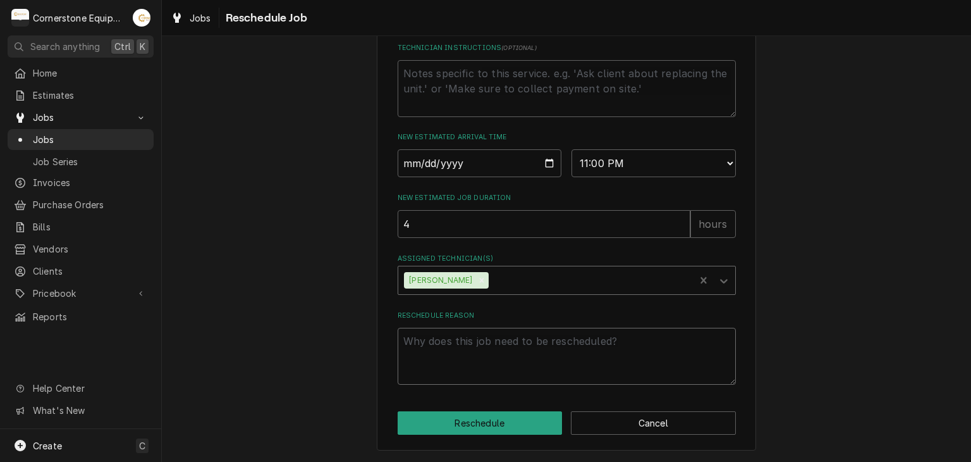
click at [518, 345] on textarea "Reschedule Reason" at bounding box center [567, 355] width 338 height 57
type textarea "x"
type textarea "p"
type textarea "x"
type textarea "pa"
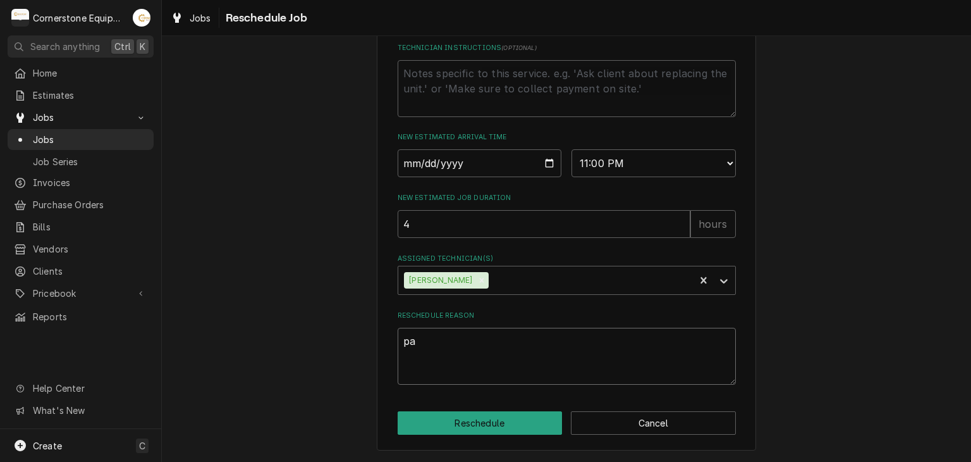
type textarea "x"
type textarea "par"
type textarea "x"
type textarea "part"
type textarea "x"
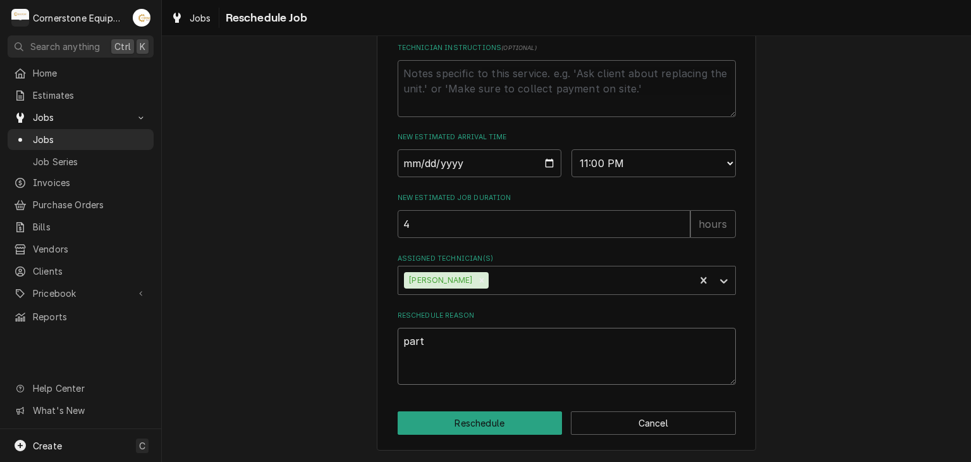
type textarea "parts"
type textarea "x"
type textarea "parts"
type textarea "x"
type textarea "parts a"
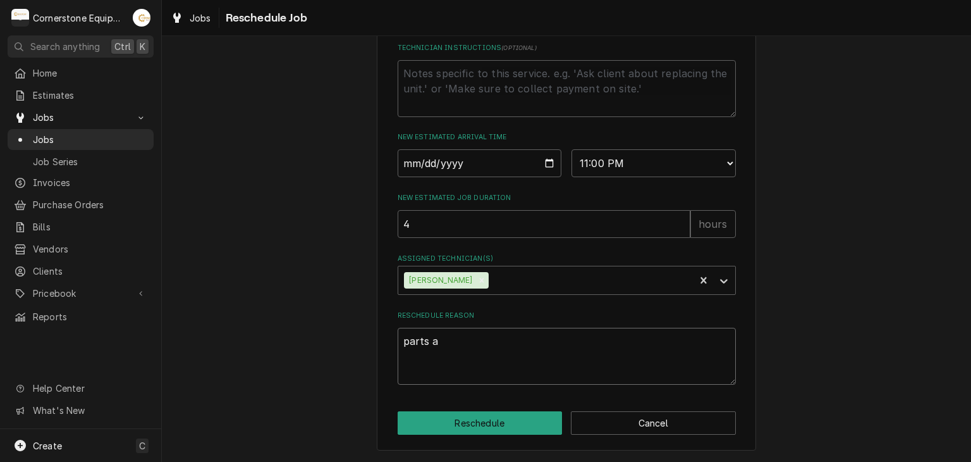
type textarea "x"
type textarea "parts ar"
type textarea "x"
type textarea "parts are"
type textarea "x"
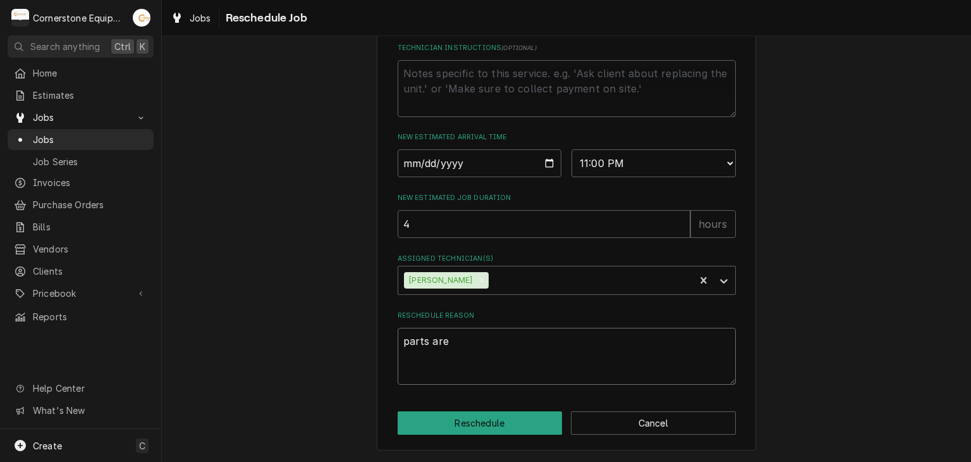
type textarea "parts are"
type textarea "x"
type textarea "parts are i"
type textarea "x"
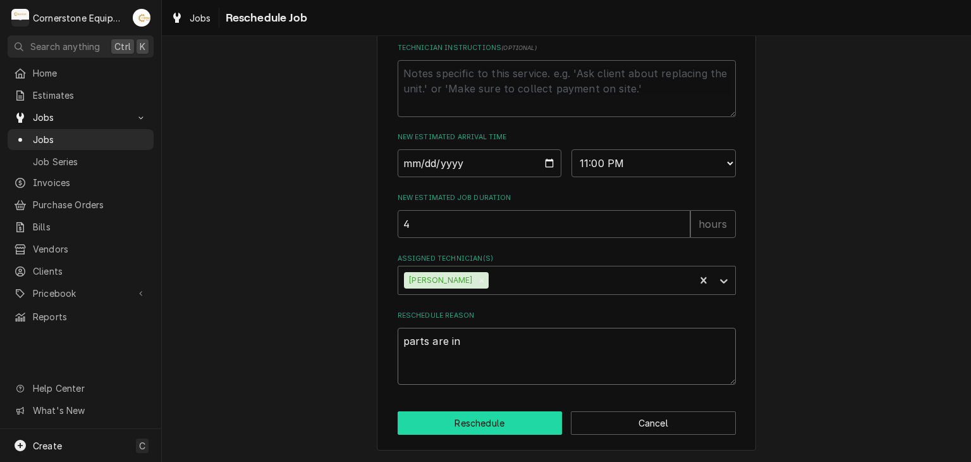
type textarea "parts are in"
click at [488, 413] on button "Reschedule" at bounding box center [480, 422] width 165 height 23
type textarea "x"
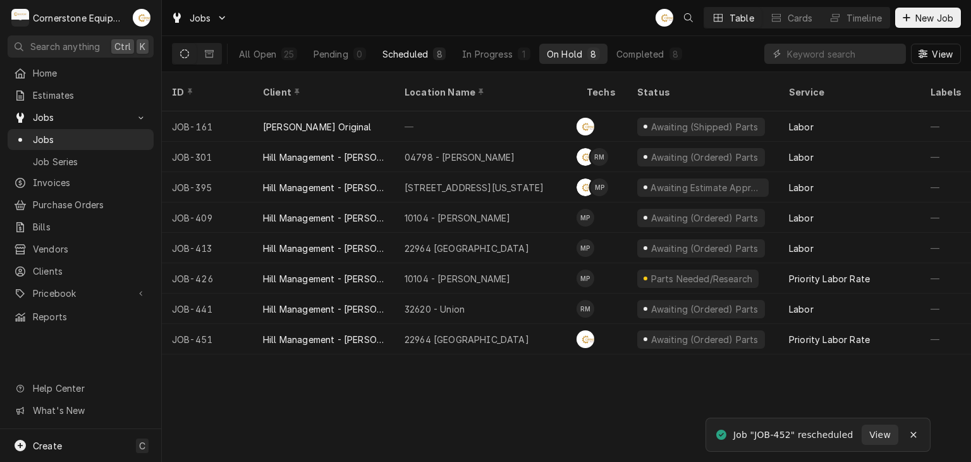
click at [413, 48] on div "Scheduled" at bounding box center [405, 53] width 46 height 13
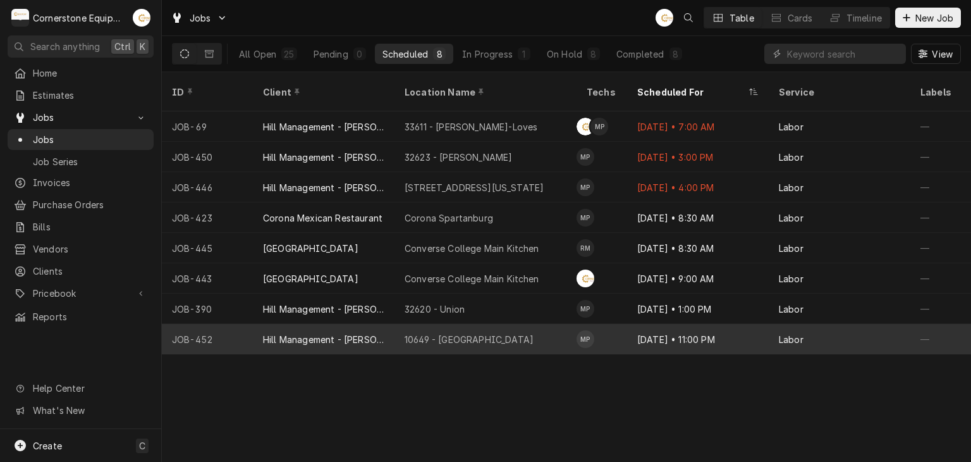
click at [670, 329] on div "Sep 29 • 11:00 PM" at bounding box center [698, 339] width 142 height 30
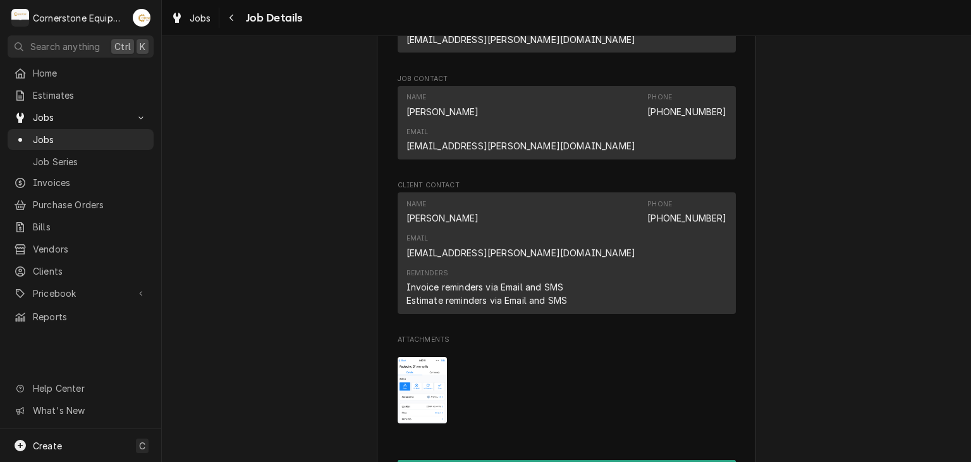
scroll to position [1264, 0]
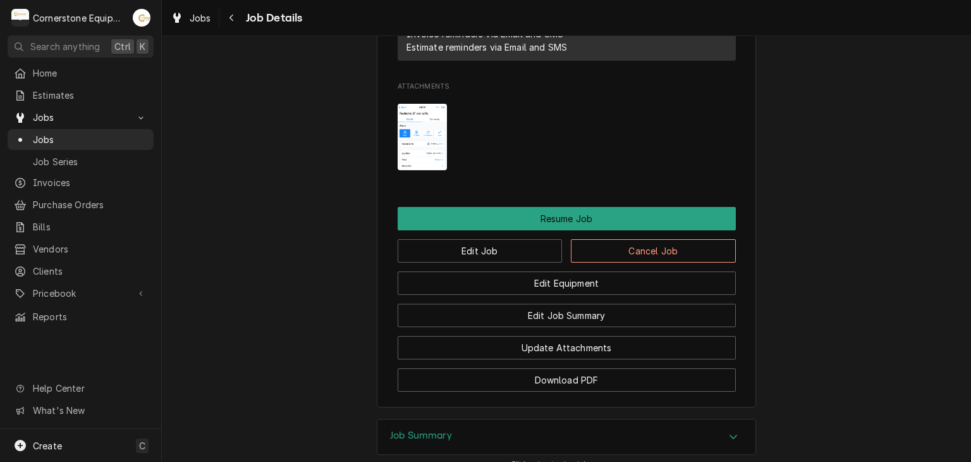
click at [486, 230] on div "Edit Job Cancel Job" at bounding box center [567, 246] width 338 height 32
click at [487, 239] on button "Edit Job" at bounding box center [480, 250] width 165 height 23
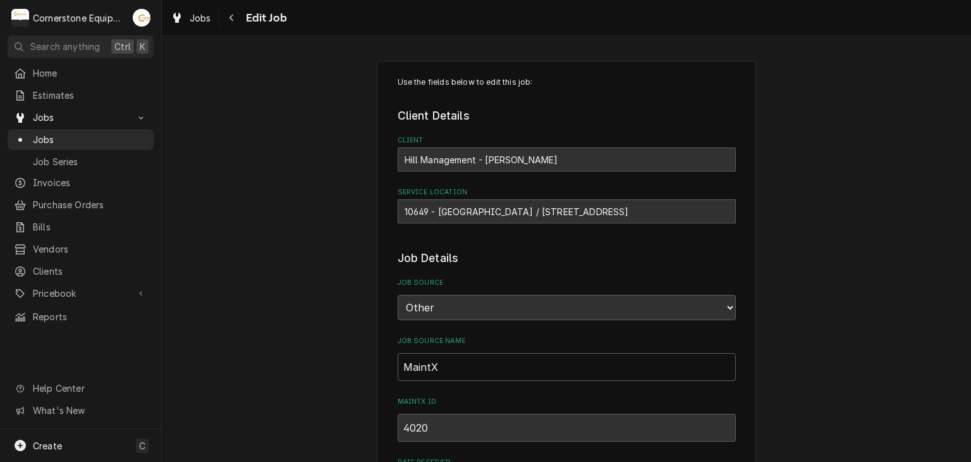
type textarea "x"
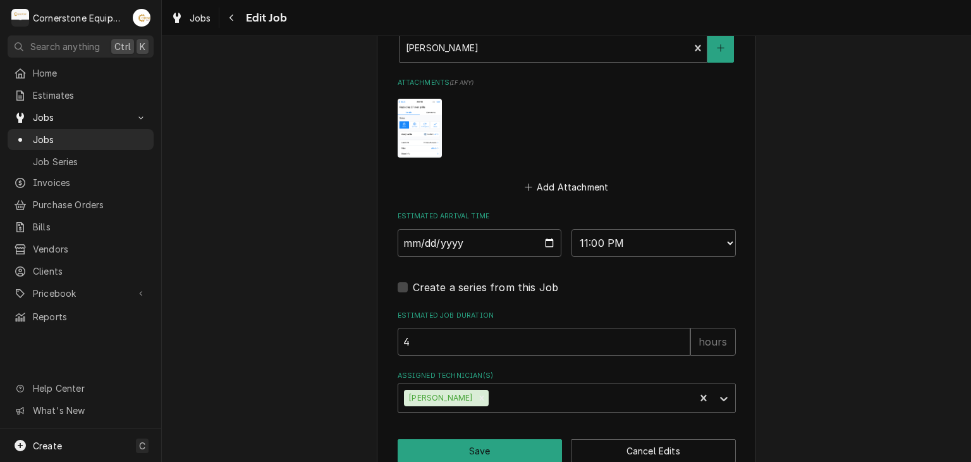
scroll to position [1031, 0]
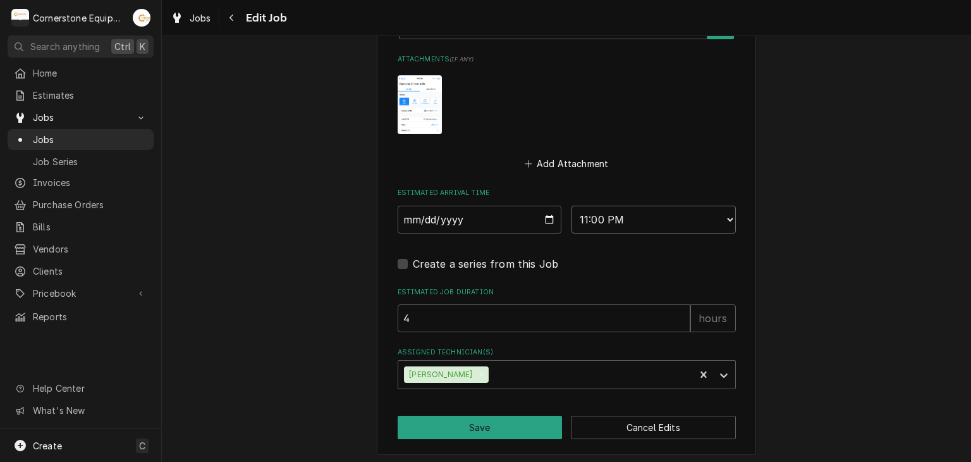
click at [697, 205] on select "AM / PM 6:00 AM 6:15 AM 6:30 AM 6:45 AM 7:00 AM 7:15 AM 7:30 AM 7:45 AM 8:00 AM…" at bounding box center [654, 219] width 164 height 28
select select "11:00:00"
click at [572, 205] on select "AM / PM 6:00 AM 6:15 AM 6:30 AM 6:45 AM 7:00 AM 7:15 AM 7:30 AM 7:45 AM 8:00 AM…" at bounding box center [654, 219] width 164 height 28
click at [489, 428] on button "Save" at bounding box center [480, 426] width 165 height 23
type textarea "x"
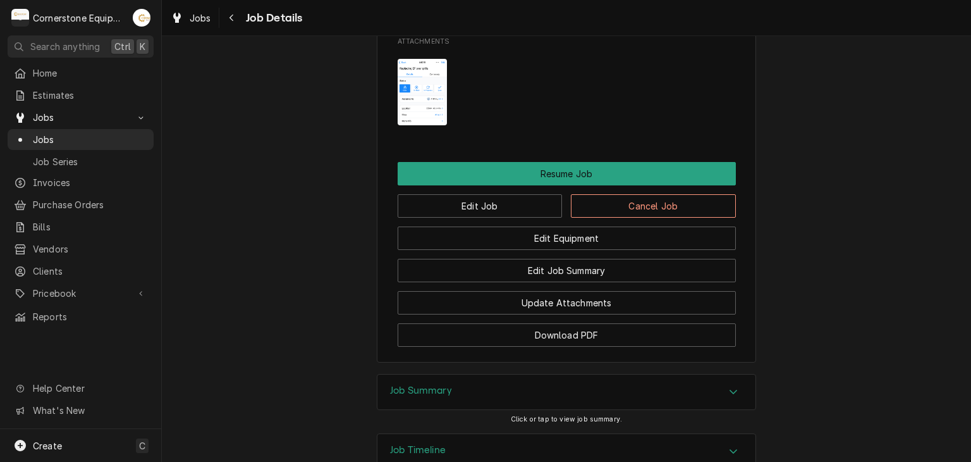
scroll to position [45, 0]
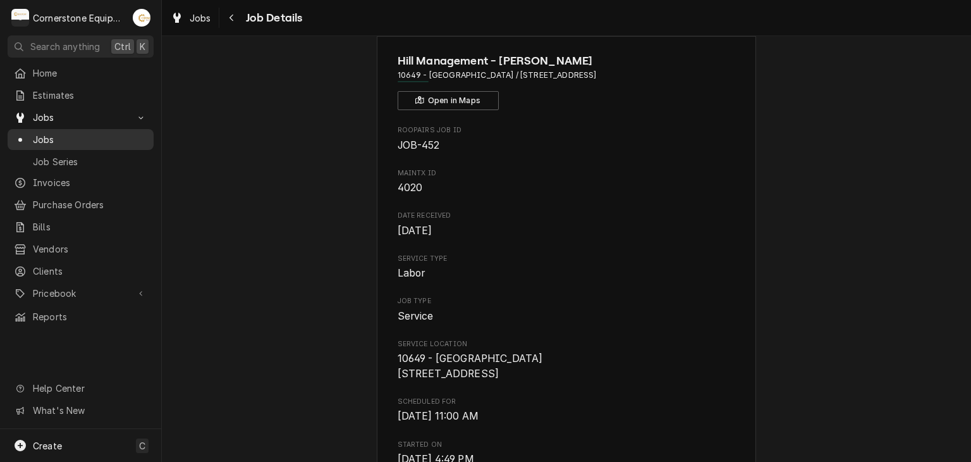
click at [111, 139] on span "Jobs" at bounding box center [90, 139] width 114 height 13
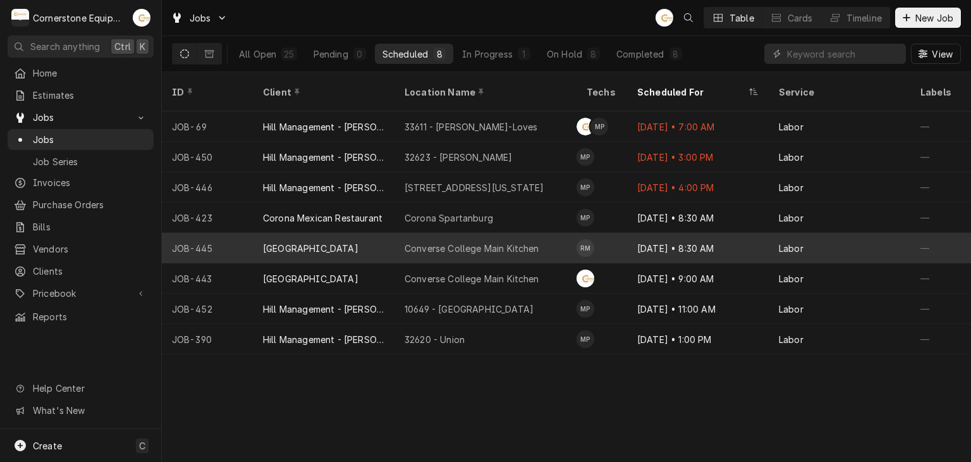
click at [468, 242] on div "Converse College Main Kitchen" at bounding box center [472, 248] width 135 height 13
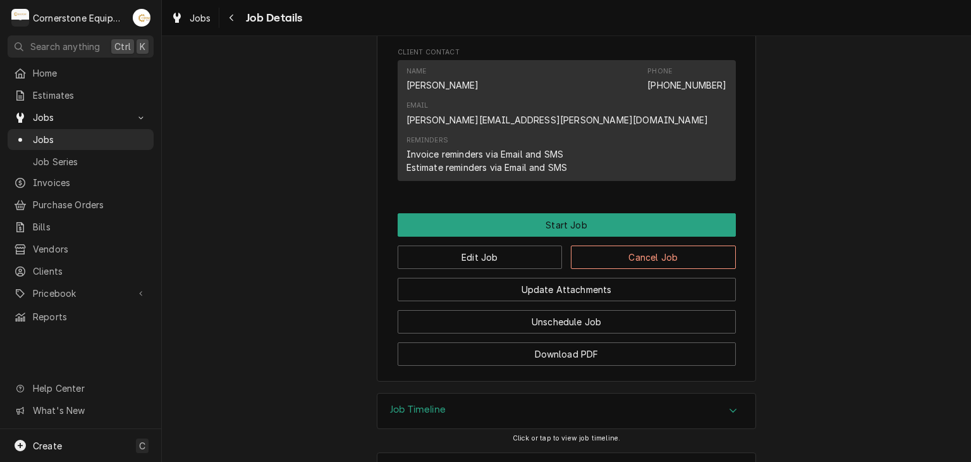
scroll to position [865, 0]
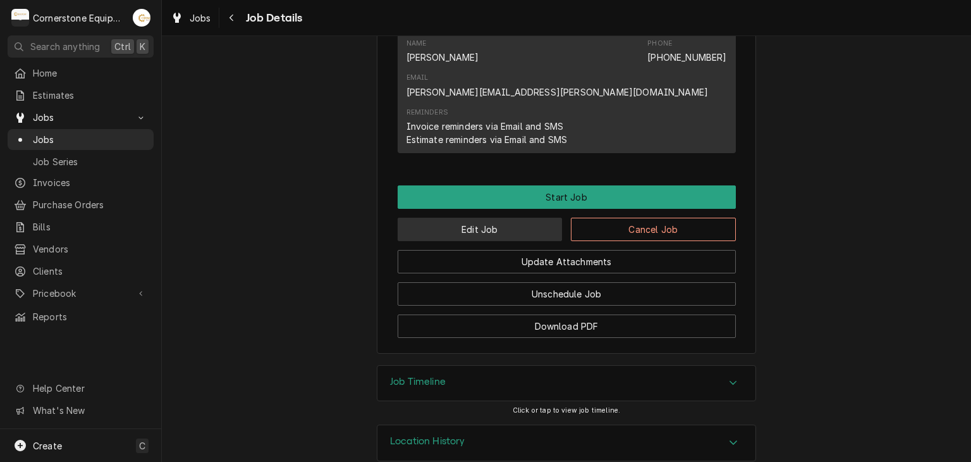
click at [487, 217] on button "Edit Job" at bounding box center [480, 228] width 165 height 23
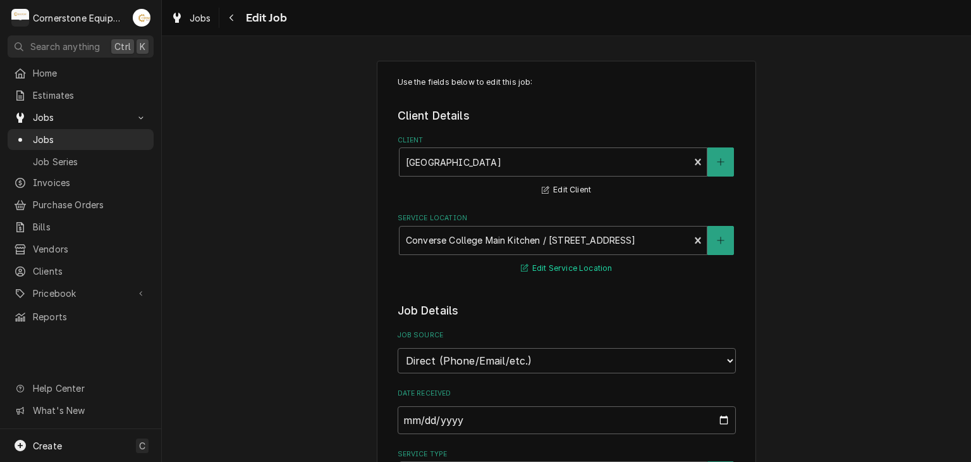
type textarea "x"
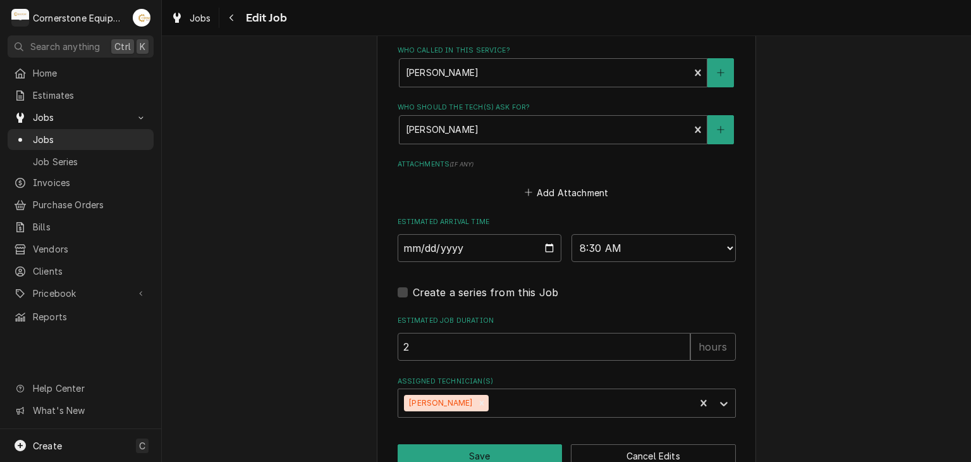
scroll to position [912, 0]
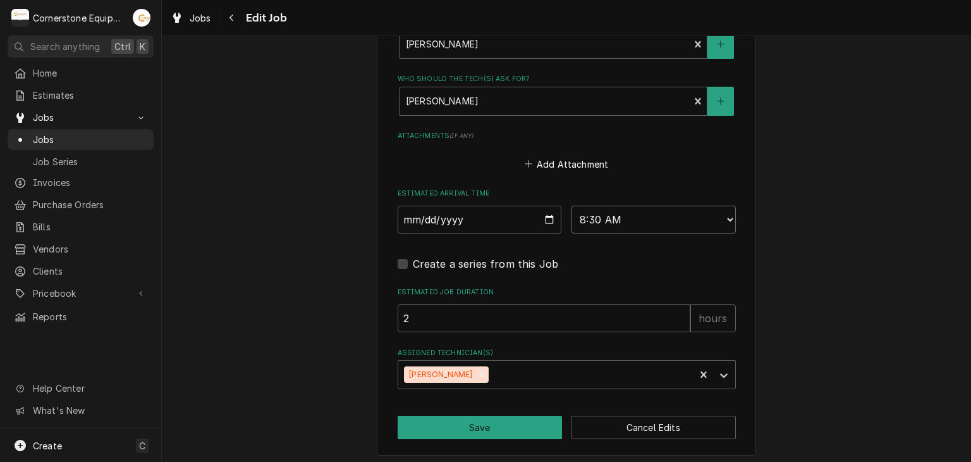
click at [605, 228] on select "AM / PM 6:00 AM 6:15 AM 6:30 AM 6:45 AM 7:00 AM 7:15 AM 7:30 AM 7:45 AM 8:00 AM…" at bounding box center [654, 219] width 164 height 28
select select "09:00:00"
click at [572, 205] on select "AM / PM 6:00 AM 6:15 AM 6:30 AM 6:45 AM 7:00 AM 7:15 AM 7:30 AM 7:45 AM 8:00 AM…" at bounding box center [654, 219] width 164 height 28
click at [533, 415] on button "Save" at bounding box center [480, 426] width 165 height 23
type textarea "x"
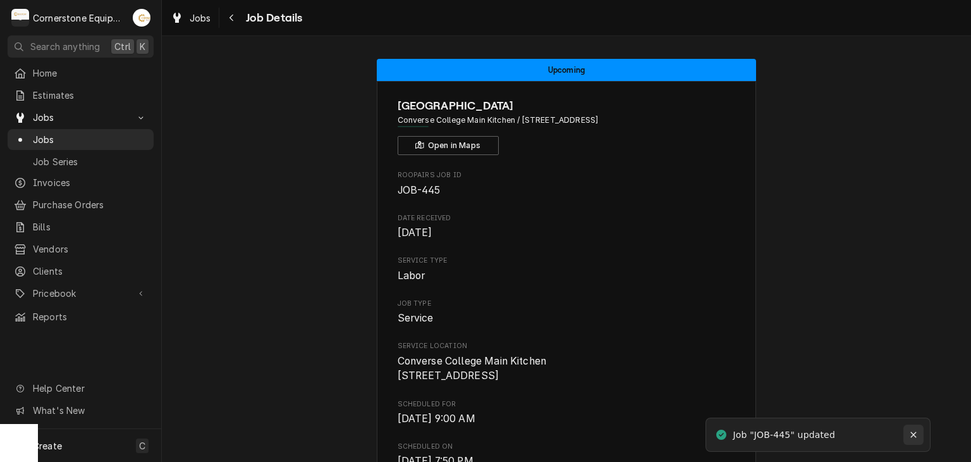
click at [915, 428] on div "Notifications alt+T" at bounding box center [913, 434] width 13 height 13
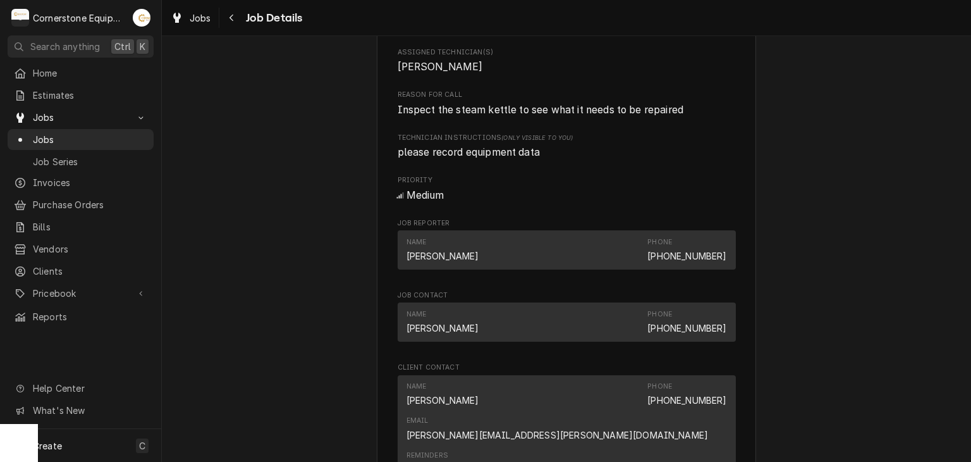
scroll to position [759, 0]
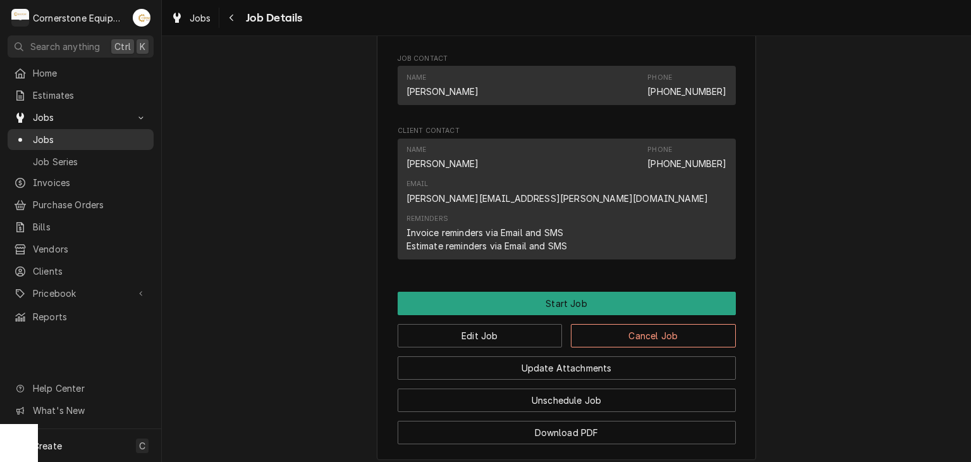
click at [120, 135] on span "Jobs" at bounding box center [90, 139] width 114 height 13
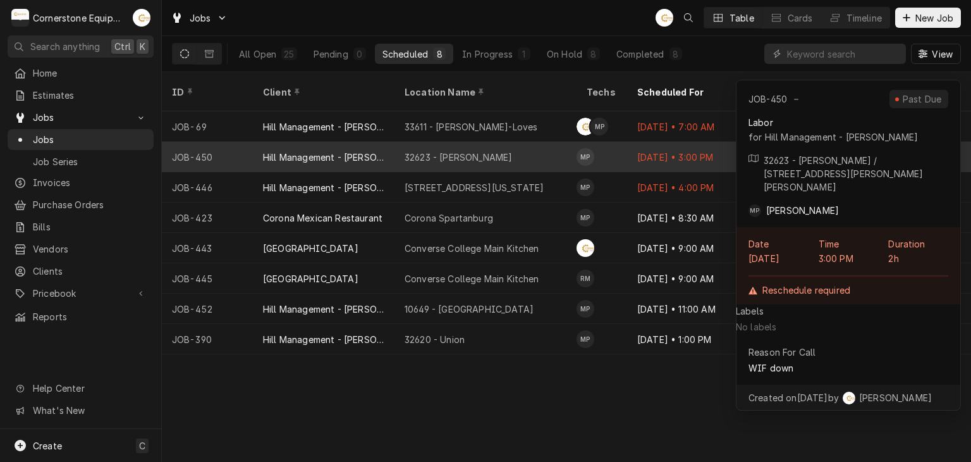
click at [517, 152] on div "32623 - Taylors" at bounding box center [485, 157] width 182 height 30
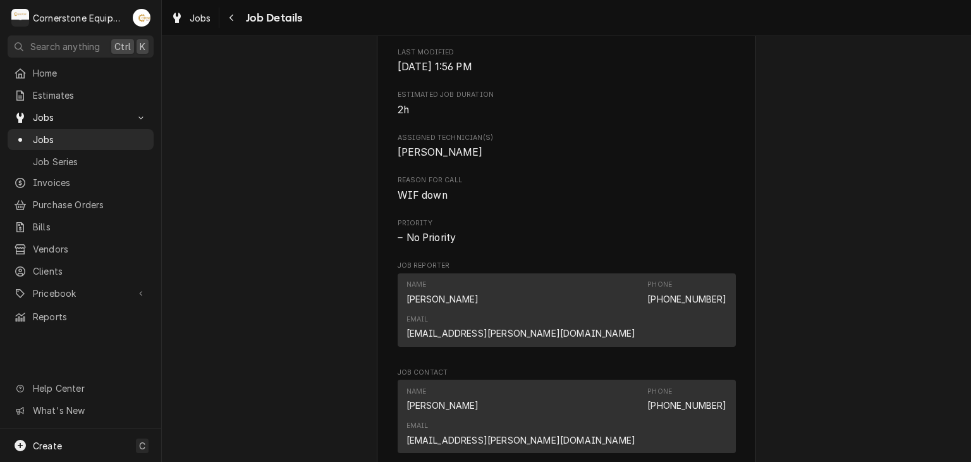
scroll to position [506, 0]
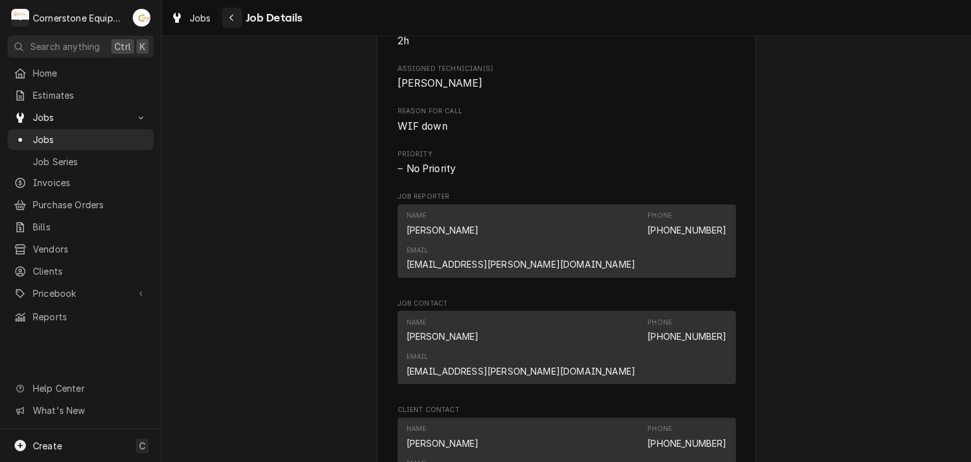
click at [231, 25] on button "Navigate back" at bounding box center [232, 18] width 20 height 20
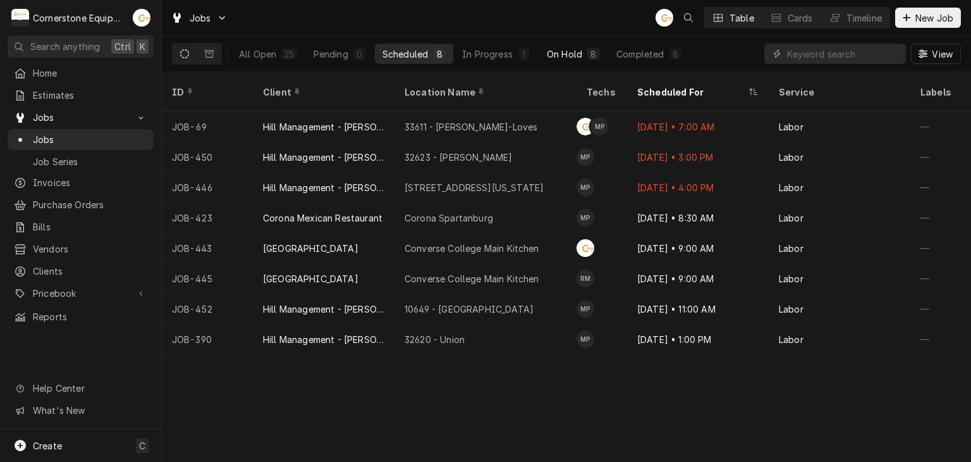
click at [604, 51] on button "On Hold 8" at bounding box center [573, 54] width 68 height 20
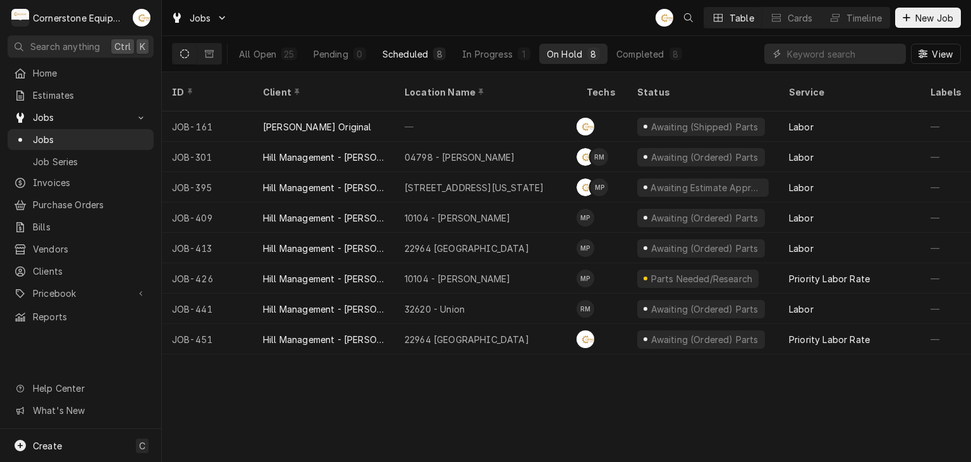
click at [446, 51] on button "Scheduled 8" at bounding box center [414, 54] width 78 height 20
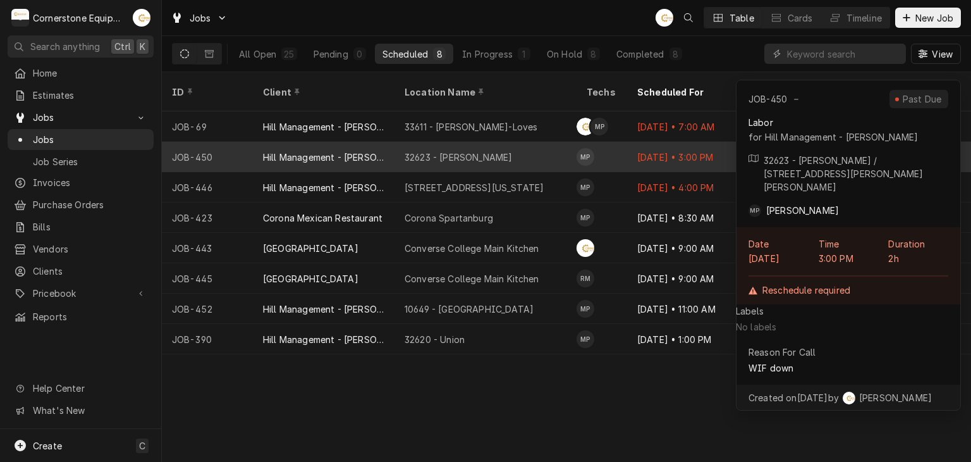
click at [554, 142] on div "32623 - Taylors" at bounding box center [485, 157] width 182 height 30
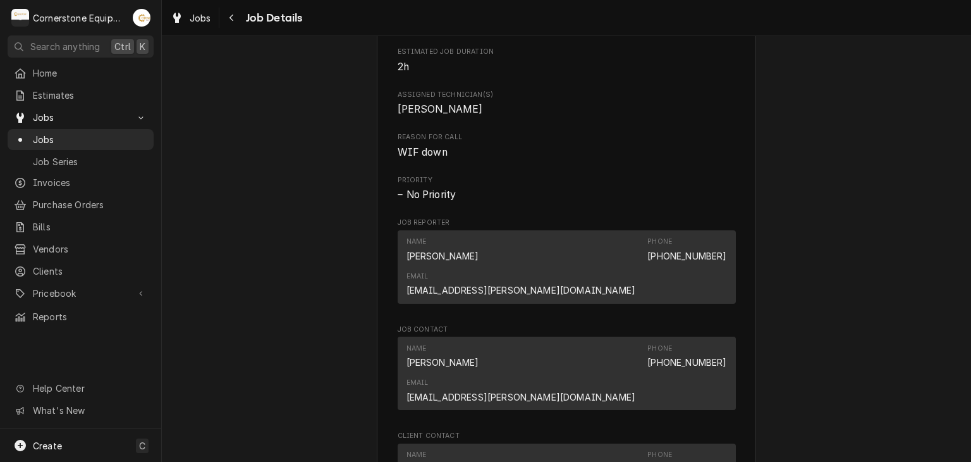
scroll to position [823, 0]
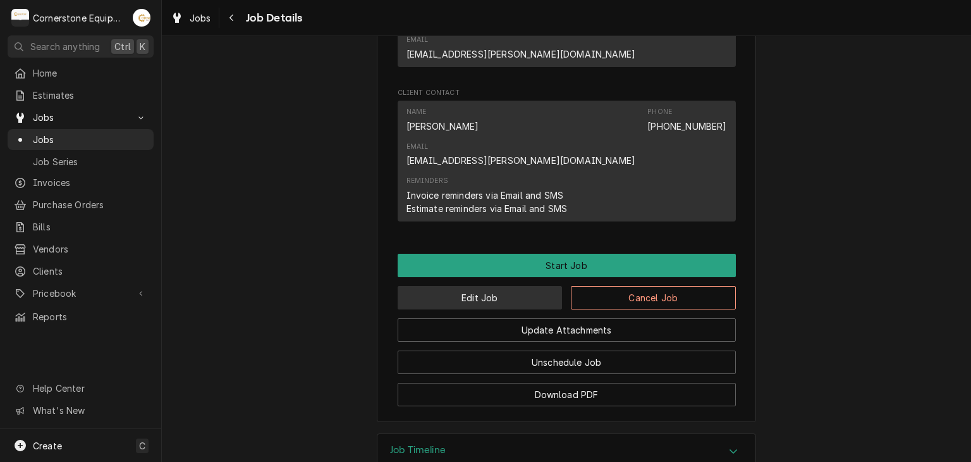
click at [493, 286] on button "Edit Job" at bounding box center [480, 297] width 165 height 23
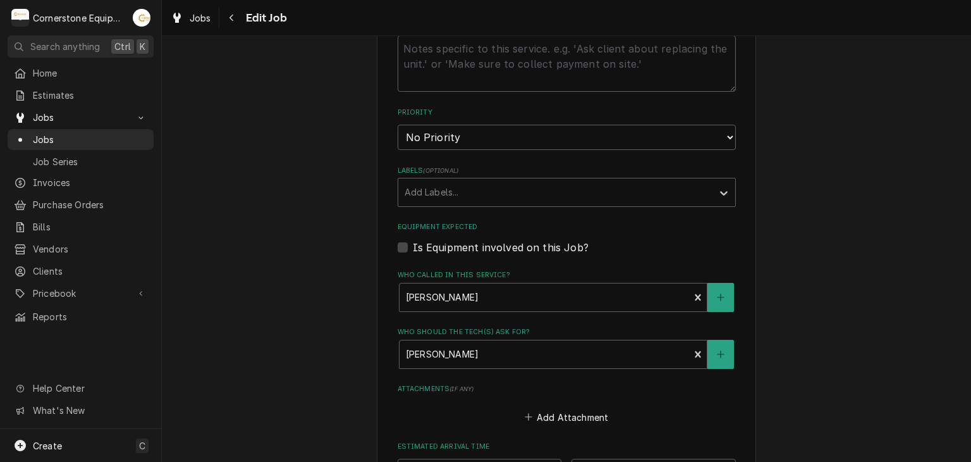
scroll to position [912, 0]
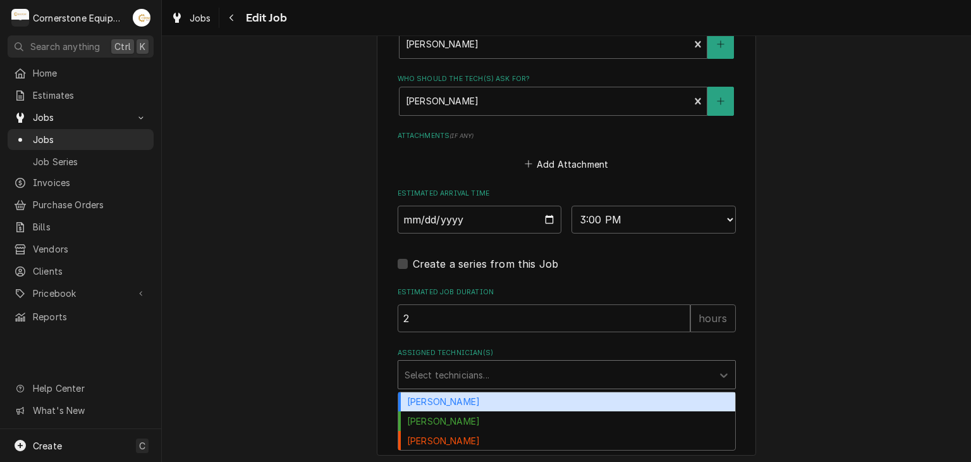
click at [458, 377] on div "Assigned Technician(s)" at bounding box center [556, 374] width 302 height 23
click at [455, 392] on div "Andrew Buigues" at bounding box center [566, 402] width 337 height 20
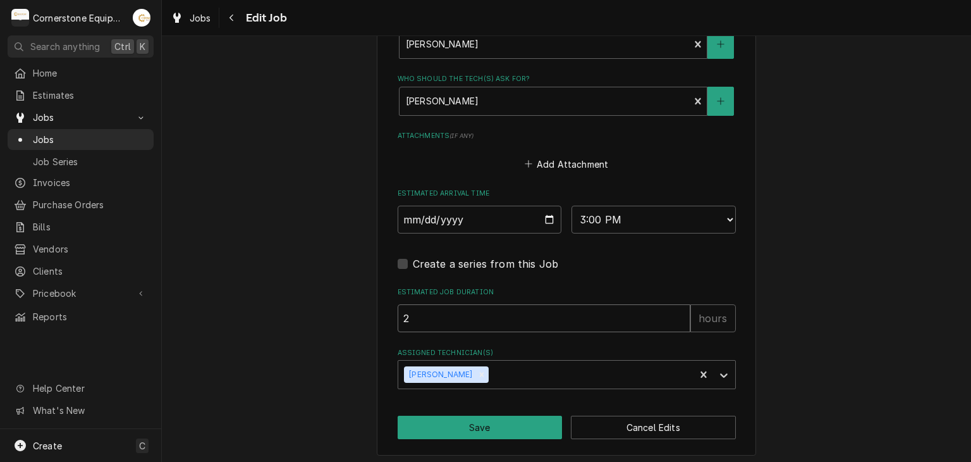
click at [501, 320] on input "2" at bounding box center [544, 318] width 293 height 28
click at [544, 215] on input "2025-09-26" at bounding box center [480, 219] width 164 height 28
type textarea "x"
type input "2025-09-29"
type textarea "x"
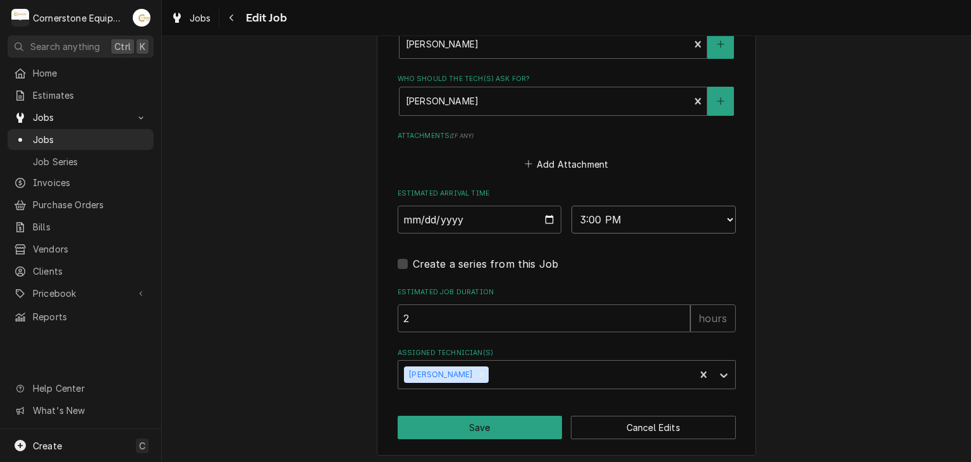
drag, startPoint x: 594, startPoint y: 216, endPoint x: 589, endPoint y: 223, distance: 9.1
click at [589, 223] on select "AM / PM 6:00 AM 6:15 AM 6:30 AM 6:45 AM 7:00 AM 7:15 AM 7:30 AM 7:45 AM 8:00 AM…" at bounding box center [654, 219] width 164 height 28
select select "11:00:00"
click at [572, 205] on select "AM / PM 6:00 AM 6:15 AM 6:30 AM 6:45 AM 7:00 AM 7:15 AM 7:30 AM 7:45 AM 8:00 AM…" at bounding box center [654, 219] width 164 height 28
type textarea "x"
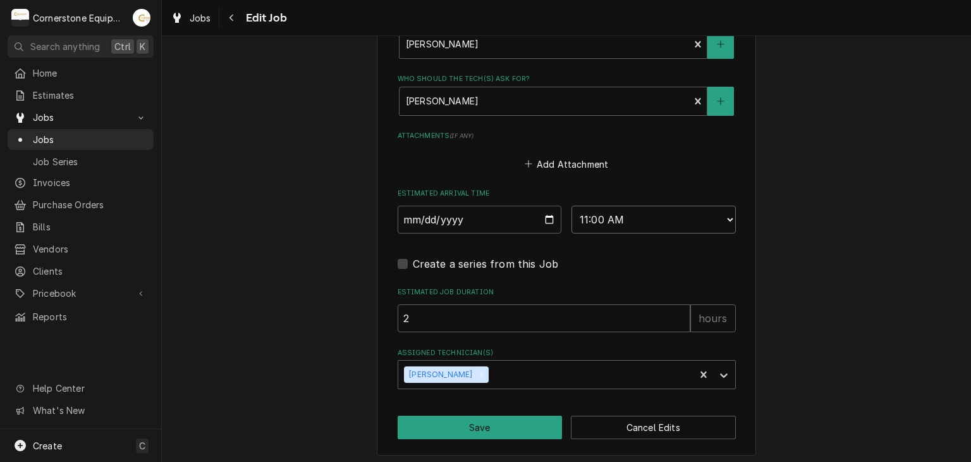
click at [599, 211] on select "AM / PM 6:00 AM 6:15 AM 6:30 AM 6:45 AM 7:00 AM 7:15 AM 7:30 AM 7:45 AM 8:00 AM…" at bounding box center [654, 219] width 164 height 28
select select "12:00:00"
click at [572, 205] on select "AM / PM 6:00 AM 6:15 AM 6:30 AM 6:45 AM 7:00 AM 7:15 AM 7:30 AM 7:45 AM 8:00 AM…" at bounding box center [654, 219] width 164 height 28
click at [509, 415] on button "Save" at bounding box center [480, 426] width 165 height 23
type textarea "x"
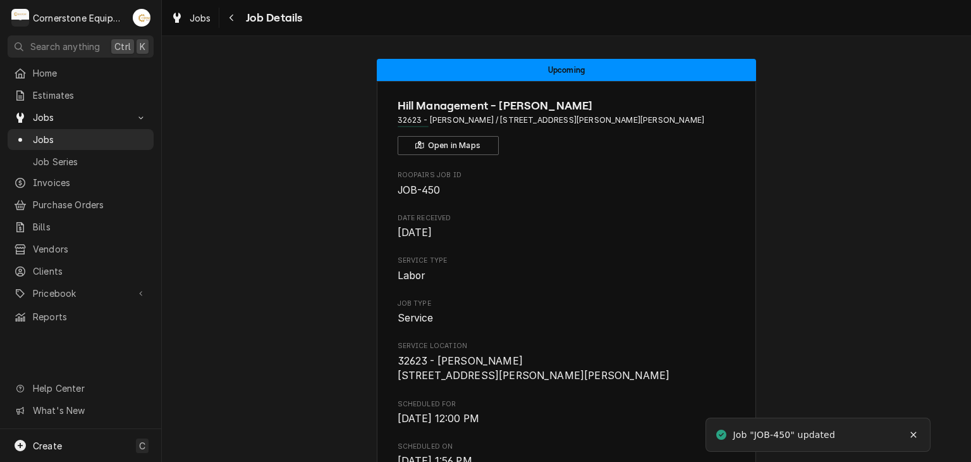
click at [509, 409] on span "Scheduled For" at bounding box center [567, 404] width 338 height 10
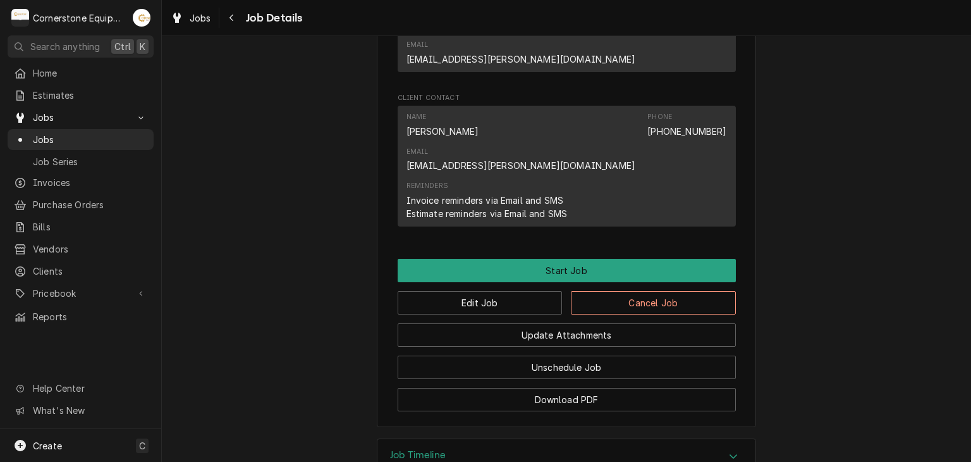
scroll to position [823, 0]
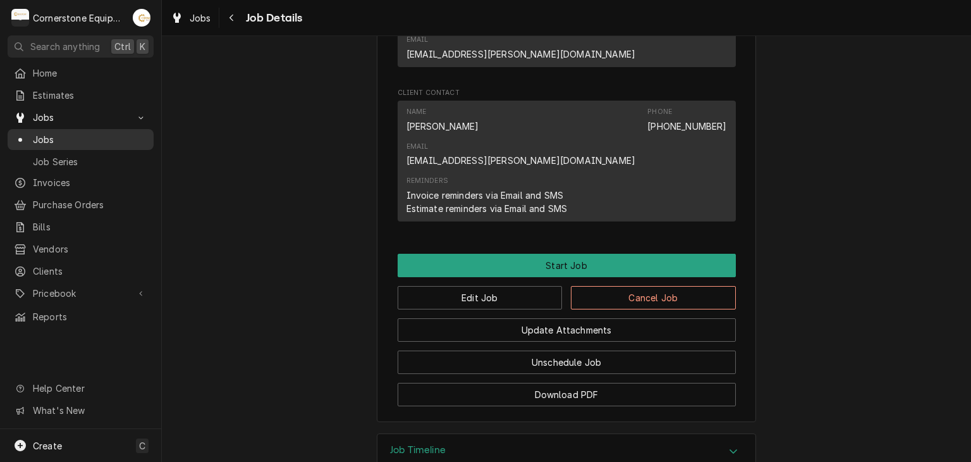
click at [109, 140] on span "Jobs" at bounding box center [90, 139] width 114 height 13
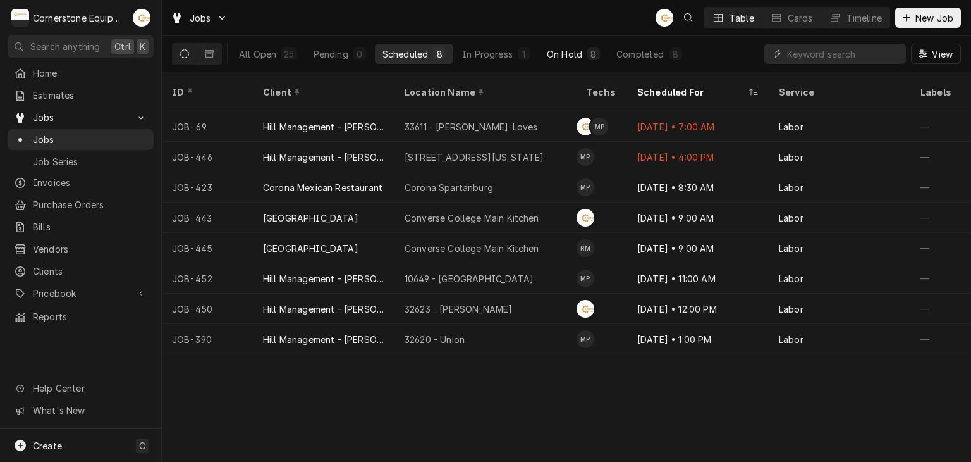
click at [587, 56] on div "8" at bounding box center [593, 53] width 13 height 13
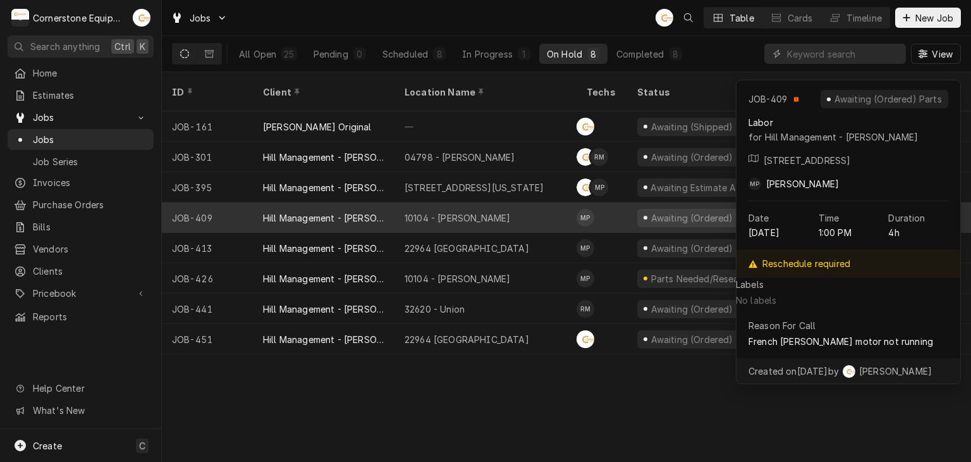
click at [521, 202] on div "10104 - [PERSON_NAME]" at bounding box center [485, 217] width 182 height 30
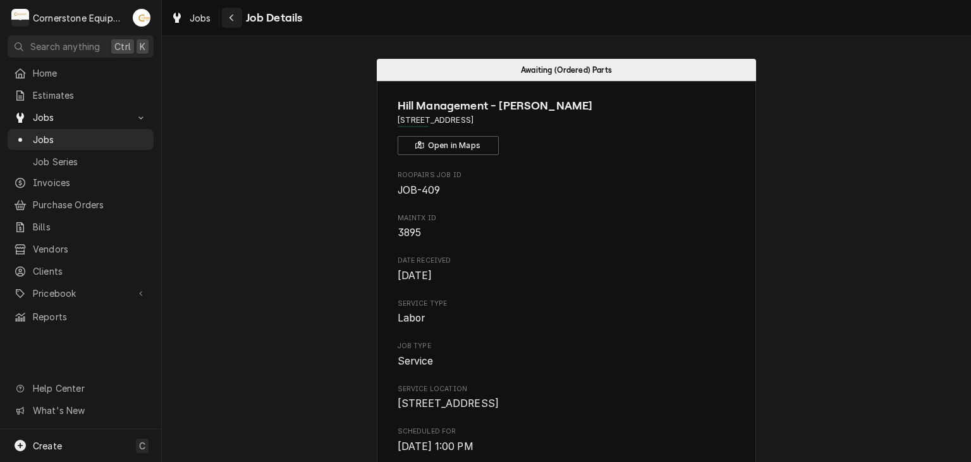
click at [230, 18] on icon "Navigate back" at bounding box center [232, 17] width 6 height 9
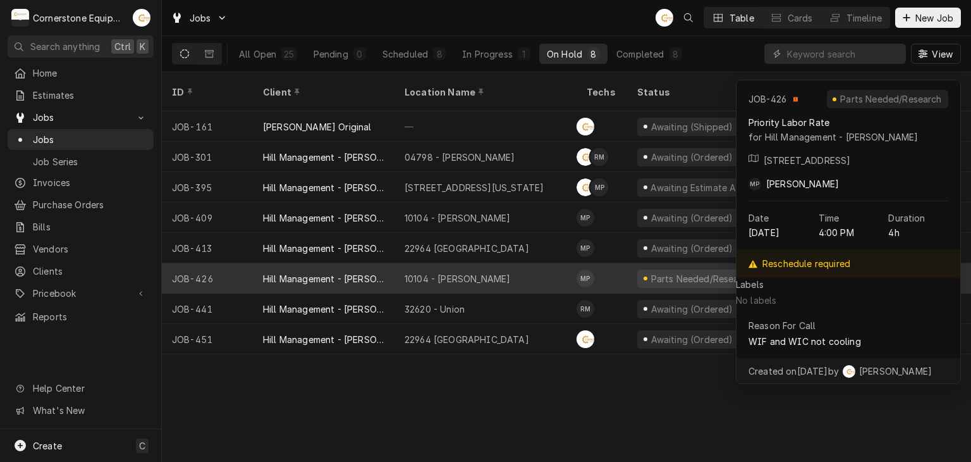
click at [492, 263] on div "10104 - [PERSON_NAME]" at bounding box center [485, 278] width 182 height 30
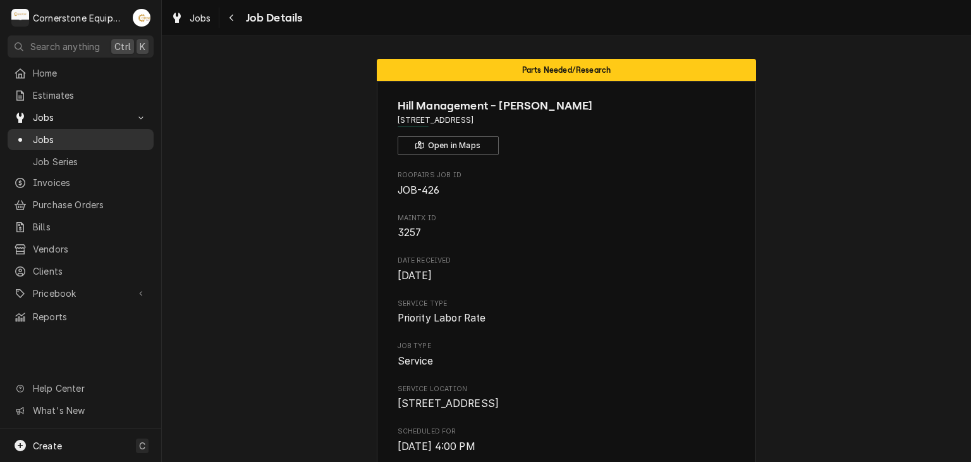
click at [109, 137] on span "Jobs" at bounding box center [90, 139] width 114 height 13
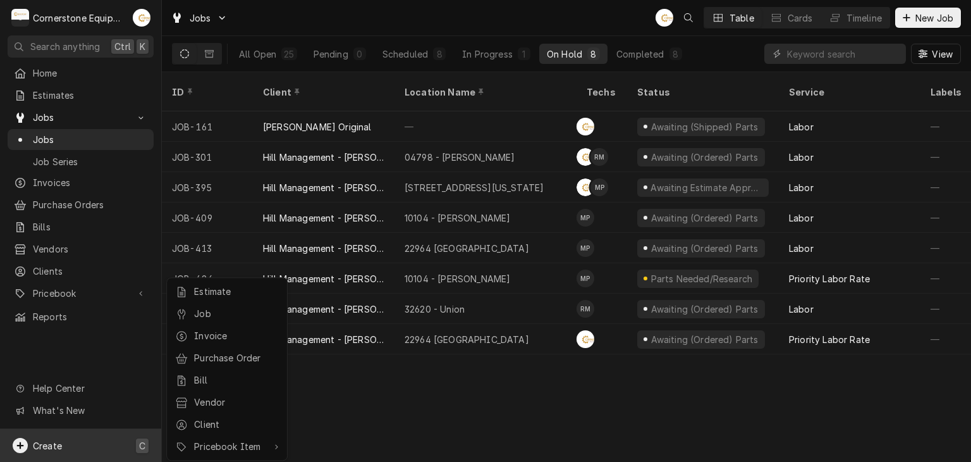
click at [418, 362] on html "C Cornerstone Equipment Repair, LLC AB Search anything Ctrl K Home Estimates Jo…" at bounding box center [485, 231] width 971 height 462
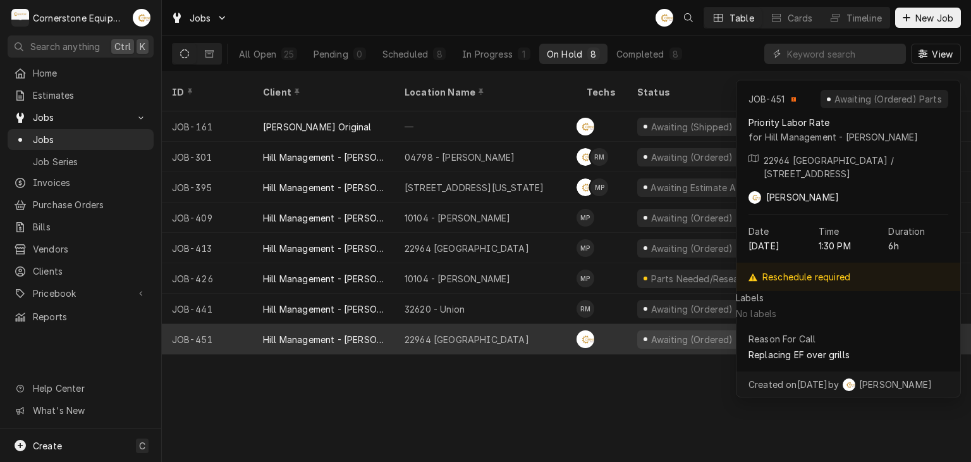
click at [470, 333] on div "22964 Moonville" at bounding box center [467, 339] width 125 height 13
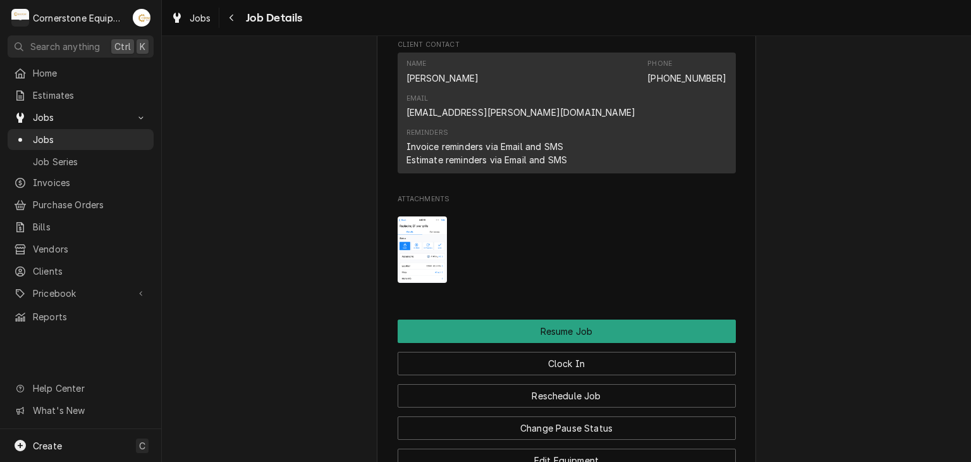
scroll to position [957, 0]
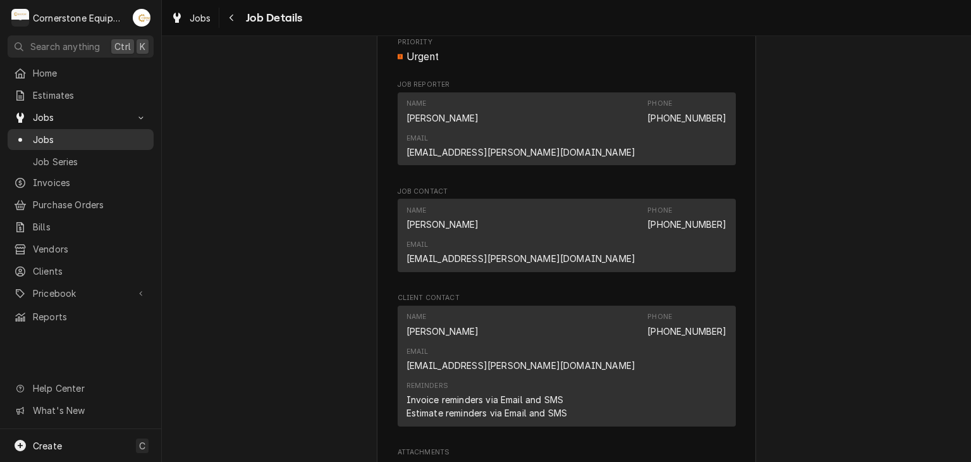
click at [115, 133] on span "Jobs" at bounding box center [90, 139] width 114 height 13
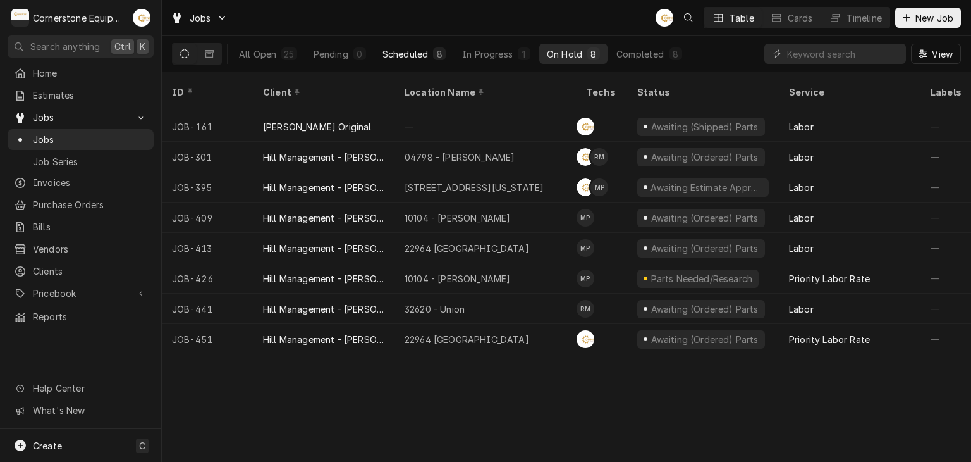
click at [415, 61] on button "Scheduled 8" at bounding box center [414, 54] width 78 height 20
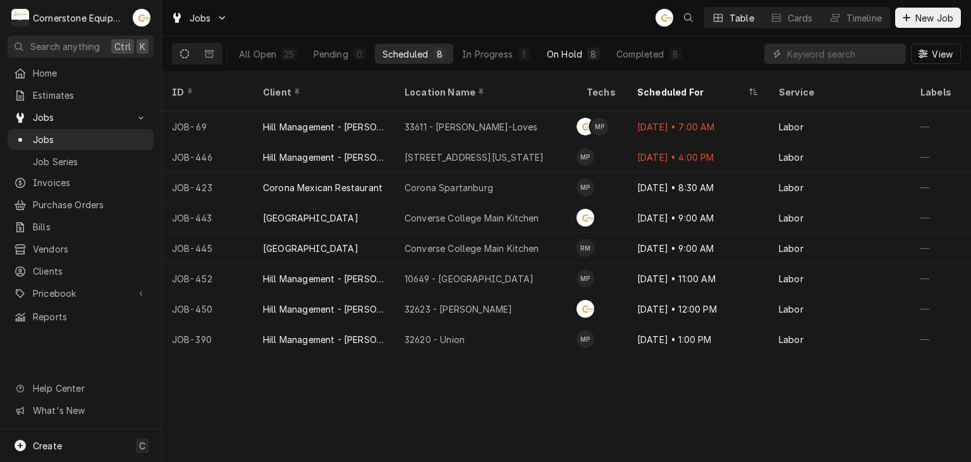
click at [559, 51] on div "On Hold" at bounding box center [564, 53] width 35 height 13
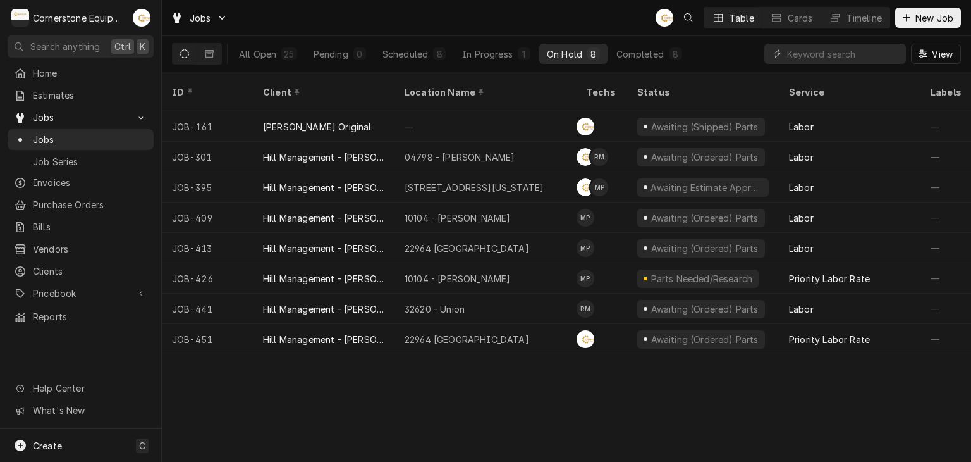
click at [581, 56] on div "On Hold" at bounding box center [564, 53] width 35 height 13
click at [565, 51] on div "On Hold" at bounding box center [564, 53] width 35 height 13
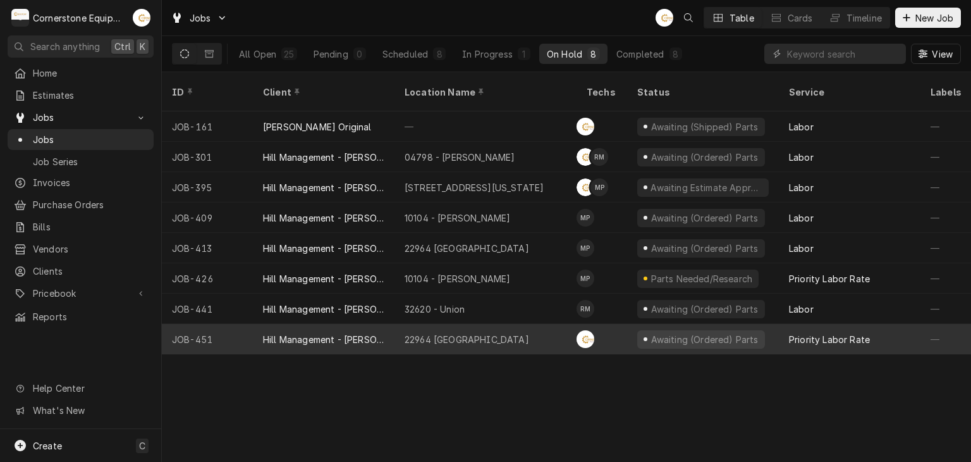
click at [459, 333] on div "22964 Moonville" at bounding box center [467, 339] width 125 height 13
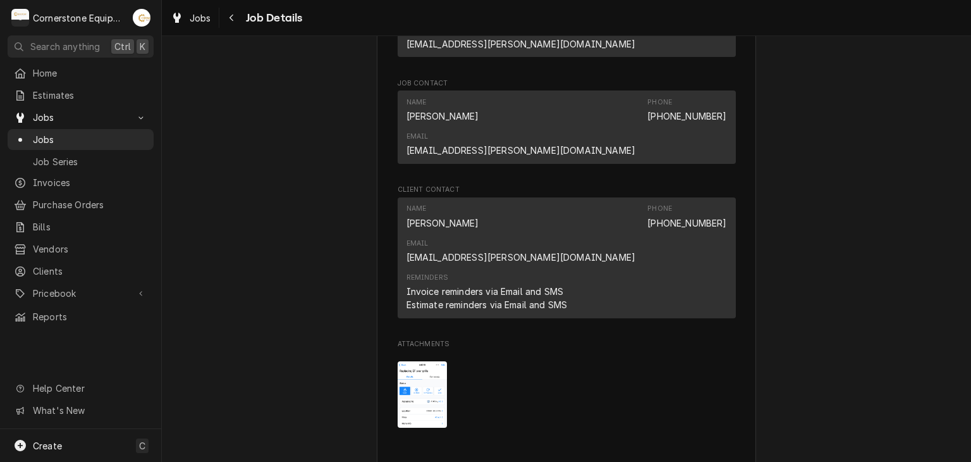
scroll to position [1264, 0]
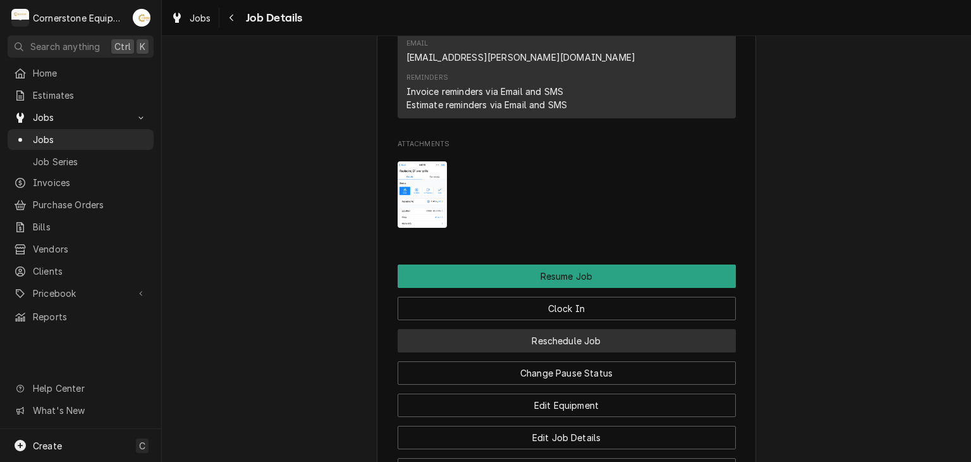
click at [543, 329] on button "Reschedule Job" at bounding box center [567, 340] width 338 height 23
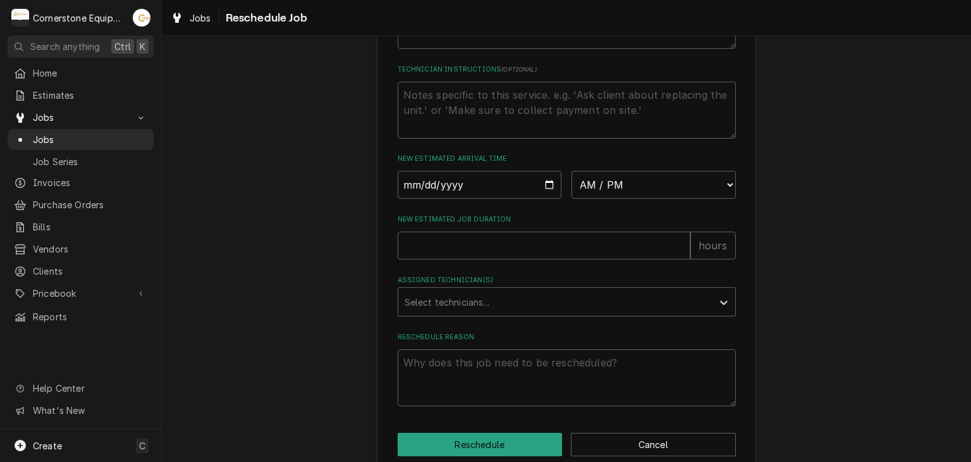
scroll to position [525, 0]
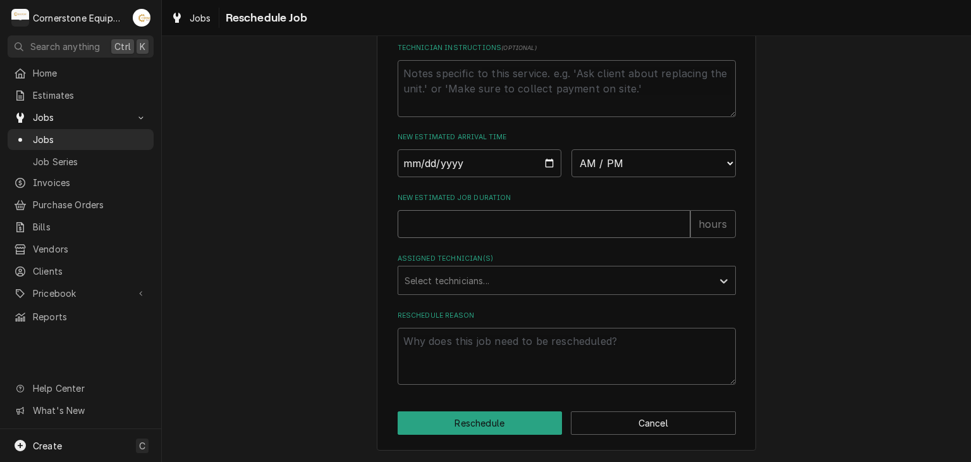
click at [520, 229] on input "New Estimated Job Duration" at bounding box center [544, 224] width 293 height 28
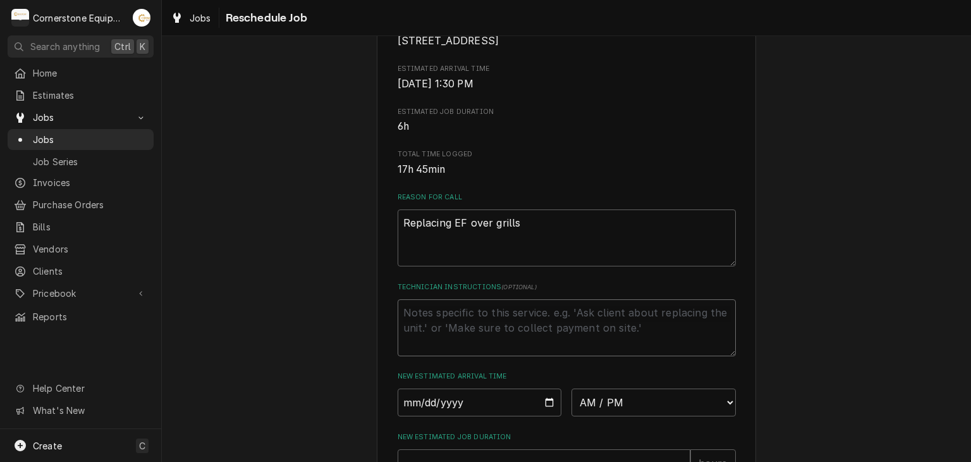
click at [448, 329] on textarea "Technician Instructions ( optional )" at bounding box center [567, 327] width 338 height 57
type textarea "x"
type textarea "n"
type textarea "x"
type textarea "na"
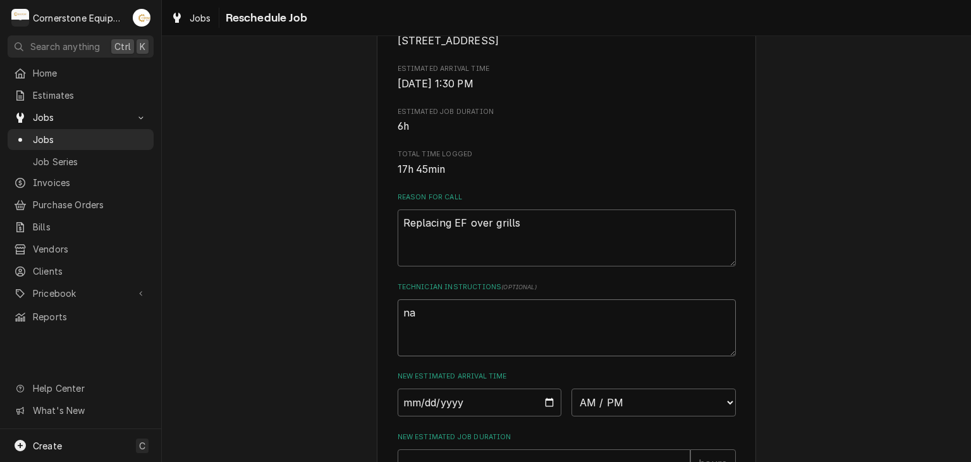
type textarea "x"
type textarea "nak"
type textarea "x"
type textarea "nakk"
type textarea "x"
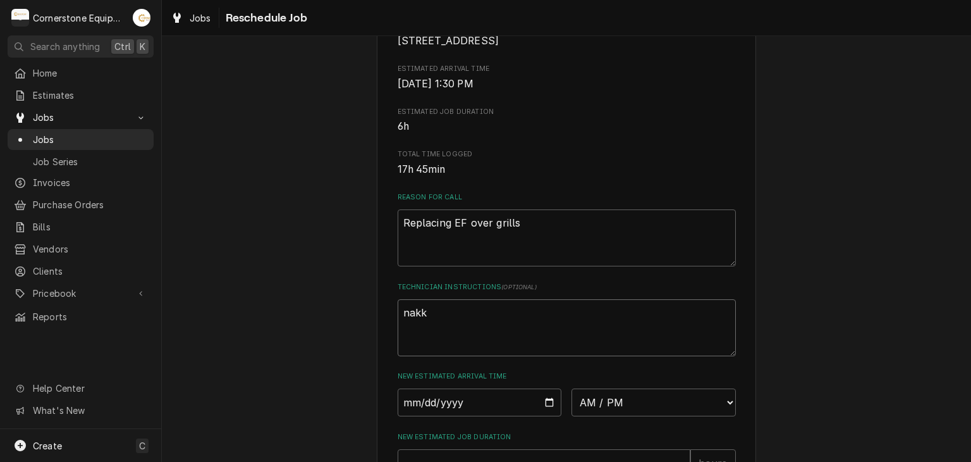
type textarea "nak"
type textarea "x"
type textarea "na"
type textarea "x"
type textarea "n"
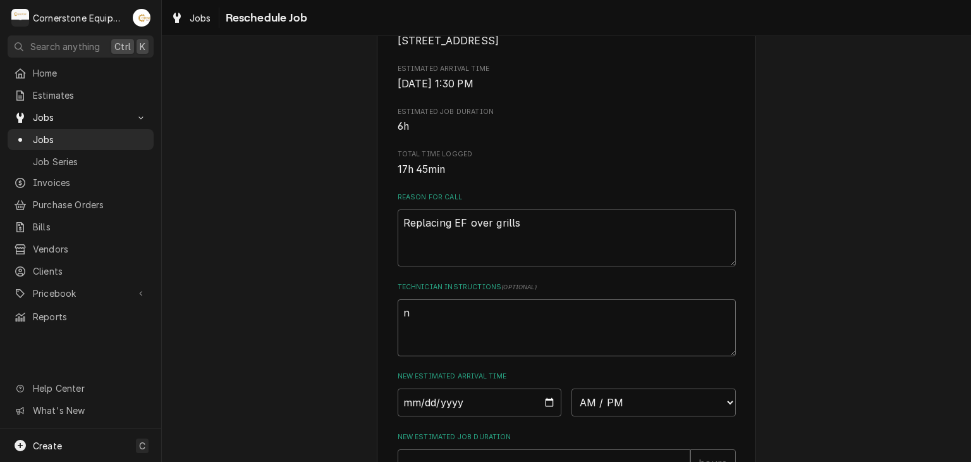
type textarea "x"
type textarea "a"
type textarea "x"
type textarea "ad"
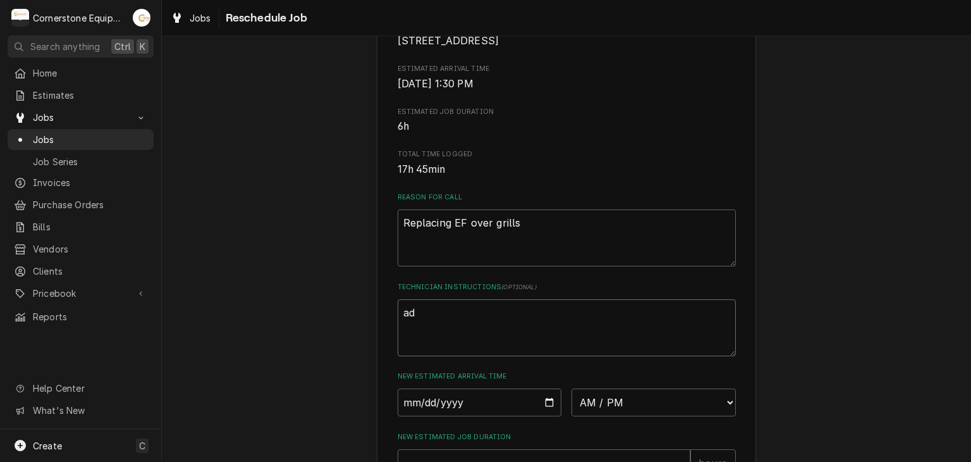
type textarea "x"
type textarea "add"
type textarea "x"
type textarea "add"
type textarea "x"
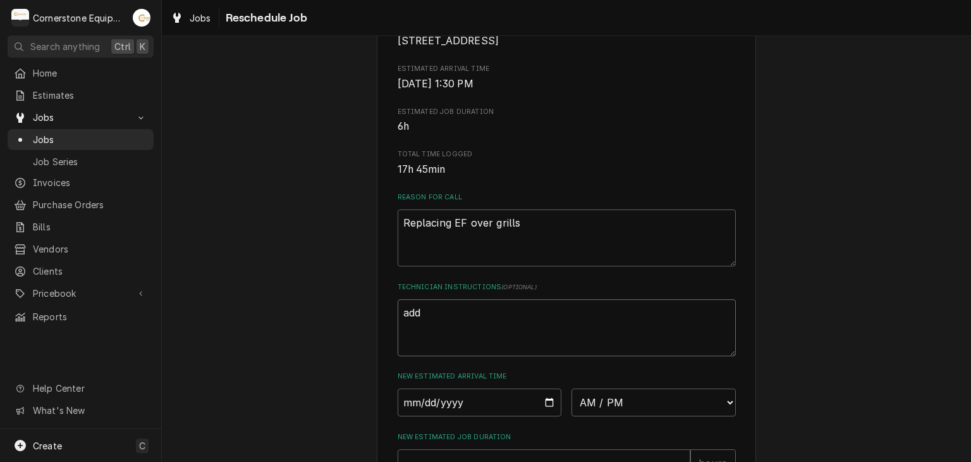
type textarea "add i"
type textarea "x"
type textarea "add in"
type textarea "x"
type textarea "add in"
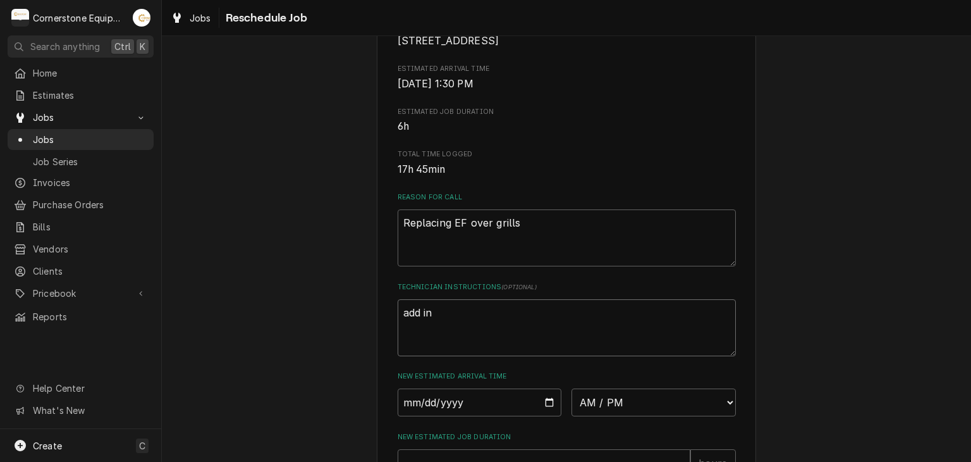
type textarea "x"
type textarea "add in r"
type textarea "x"
type textarea "add in re"
type textarea "x"
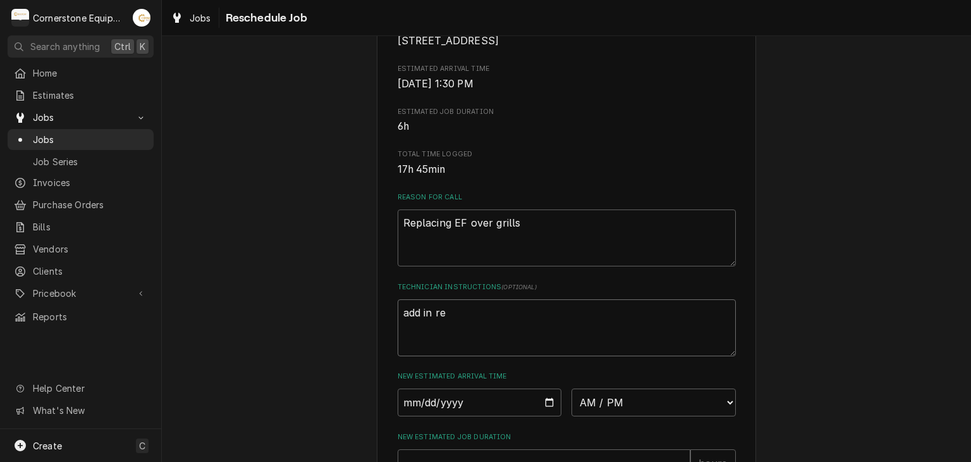
type textarea "add in reg"
type textarea "x"
type textarea "add in regu"
type textarea "x"
type textarea "add in regua"
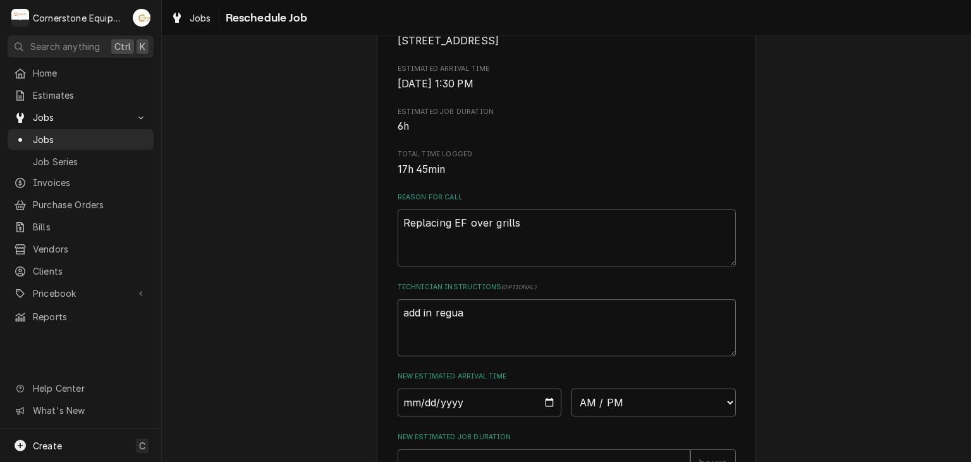
type textarea "x"
type textarea "add in regual"
type textarea "x"
type textarea "add in regua"
type textarea "x"
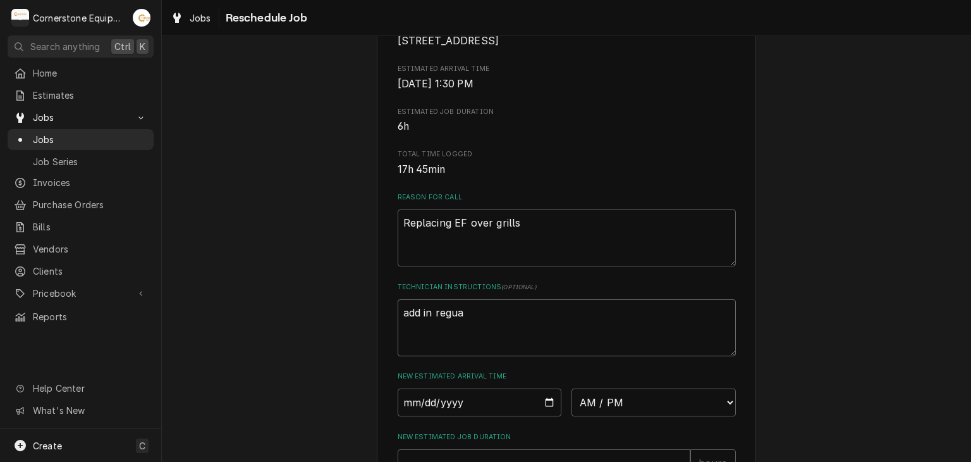
type textarea "add in regual"
type textarea "x"
type textarea "add in regua"
type textarea "x"
type textarea "add in regu"
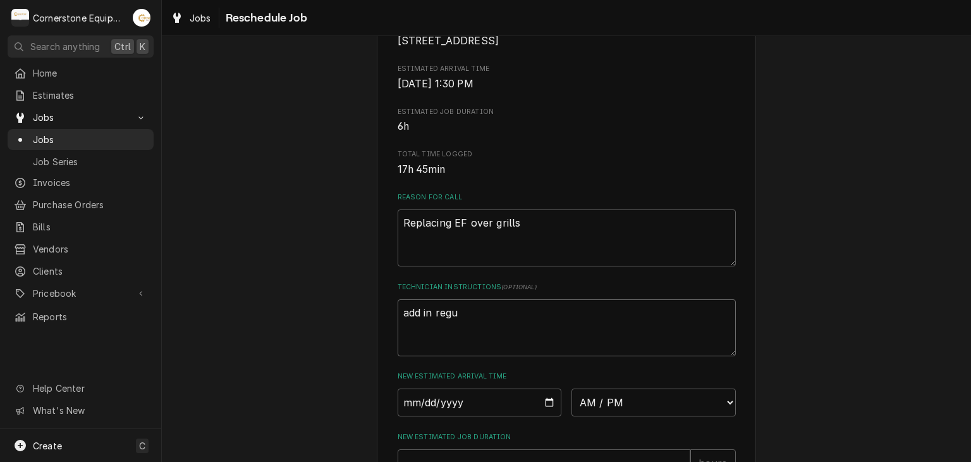
type textarea "x"
type textarea "add in reguk"
type textarea "x"
type textarea "add in reguka"
type textarea "x"
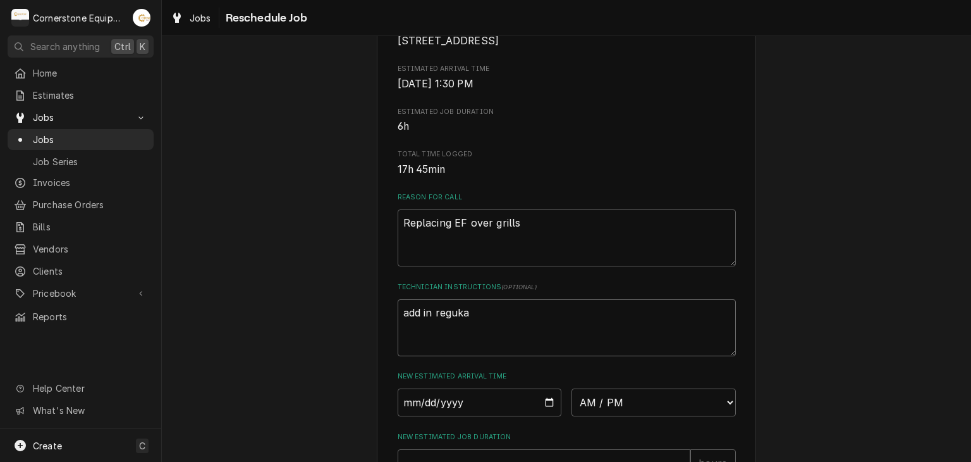
type textarea "add in reguk"
type textarea "x"
type textarea "add in regu"
type textarea "x"
type textarea "add in regul"
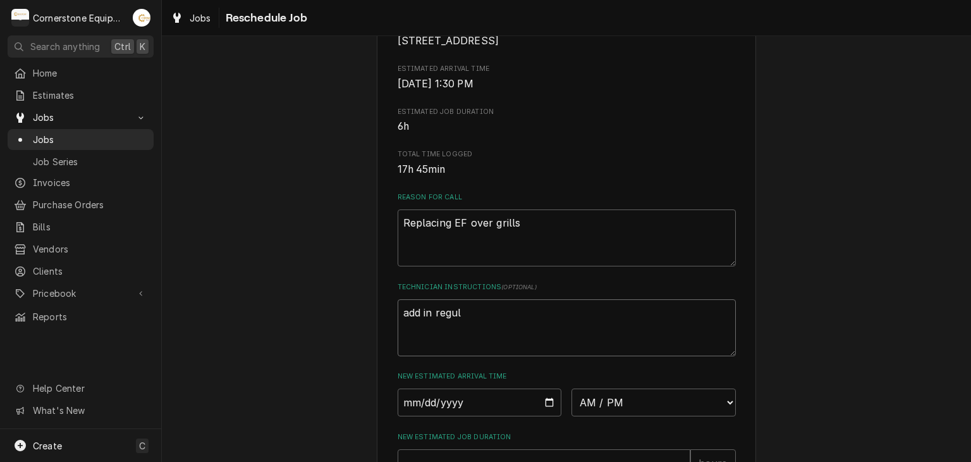
type textarea "x"
type textarea "add in regula"
type textarea "x"
type textarea "add in regular"
type textarea "x"
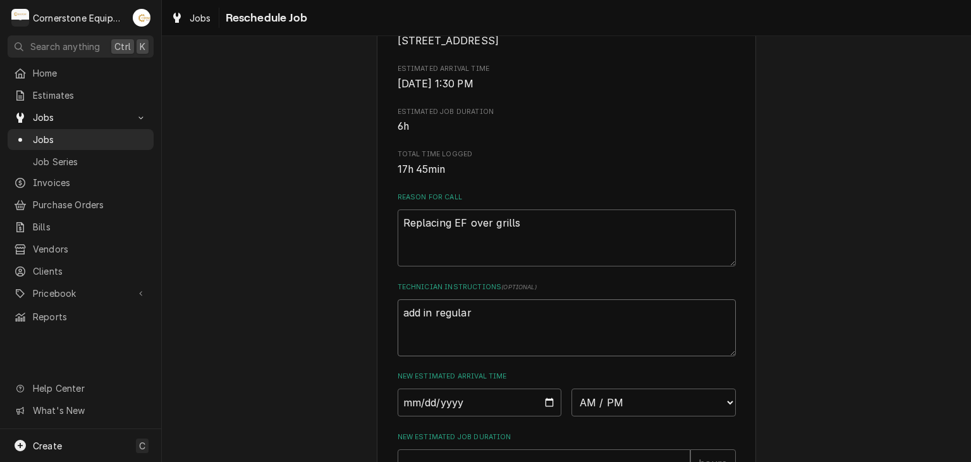
type textarea "add in regular"
type textarea "x"
type textarea "add in regular l"
type textarea "x"
type textarea "add in regular la"
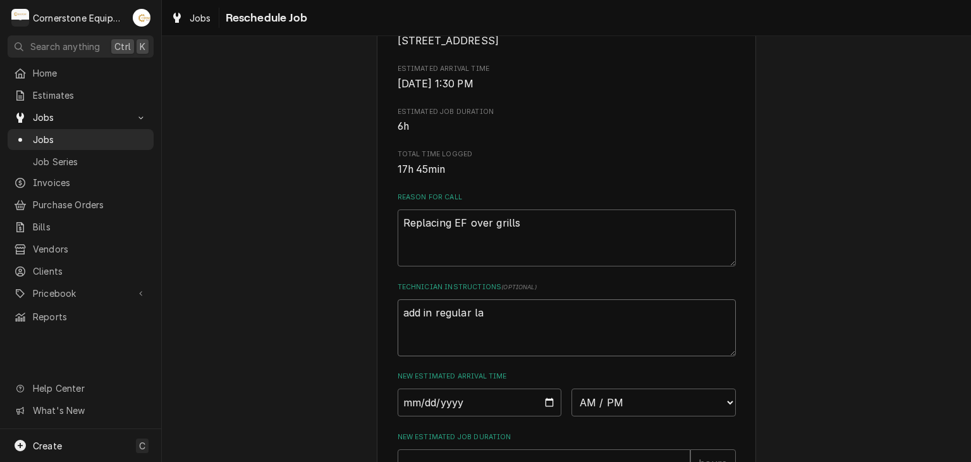
type textarea "x"
type textarea "add in regular lab"
type textarea "x"
type textarea "add in regular labo"
type textarea "x"
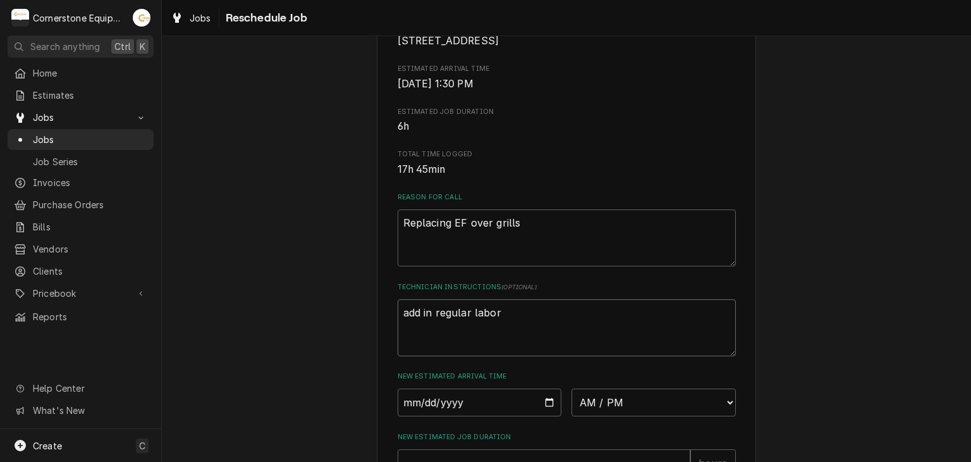
scroll to position [525, 0]
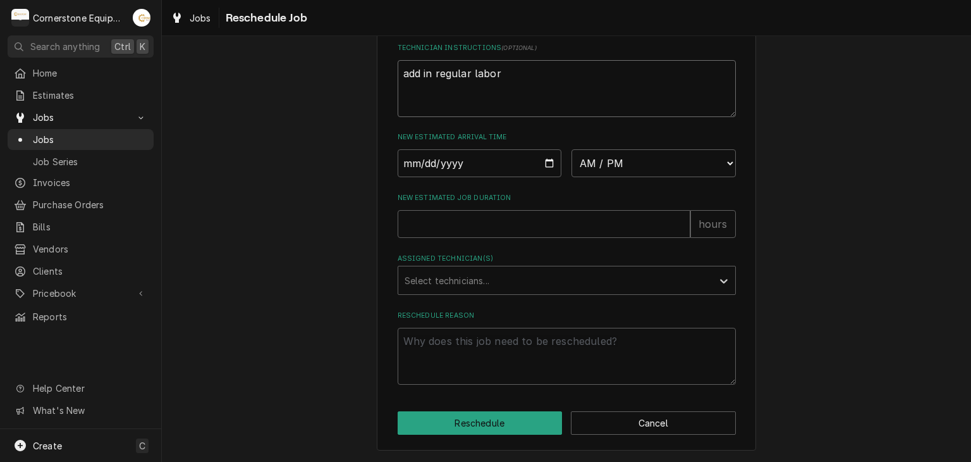
type textarea "add in regular labor"
click at [547, 162] on input "Date" at bounding box center [480, 163] width 164 height 28
type textarea "x"
type input "2025-09-29"
click at [622, 147] on div "New Estimated Arrival Time 2025-09-29 AM / PM 6:00 AM 6:15 AM 6:30 AM 6:45 AM 7…" at bounding box center [567, 154] width 338 height 45
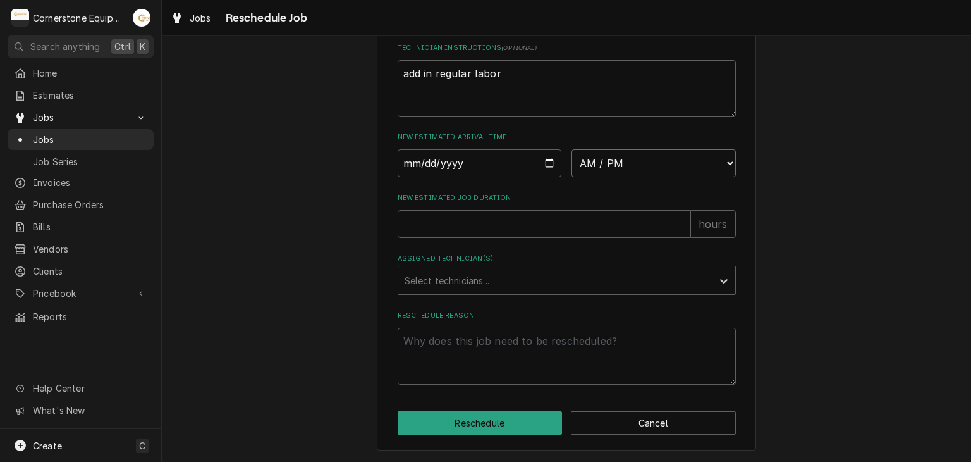
click at [620, 161] on select "AM / PM 6:00 AM 6:15 AM 6:30 AM 6:45 AM 7:00 AM 7:15 AM 7:30 AM 7:45 AM 8:00 AM…" at bounding box center [654, 163] width 164 height 28
click at [283, 202] on div "Please provide some additional details to reschedule this job. Roopairs Job ID …" at bounding box center [566, -1] width 809 height 923
click at [706, 167] on select "AM / PM 6:00 AM 6:15 AM 6:30 AM 6:45 AM 7:00 AM 7:15 AM 7:30 AM 7:45 AM 8:00 AM…" at bounding box center [654, 163] width 164 height 28
select select "14:00:00"
click at [572, 150] on select "AM / PM 6:00 AM 6:15 AM 6:30 AM 6:45 AM 7:00 AM 7:15 AM 7:30 AM 7:45 AM 8:00 AM…" at bounding box center [654, 163] width 164 height 28
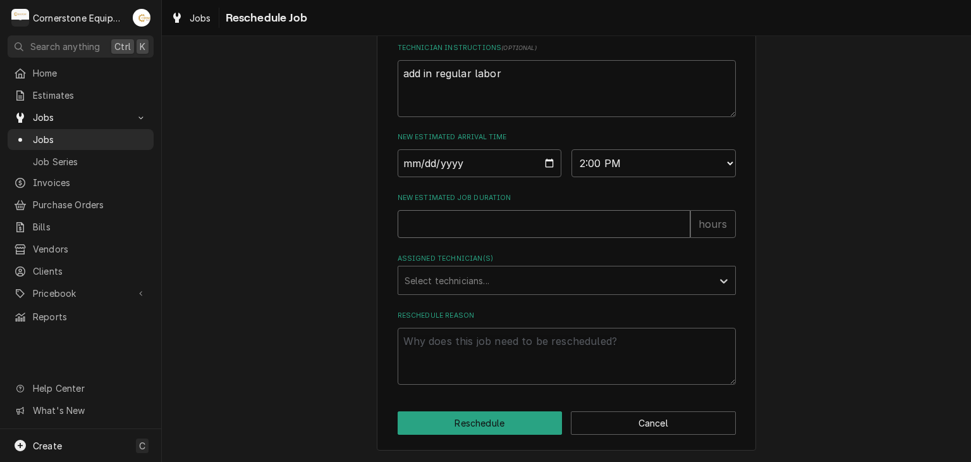
click at [651, 219] on input "New Estimated Job Duration" at bounding box center [544, 224] width 293 height 28
type textarea "x"
type input "4"
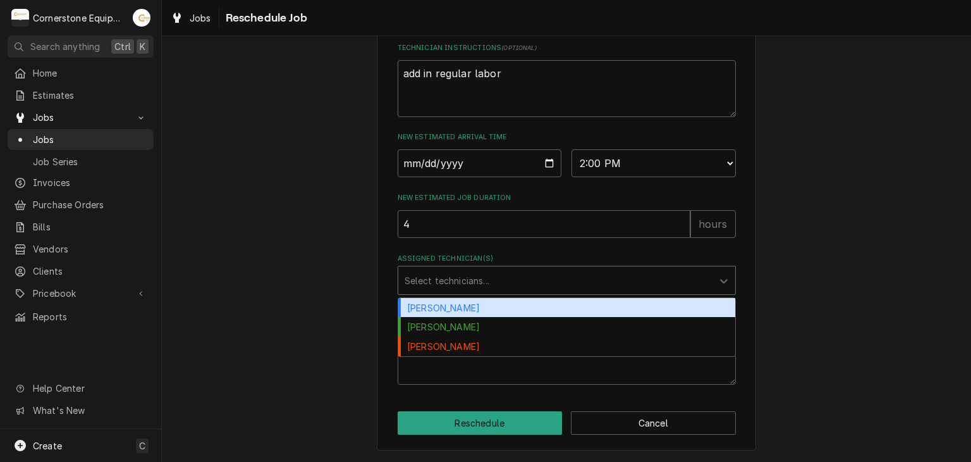
click at [488, 283] on div "Assigned Technician(s)" at bounding box center [556, 280] width 302 height 23
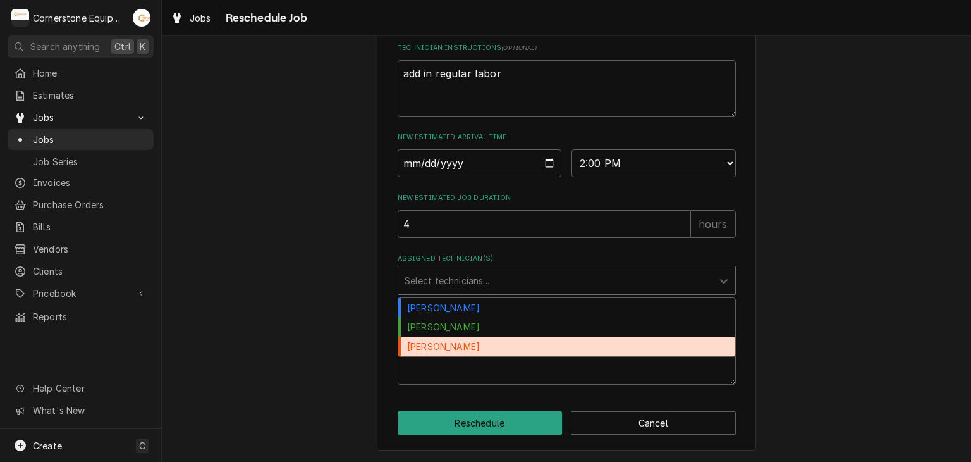
click at [467, 337] on div "Roberto Martinez" at bounding box center [566, 346] width 337 height 20
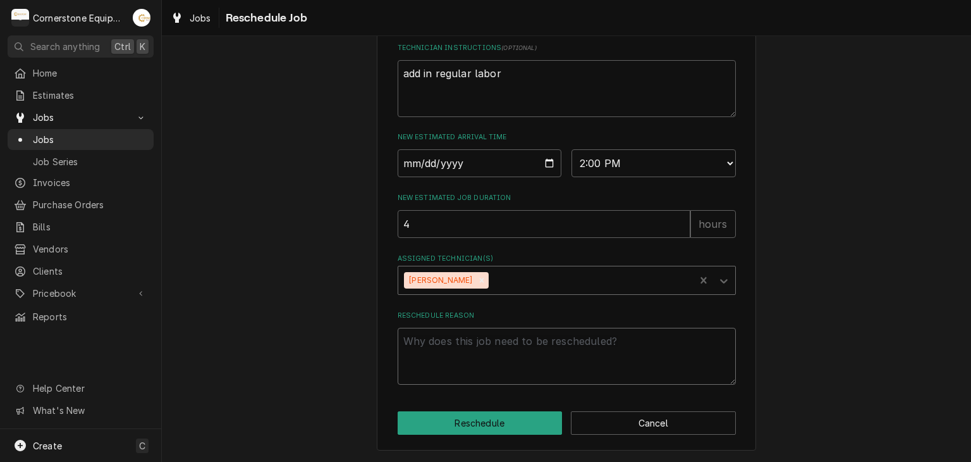
click at [463, 344] on textarea "Reschedule Reason" at bounding box center [567, 355] width 338 height 57
type textarea "x"
type textarea "R"
type textarea "x"
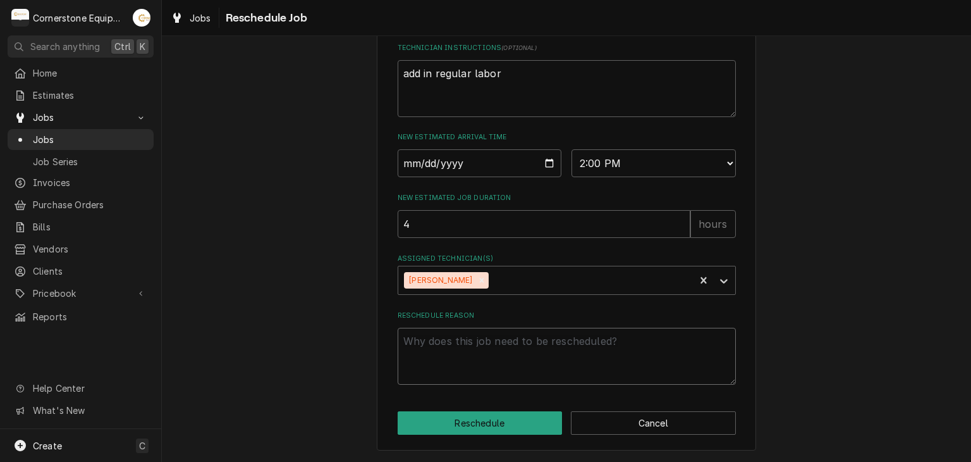
type textarea "p"
type textarea "x"
type textarea "pi"
type textarea "x"
type textarea "pic"
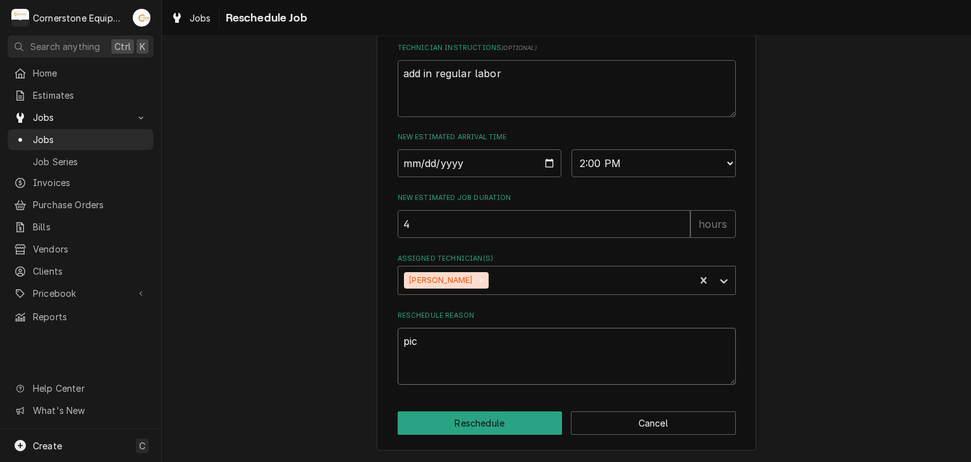
type textarea "x"
type textarea "pick"
type textarea "x"
type textarea "picki"
type textarea "x"
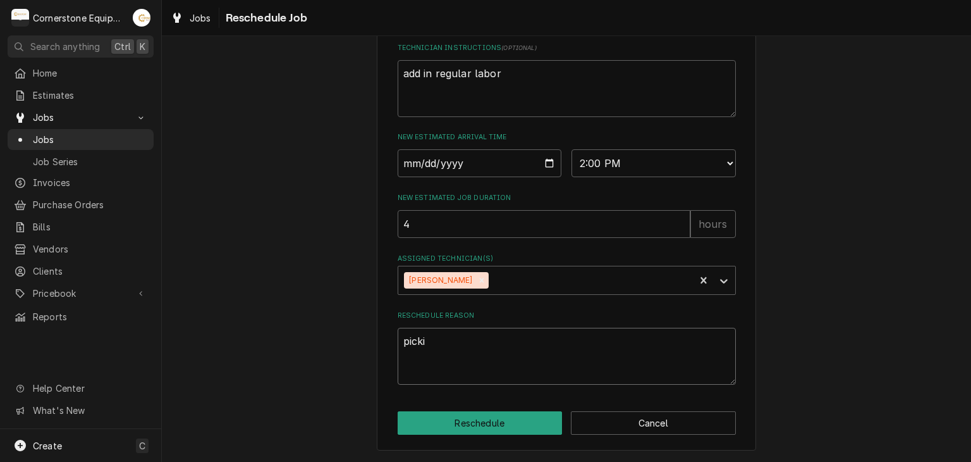
type textarea "pickin"
type textarea "x"
type textarea "picki"
type textarea "x"
type textarea "pick"
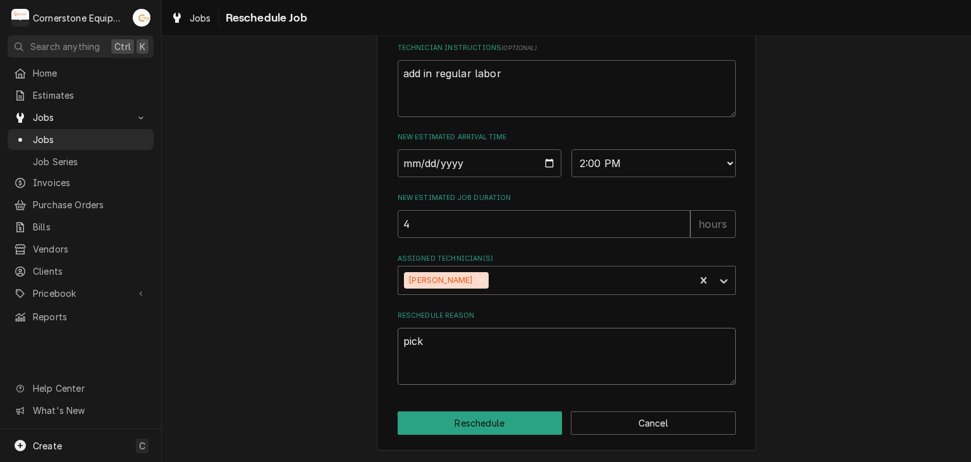
type textarea "x"
type textarea "pic"
type textarea "x"
type textarea "pi"
type textarea "x"
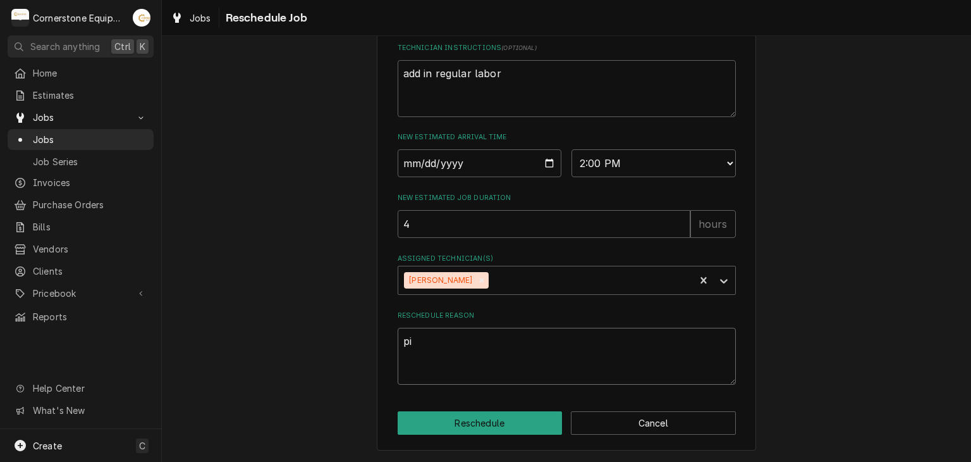
type textarea "p"
type textarea "x"
type textarea "r"
type textarea "x"
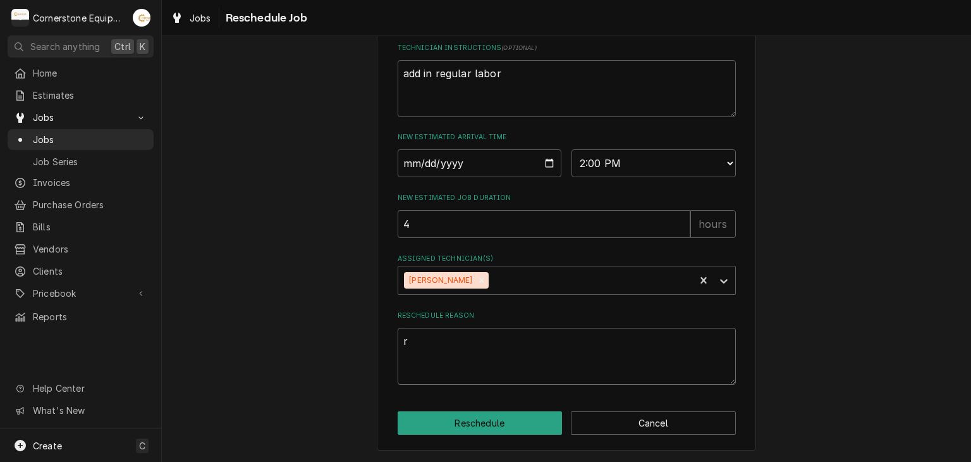
type textarea "re"
type textarea "x"
type textarea "ret"
type textarea "x"
type textarea "retu"
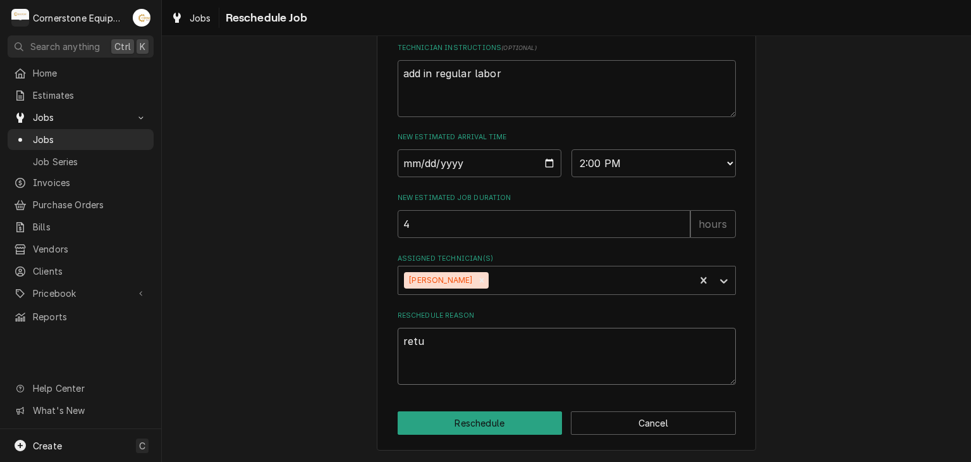
type textarea "x"
type textarea "retur"
type textarea "x"
type textarea "return"
type textarea "x"
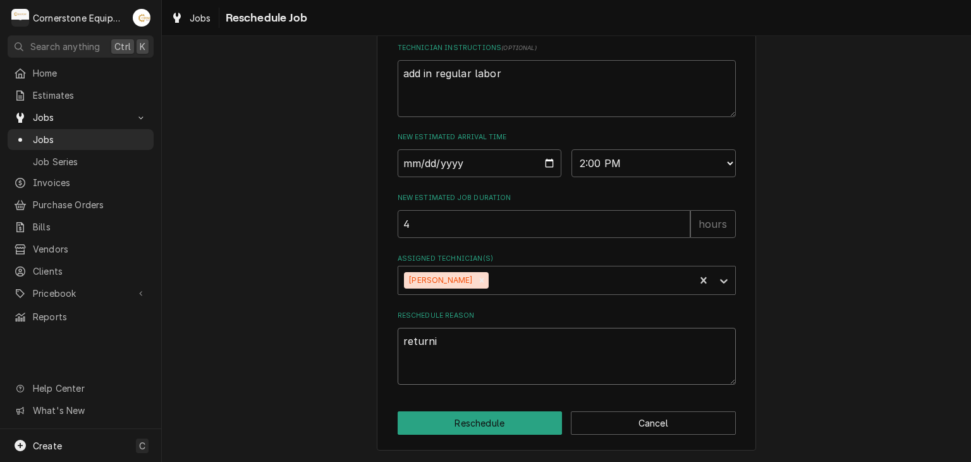
type textarea "returnin"
type textarea "x"
type textarea "returning"
type textarea "x"
type textarea "returning"
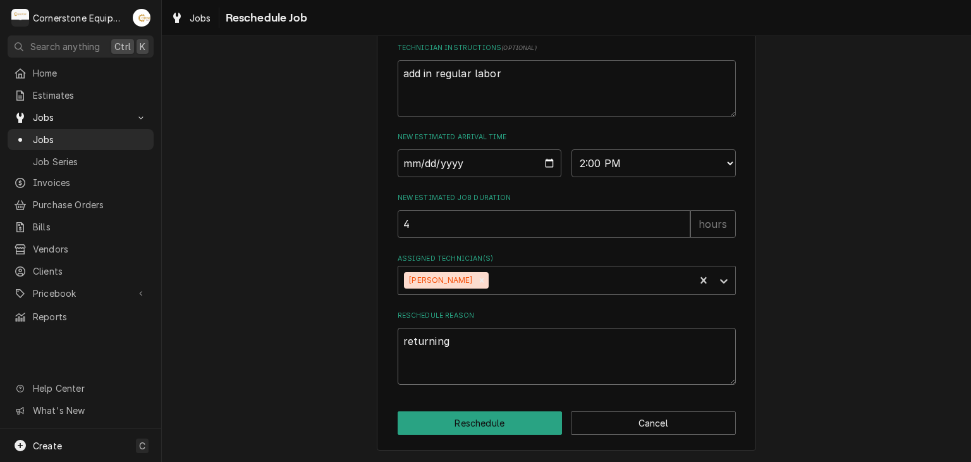
type textarea "x"
type textarea "returning w"
type textarea "x"
type textarea "returning wi"
type textarea "x"
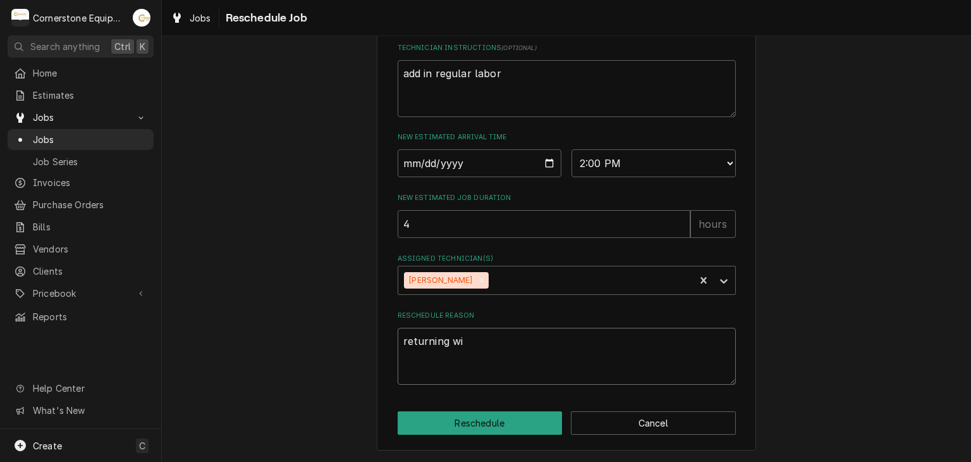
type textarea "returning wit"
type textarea "x"
type textarea "returning with"
type textarea "x"
type textarea "returning with"
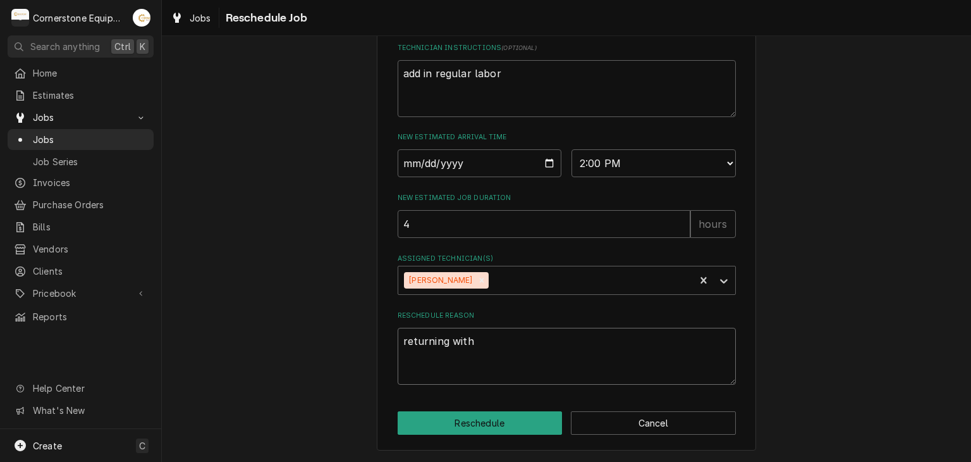
type textarea "x"
type textarea "returning with m"
type textarea "x"
type textarea "returning with ma"
type textarea "x"
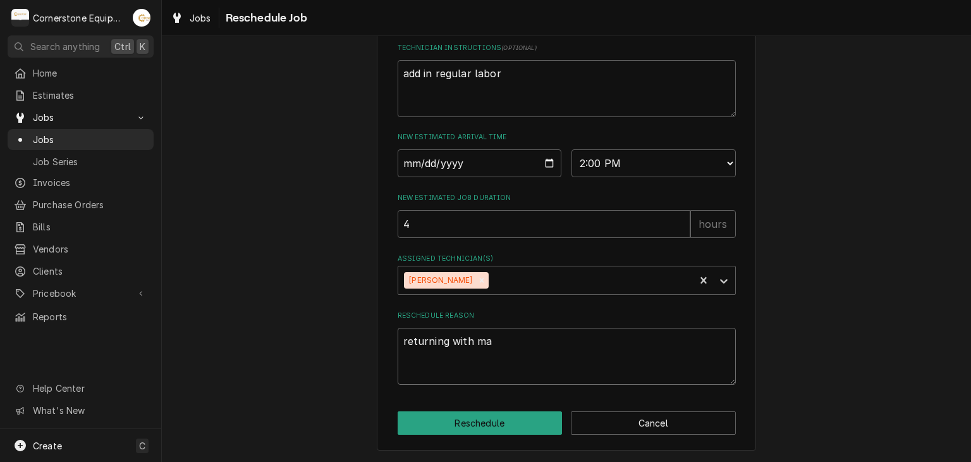
type textarea "returning with mat"
type textarea "x"
type textarea "returning with matr"
type textarea "x"
type textarea "returning with mat"
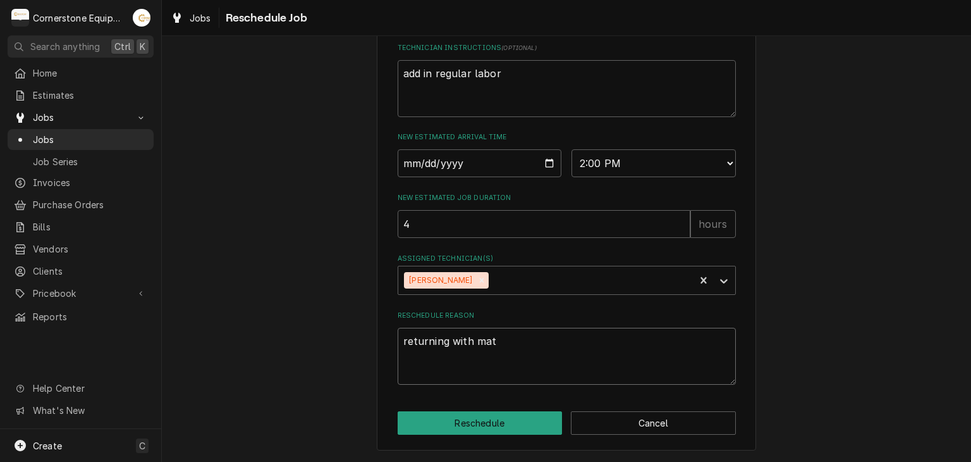
type textarea "x"
type textarea "returning with mate"
type textarea "x"
type textarea "returning with mater"
type textarea "x"
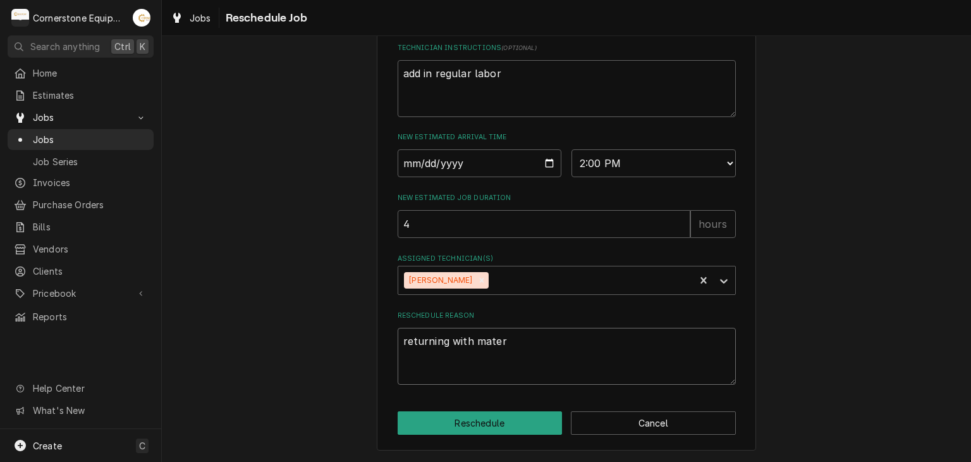
type textarea "returning with materi"
type textarea "x"
type textarea "returning with mater"
type textarea "x"
type textarea "returning with materi"
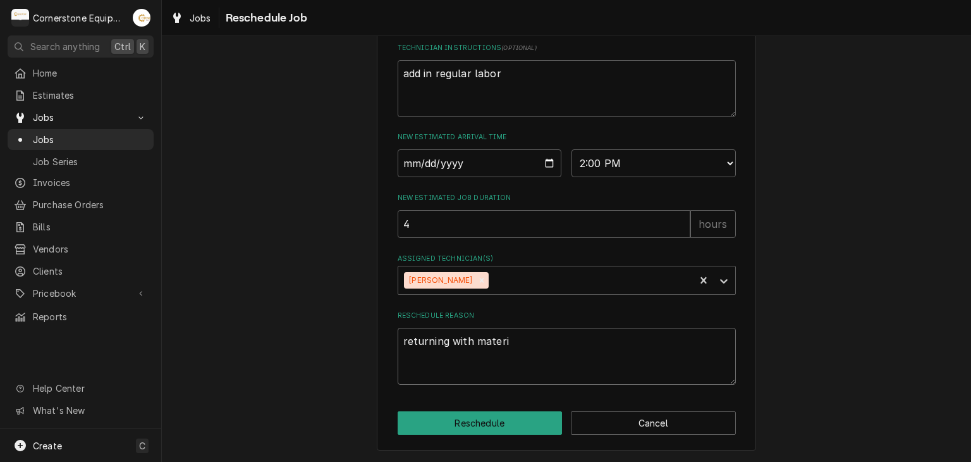
type textarea "x"
type textarea "returning with materia"
type textarea "x"
type textarea "returning with material"
type textarea "x"
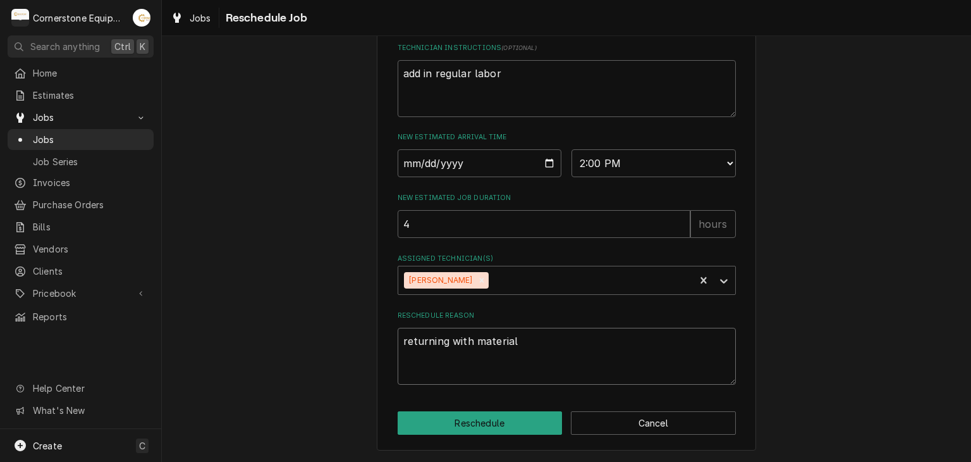
type textarea "returning with materials"
type textarea "x"
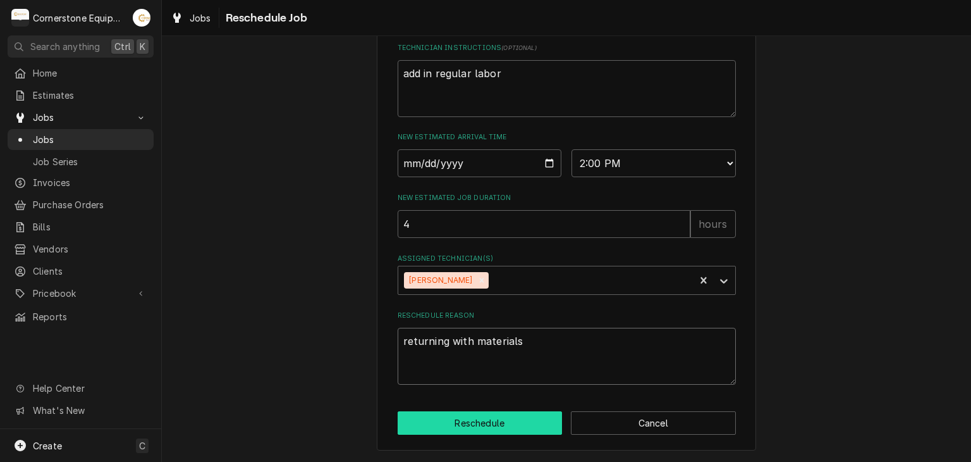
type textarea "returning with materials"
click at [513, 416] on button "Reschedule" at bounding box center [480, 422] width 165 height 23
type textarea "x"
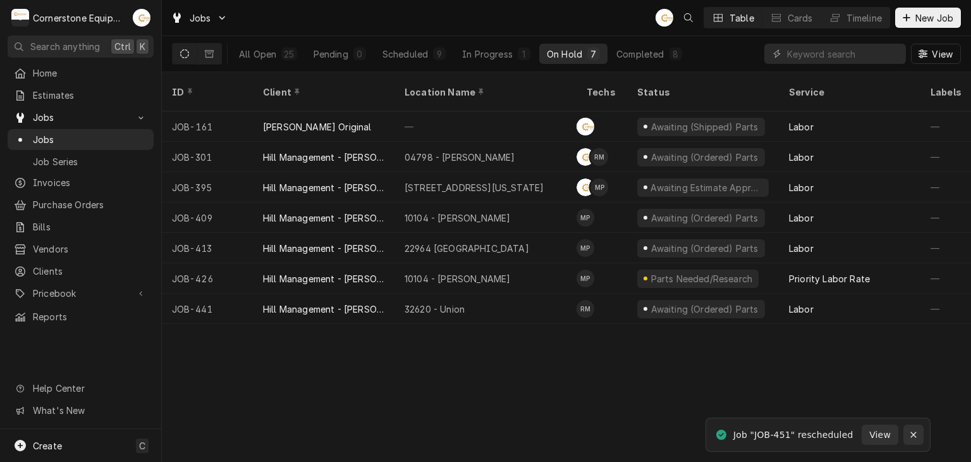
click at [908, 428] on div "Notifications alt+T" at bounding box center [913, 434] width 13 height 13
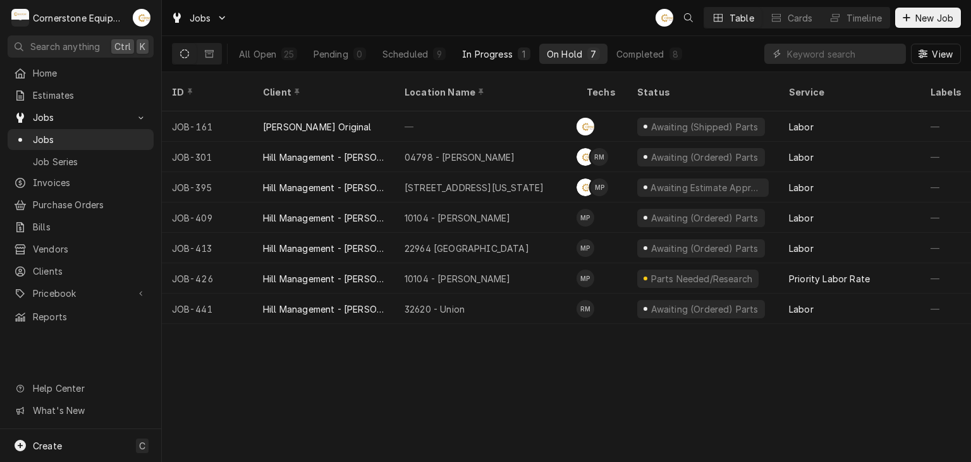
click at [495, 54] on div "In Progress" at bounding box center [487, 53] width 51 height 13
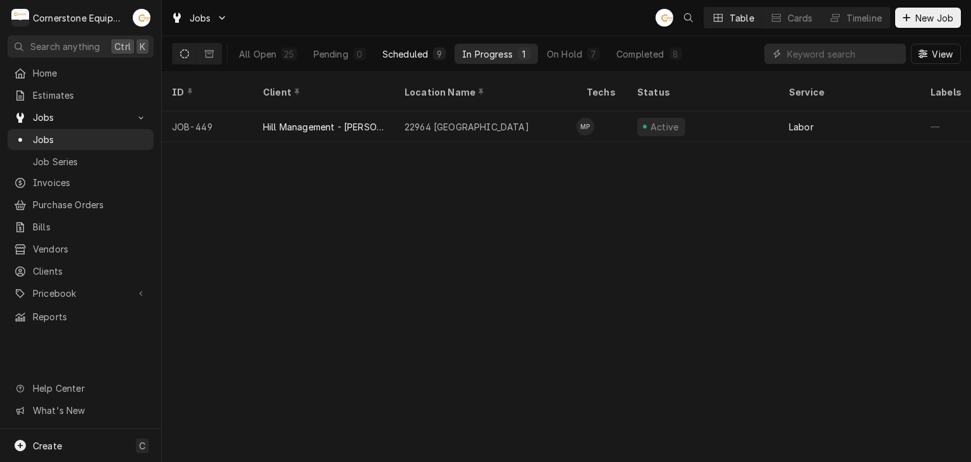
click at [415, 56] on div "Scheduled" at bounding box center [405, 53] width 46 height 13
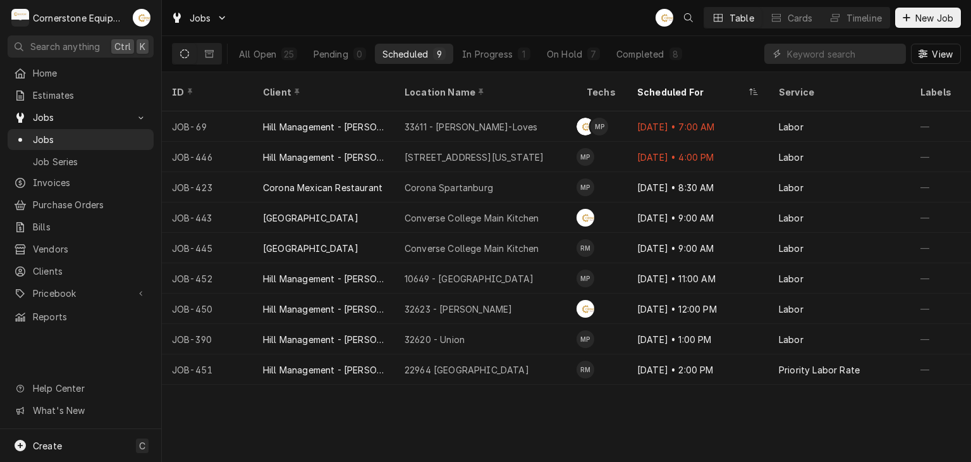
click at [431, 402] on div "ID Client Location Name Techs Scheduled For Service Labels Job Type Priority So…" at bounding box center [566, 266] width 809 height 389
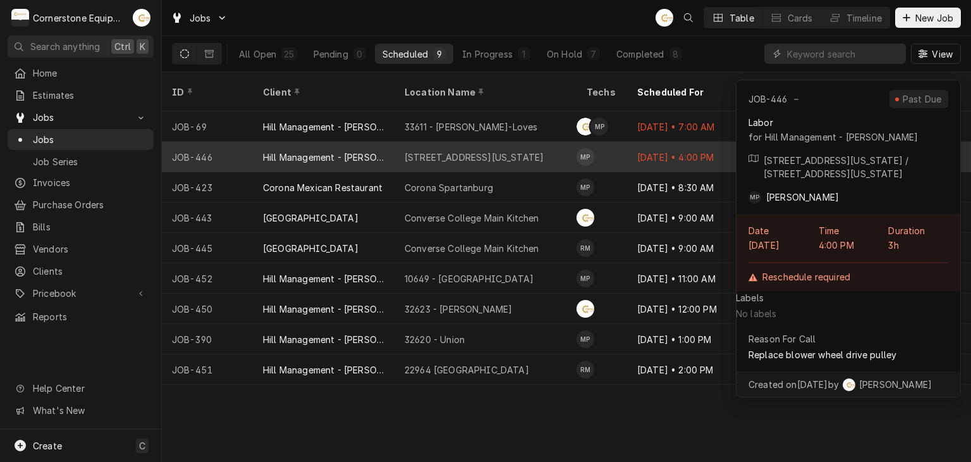
click at [528, 152] on div "17804 - Alabama Ave" at bounding box center [485, 157] width 182 height 30
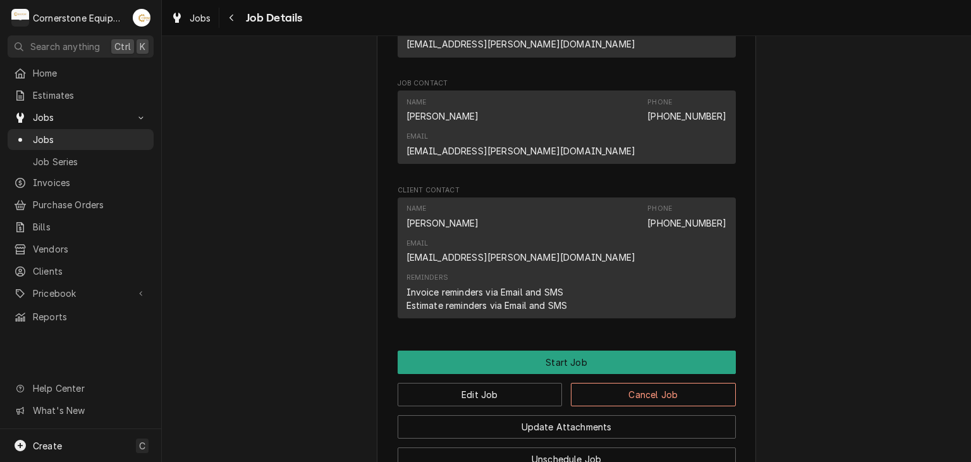
scroll to position [880, 0]
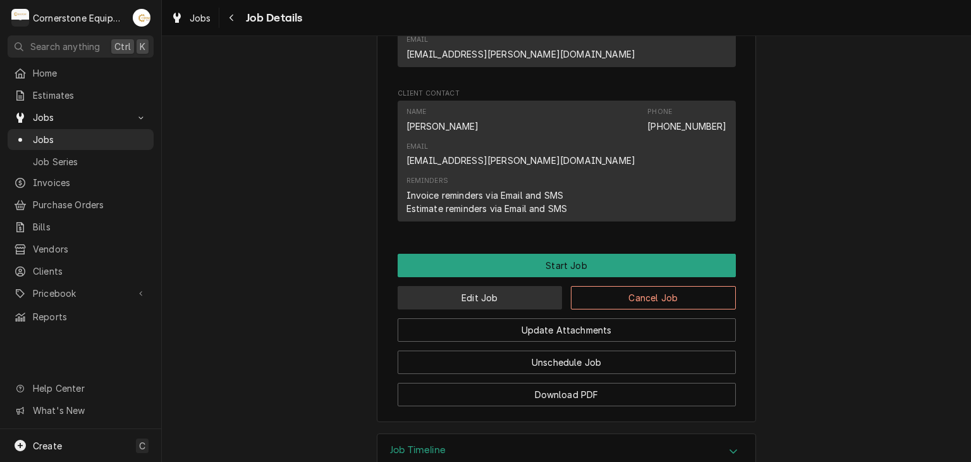
click at [491, 286] on button "Edit Job" at bounding box center [480, 297] width 165 height 23
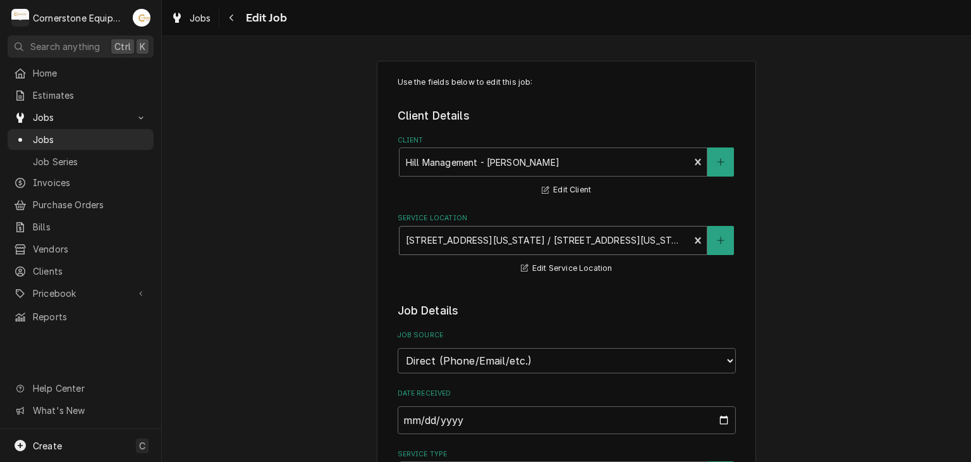
type textarea "x"
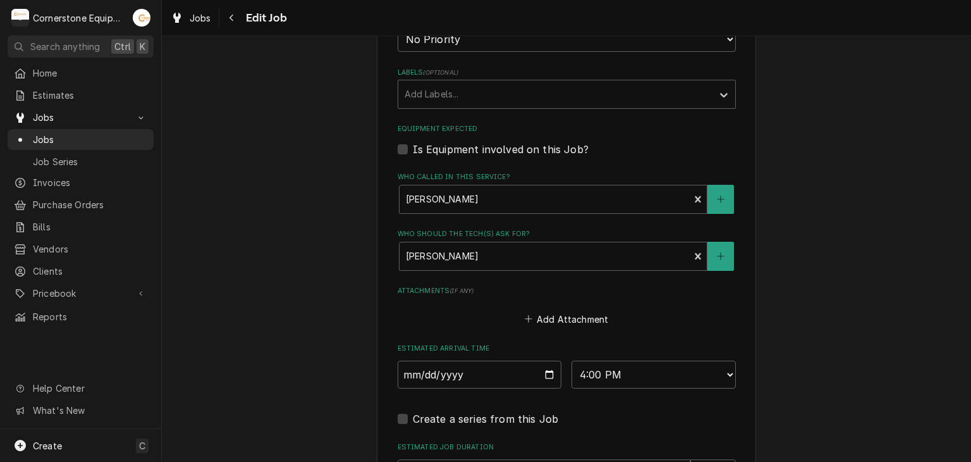
scroll to position [759, 0]
drag, startPoint x: 555, startPoint y: 372, endPoint x: 545, endPoint y: 370, distance: 10.4
click at [546, 370] on input "2025-09-26" at bounding box center [480, 373] width 164 height 28
click at [545, 370] on input "2025-09-26" at bounding box center [480, 373] width 164 height 28
type input "2025-09-30"
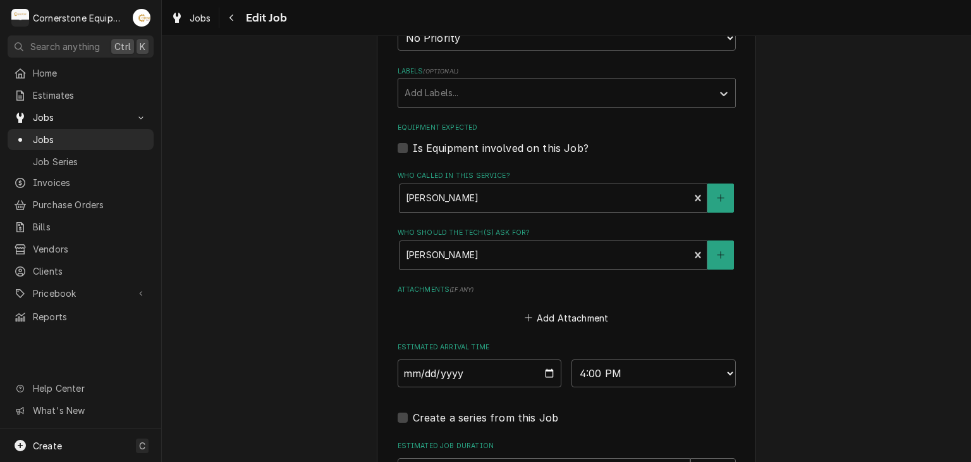
click at [593, 348] on div "Estimated Arrival Time 2025-09-30 AM / PM 6:00 AM 6:15 AM 6:30 AM 6:45 AM 7:00 …" at bounding box center [567, 364] width 338 height 45
type textarea "x"
click at [600, 367] on select "AM / PM 6:00 AM 6:15 AM 6:30 AM 6:45 AM 7:00 AM 7:15 AM 7:30 AM 7:45 AM 8:00 AM…" at bounding box center [654, 373] width 164 height 28
select select "09:00:00"
click at [572, 359] on select "AM / PM 6:00 AM 6:15 AM 6:30 AM 6:45 AM 7:00 AM 7:15 AM 7:30 AM 7:45 AM 8:00 AM…" at bounding box center [654, 373] width 164 height 28
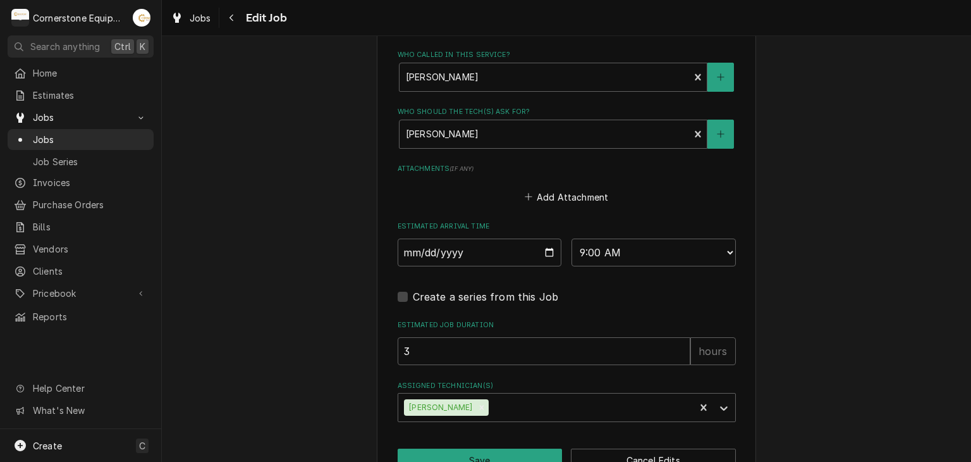
scroll to position [912, 0]
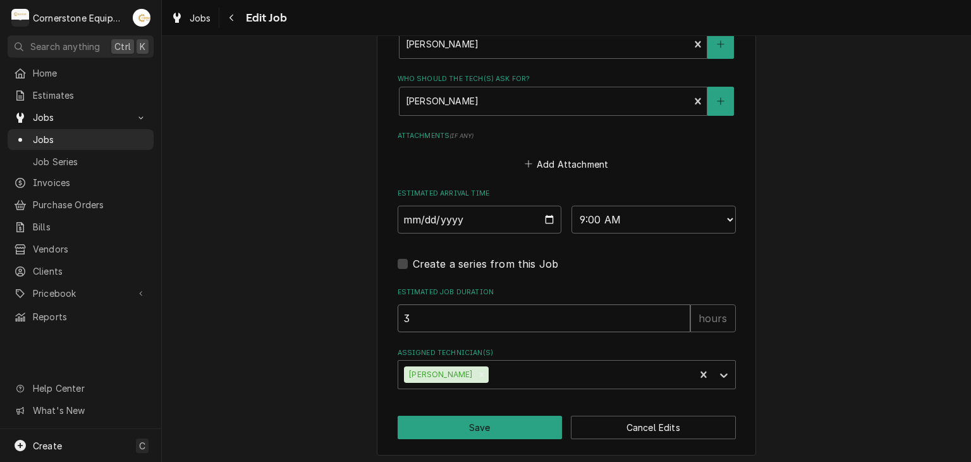
click at [461, 312] on input "3" at bounding box center [544, 318] width 293 height 28
click at [491, 419] on button "Save" at bounding box center [480, 426] width 165 height 23
type textarea "x"
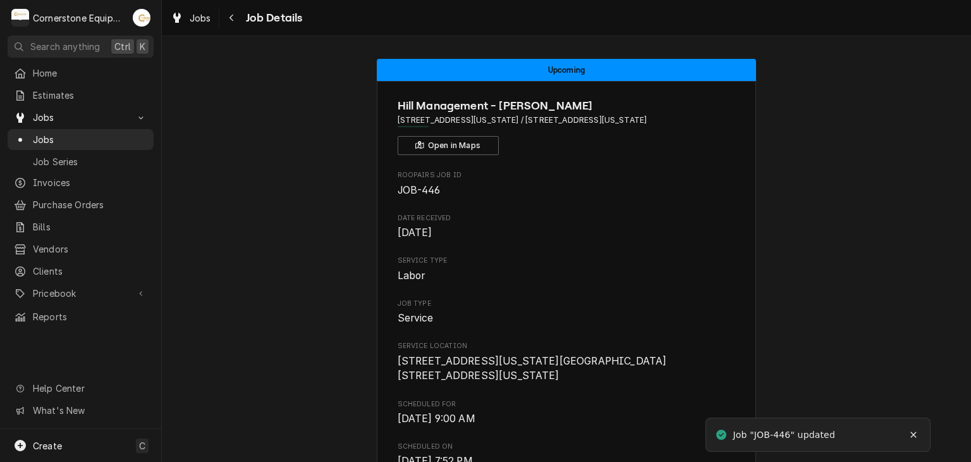
drag, startPoint x: 0, startPoint y: 0, endPoint x: 302, endPoint y: 244, distance: 387.9
click at [71, 137] on span "Jobs" at bounding box center [90, 139] width 114 height 13
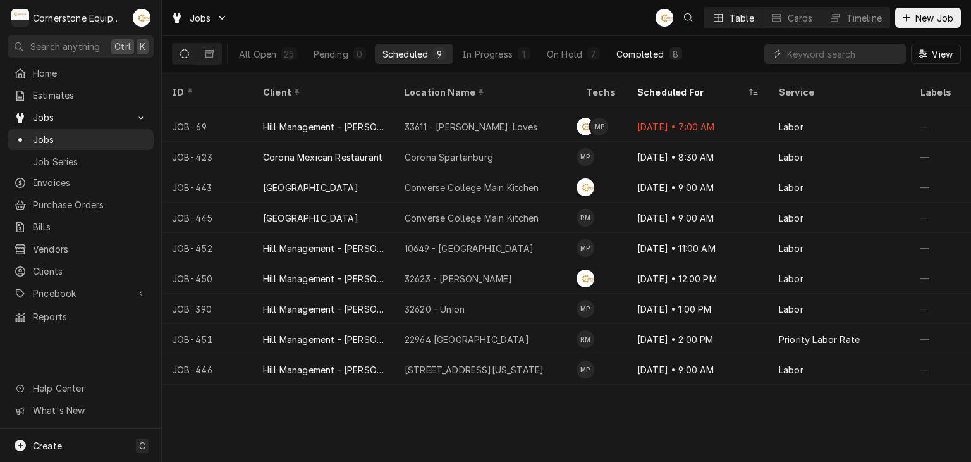
click at [641, 46] on button "Completed 8" at bounding box center [649, 54] width 80 height 20
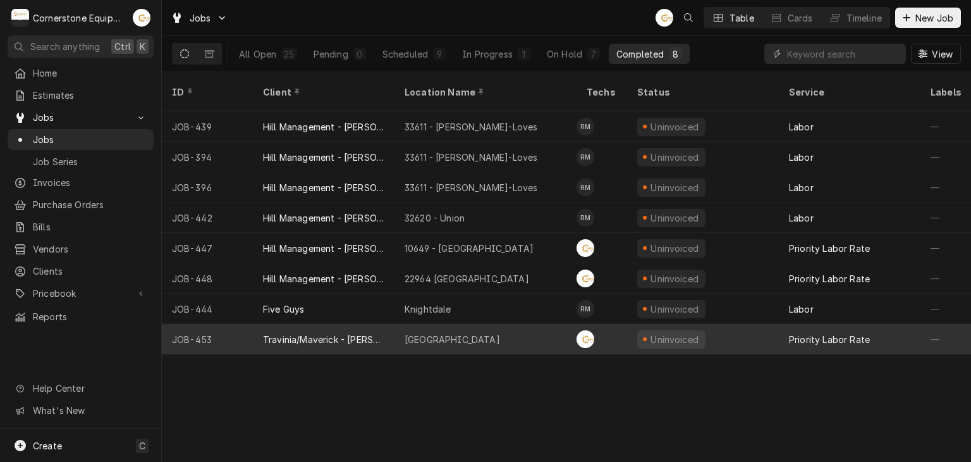
click at [377, 333] on div "Travinia/Maverick - [PERSON_NAME]" at bounding box center [323, 339] width 121 height 13
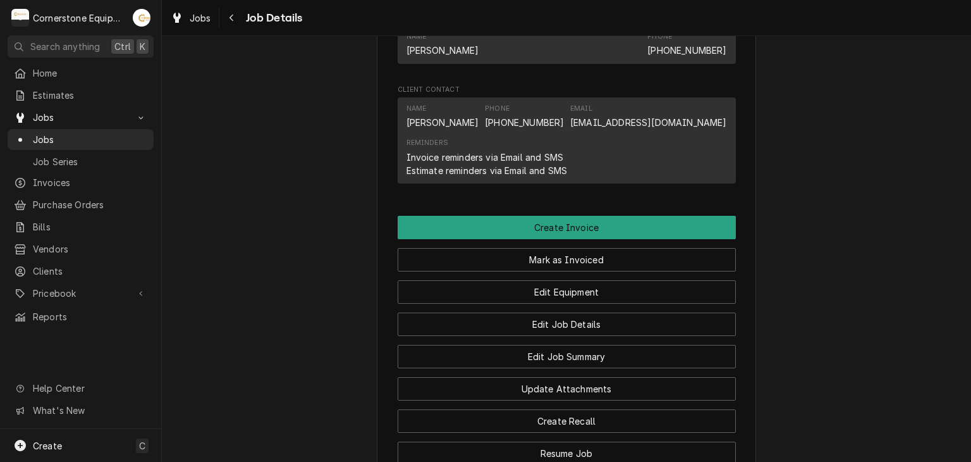
scroll to position [547, 0]
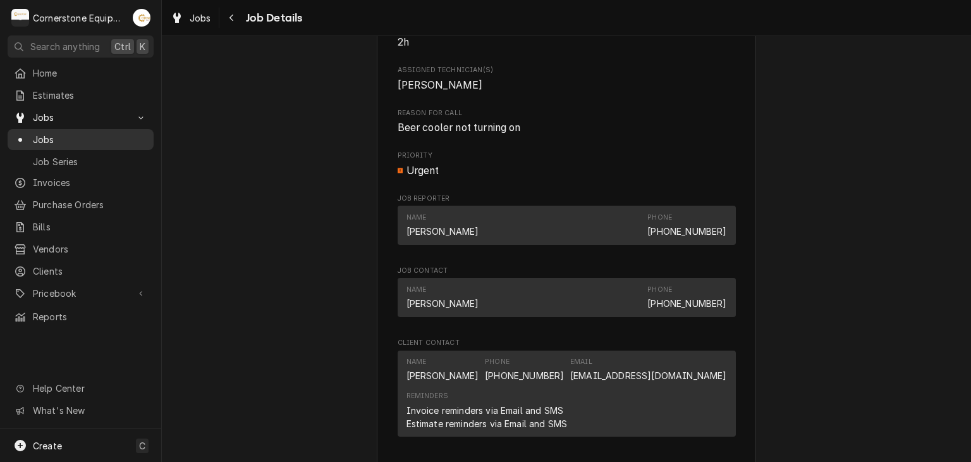
click at [131, 137] on span "Jobs" at bounding box center [90, 139] width 114 height 13
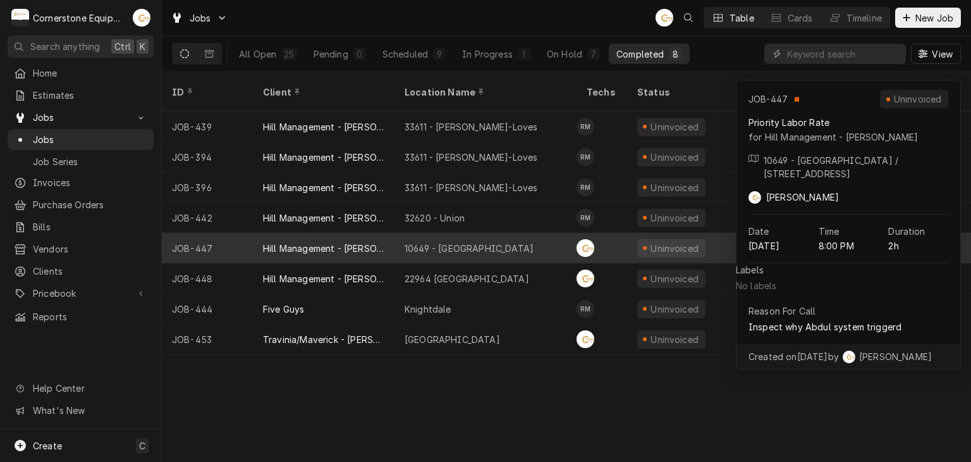
click at [453, 242] on div "10649 - [GEOGRAPHIC_DATA]" at bounding box center [469, 248] width 129 height 13
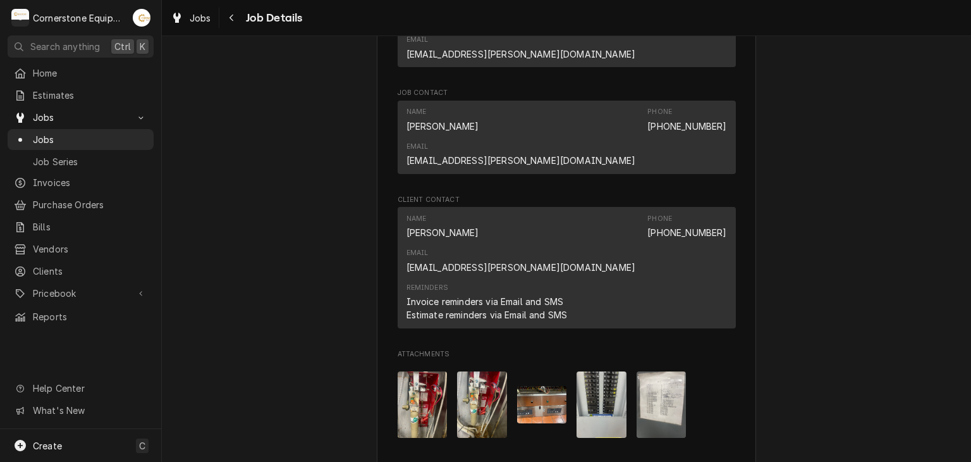
scroll to position [1012, 0]
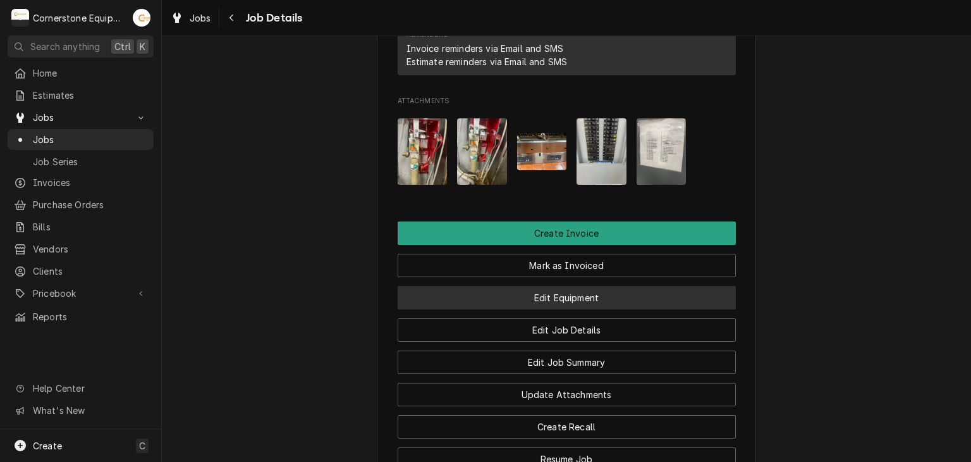
click at [509, 286] on button "Edit Equipment" at bounding box center [567, 297] width 338 height 23
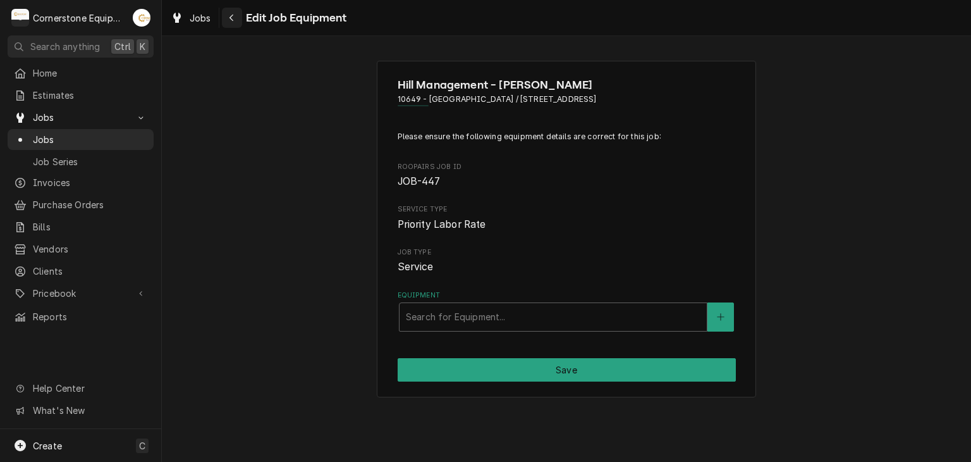
click at [238, 16] on button "Navigate back" at bounding box center [232, 18] width 20 height 20
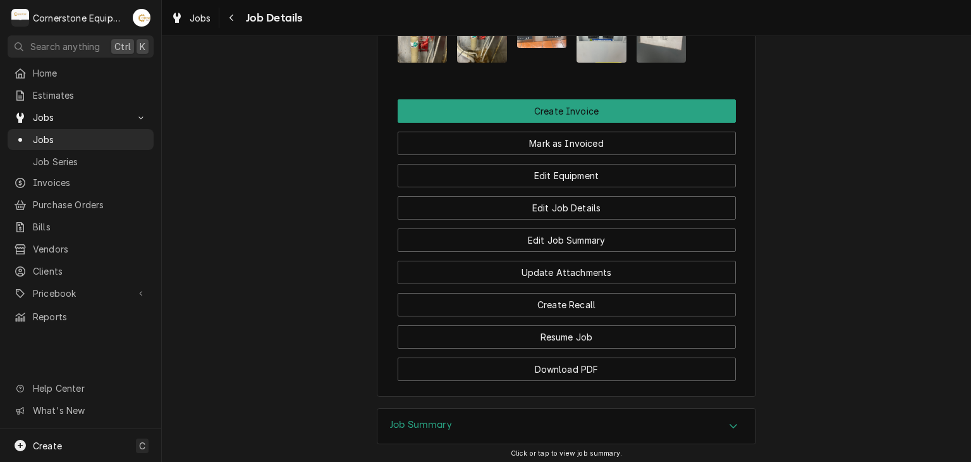
scroll to position [1166, 0]
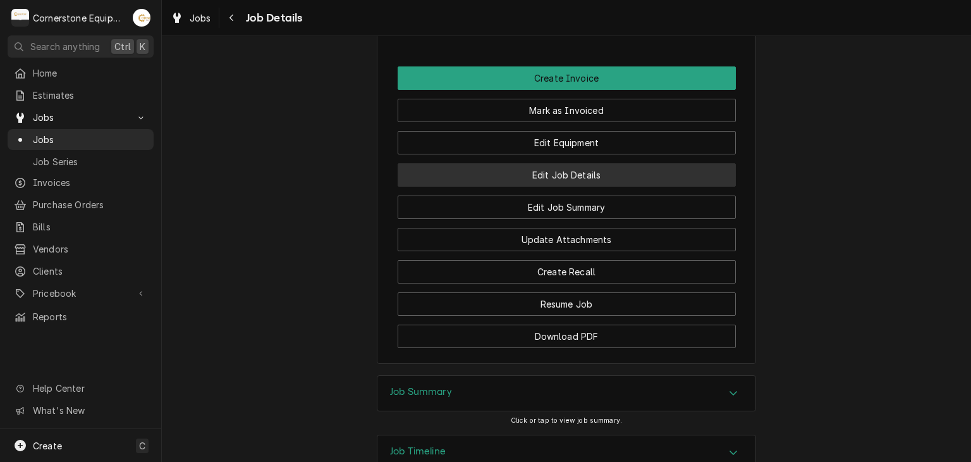
click at [542, 163] on button "Edit Job Details" at bounding box center [567, 174] width 338 height 23
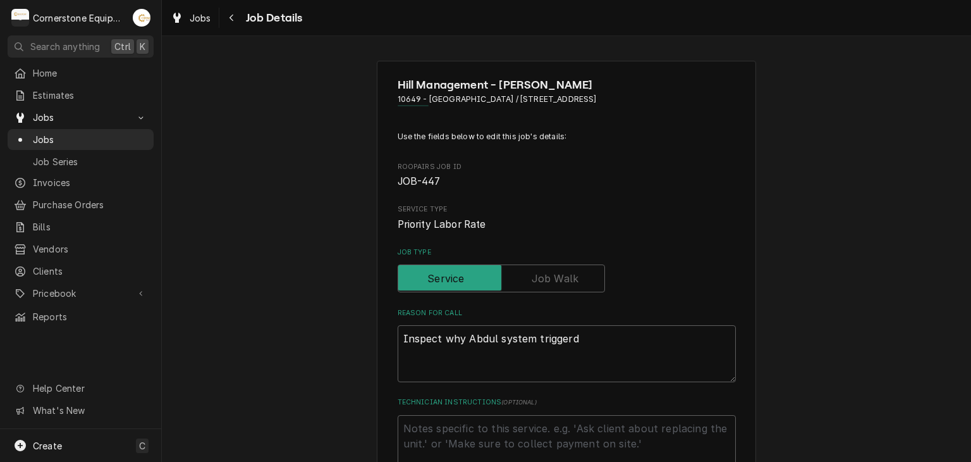
scroll to position [253, 0]
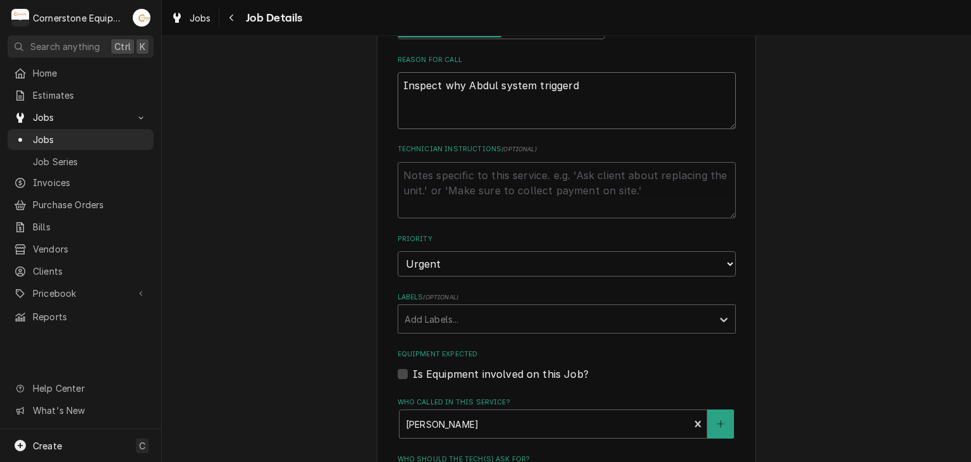
click at [478, 84] on textarea "Inspect why Abdul system triggerd" at bounding box center [567, 100] width 338 height 57
type textarea "x"
type textarea "Inspect why Abldul system triggerd"
type textarea "x"
type textarea "Inspect why Abl=dul system triggerd"
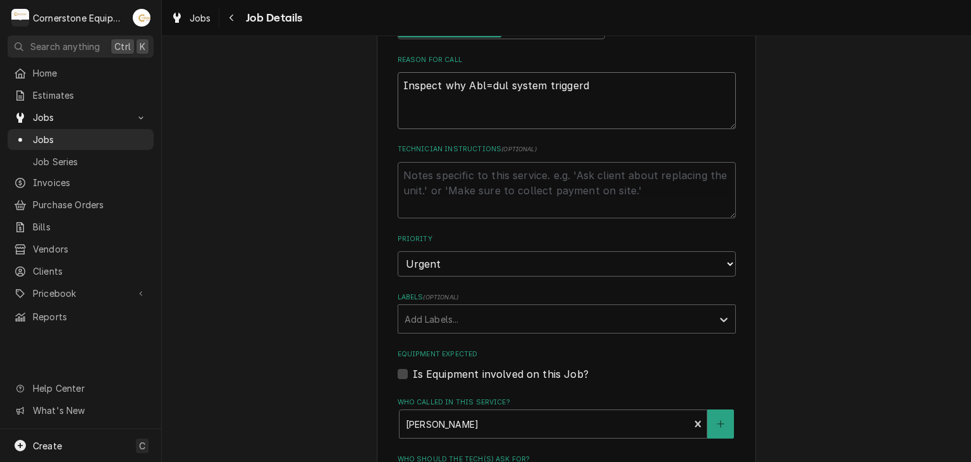
type textarea "x"
type textarea "Inspect why Abl=ul system triggerd"
type textarea "x"
type textarea "Inspect why Ablul system triggerd"
type textarea "x"
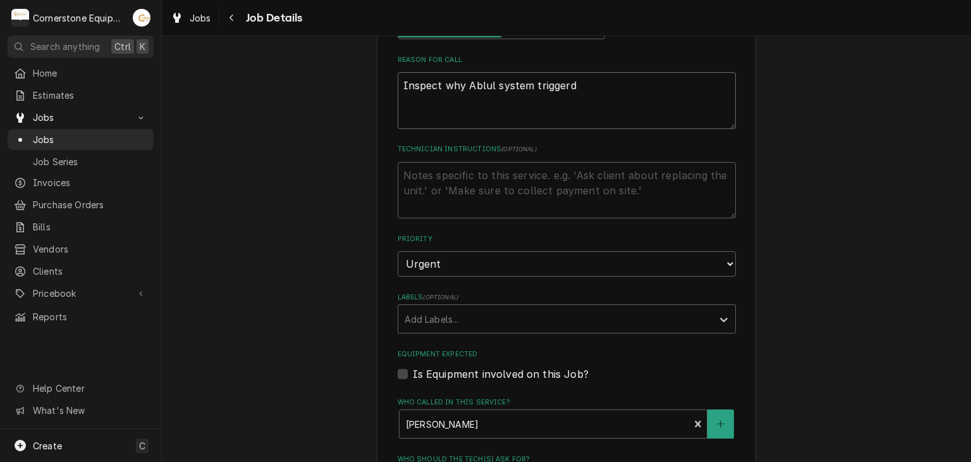
type textarea "Inspect why Abul system triggerd"
type textarea "x"
type textarea "Inspect why Aul system triggerd"
type textarea "x"
type textarea "Inspect why Anul system triggerd"
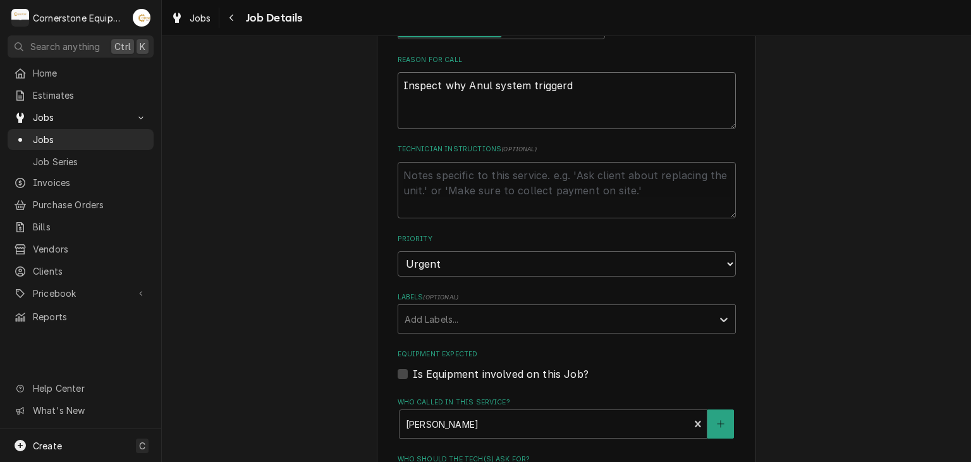
type textarea "x"
type textarea "Inspect why Ansul system triggerd"
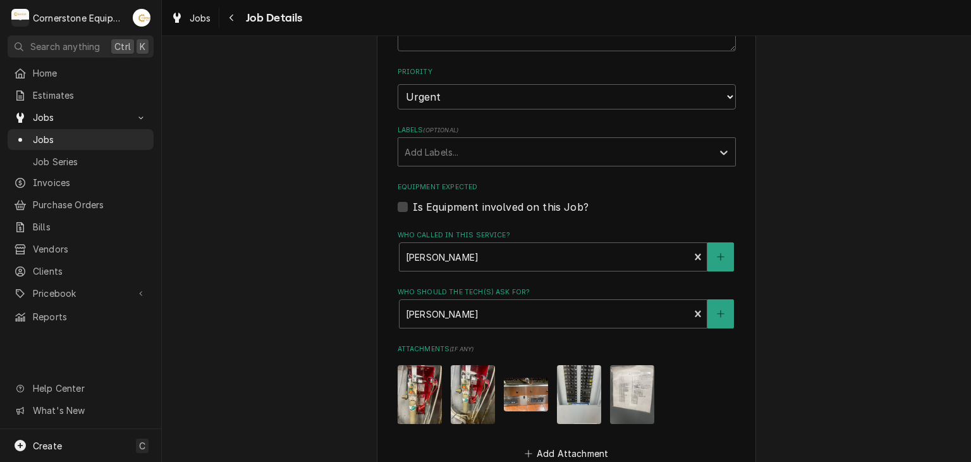
scroll to position [167, 0]
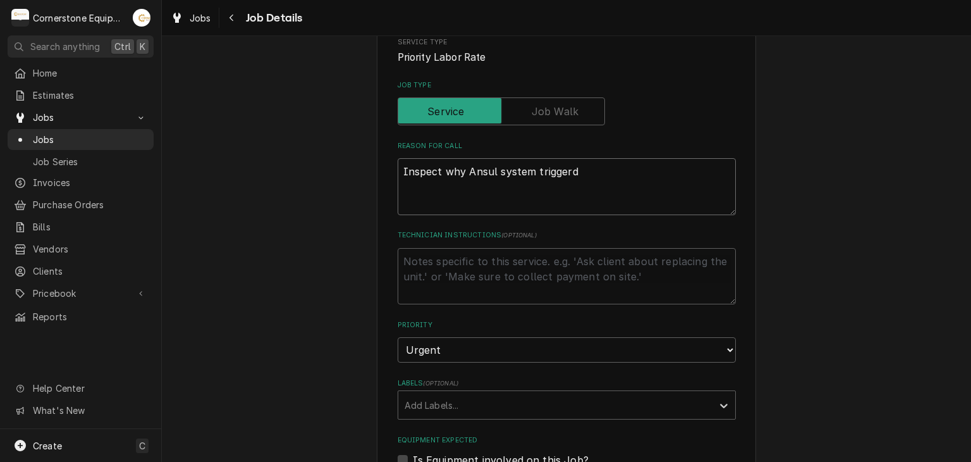
type textarea "x"
type textarea "Inspect why Ansul system triggered"
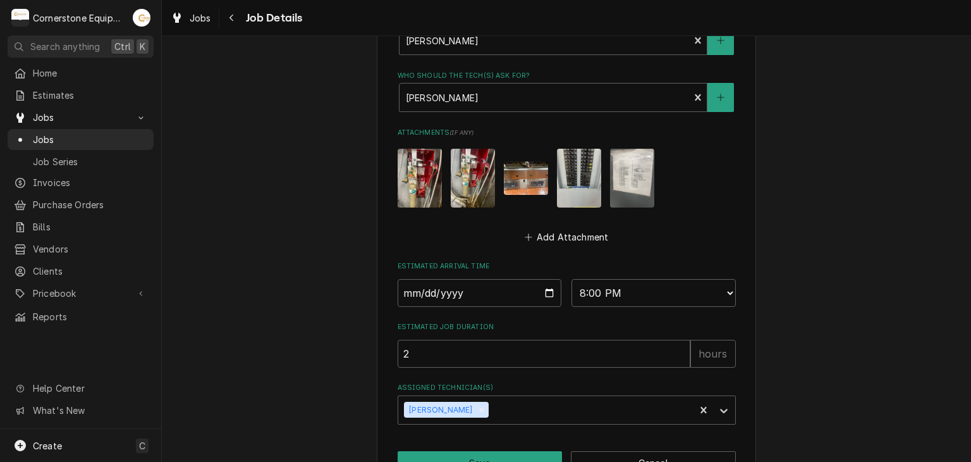
type textarea "x"
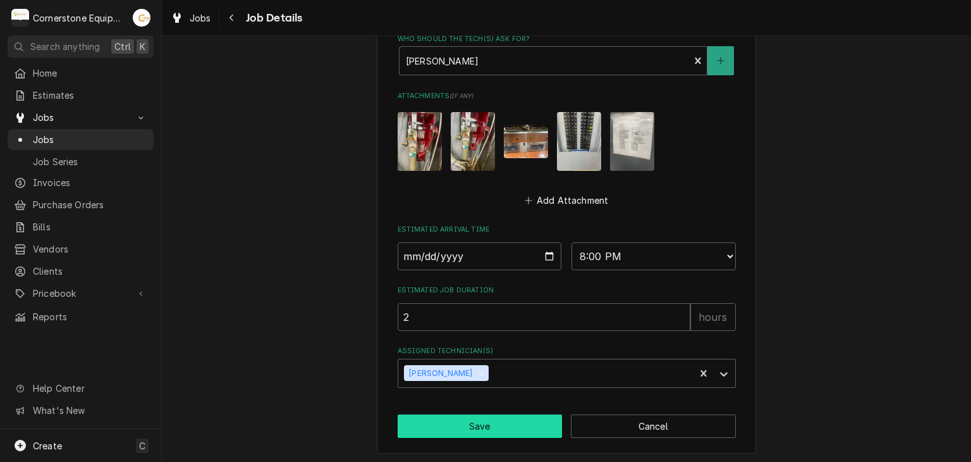
type textarea "Inspect why Ansul system triggered"
click at [472, 424] on button "Save" at bounding box center [480, 425] width 165 height 23
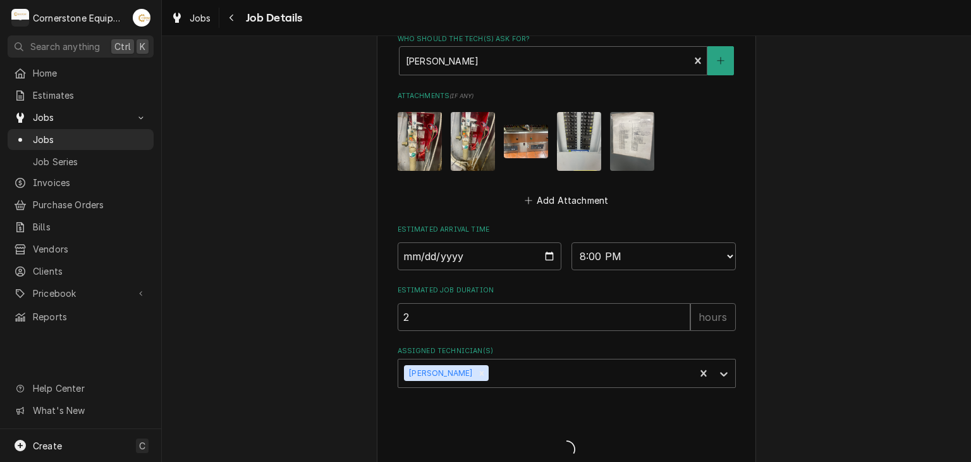
type textarea "x"
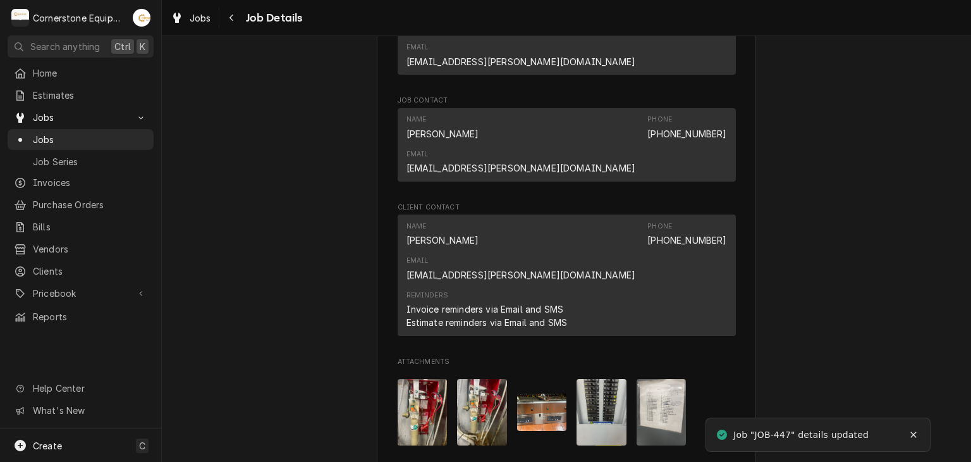
scroll to position [759, 0]
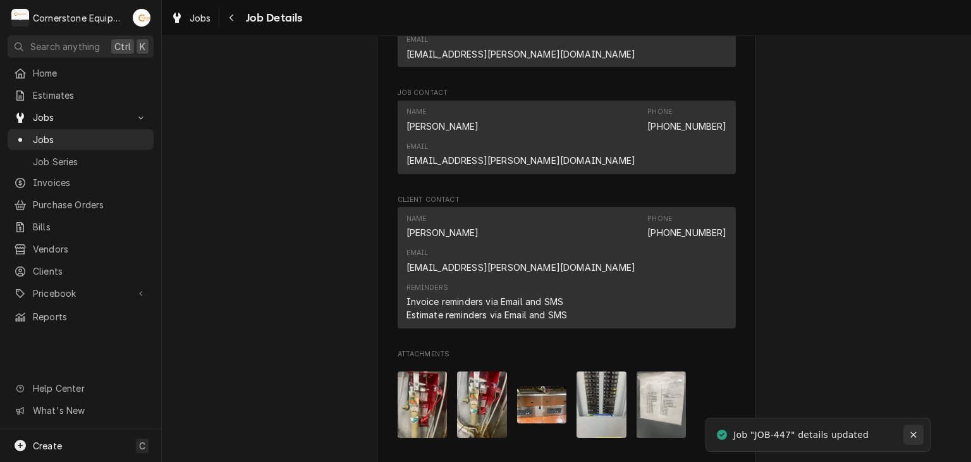
click at [910, 434] on icon "Notifications alt+T" at bounding box center [913, 434] width 9 height 9
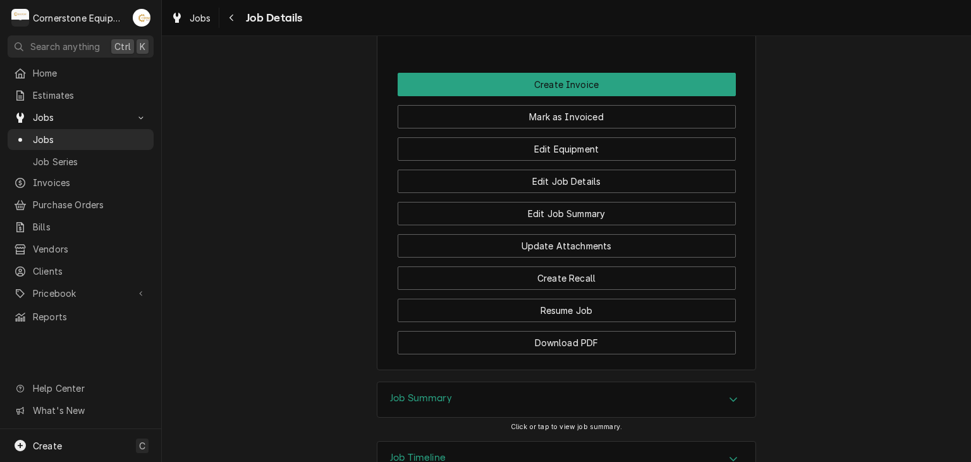
scroll to position [1166, 0]
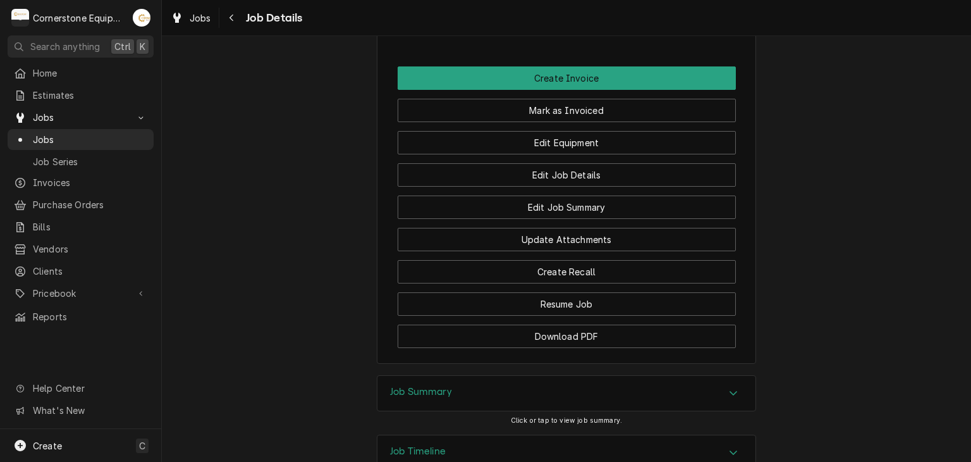
click at [547, 376] on div "Job Summary" at bounding box center [566, 393] width 378 height 35
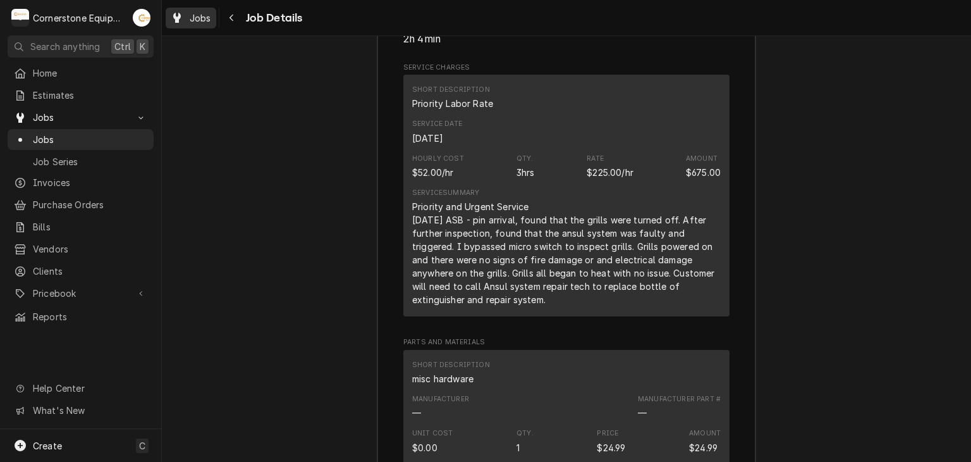
scroll to position [1333, 0]
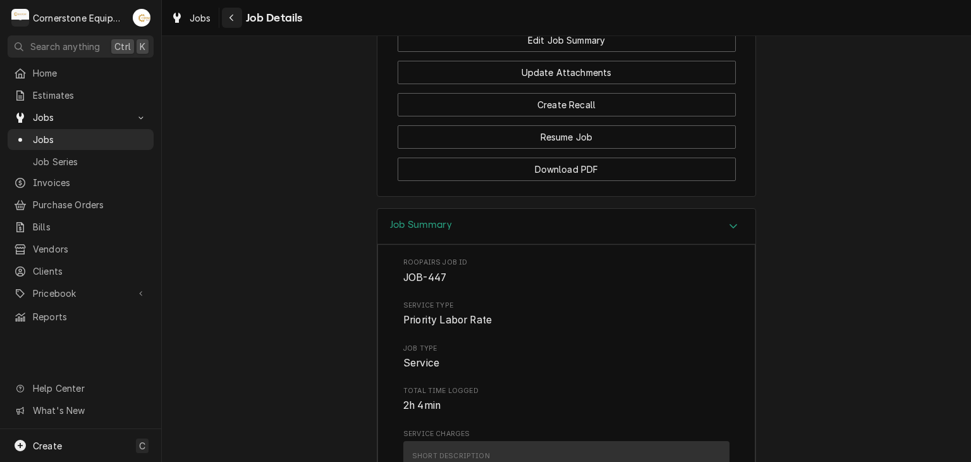
click at [227, 12] on div "Navigate back" at bounding box center [232, 17] width 13 height 13
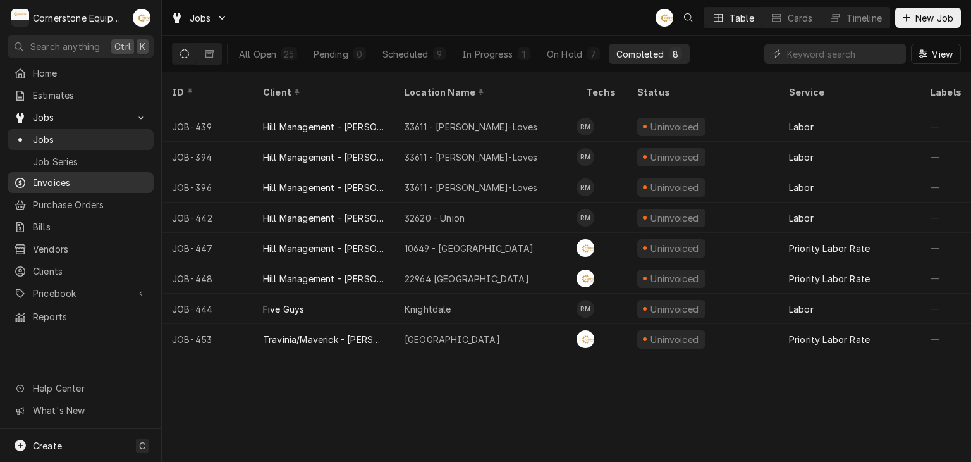
click at [101, 187] on link "Invoices" at bounding box center [81, 182] width 146 height 21
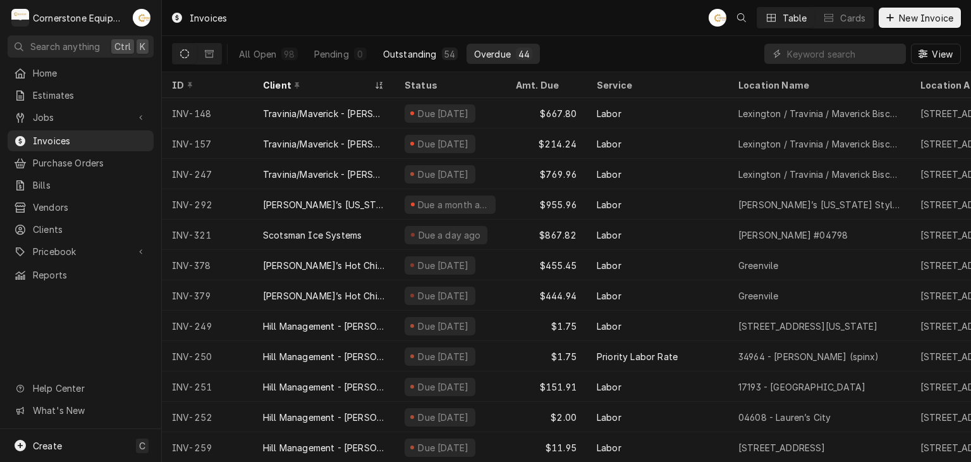
click at [415, 59] on div "Outstanding" at bounding box center [410, 53] width 54 height 13
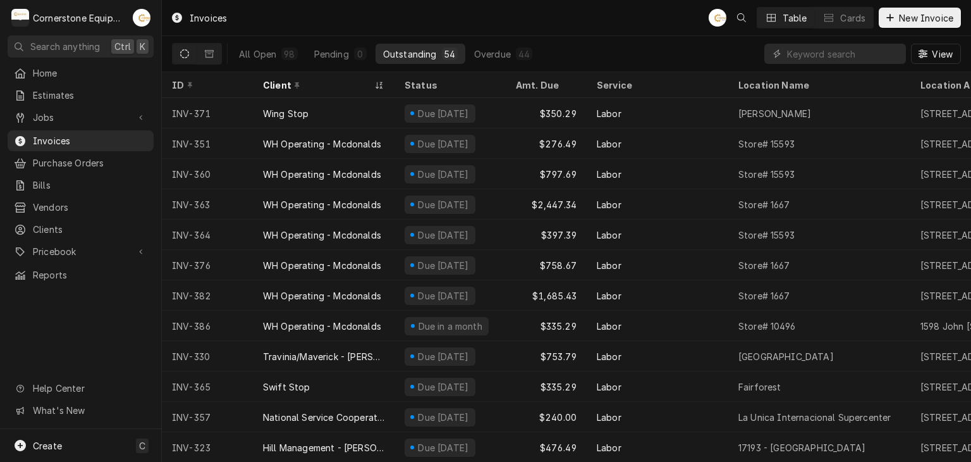
click at [506, 66] on div "All Open 98 Pending 0 Outstanding 54 Overdue 44" at bounding box center [385, 53] width 309 height 35
click at [506, 62] on button "Overdue 44" at bounding box center [503, 54] width 73 height 20
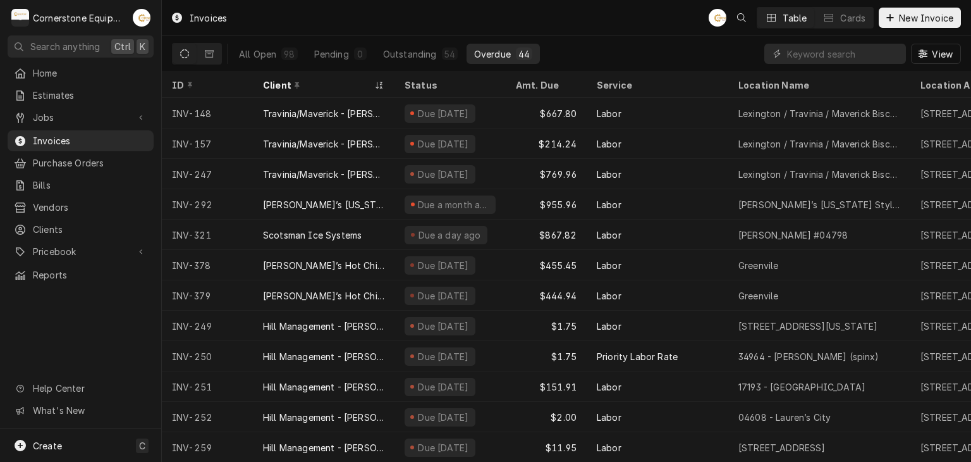
click at [518, 15] on div "Invoices AB Table Cards New Invoice" at bounding box center [566, 17] width 809 height 35
click at [625, 11] on div "Invoices AB Table Cards New Invoice" at bounding box center [566, 17] width 809 height 35
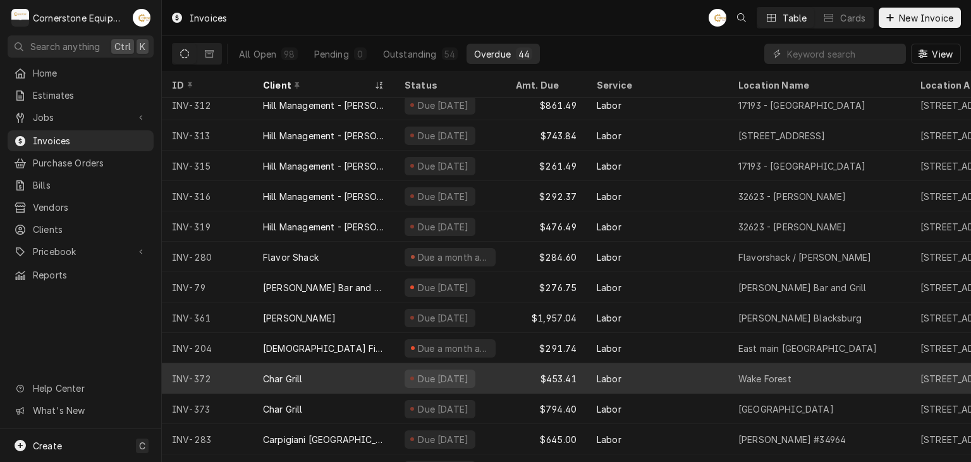
scroll to position [919, 0]
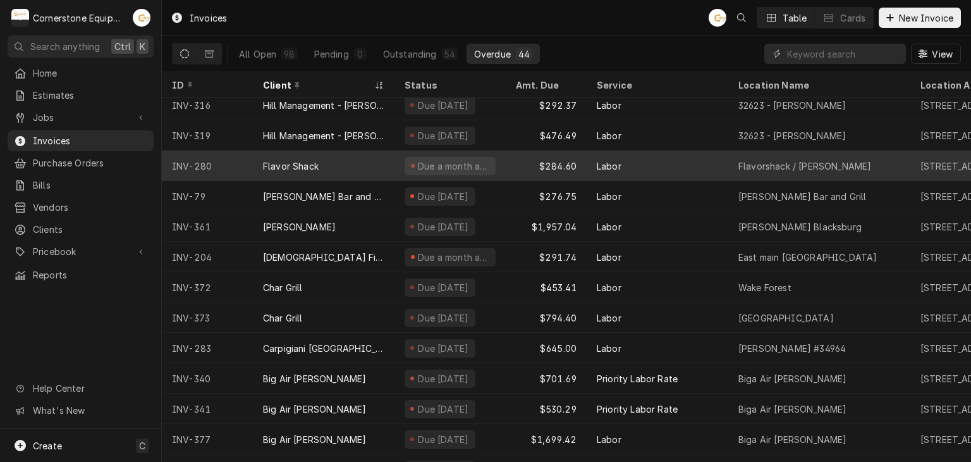
click at [592, 161] on div "Labor" at bounding box center [658, 165] width 142 height 30
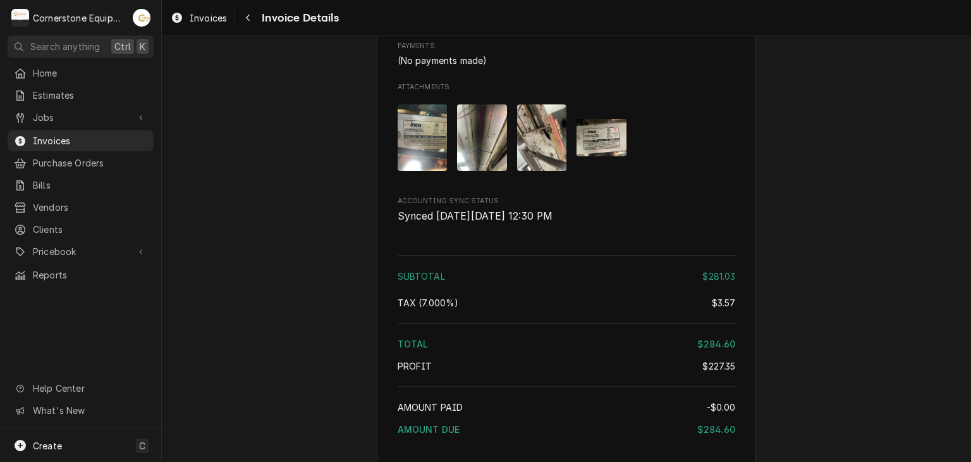
scroll to position [2153, 0]
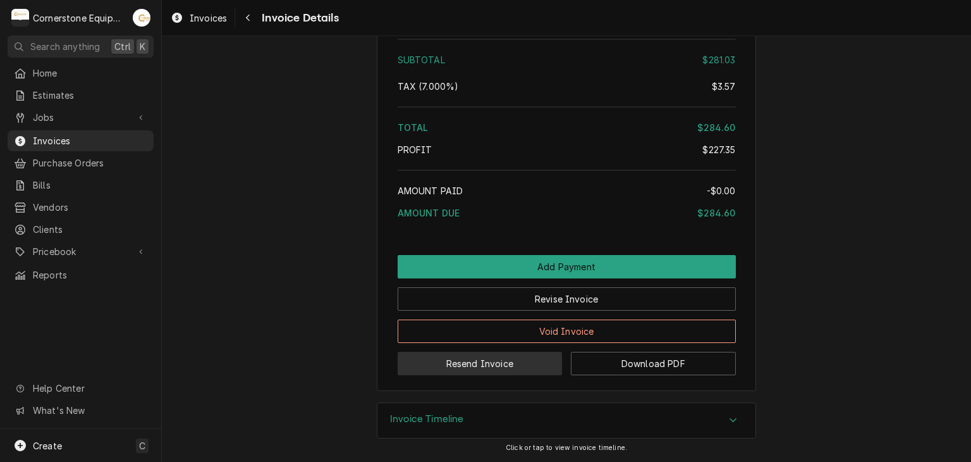
click at [518, 361] on button "Resend Invoice" at bounding box center [480, 363] width 165 height 23
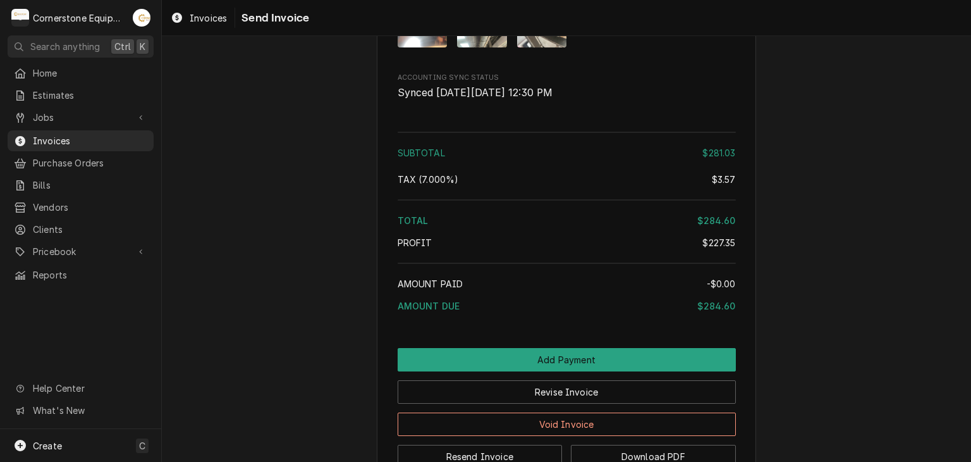
scroll to position [2153, 0]
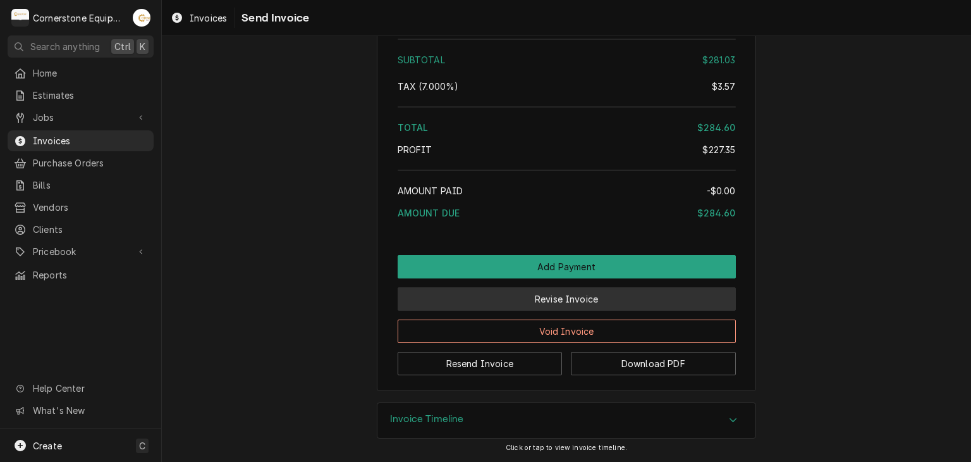
click at [559, 302] on button "Revise Invoice" at bounding box center [567, 298] width 338 height 23
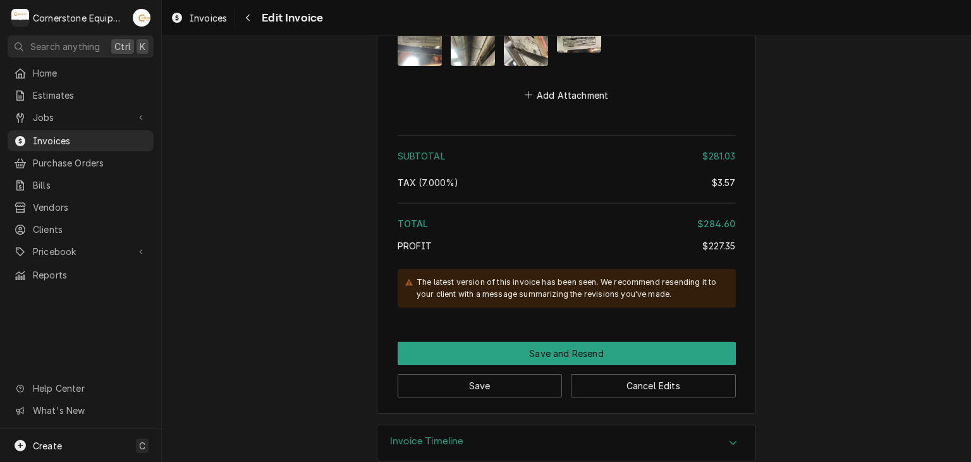
scroll to position [2448, 0]
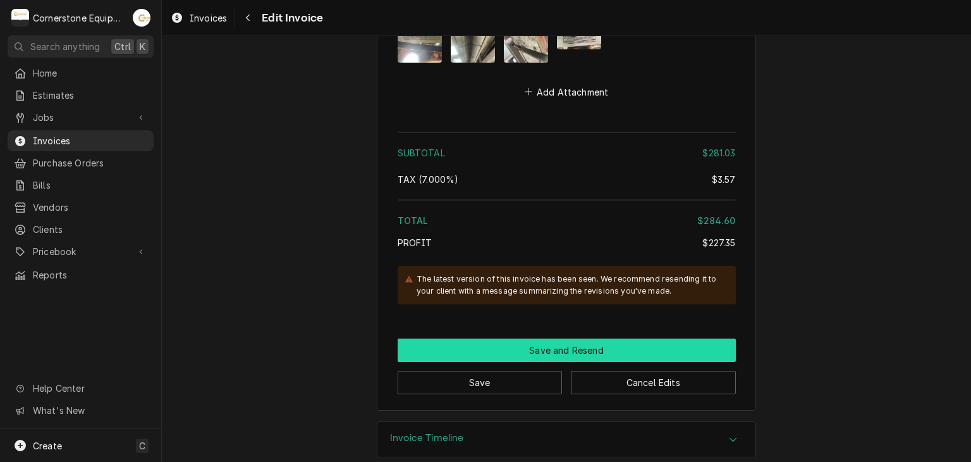
click at [518, 338] on button "Save and Resend" at bounding box center [567, 349] width 338 height 23
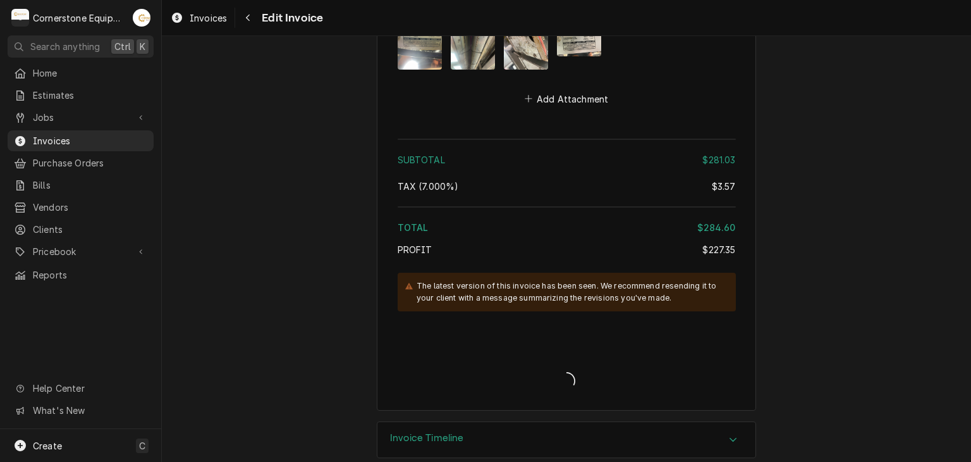
type textarea "x"
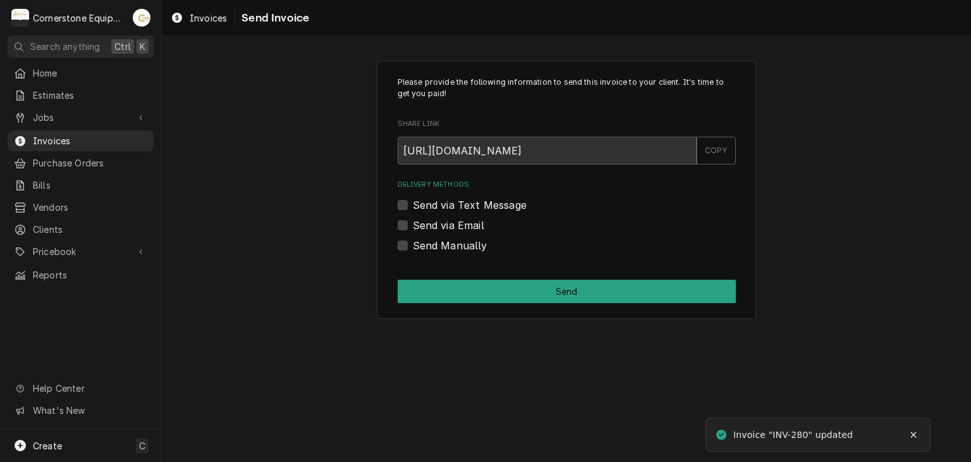
click at [470, 223] on label "Send via Email" at bounding box center [448, 224] width 71 height 15
click at [470, 223] on input "Send via Email" at bounding box center [582, 231] width 338 height 28
checkbox input "true"
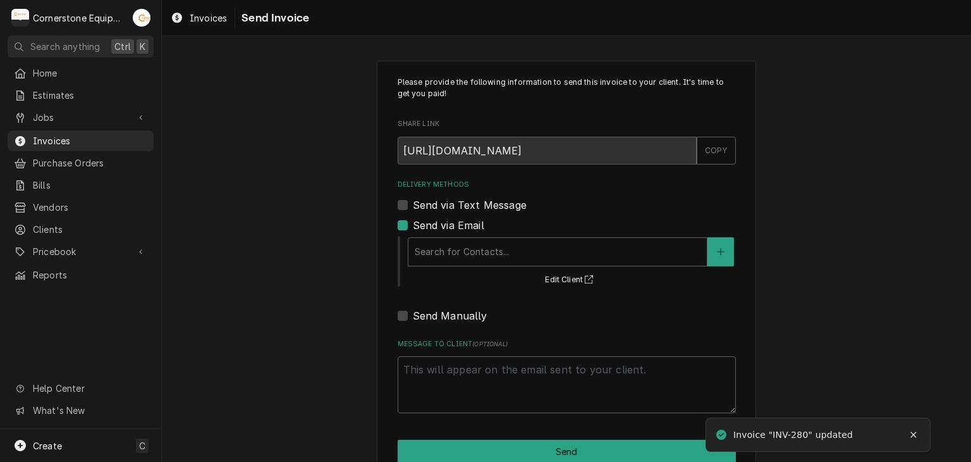
click at [475, 203] on label "Send via Text Message" at bounding box center [470, 204] width 114 height 15
click at [475, 203] on input "Send via Text Message" at bounding box center [582, 211] width 338 height 28
checkbox input "true"
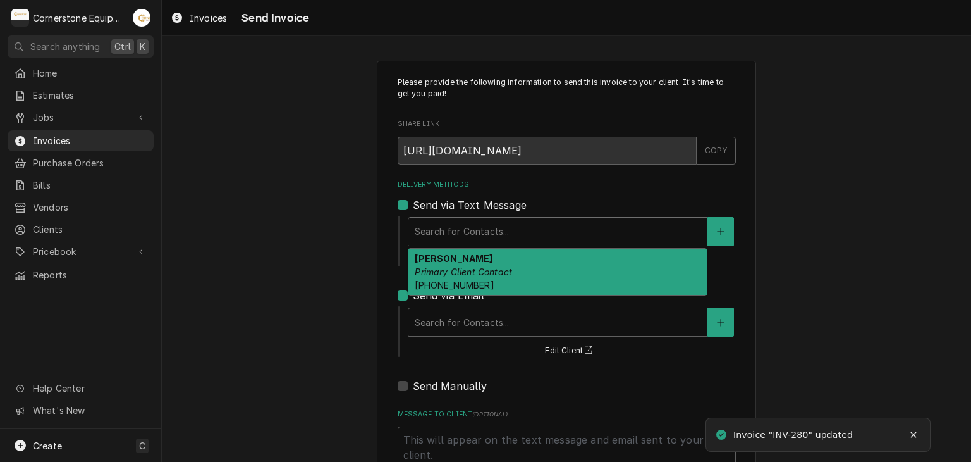
click at [468, 230] on div "Delivery Methods" at bounding box center [558, 231] width 286 height 23
click at [464, 281] on span "(864) 915-3554" at bounding box center [454, 284] width 79 height 11
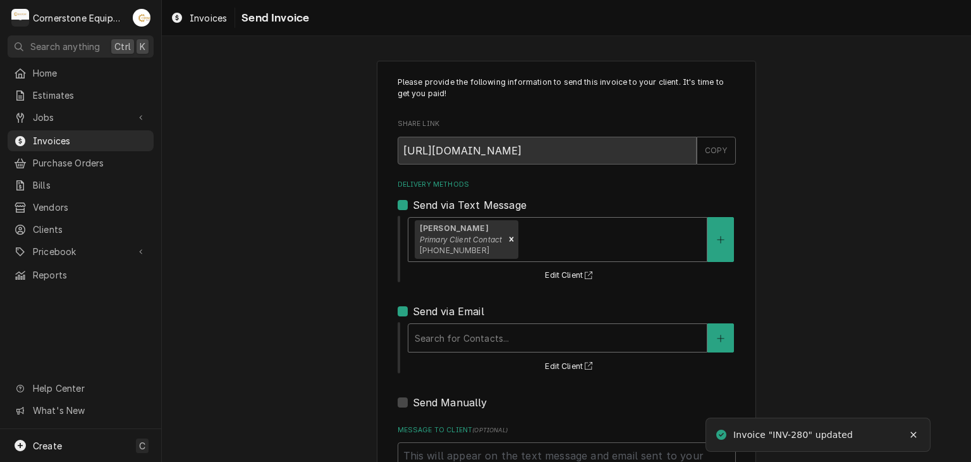
click at [450, 328] on div "Delivery Methods" at bounding box center [558, 337] width 286 height 23
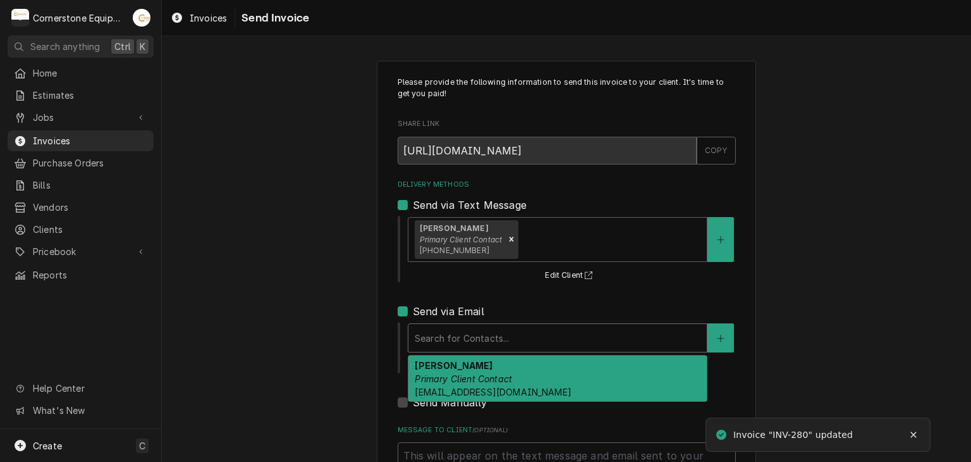
click at [453, 373] on em "Primary Client Contact" at bounding box center [463, 378] width 97 height 11
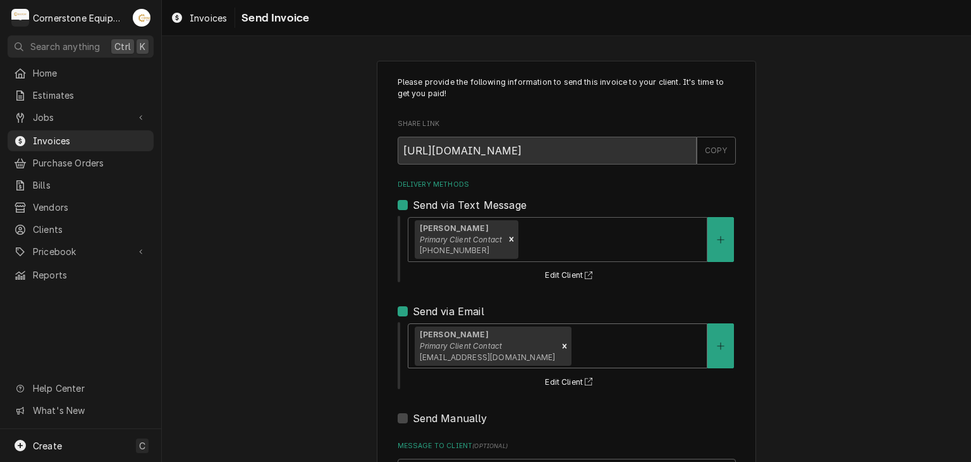
scroll to position [129, 0]
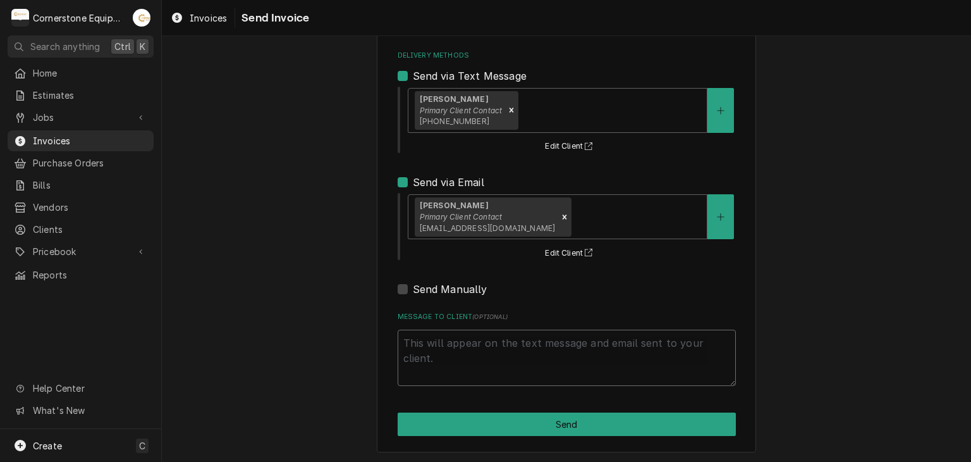
click at [425, 358] on textarea "Message to Client ( optional )" at bounding box center [567, 357] width 338 height 57
type textarea "x"
type textarea "T"
type textarea "x"
type textarea "Th"
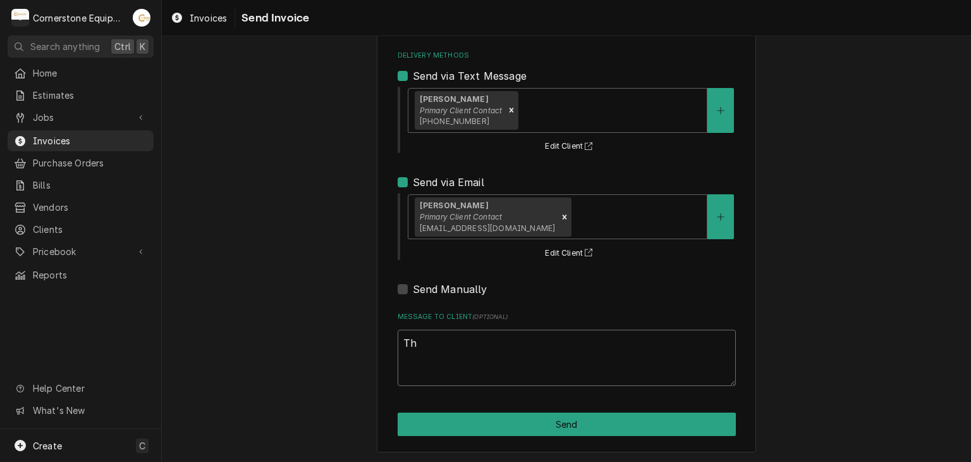
type textarea "x"
type textarea "Than"
type textarea "x"
type textarea "Thank"
type textarea "x"
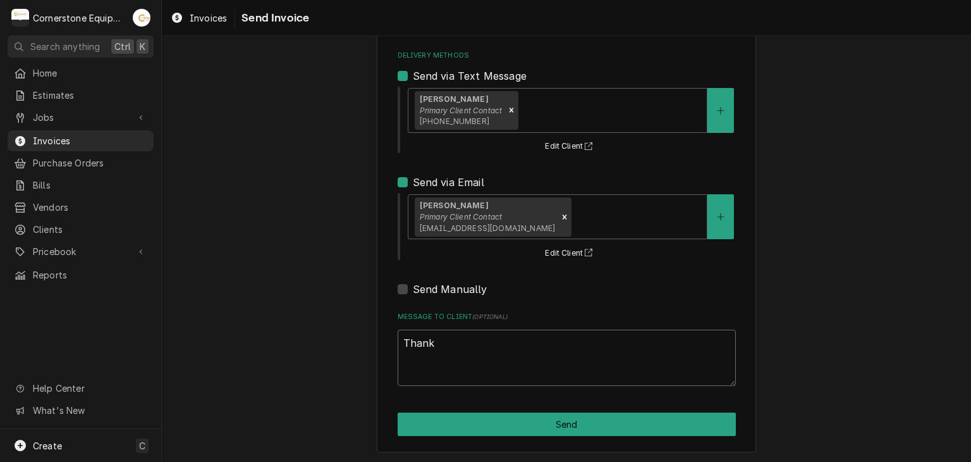
type textarea "Thank"
type textarea "x"
type textarea "Thank y"
type textarea "x"
type textarea "Thank yo"
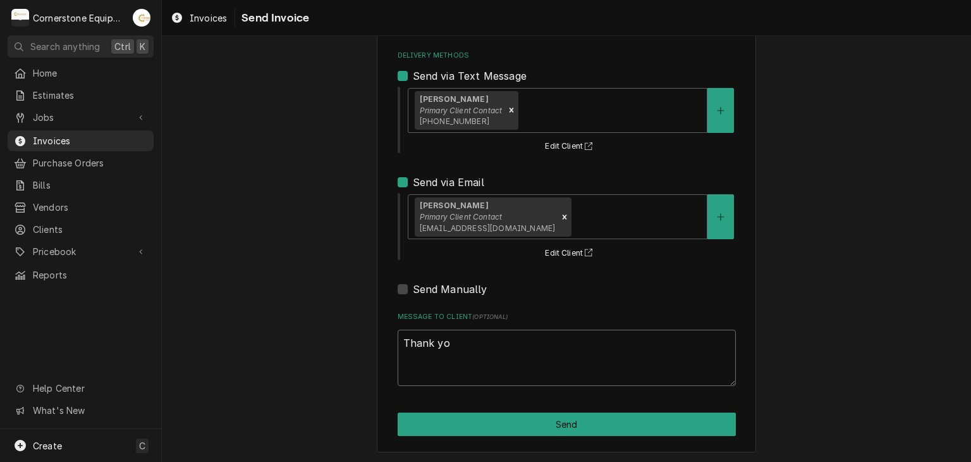
type textarea "x"
type textarea "Thank you"
type textarea "x"
type textarea "Thank you"
type textarea "x"
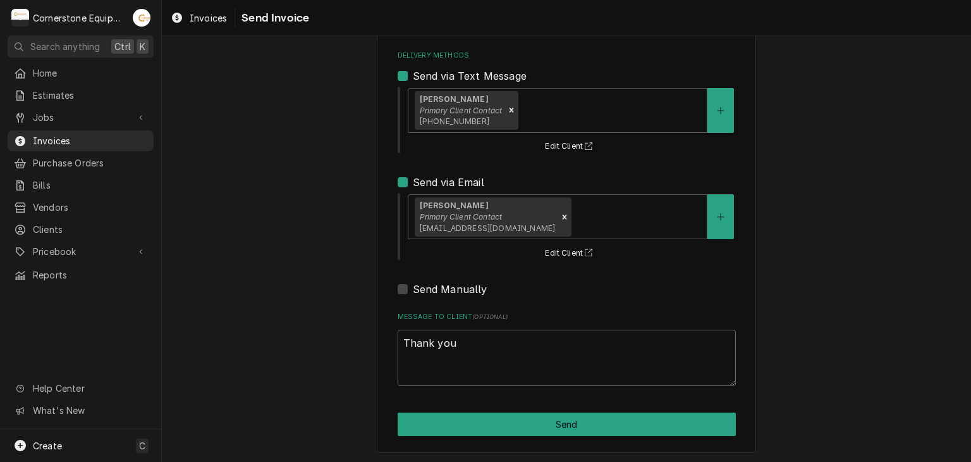
type textarea "Thank you f"
type textarea "x"
type textarea "Thank you fo"
type textarea "x"
type textarea "Thank you for"
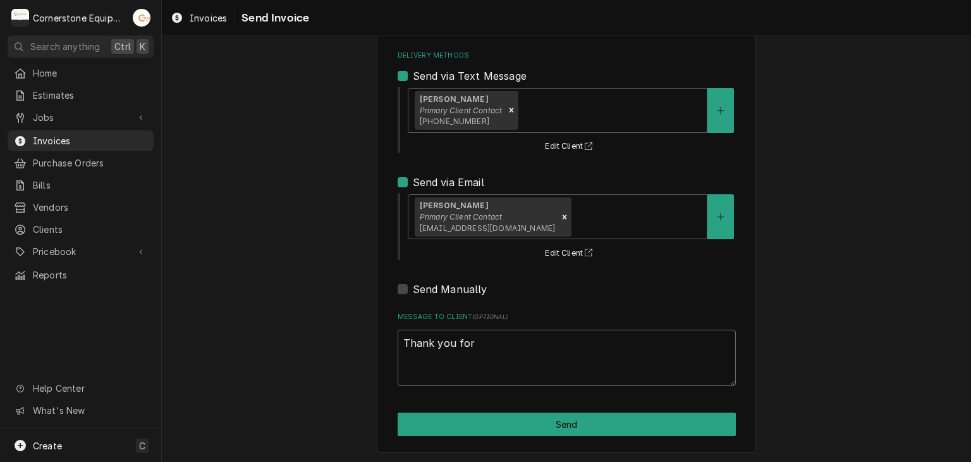
type textarea "x"
type textarea "Thank you for"
type textarea "x"
type textarea "Thank you for t"
type textarea "x"
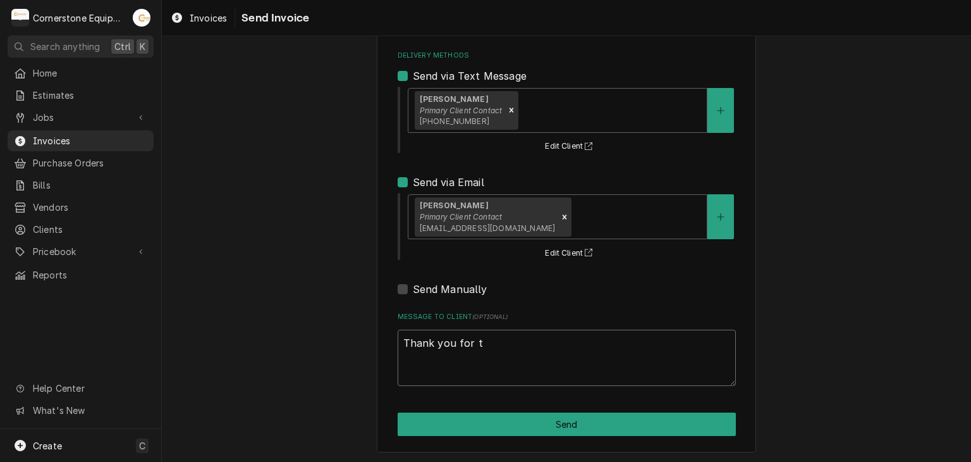
type textarea "Thank you for th"
type textarea "x"
type textarea "Thank you for the"
type textarea "x"
type textarea "Thank you for the"
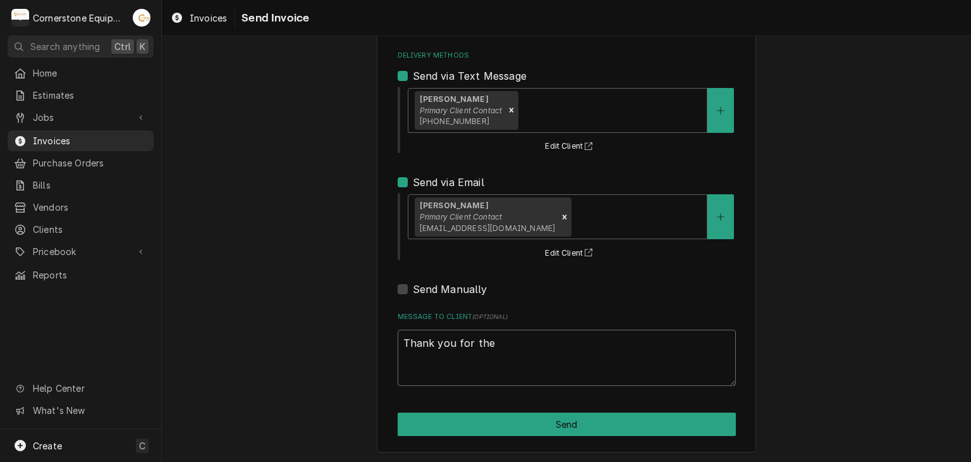
type textarea "x"
type textarea "Thank you for the o"
type textarea "x"
type textarea "Thank you for the op"
type textarea "x"
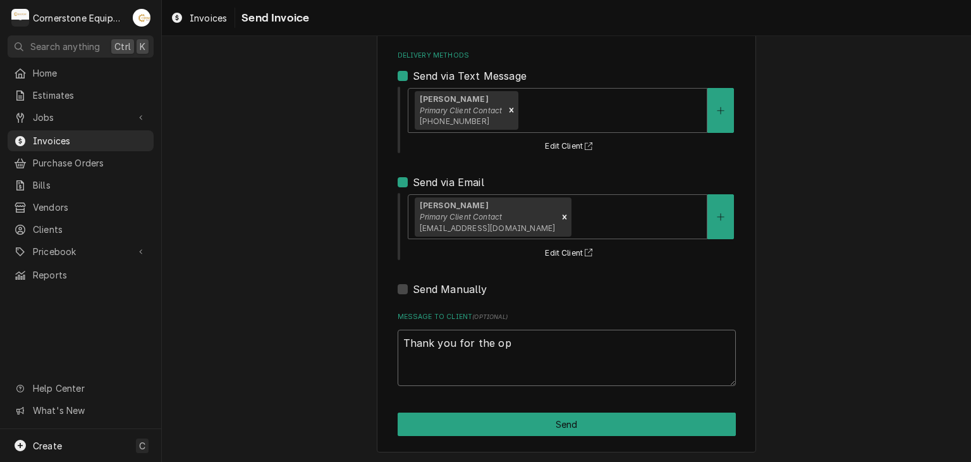
type textarea "Thank you for the opp"
type textarea "x"
type textarea "Thank you for the oppo"
type textarea "x"
type textarea "Thank you for the oppor"
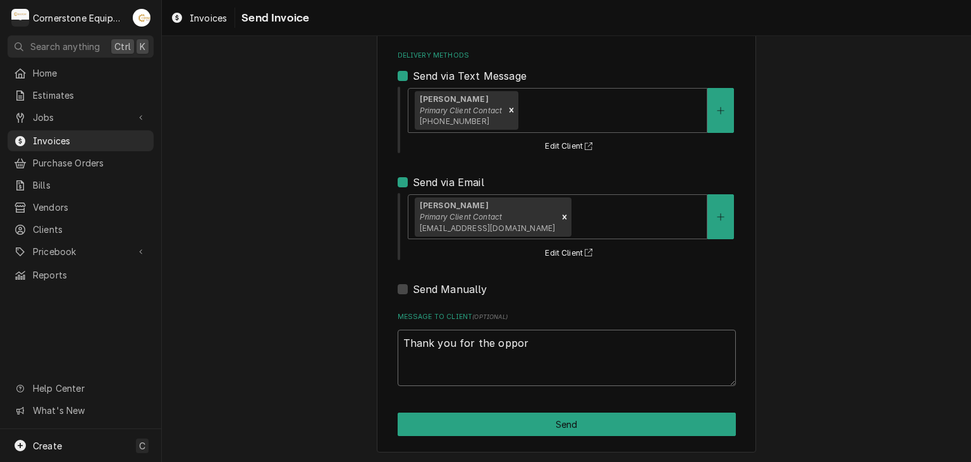
type textarea "x"
type textarea "Thank you for the opport"
type textarea "x"
type textarea "Thank you for the opportu"
type textarea "x"
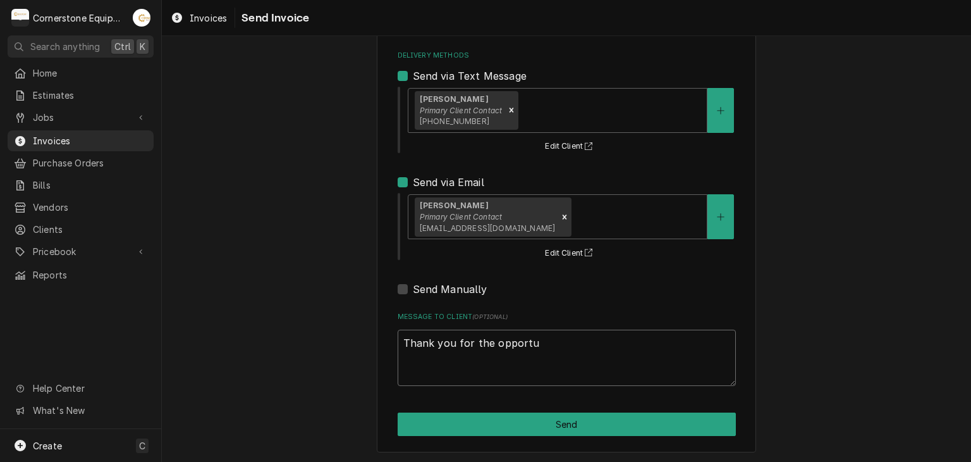
type textarea "Thank you for the opportun"
type textarea "x"
type textarea "Thank you for the opportuni"
type textarea "x"
type textarea "Thank you for the opportunit"
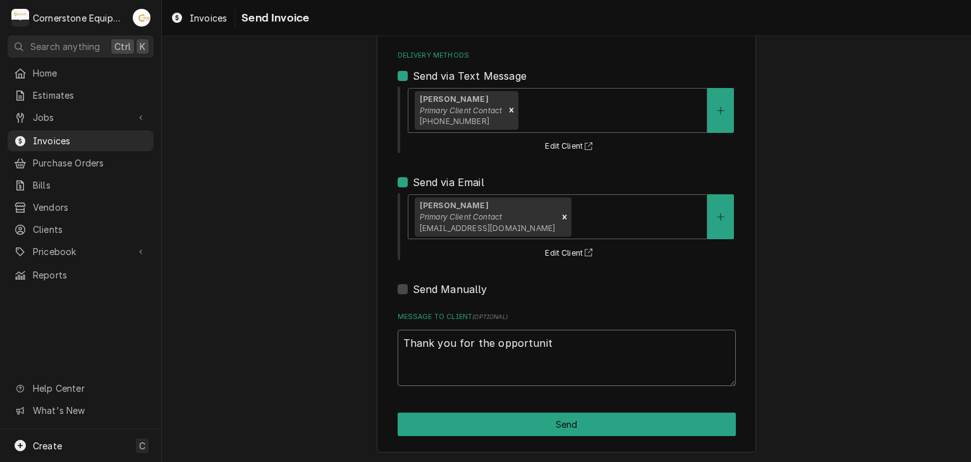
type textarea "x"
type textarea "Thank you for the opportunity"
type textarea "x"
type textarea "Thank you for the opportunity"
type textarea "x"
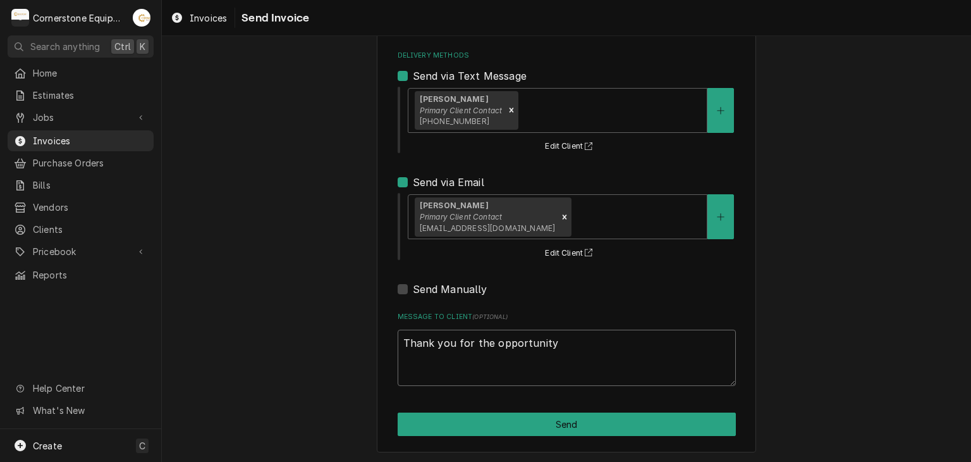
type textarea "Thank you for the opportunity r"
type textarea "x"
type textarea "Thank you for the opportunity"
type textarea "x"
type textarea "Thank you for the opportunity t"
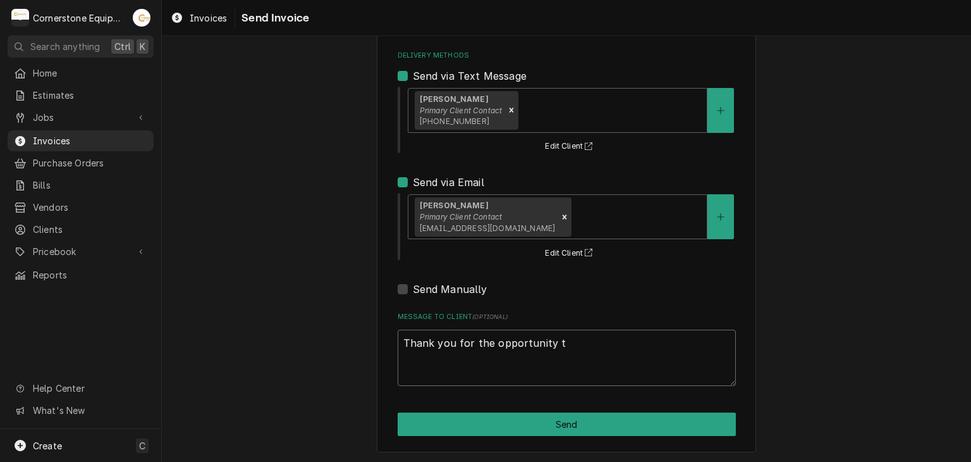
type textarea "x"
type textarea "Thank you for the opportunity to"
type textarea "x"
type textarea "Thank you for the opportunity to"
type textarea "x"
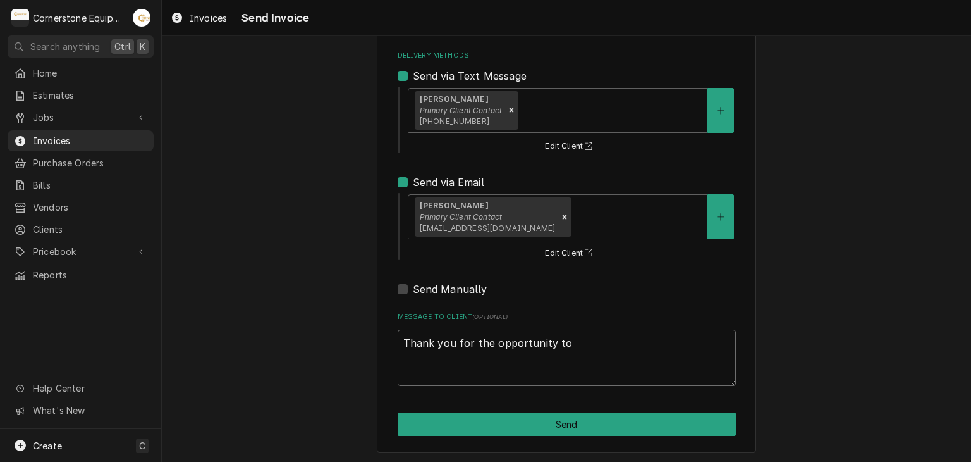
type textarea "Thank you for the opportunity to b"
type textarea "x"
type textarea "Thank you for the opportunity to be"
type textarea "x"
type textarea "Thank you for the opportunity to be"
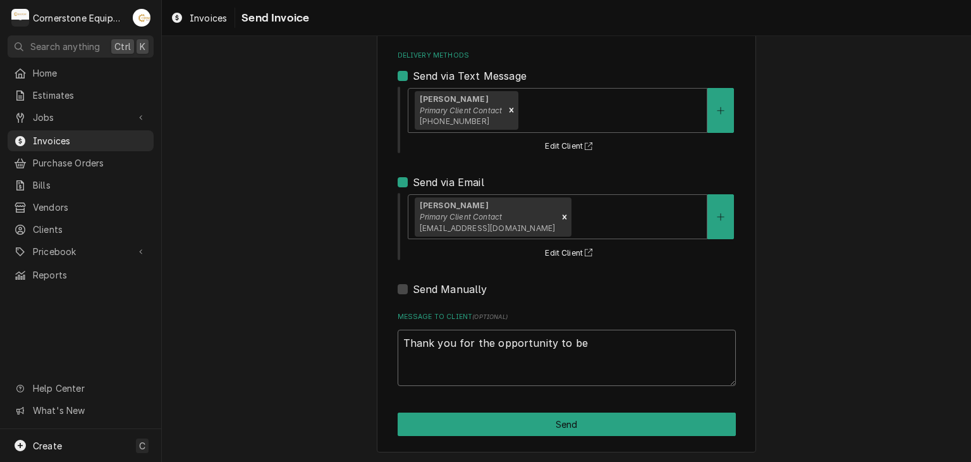
type textarea "x"
type textarea "Thank you for the opportunity to be o"
type textarea "x"
type textarea "Thank you for the opportunity to be of"
type textarea "x"
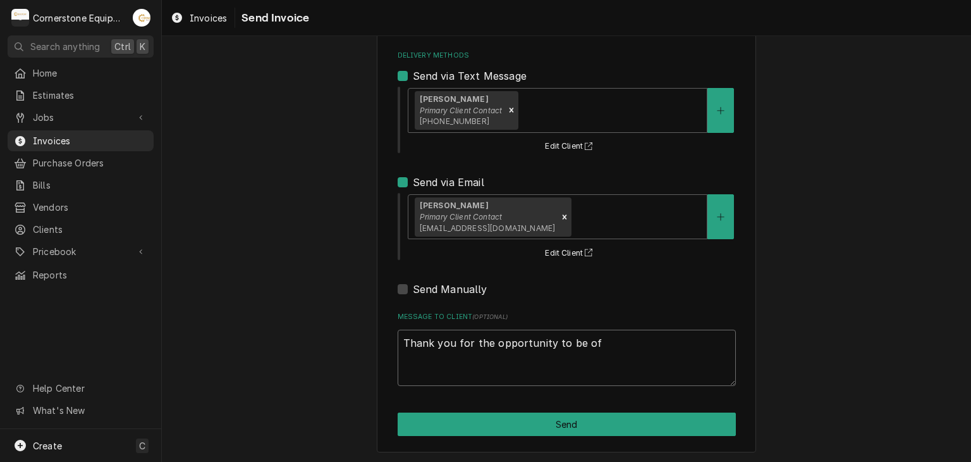
type textarea "Thank you for the opportunity to be of"
type textarea "x"
type textarea "Thank you for the opportunity to be of s"
type textarea "x"
type textarea "Thank you for the opportunity to be of se"
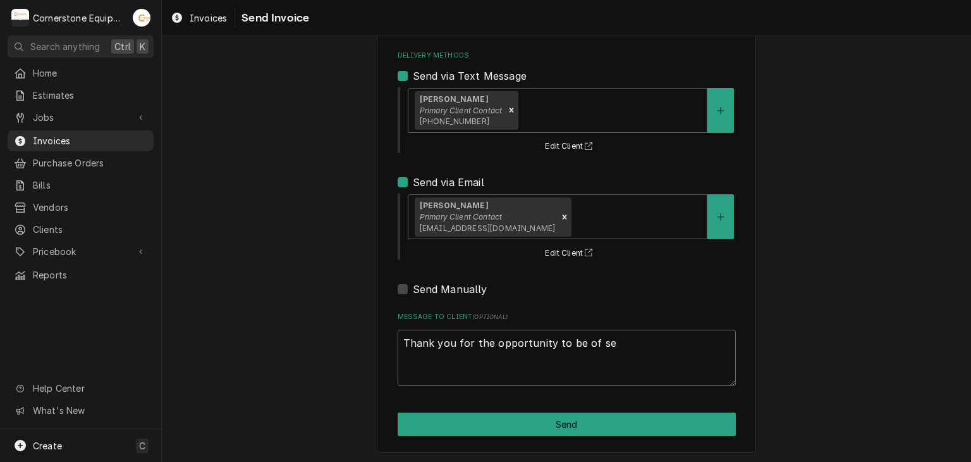
type textarea "x"
type textarea "Thank you for the opportunity to be of ser"
type textarea "x"
type textarea "Thank you for the opportunity to be of serv"
type textarea "x"
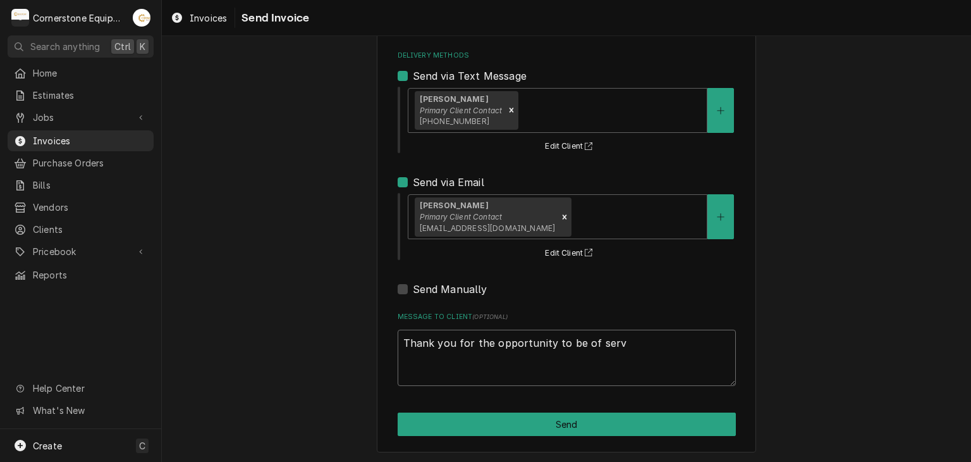
type textarea "Thank you for the opportunity to be of servi"
type textarea "x"
type textarea "Thank you for the opportunity to be of servic"
type textarea "x"
type textarea "Thank you for the opportunity to be of service"
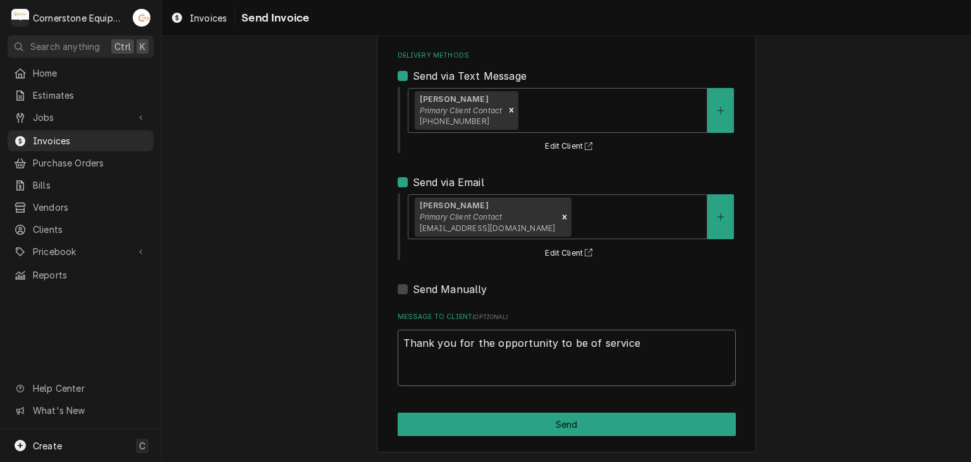
type textarea "x"
type textarea "Thank you for the opportunity to be of service"
type textarea "x"
type textarea "Thank you for the opportunity to be of service"
type textarea "x"
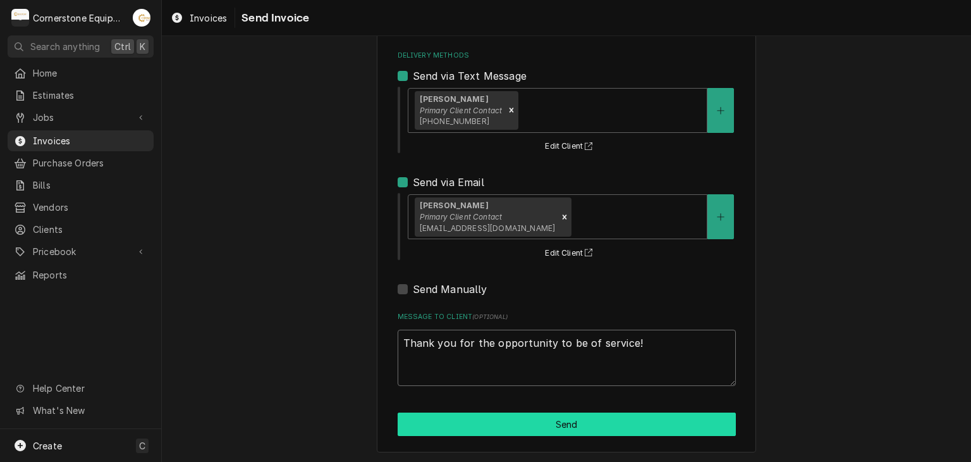
type textarea "Thank you for the opportunity to be of service!"
click at [408, 424] on button "Send" at bounding box center [567, 423] width 338 height 23
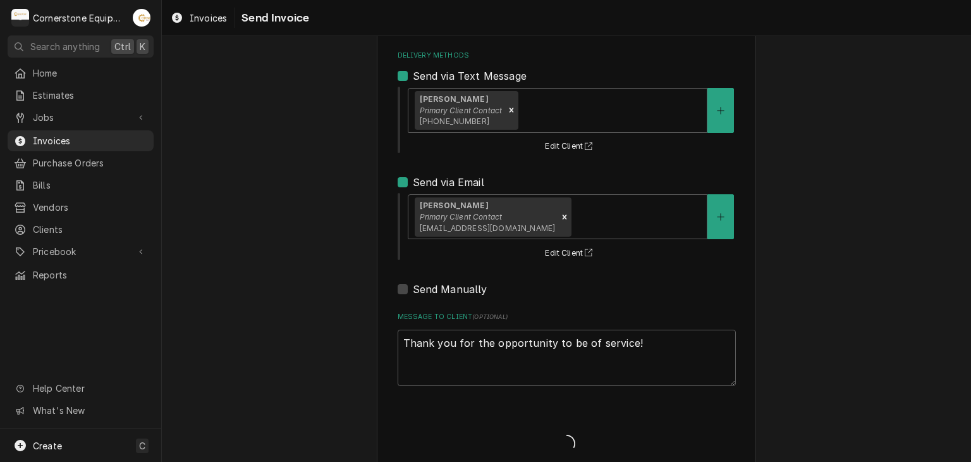
type textarea "x"
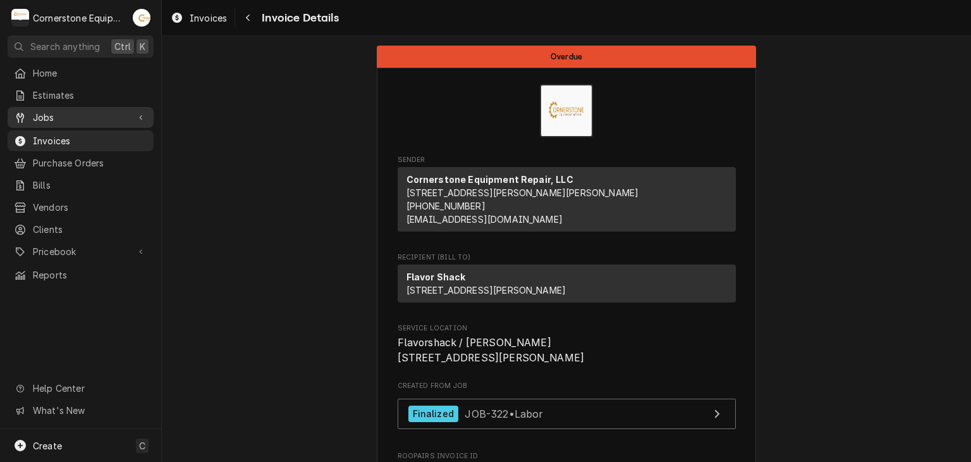
click at [67, 119] on span "Jobs" at bounding box center [80, 117] width 95 height 13
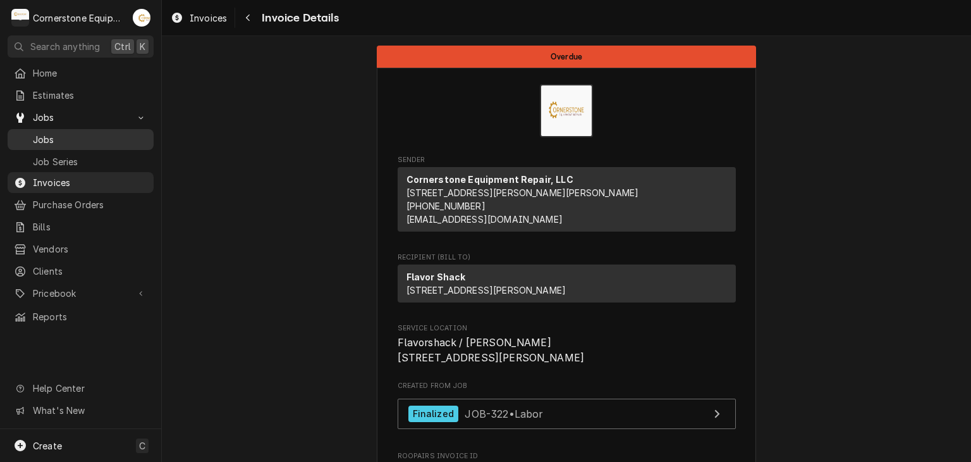
click at [62, 131] on div "Jobs" at bounding box center [80, 139] width 141 height 16
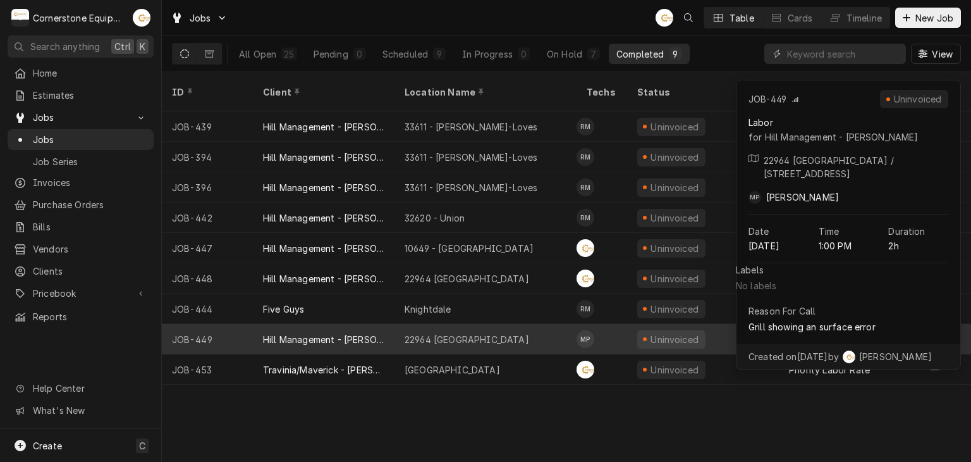
click at [506, 327] on div "22964 [GEOGRAPHIC_DATA]" at bounding box center [485, 339] width 182 height 30
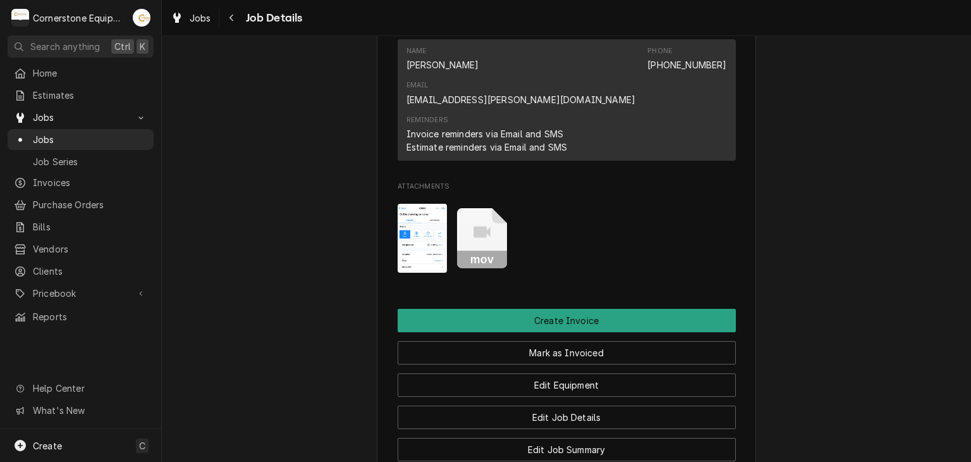
scroll to position [1264, 0]
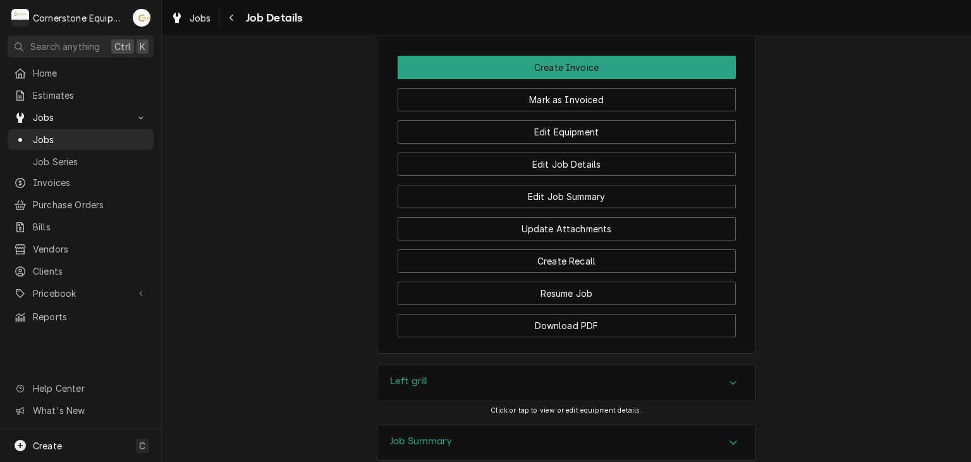
click at [491, 425] on div "Job Summary" at bounding box center [566, 442] width 378 height 35
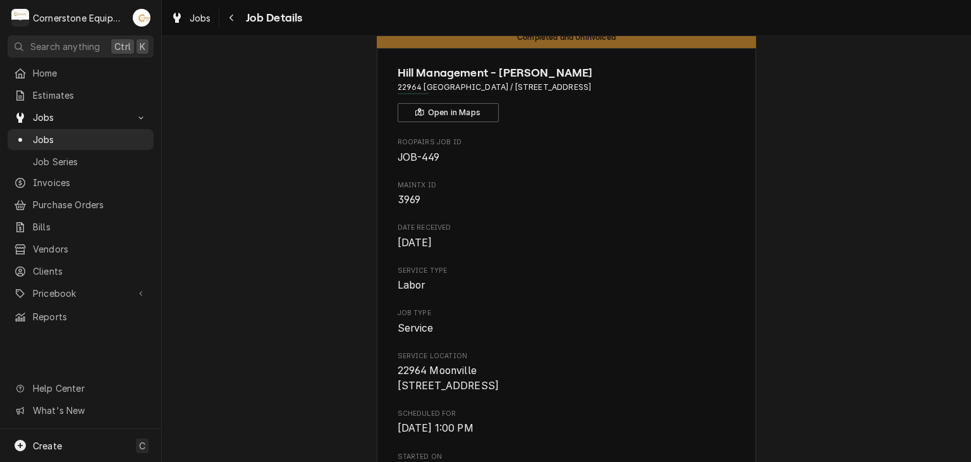
scroll to position [0, 0]
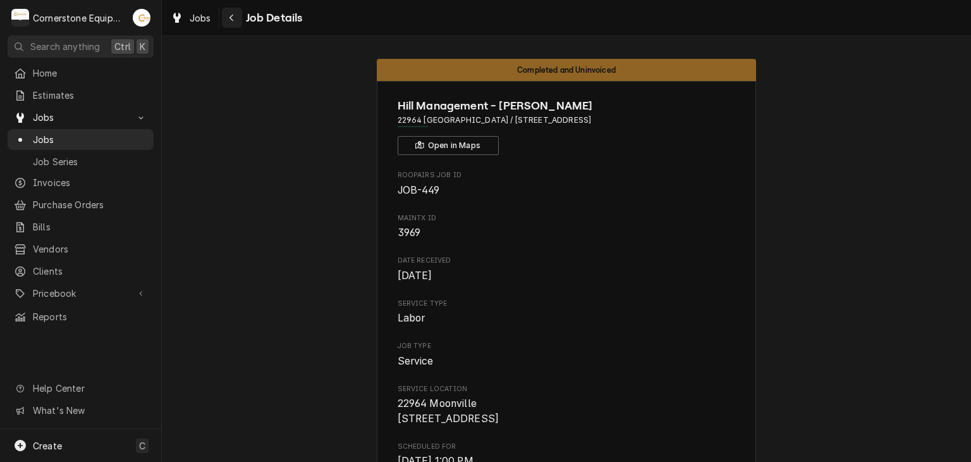
click at [227, 18] on div "Navigate back" at bounding box center [232, 17] width 13 height 13
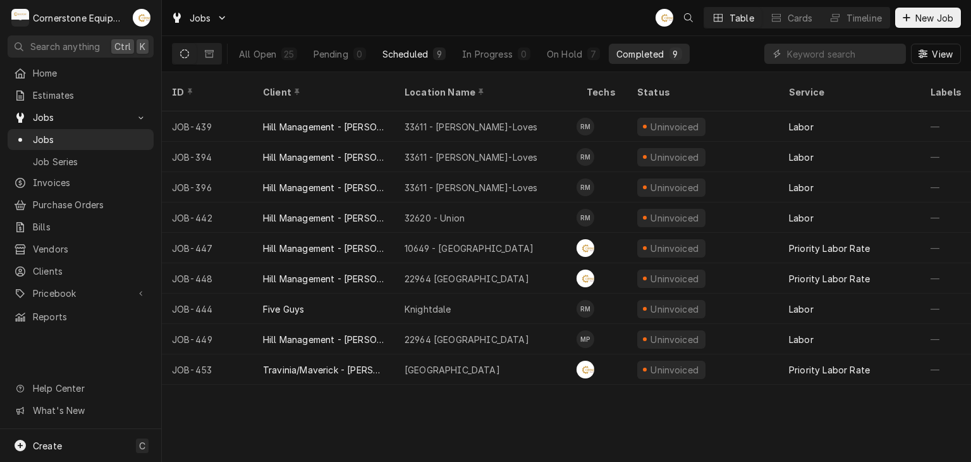
click at [433, 56] on div "9" at bounding box center [439, 53] width 13 height 13
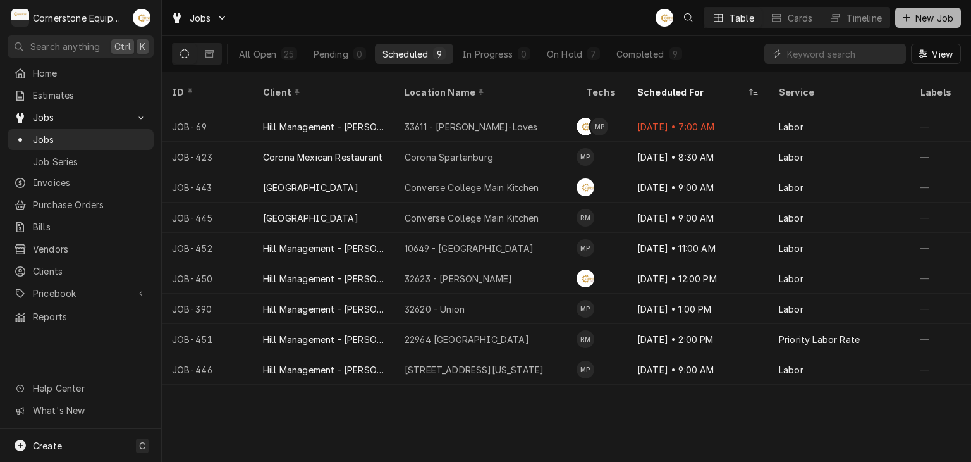
click at [902, 21] on div "Dynamic Content Wrapper" at bounding box center [906, 17] width 13 height 13
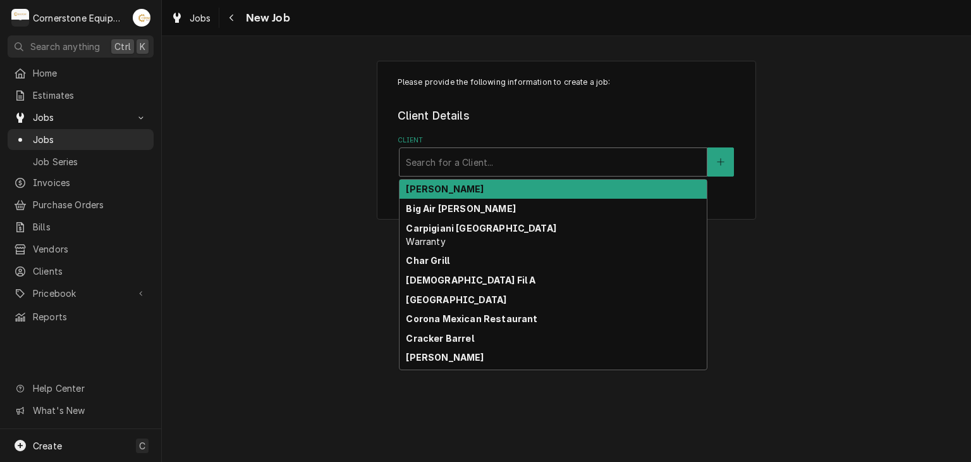
click at [462, 155] on div "Client" at bounding box center [553, 161] width 295 height 23
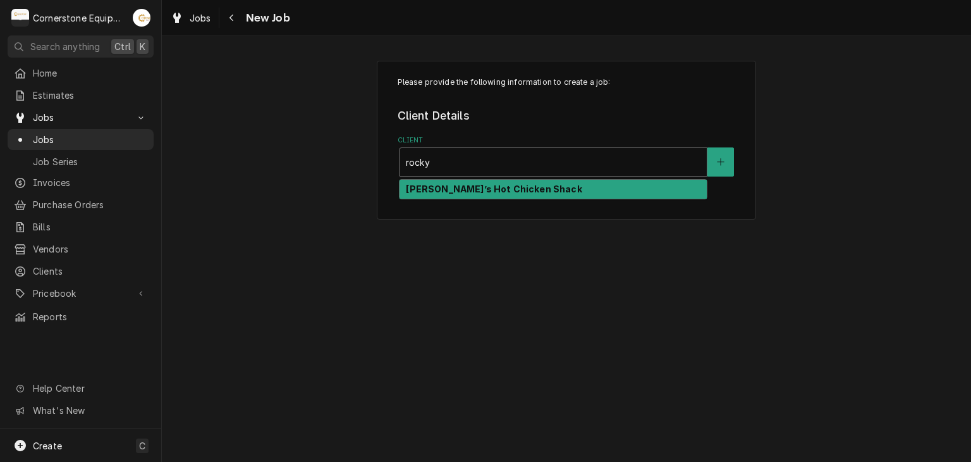
type input "rocky"
click at [453, 199] on div "Please provide the following information to create a job: Client Details Client…" at bounding box center [566, 140] width 379 height 159
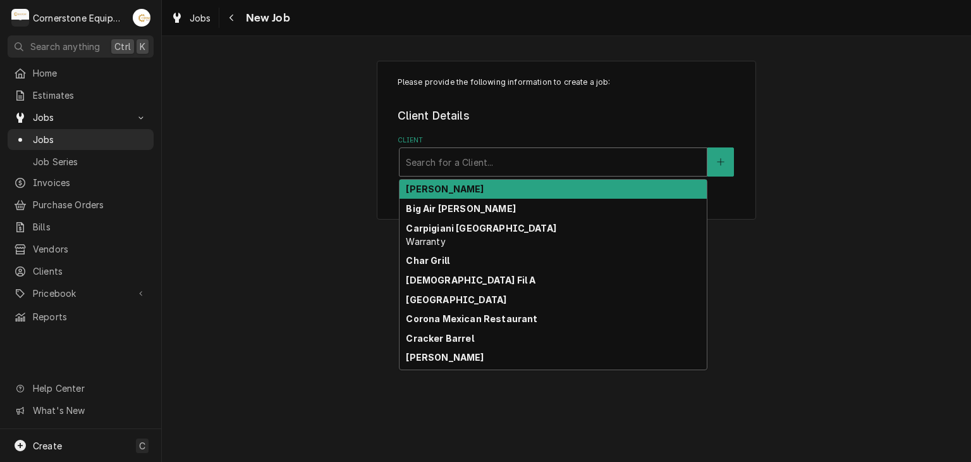
click at [458, 168] on div "Client" at bounding box center [553, 161] width 295 height 23
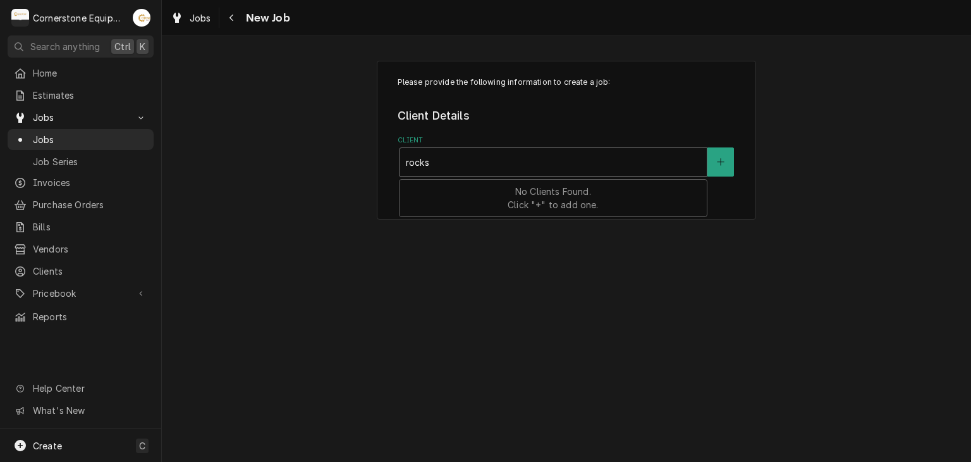
type input "rock"
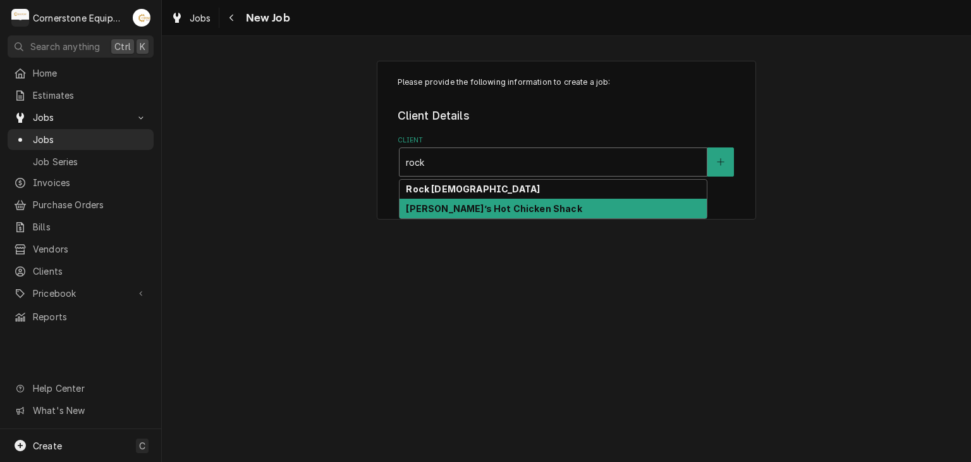
click at [450, 205] on strong "[PERSON_NAME]’s Hot Chicken Shack" at bounding box center [494, 208] width 176 height 11
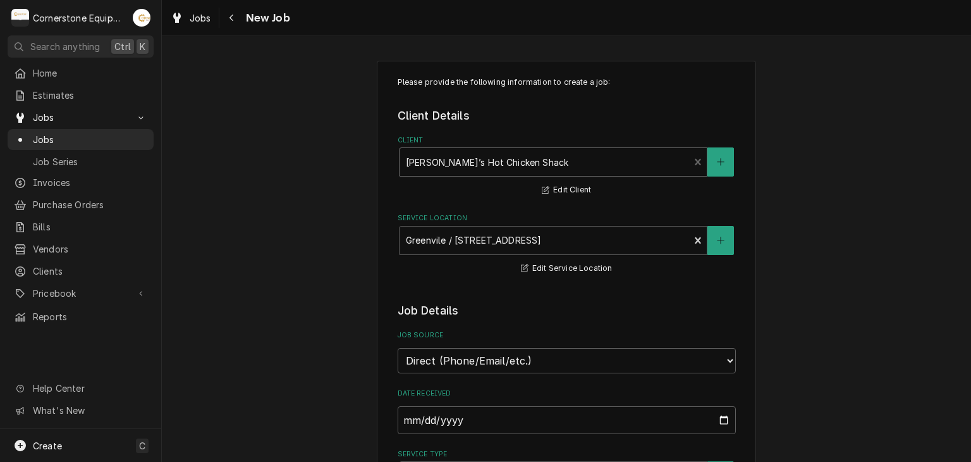
scroll to position [253, 0]
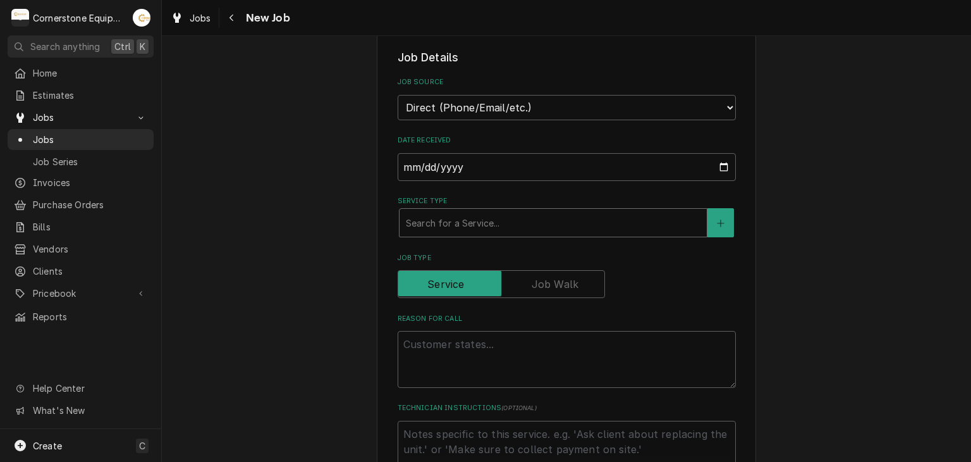
click at [432, 223] on div "Service Type" at bounding box center [553, 222] width 295 height 23
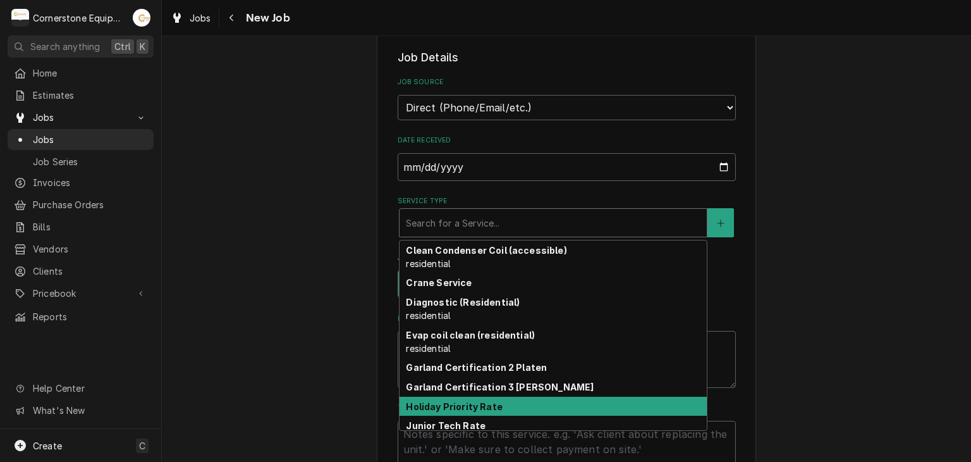
scroll to position [57, 0]
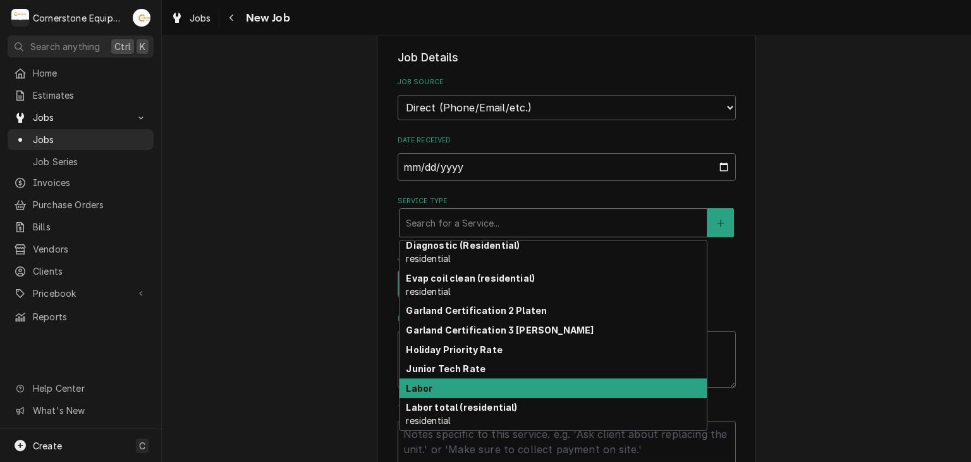
click at [445, 383] on div "Labor" at bounding box center [553, 388] width 307 height 20
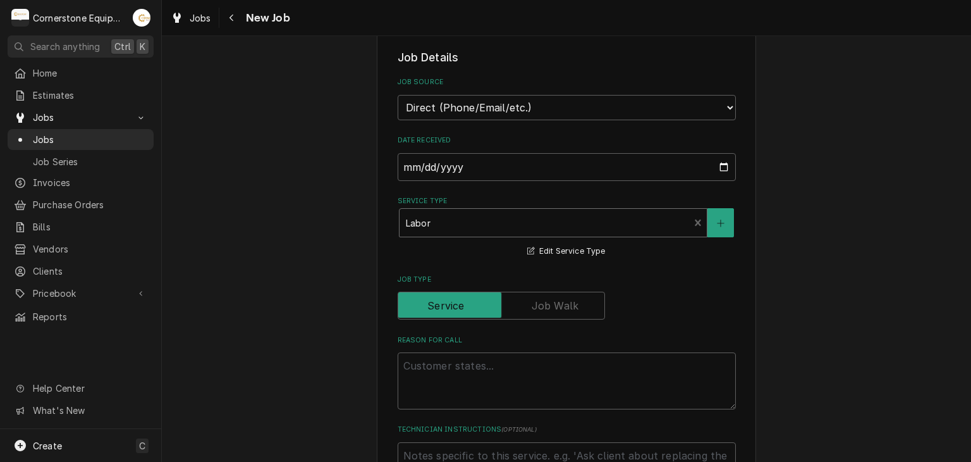
scroll to position [506, 0]
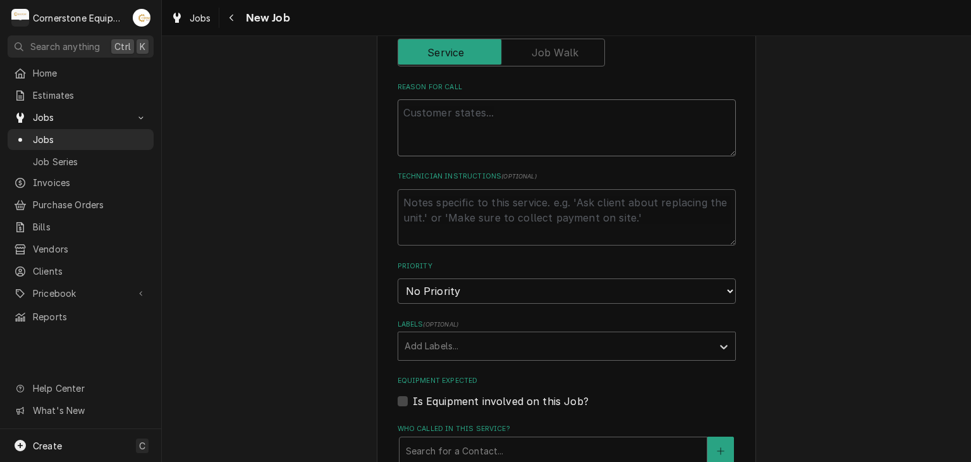
click at [424, 147] on textarea "Reason For Call" at bounding box center [567, 127] width 338 height 57
type textarea "x"
type textarea "/"
type textarea "x"
type textarea "/c"
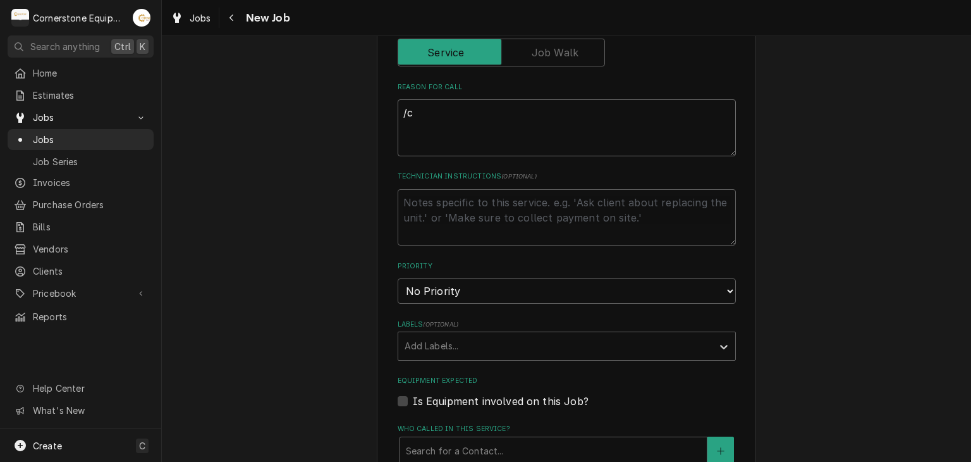
type textarea "x"
type textarea "/"
type textarea "x"
type textarea "C"
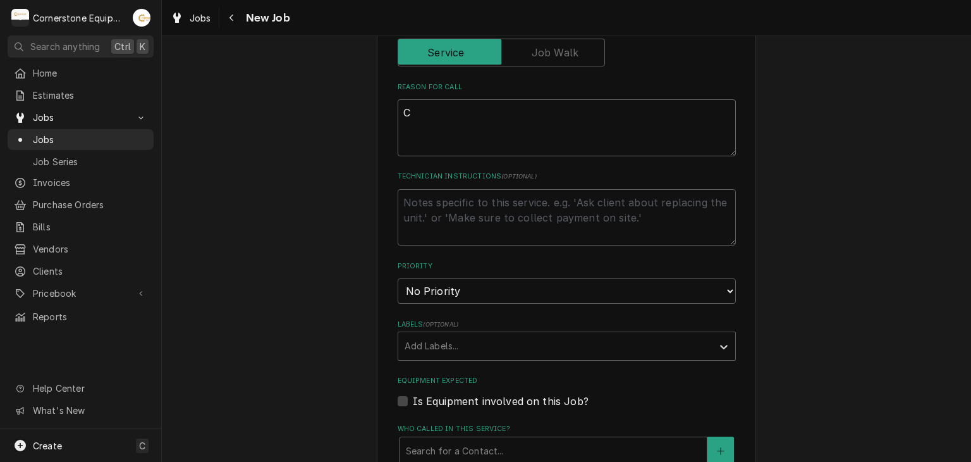
type textarea "x"
type textarea "Ch"
type textarea "x"
type textarea "Che"
type textarea "x"
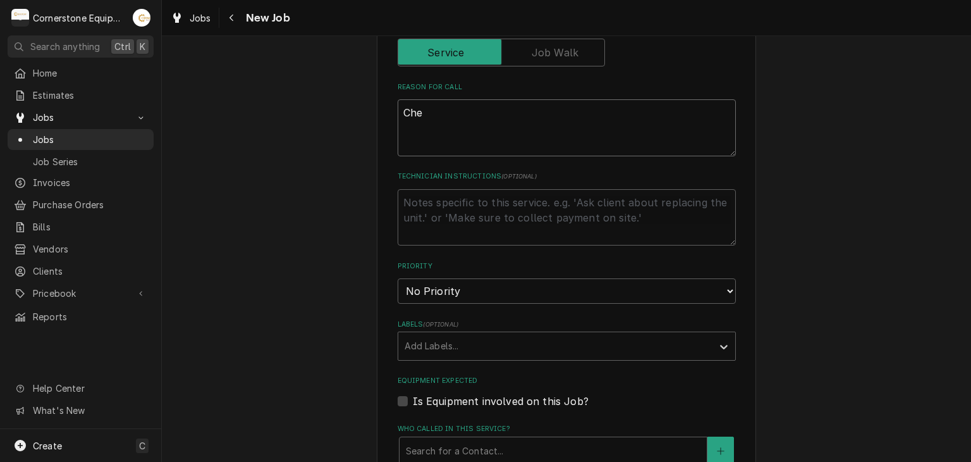
type textarea "Chec"
type textarea "x"
type textarea "Check"
type textarea "x"
type textarea "Check"
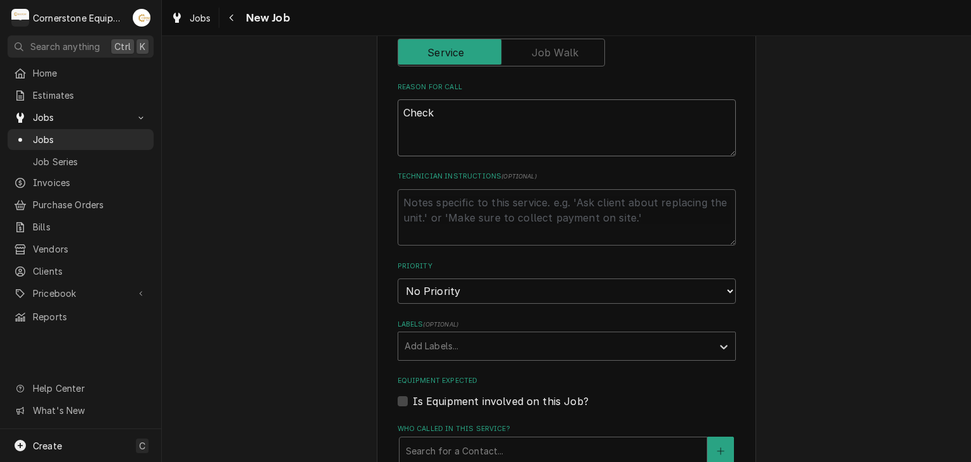
type textarea "x"
type textarea "Check P"
type textarea "x"
type textarea "Check Pa"
type textarea "x"
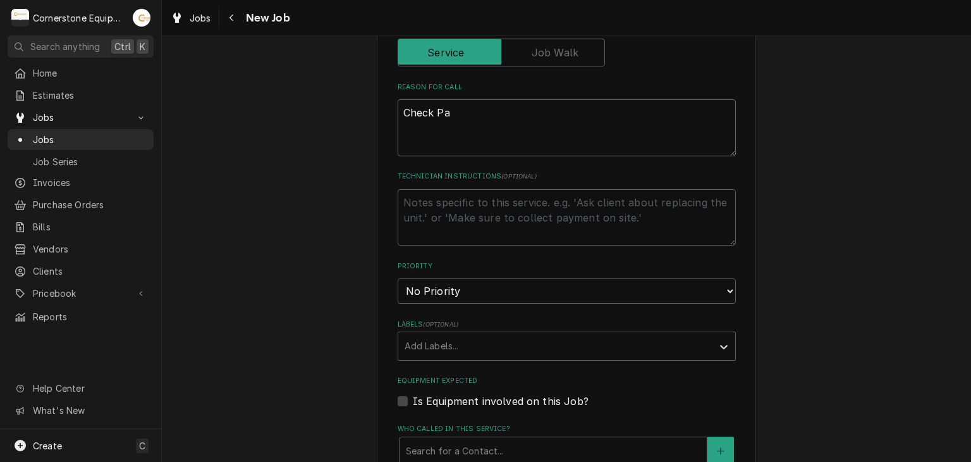
type textarea "Check Pan"
type textarea "x"
type textarea "Check Pane"
type textarea "x"
type textarea "Check Panel"
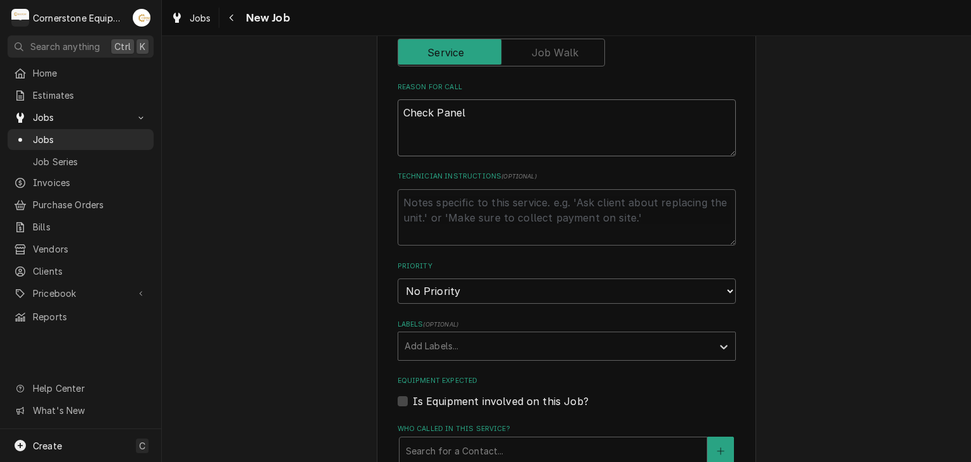
type textarea "x"
type textarea "Check Panel"
type textarea "x"
type textarea "Check Panel t"
type textarea "x"
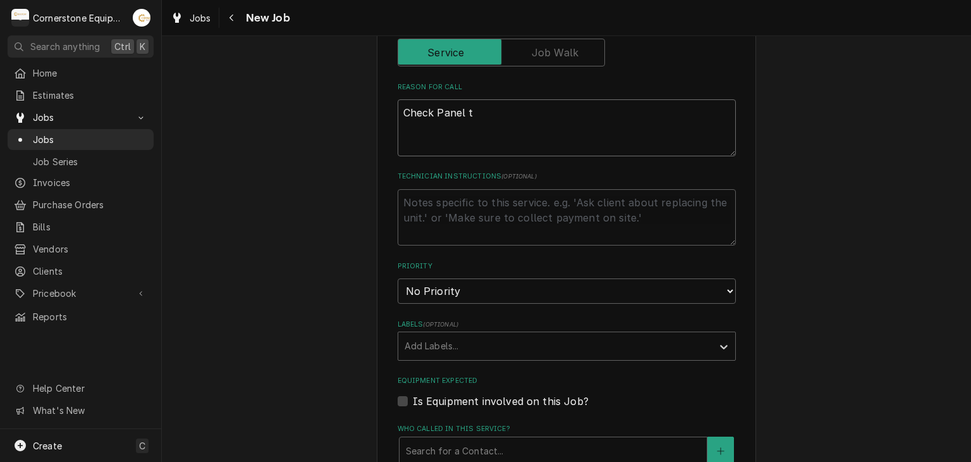
type textarea "Check Panel th"
type textarea "x"
type textarea "Check Panel tha"
type textarea "x"
type textarea "Check Panel that"
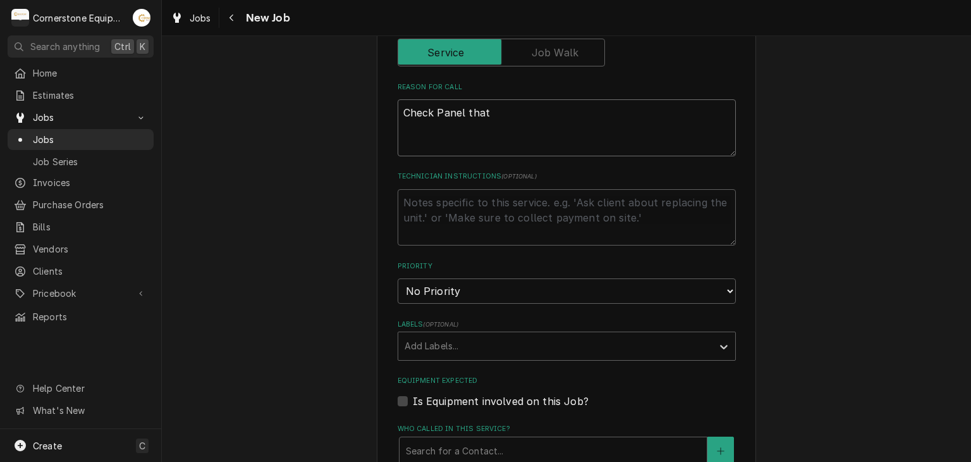
type textarea "x"
type textarea "Check Panel that"
type textarea "x"
type textarea "Check Panel that i"
type textarea "x"
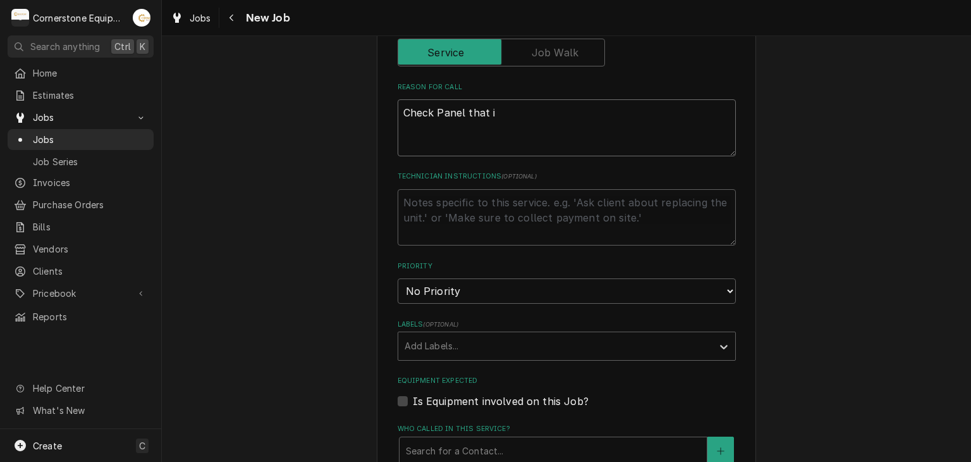
type textarea "Check Panel that is"
type textarea "x"
type textarea "Check Panel that is"
type textarea "x"
type textarea "Check Panel that is h"
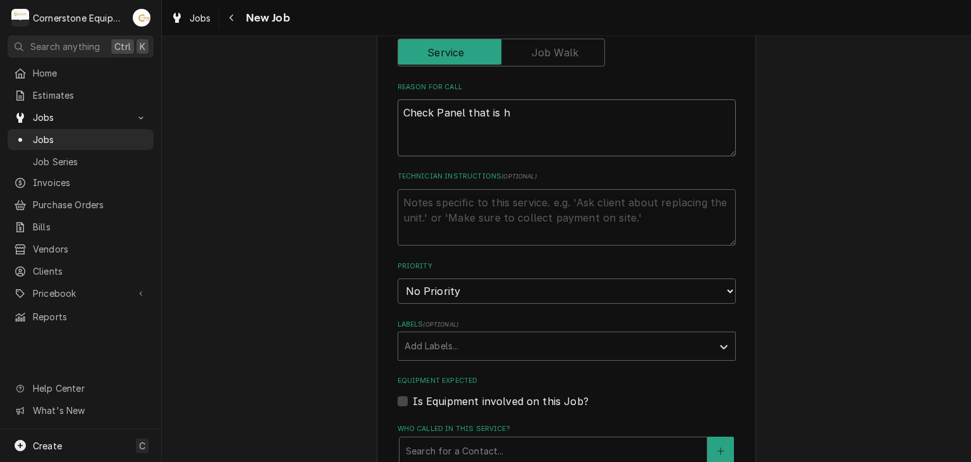
type textarea "x"
type textarea "Check Panel that is ho"
type textarea "x"
type textarea "Check Panel that is hot"
type textarea "x"
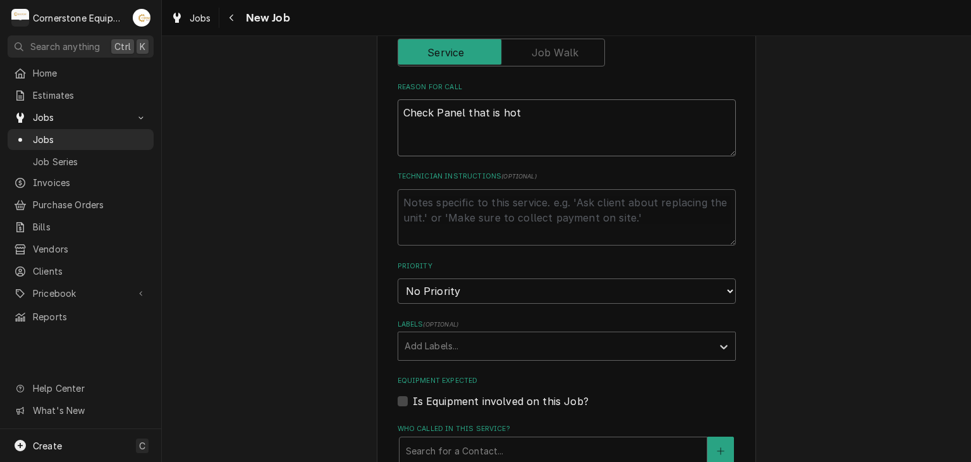
type textarea "Check Panel that is hot"
click at [437, 113] on textarea "Check Panel that is hot" at bounding box center [567, 127] width 338 height 57
type textarea "x"
type textarea "Check CPanel that is hot"
type textarea "x"
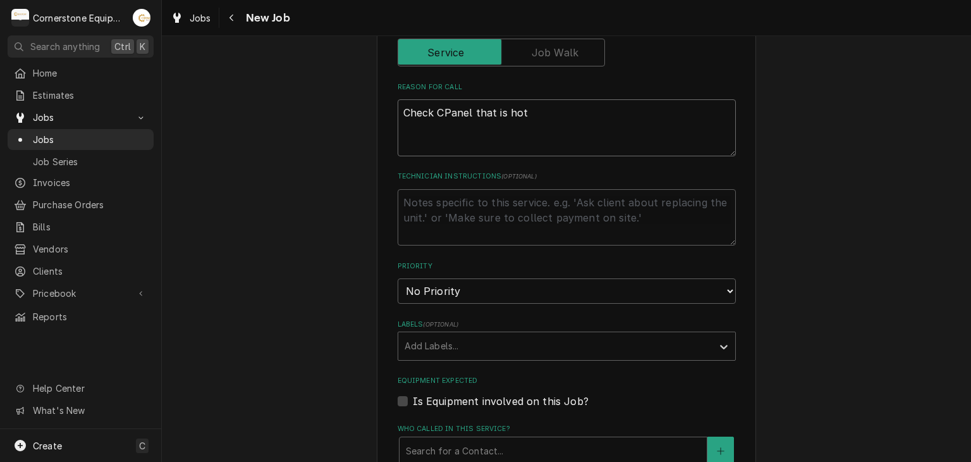
type textarea "Check ChPanel that is hot"
type textarea "x"
type textarea "Check ChePanel that is hot"
type textarea "x"
type textarea "Check ChPanel that is hot"
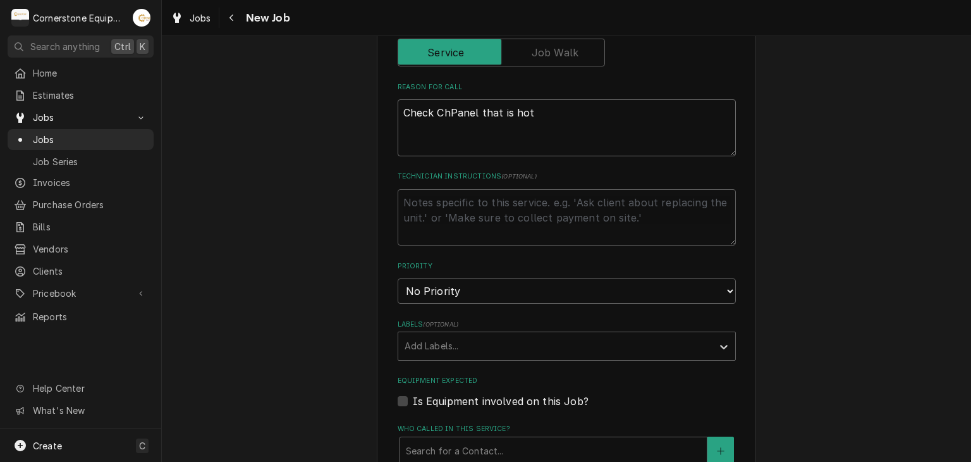
type textarea "x"
type textarea "Check CPanel that is hot"
type textarea "x"
type textarea "Check Panel that is hot"
type textarea "x"
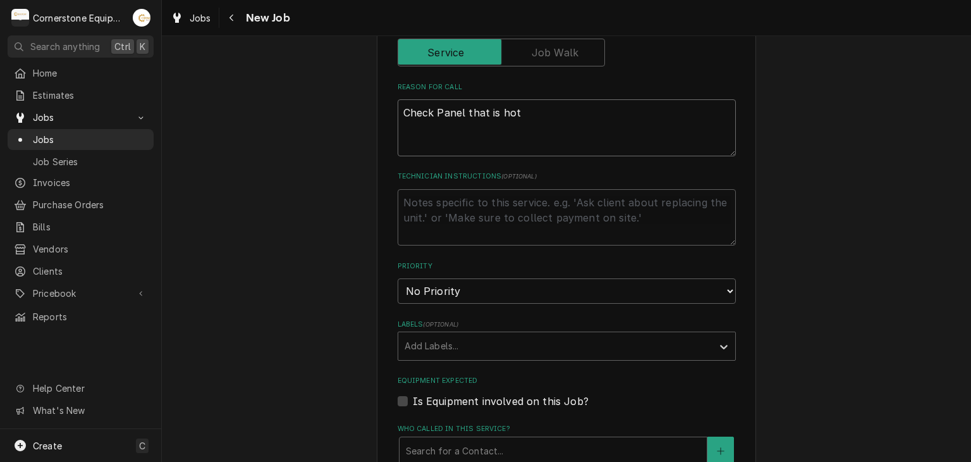
type textarea "Check ePanel that is hot"
type textarea "x"
type textarea "Check elPanel that is hot"
type textarea "x"
type textarea "Check elePanel that is hot"
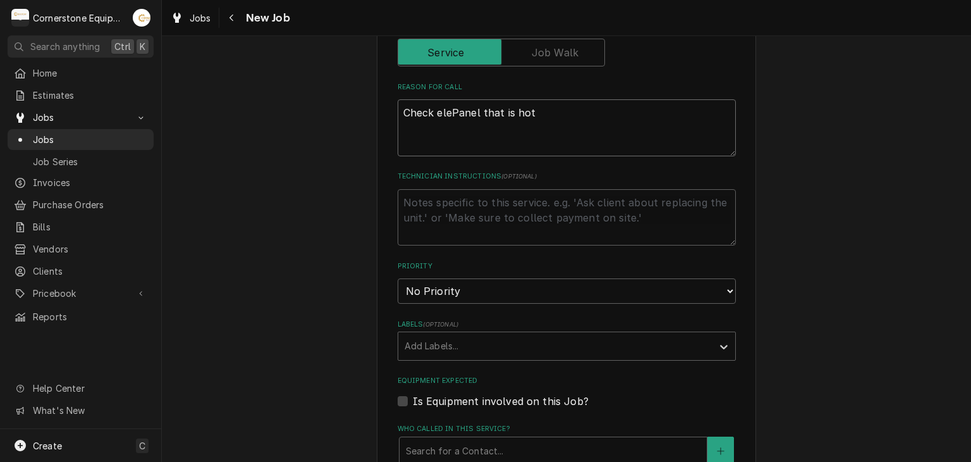
type textarea "x"
type textarea "Check elecPanel that is hot"
type textarea "x"
type textarea "Check electPanel that is hot"
type textarea "x"
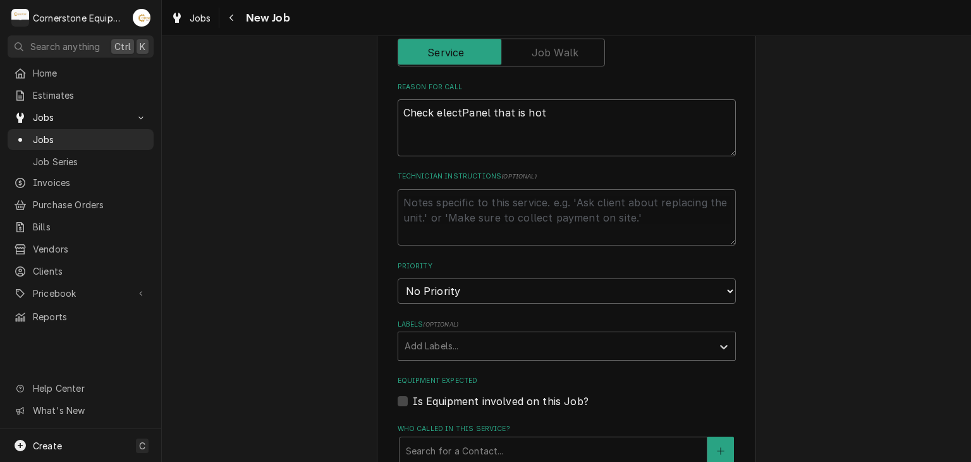
type textarea "Check electrPanel that is hot"
type textarea "x"
type textarea "Check electriPanel that is hot"
type textarea "x"
type textarea "Check electricPanel that is hot"
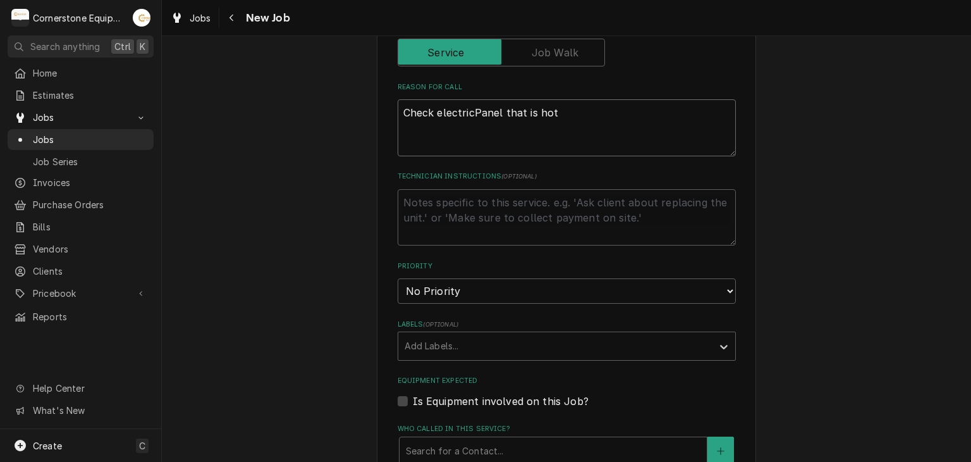
type textarea "x"
type textarea "Check electricaPanel that is hot"
type textarea "x"
type textarea "Check electricalPanel that is hot"
type textarea "x"
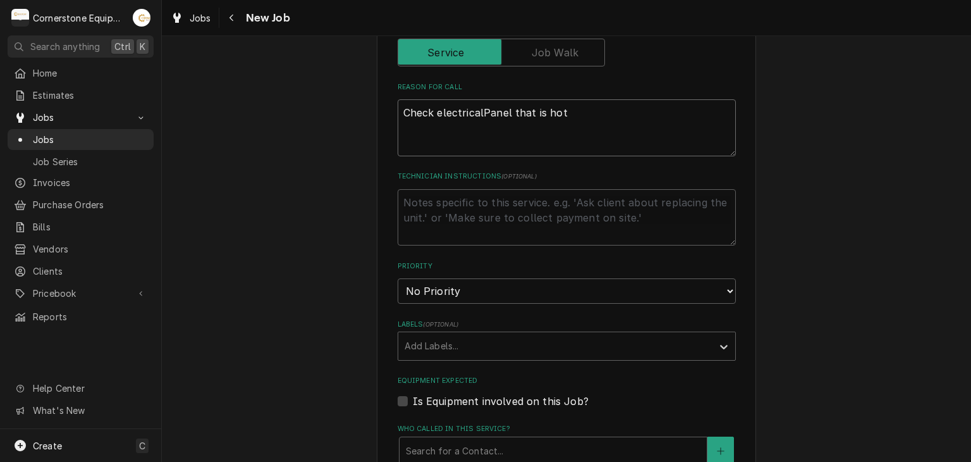
type textarea "Check electrical Panel that is hot"
type textarea "x"
type textarea "Check electrical anel that is hot"
type textarea "x"
type textarea "Check electrical Panel that is hot"
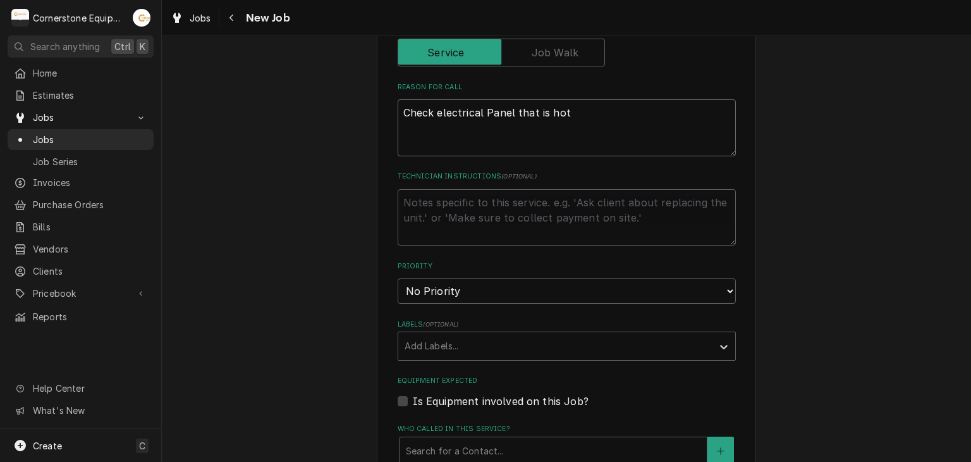
type textarea "x"
type textarea "Check electrical anel that is hot"
type textarea "x"
type textarea "Check electrical [anel that is hot"
type textarea "x"
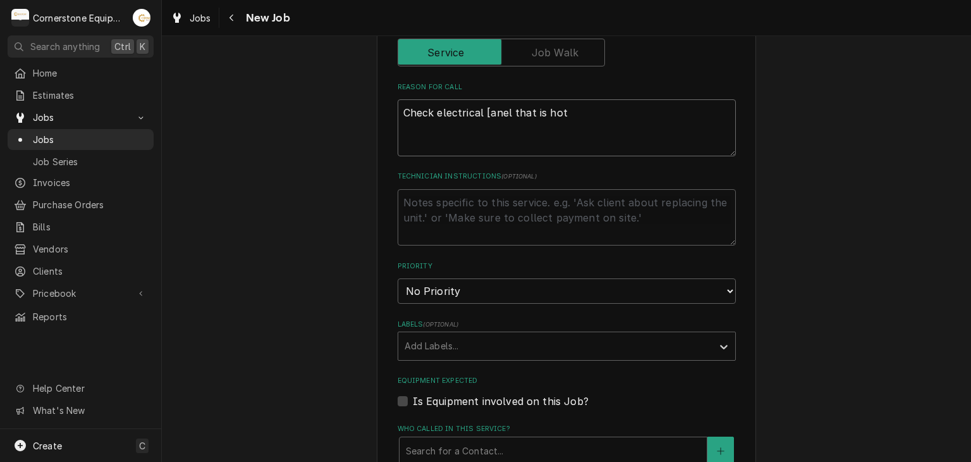
type textarea "Check electrical [panel that is hot"
type textarea "x"
type textarea "Check electrical [anel that is hot"
type textarea "x"
type textarea "Check electrical anel that is hot"
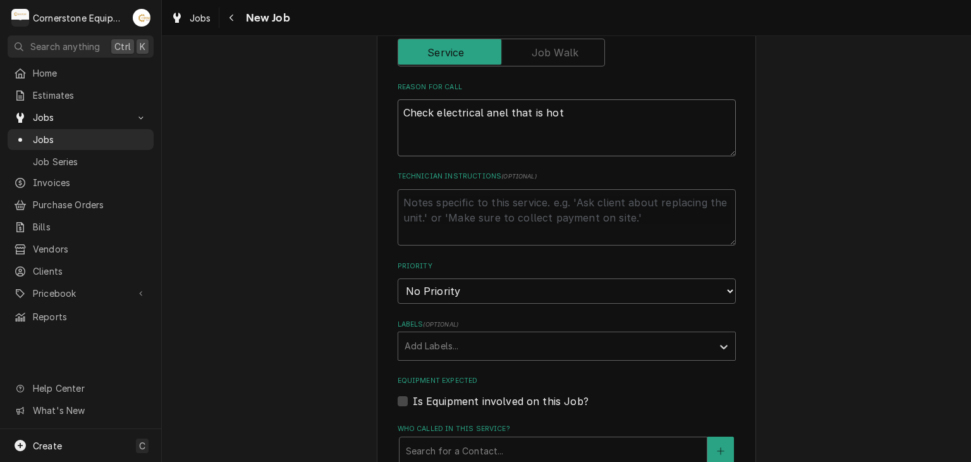
type textarea "x"
type textarea "Check electrical panel that is hot"
type textarea "x"
type textarea "Check electrical panel that is hot"
click at [479, 294] on select "No Priority Urgent High Medium Low" at bounding box center [567, 290] width 338 height 25
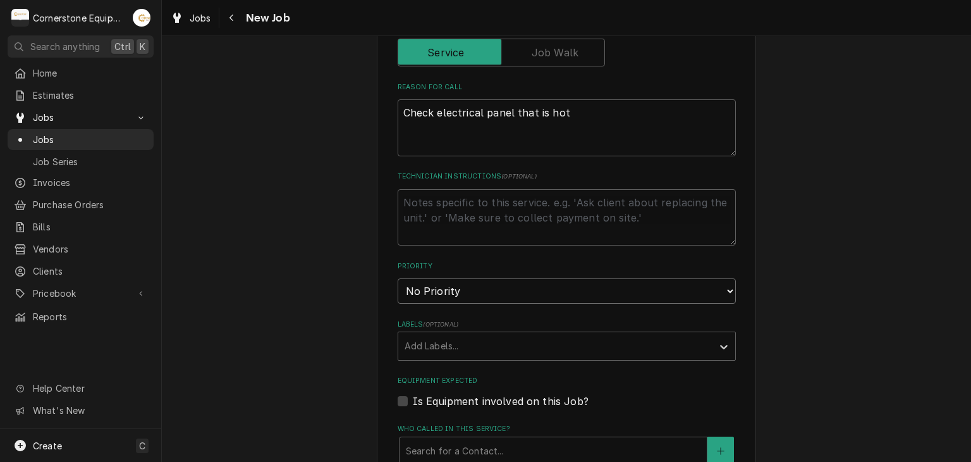
select select "1"
click at [398, 278] on select "No Priority Urgent High Medium Low" at bounding box center [567, 290] width 338 height 25
type textarea "x"
click at [451, 294] on select "No Priority Urgent High Medium Low" at bounding box center [567, 290] width 338 height 25
select select "2"
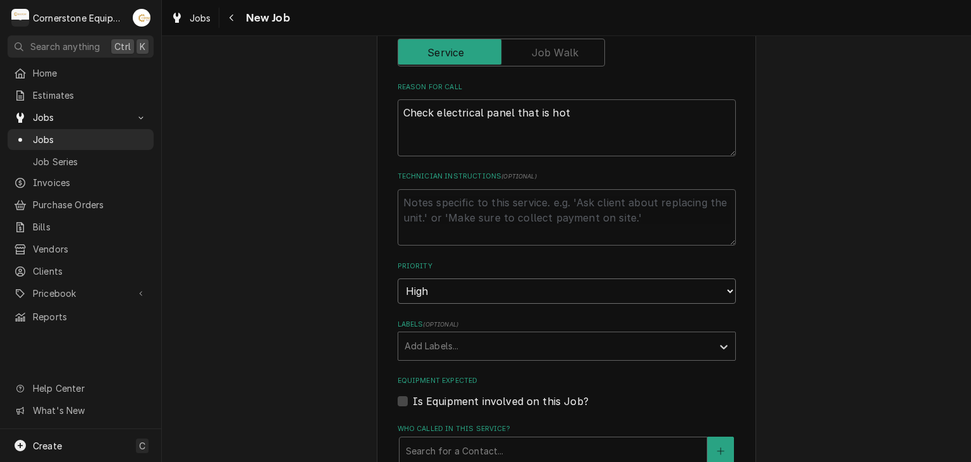
click at [398, 278] on select "No Priority Urgent High Medium Low" at bounding box center [567, 290] width 338 height 25
click at [437, 243] on fieldset "Job Details Job Source Direct (Phone/Email/etc.) Other Date Received 2025-09-29…" at bounding box center [567, 276] width 338 height 960
click at [440, 227] on textarea "Technician Instructions ( optional )" at bounding box center [567, 217] width 338 height 57
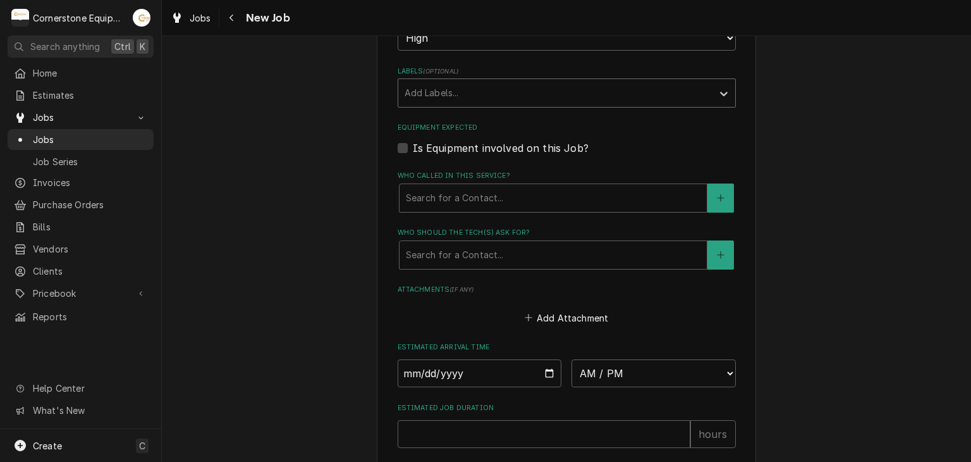
click at [536, 94] on div "Labels" at bounding box center [556, 93] width 302 height 23
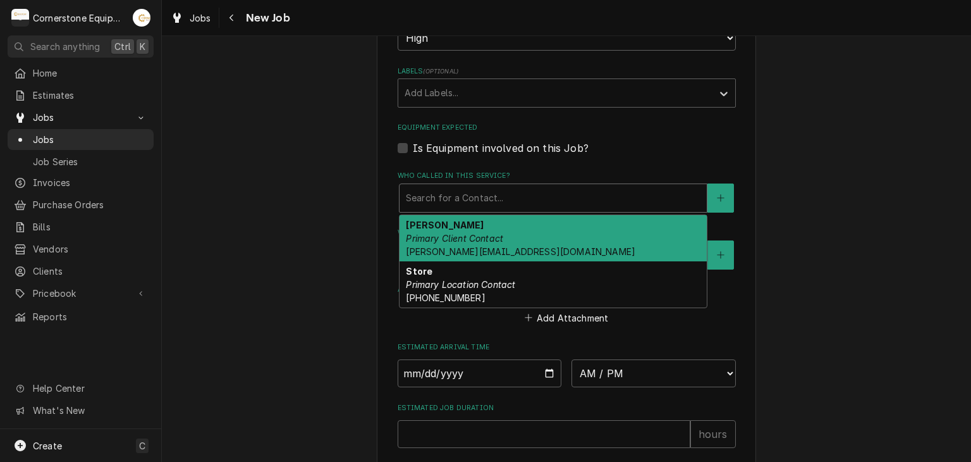
click at [501, 200] on div "Who called in this service?" at bounding box center [553, 198] width 295 height 23
click at [487, 235] on em "Primary Client Contact" at bounding box center [454, 238] width 97 height 11
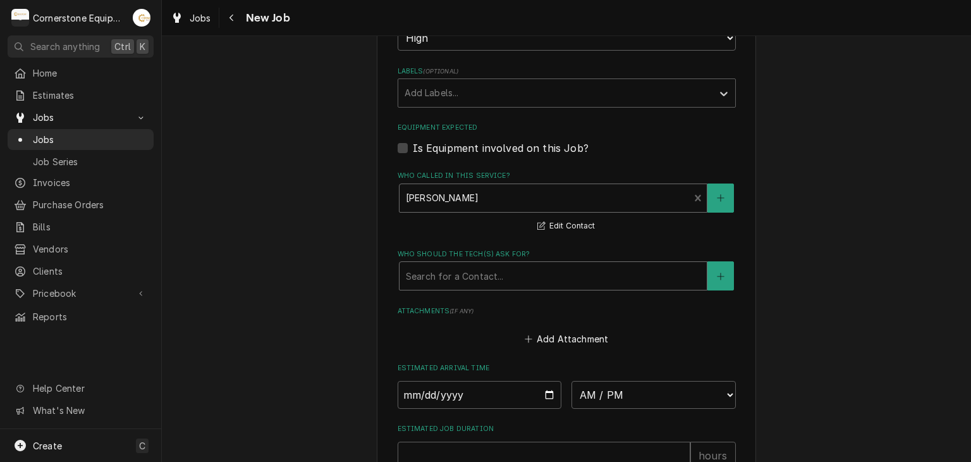
click at [478, 266] on div "Who should the tech(s) ask for?" at bounding box center [553, 275] width 295 height 23
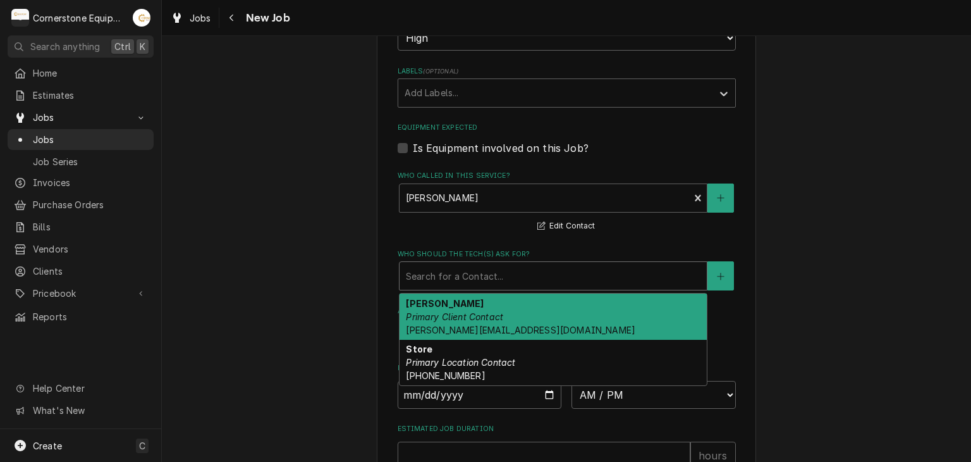
click at [460, 316] on em "Primary Client Contact" at bounding box center [454, 316] width 97 height 11
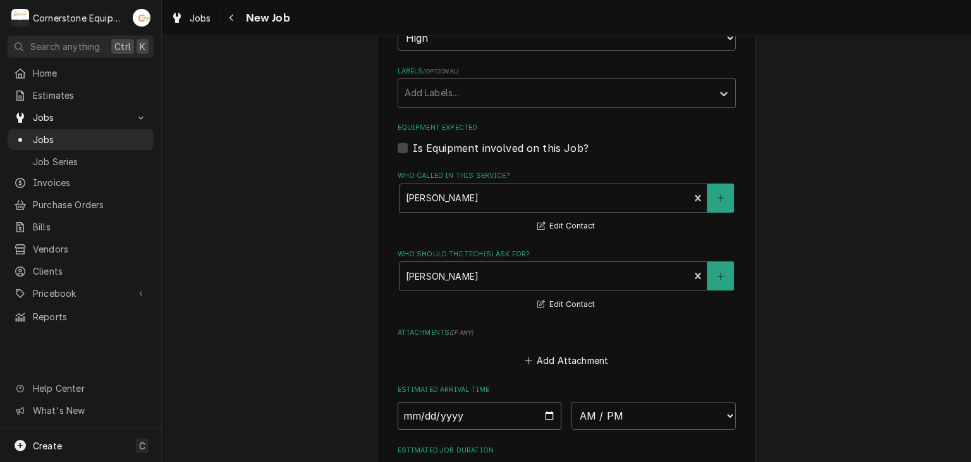
drag, startPoint x: 506, startPoint y: 407, endPoint x: 554, endPoint y: 420, distance: 50.0
click at [508, 407] on input "Date" at bounding box center [480, 415] width 164 height 28
click at [554, 420] on input "Date" at bounding box center [480, 415] width 164 height 28
click at [551, 414] on input "Date" at bounding box center [480, 415] width 164 height 28
click at [546, 413] on input "Date" at bounding box center [480, 415] width 164 height 28
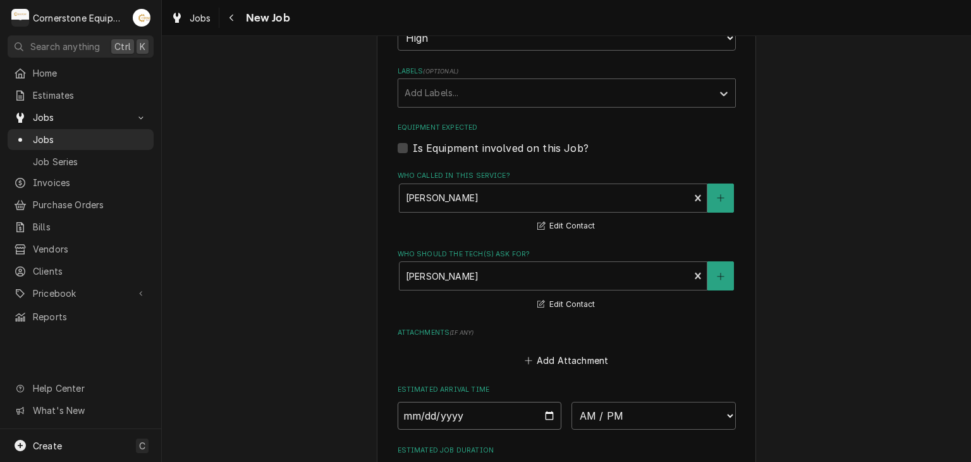
type textarea "x"
type input "2025-09-29"
click at [594, 401] on select "AM / PM 6:00 AM 6:15 AM 6:30 AM 6:45 AM 7:00 AM 7:15 AM 7:30 AM 7:45 AM 8:00 AM…" at bounding box center [654, 415] width 164 height 28
type textarea "x"
select select "16:00:00"
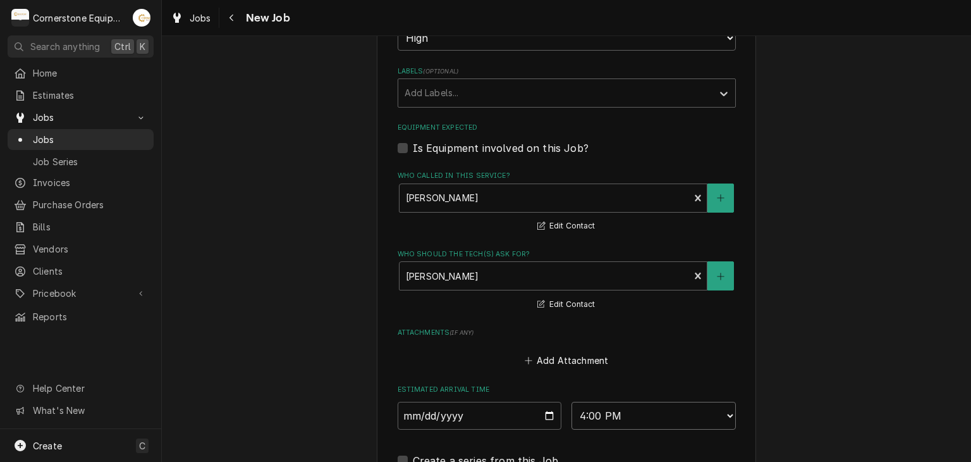
scroll to position [987, 0]
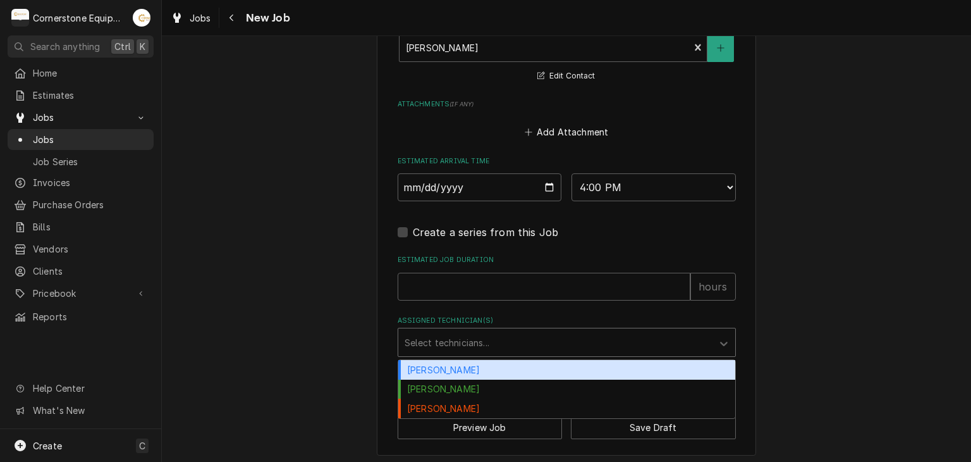
click at [482, 340] on div "Assigned Technician(s)" at bounding box center [556, 342] width 302 height 23
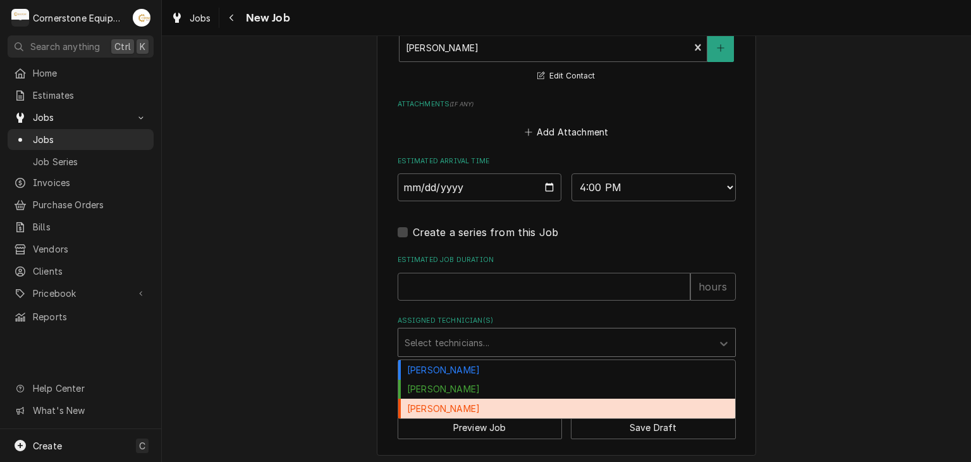
click at [465, 401] on div "Roberto Martinez" at bounding box center [566, 408] width 337 height 20
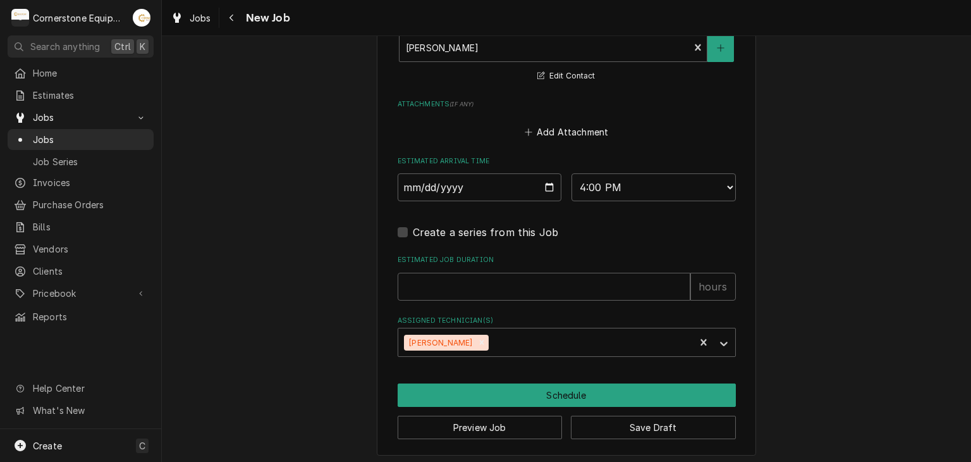
click at [478, 259] on label "Estimated Job Duration" at bounding box center [567, 260] width 338 height 10
click at [478, 272] on input "Estimated Job Duration" at bounding box center [544, 286] width 293 height 28
click at [474, 278] on input "Estimated Job Duration" at bounding box center [544, 286] width 293 height 28
type textarea "x"
type input "1"
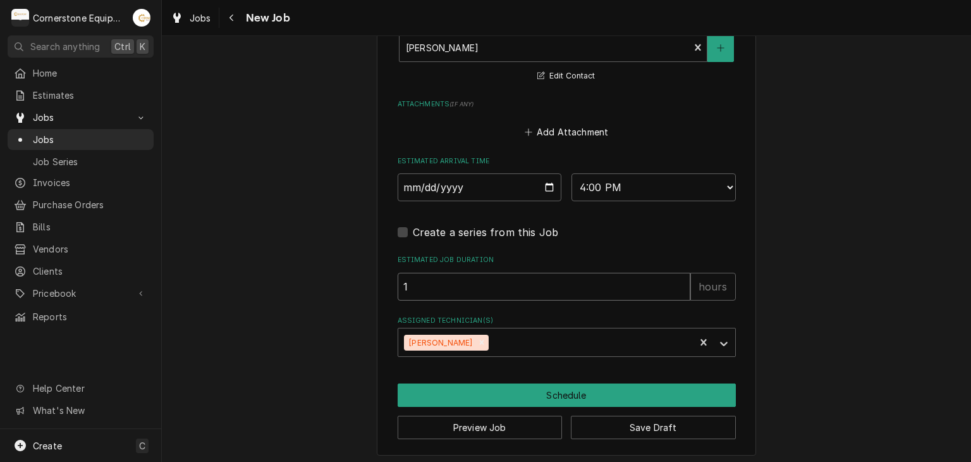
type textarea "x"
type input "2"
type textarea "x"
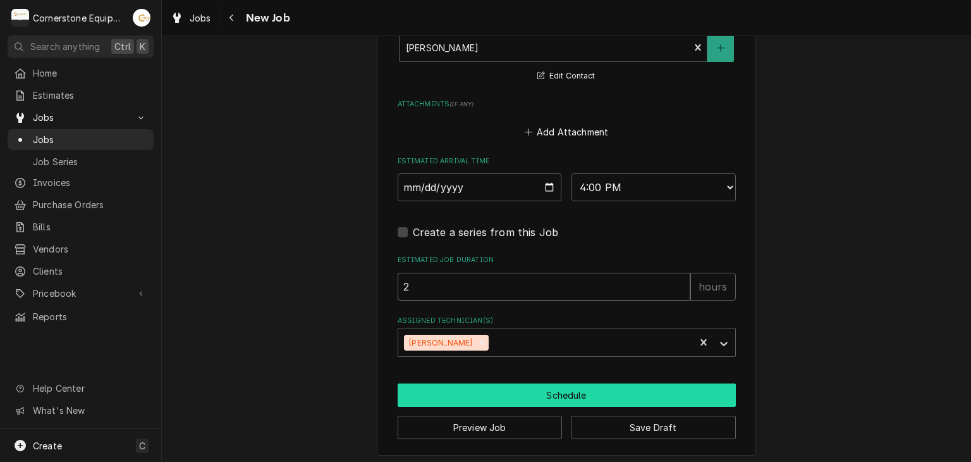
type input "2"
click at [569, 388] on button "Schedule" at bounding box center [567, 394] width 338 height 23
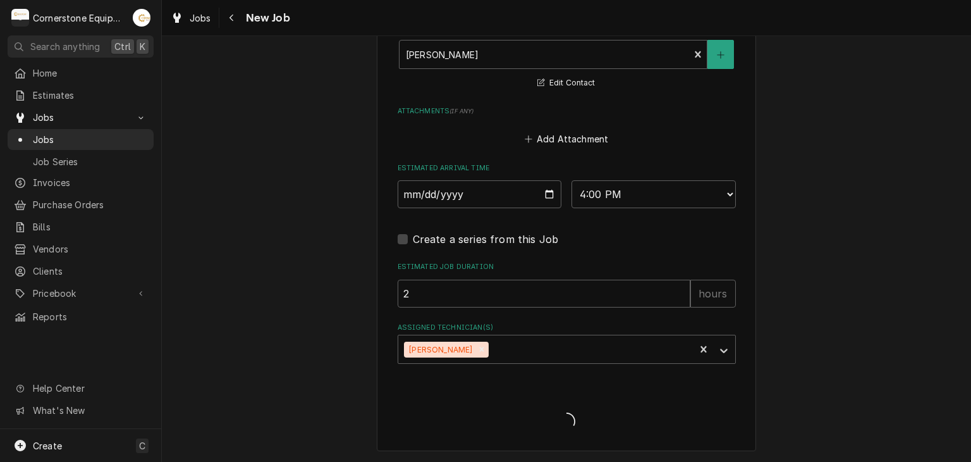
scroll to position [976, 0]
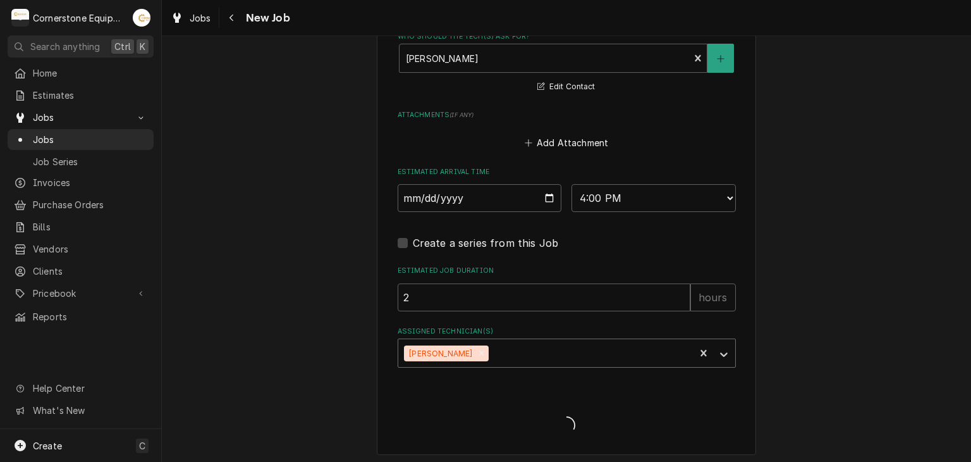
type textarea "x"
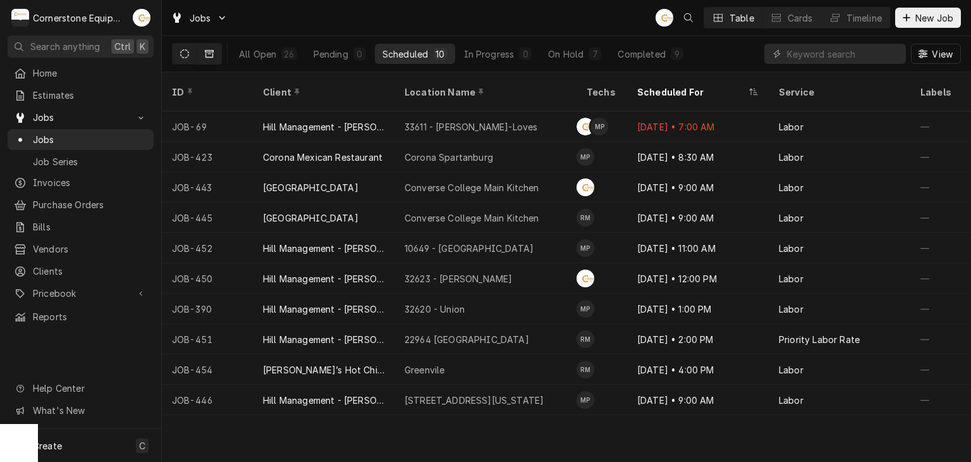
click at [206, 55] on icon "Dynamic Content Wrapper" at bounding box center [209, 53] width 9 height 9
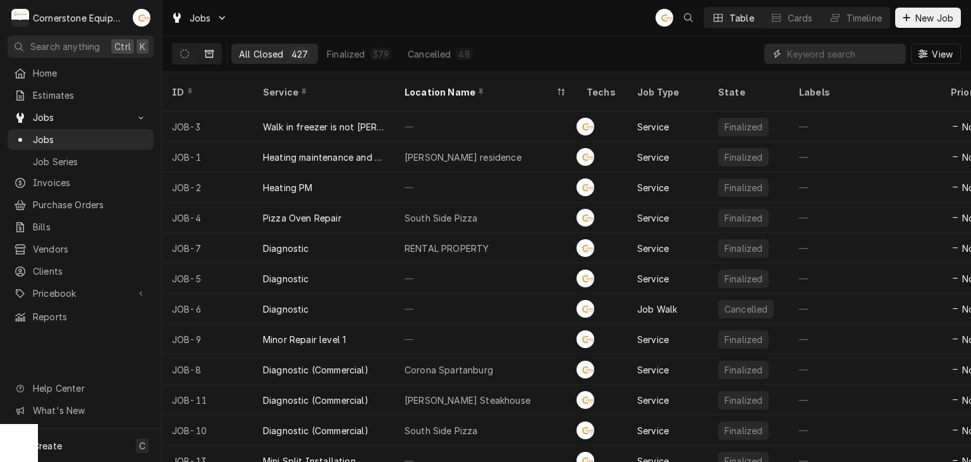
click at [804, 49] on input "Dynamic Content Wrapper" at bounding box center [843, 54] width 113 height 20
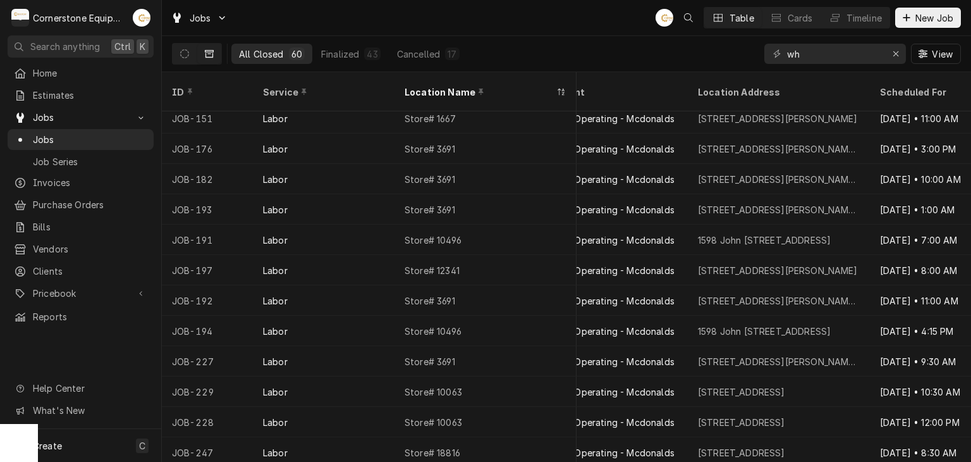
scroll to position [281, 789]
click at [821, 58] on input "wh" at bounding box center [834, 54] width 95 height 20
type input "w"
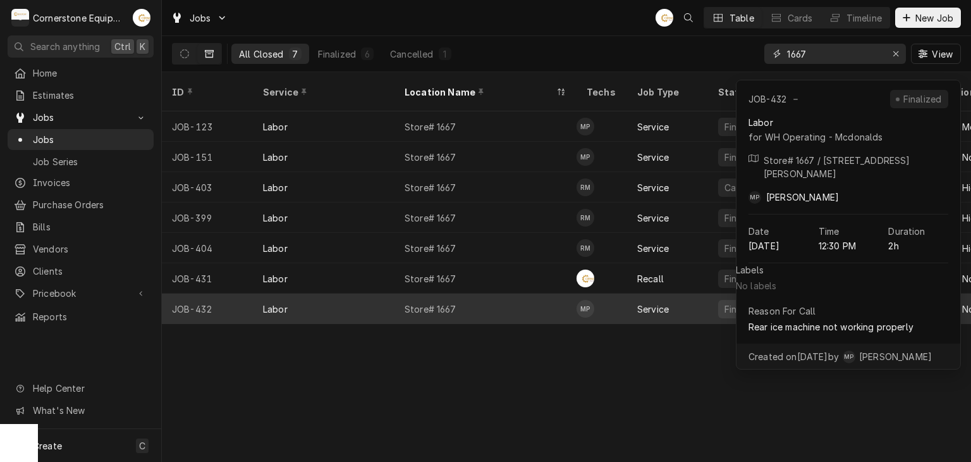
type input "1667"
click at [615, 295] on td "MP" at bounding box center [602, 308] width 51 height 30
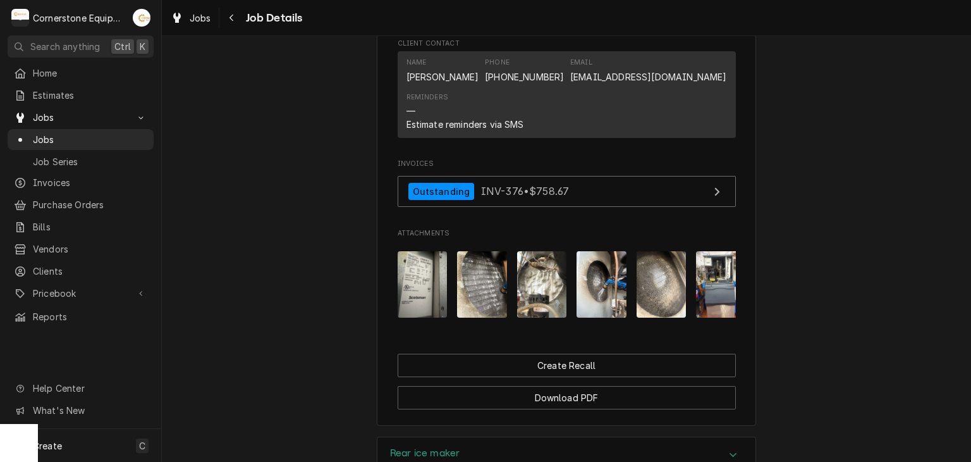
scroll to position [1009, 0]
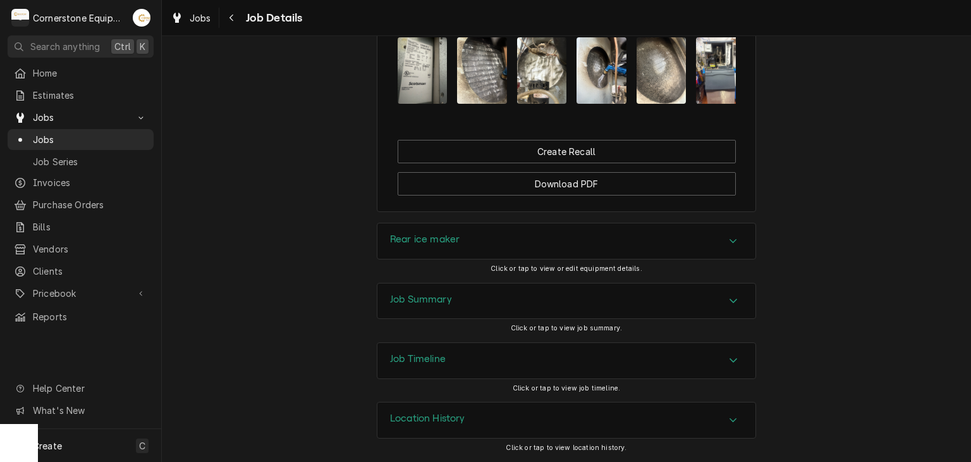
click at [405, 56] on img "Attachments" at bounding box center [423, 70] width 50 height 66
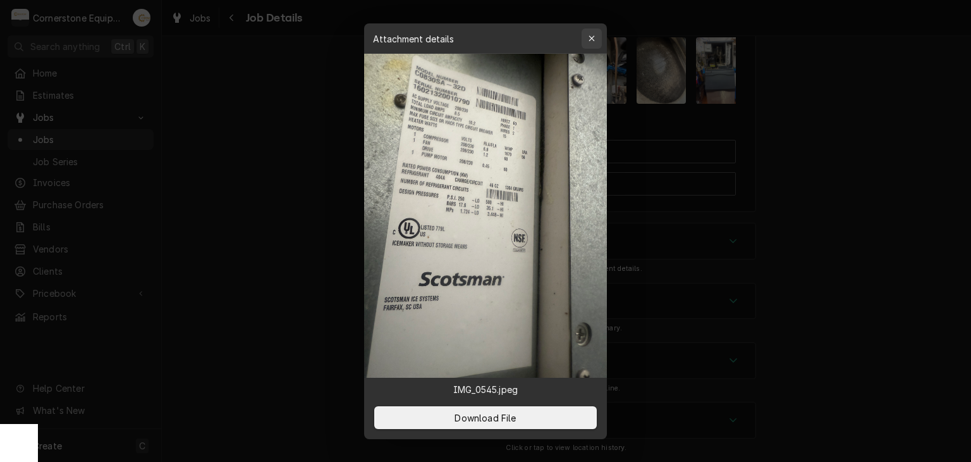
click at [597, 34] on div "button" at bounding box center [591, 38] width 13 height 13
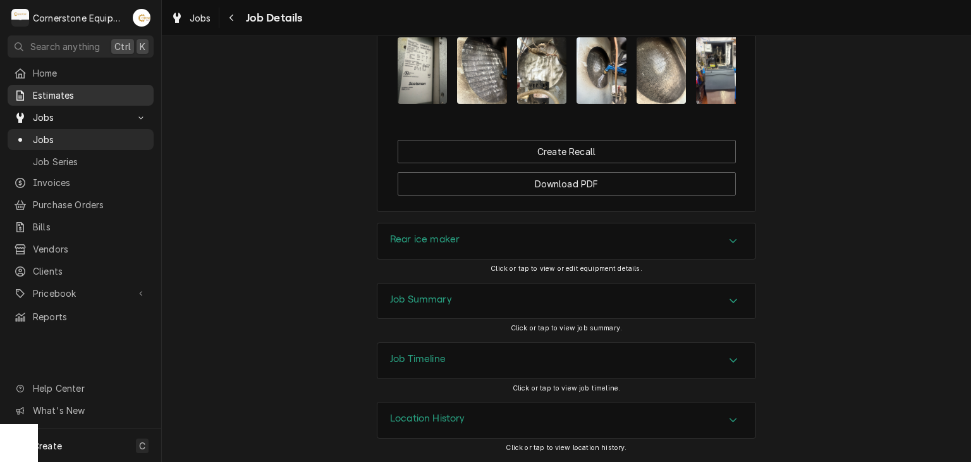
click at [70, 93] on span "Estimates" at bounding box center [90, 95] width 114 height 13
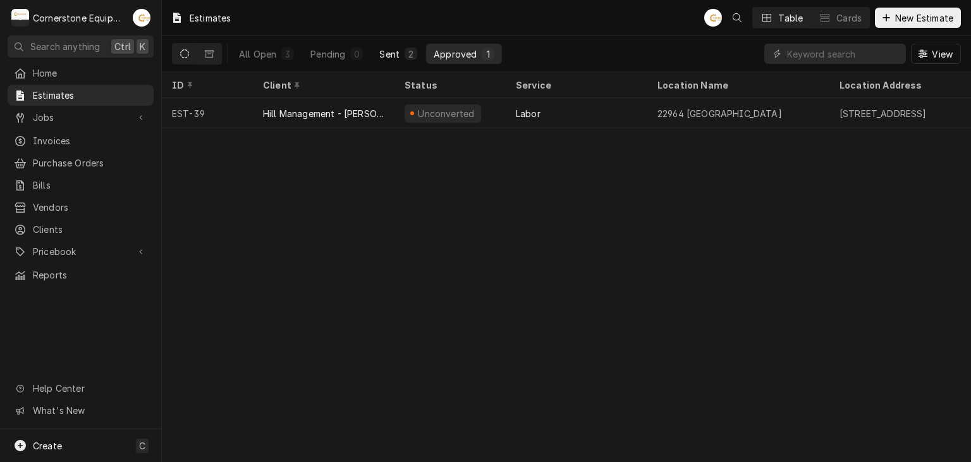
click at [389, 54] on div "Sent" at bounding box center [389, 53] width 20 height 13
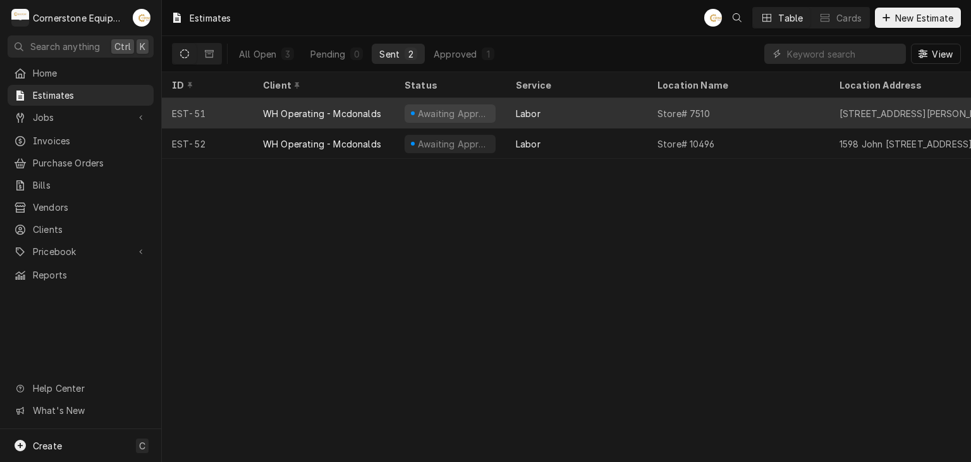
click at [321, 115] on div "WH Operating - Mcdonalds" at bounding box center [322, 113] width 118 height 13
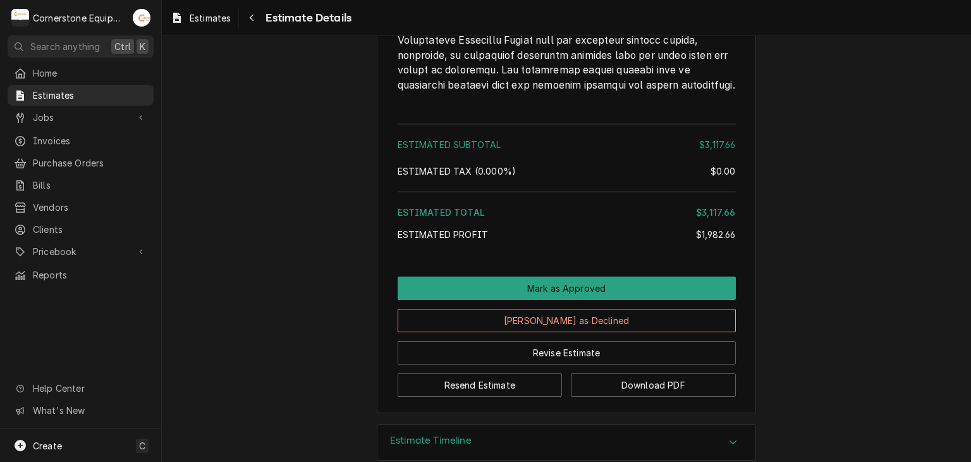
scroll to position [3396, 0]
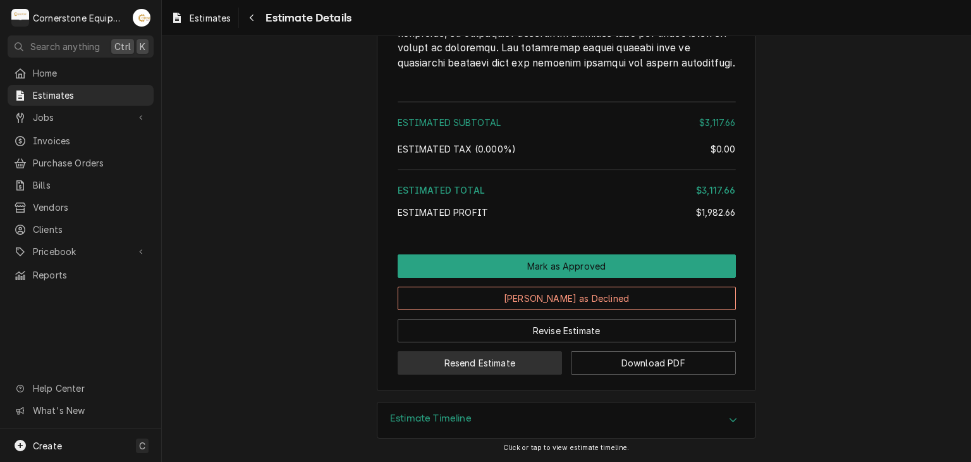
click at [532, 361] on button "Resend Estimate" at bounding box center [480, 362] width 165 height 23
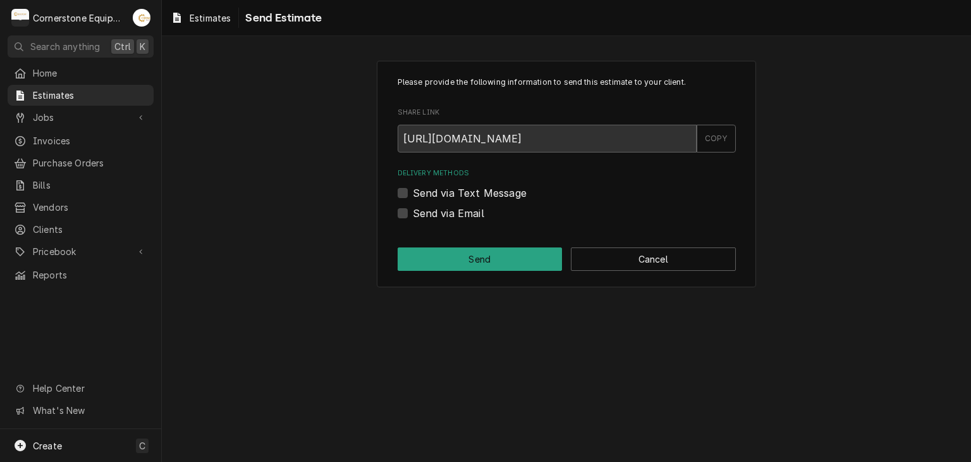
click at [492, 190] on label "Send via Text Message" at bounding box center [470, 192] width 114 height 15
click at [492, 190] on input "Send via Text Message" at bounding box center [582, 199] width 338 height 28
checkbox input "true"
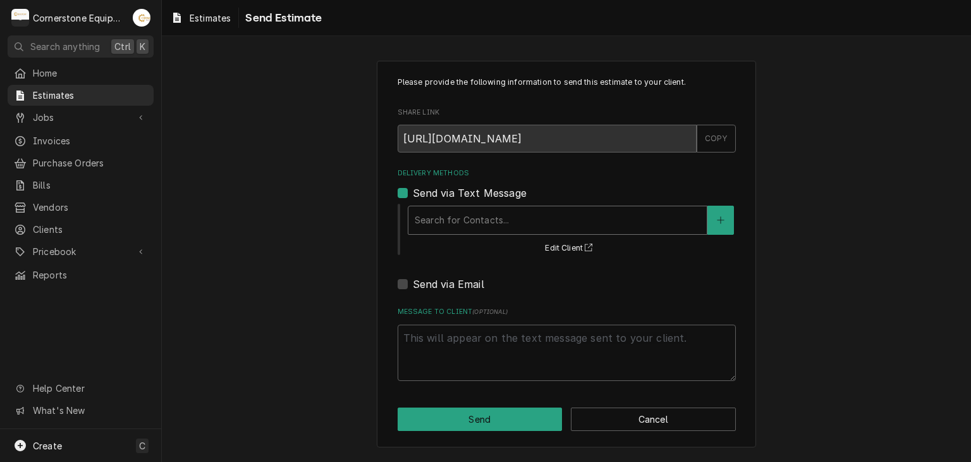
click at [484, 222] on div "Delivery Methods" at bounding box center [558, 220] width 286 height 23
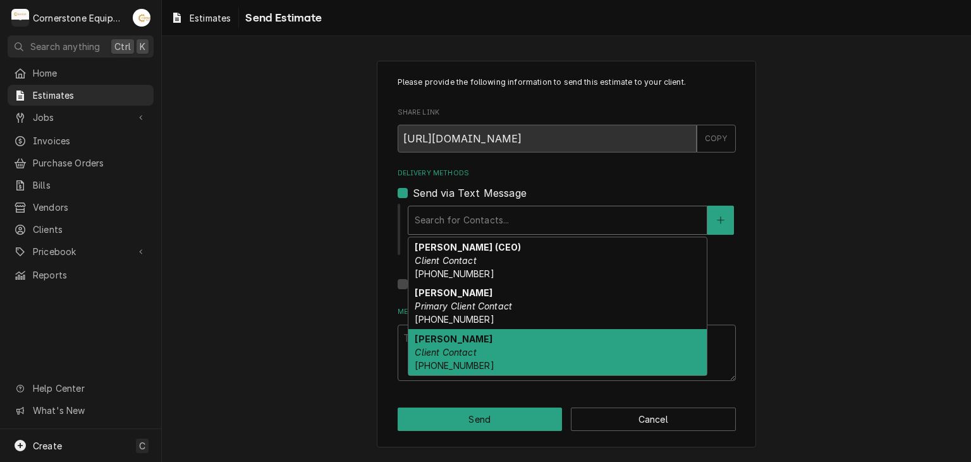
click at [437, 368] on span "(864) 529-6098" at bounding box center [454, 365] width 79 height 11
type textarea "x"
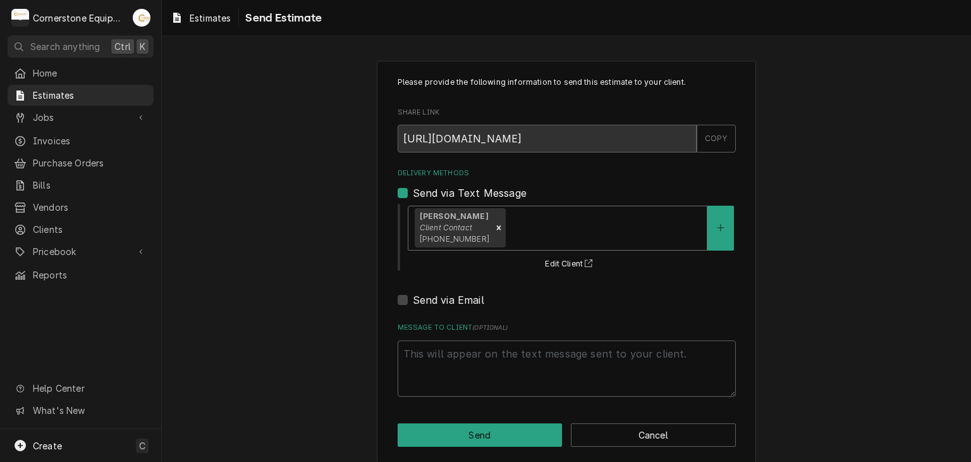
click at [433, 302] on label "Send via Email" at bounding box center [448, 299] width 71 height 15
click at [433, 302] on input "Send via Email" at bounding box center [582, 306] width 338 height 28
checkbox input "true"
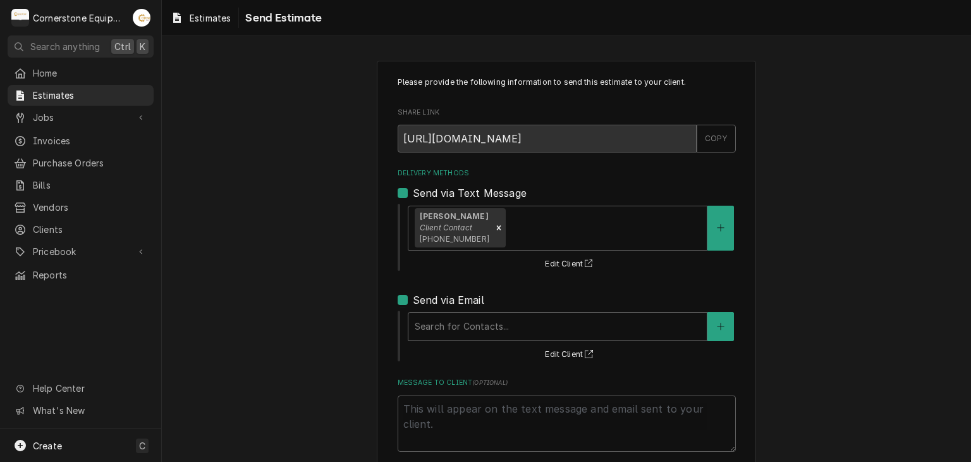
click at [472, 327] on div "Delivery Methods" at bounding box center [558, 326] width 286 height 23
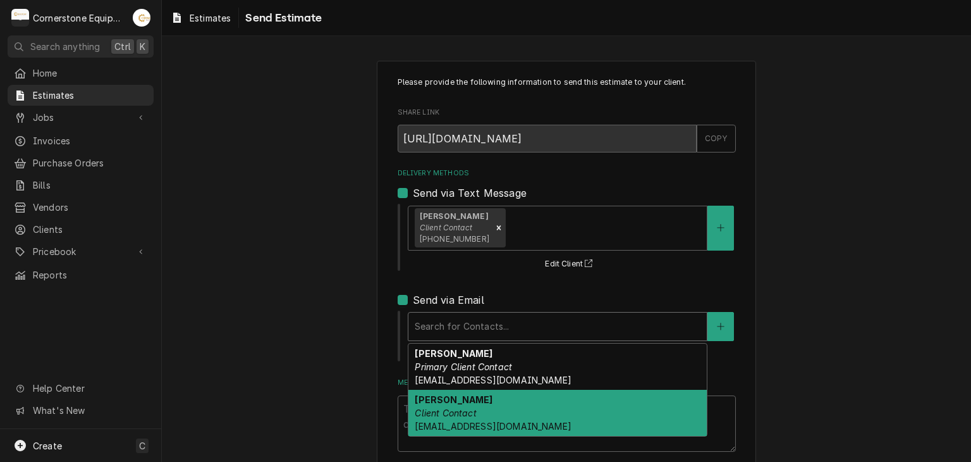
click at [463, 408] on em "Client Contact" at bounding box center [445, 412] width 61 height 11
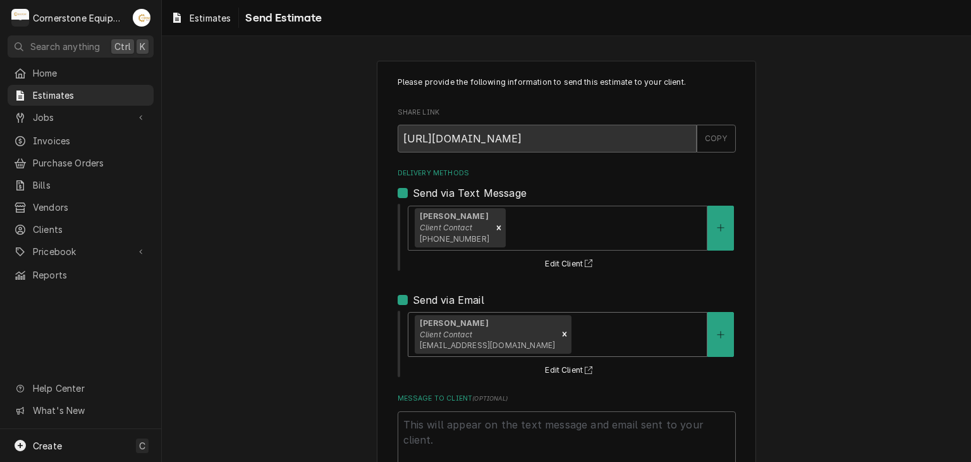
scroll to position [82, 0]
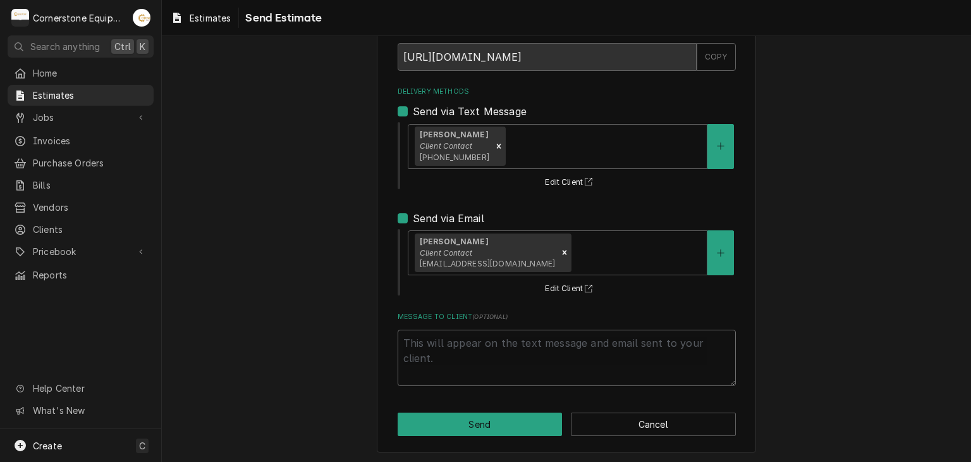
click at [511, 342] on textarea "Message to Client ( optional )" at bounding box center [567, 357] width 338 height 57
click at [486, 422] on button "Send" at bounding box center [480, 423] width 165 height 23
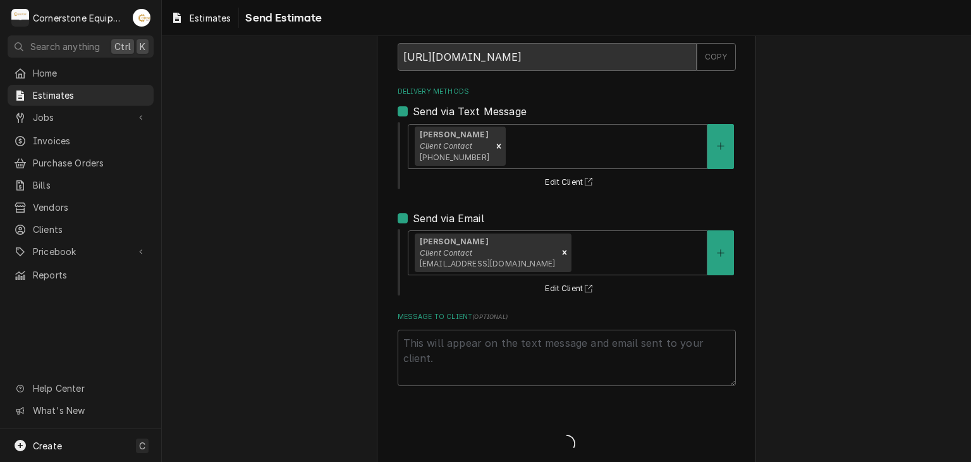
type textarea "x"
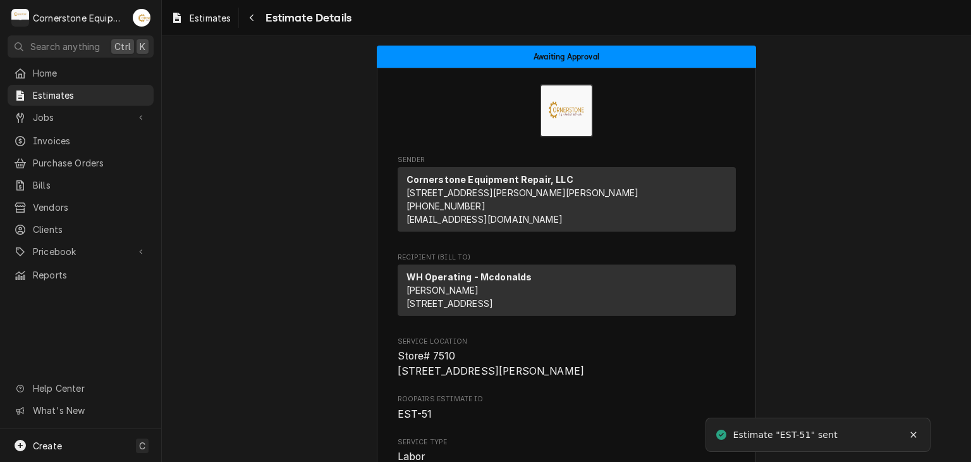
scroll to position [1264, 0]
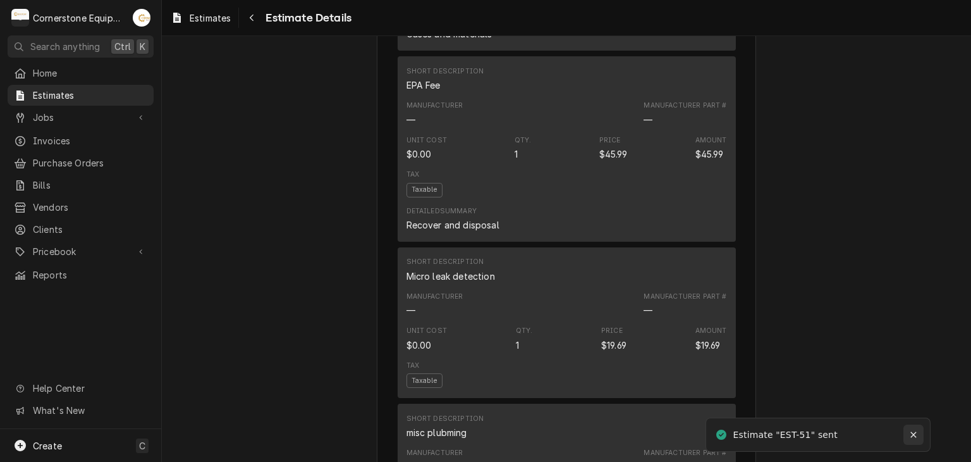
click at [916, 437] on icon "Notifications alt+T" at bounding box center [913, 434] width 9 height 9
click at [94, 95] on span "Estimates" at bounding box center [90, 95] width 114 height 13
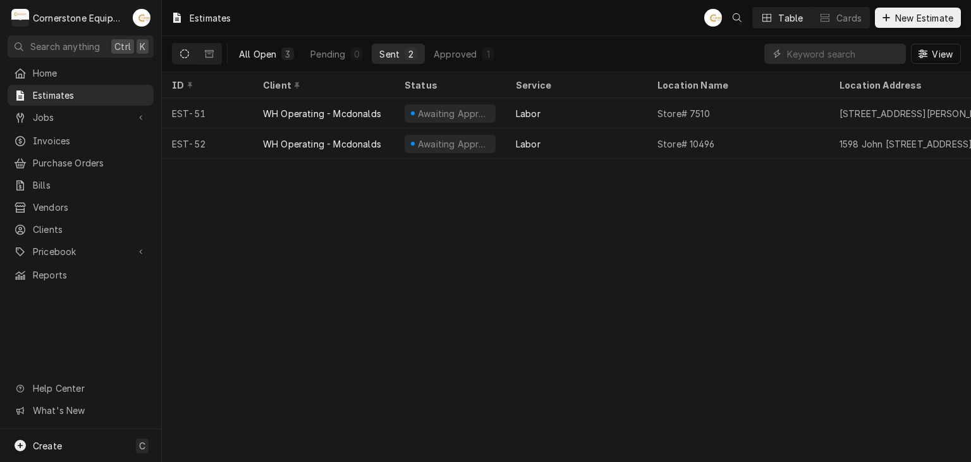
click at [263, 56] on div "All Open" at bounding box center [257, 53] width 37 height 13
